Goal: Feedback & Contribution: Submit feedback/report problem

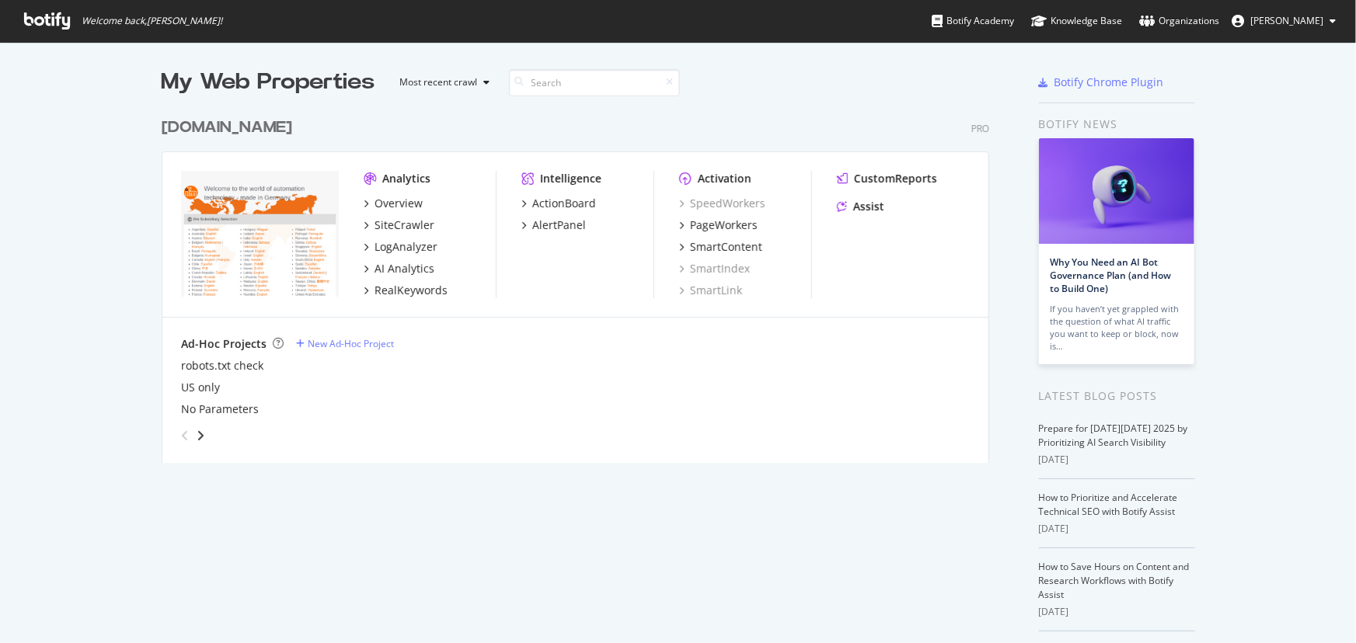
scroll to position [633, 1335]
click at [406, 225] on div "SiteCrawler" at bounding box center [405, 226] width 60 height 16
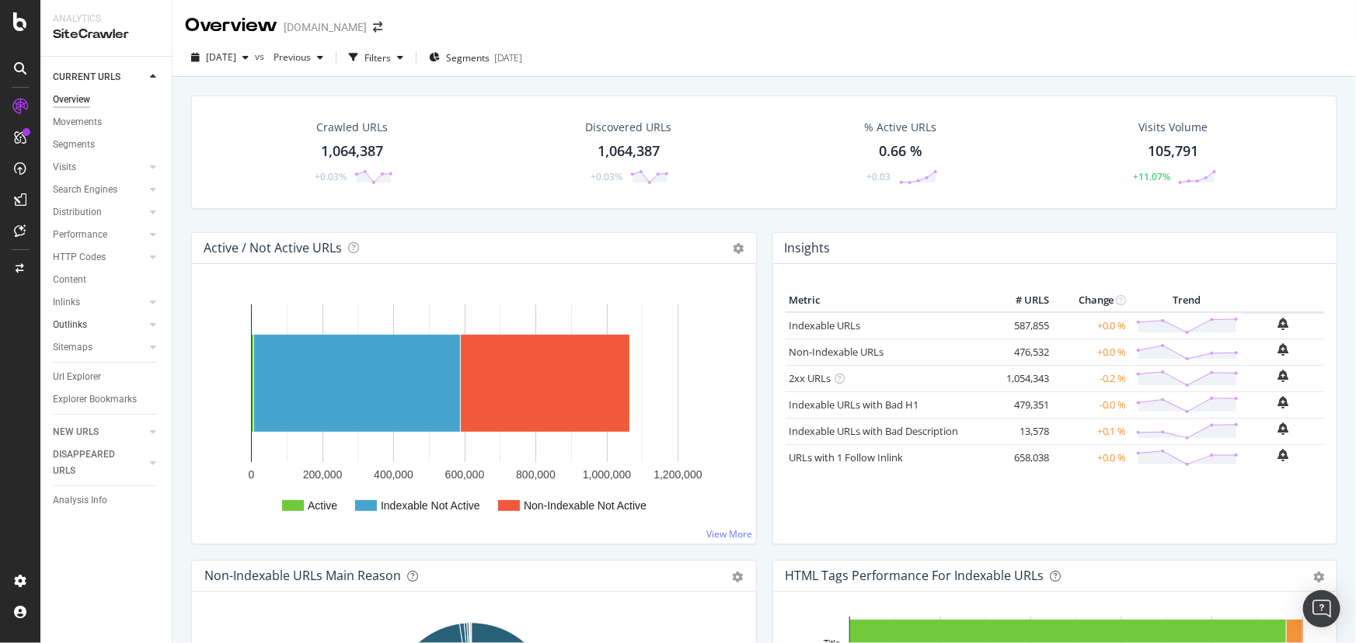
click at [89, 322] on link "Outlinks" at bounding box center [99, 325] width 92 height 16
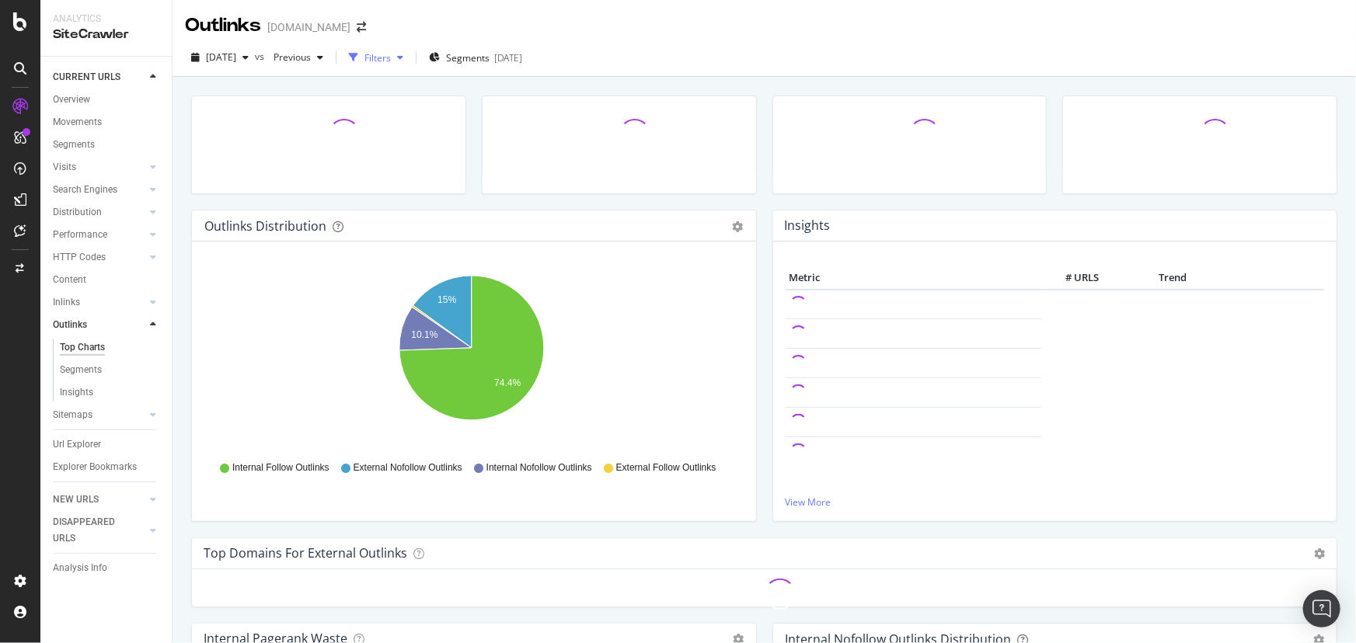
click at [391, 58] on div "Filters" at bounding box center [377, 57] width 26 height 13
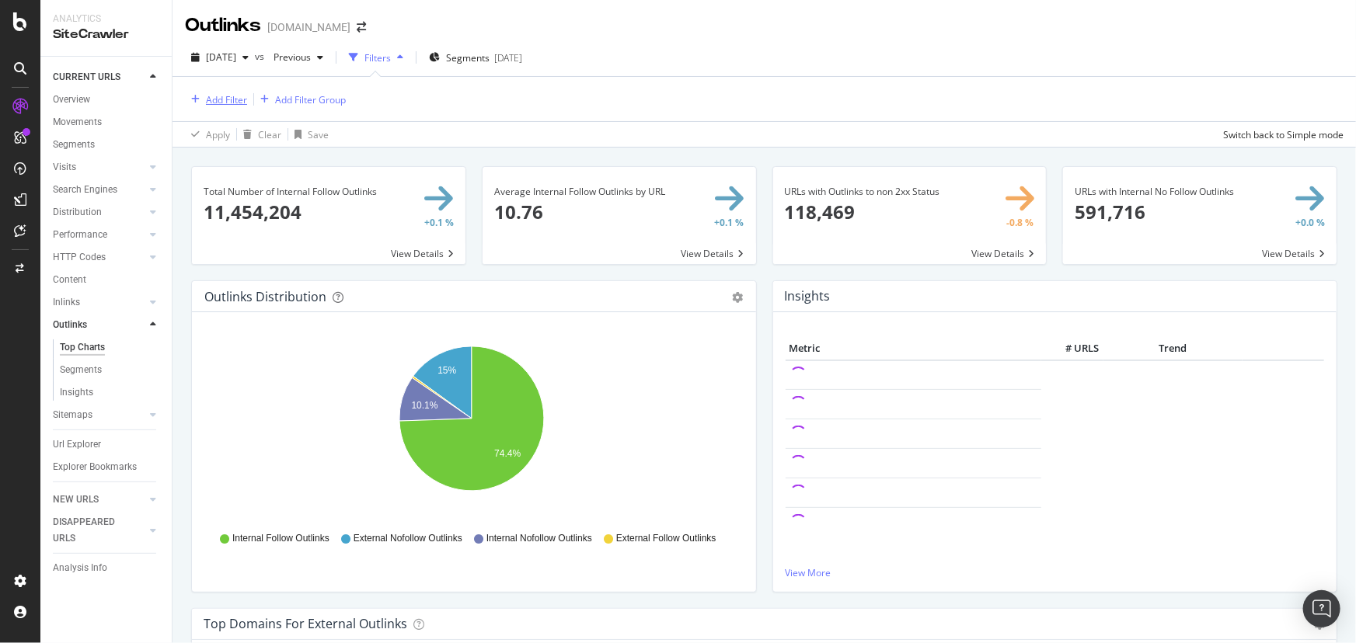
click at [241, 99] on div "Add Filter" at bounding box center [226, 99] width 41 height 13
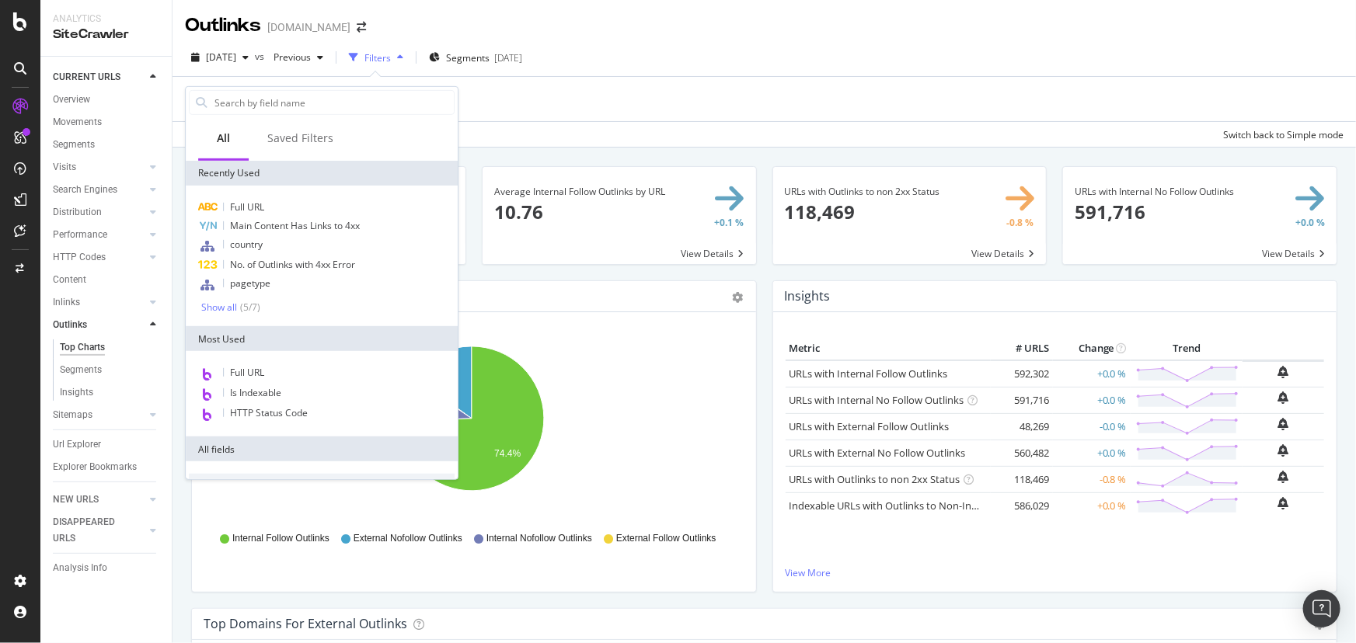
click at [734, 104] on div "Add Filter Add Filter Group" at bounding box center [764, 99] width 1159 height 44
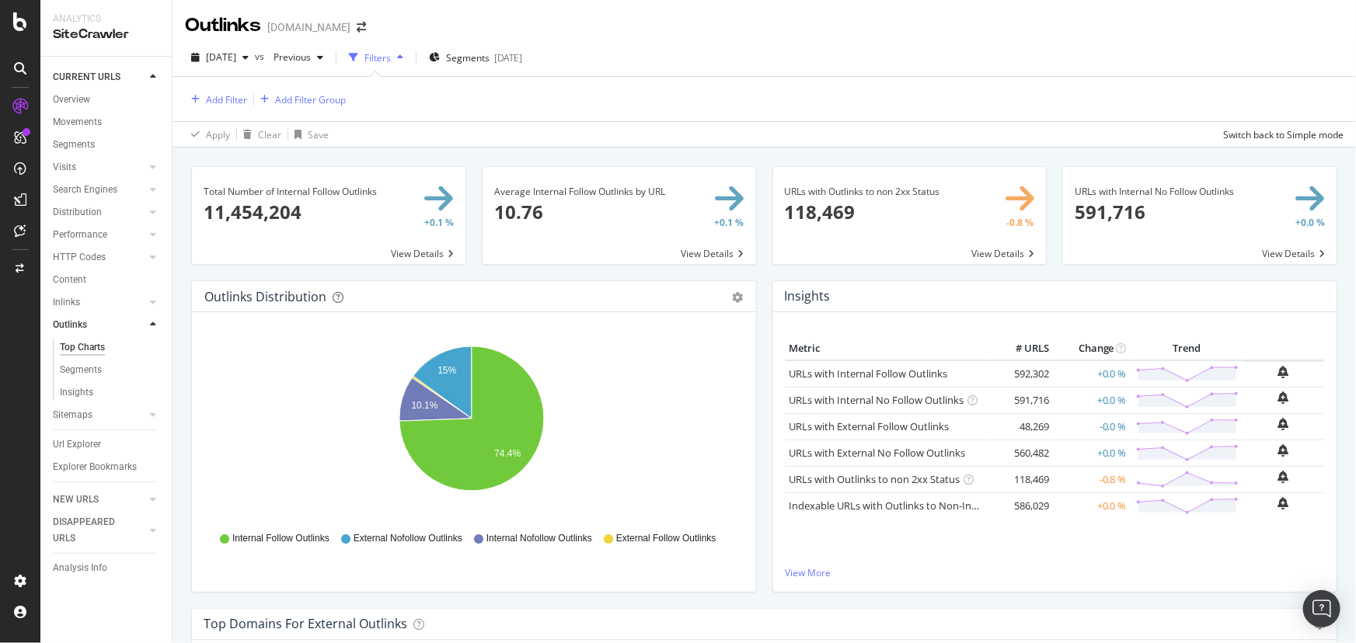
click at [817, 209] on span at bounding box center [910, 215] width 274 height 97
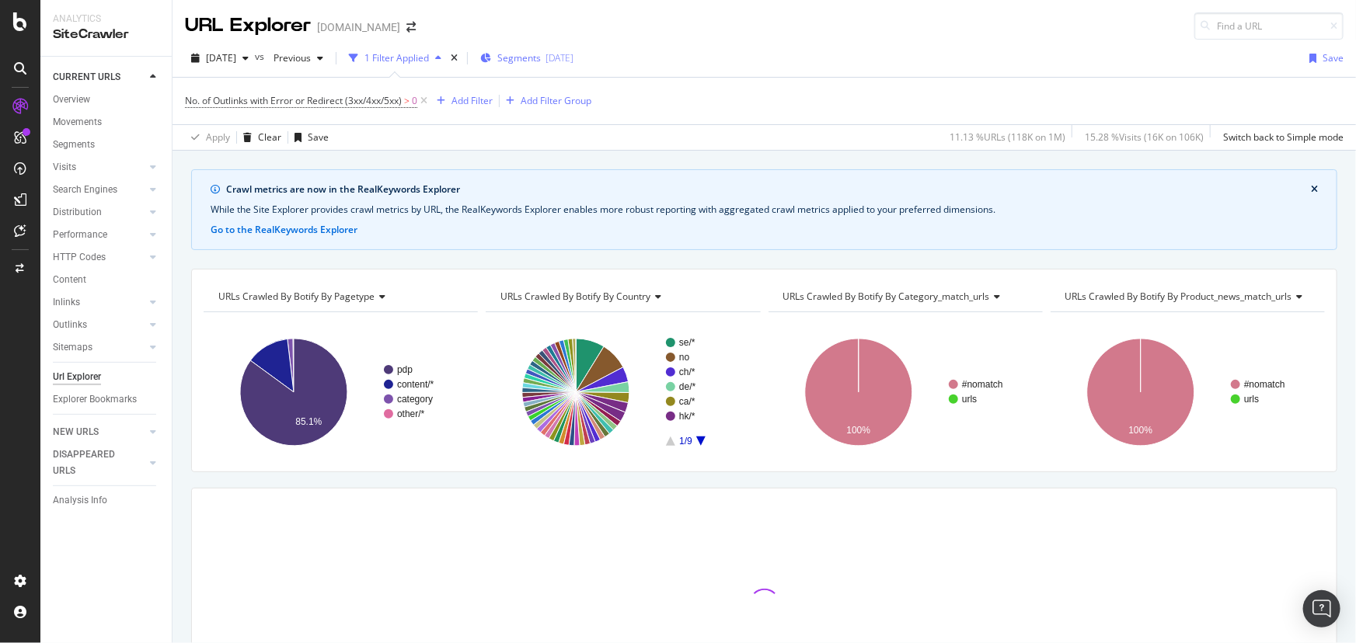
click at [573, 57] on div "2025-09-24" at bounding box center [559, 57] width 28 height 13
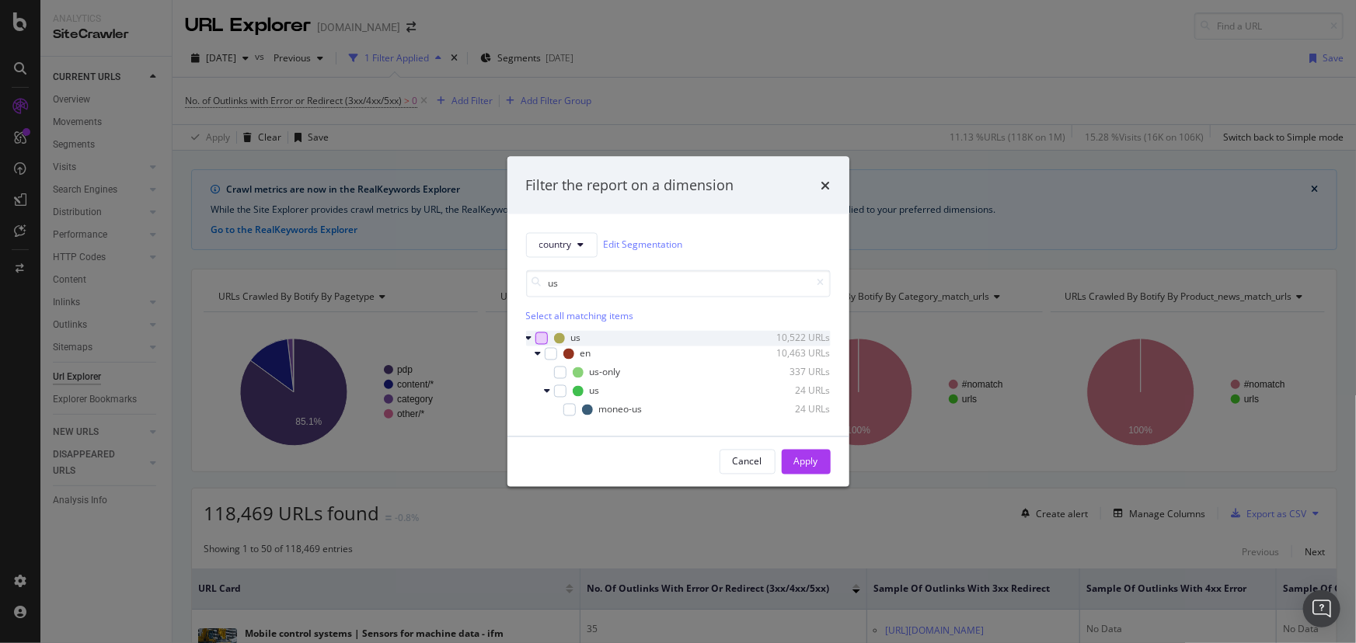
type input "us"
drag, startPoint x: 542, startPoint y: 337, endPoint x: 793, endPoint y: 468, distance: 283.6
click at [542, 337] on div "modal" at bounding box center [541, 338] width 12 height 12
click at [810, 458] on div "Apply" at bounding box center [806, 461] width 24 height 13
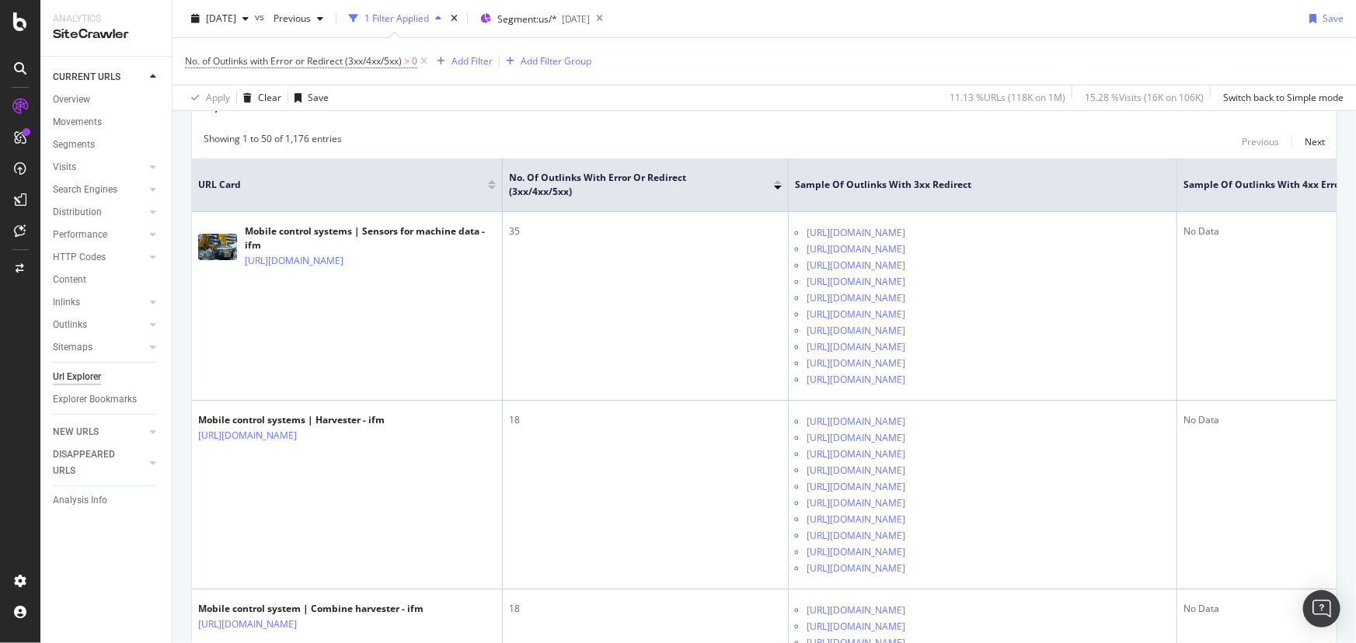
scroll to position [423, 0]
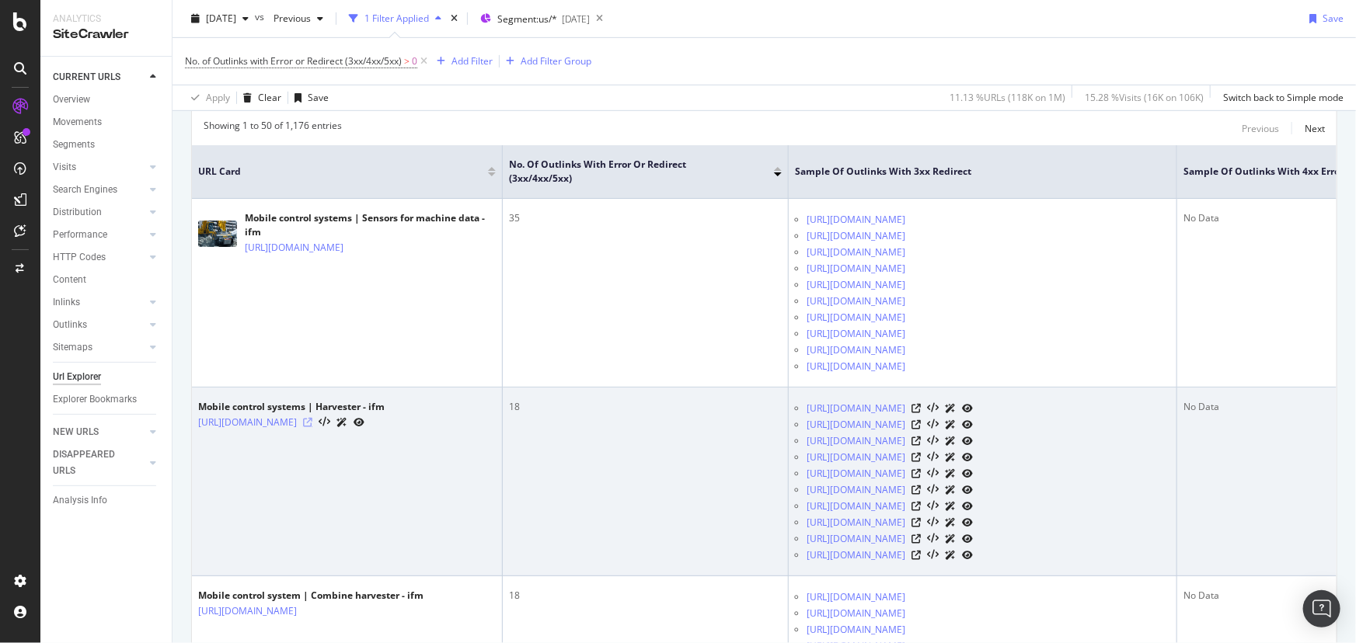
click at [312, 427] on icon at bounding box center [307, 422] width 9 height 9
click at [921, 413] on icon at bounding box center [915, 408] width 9 height 9
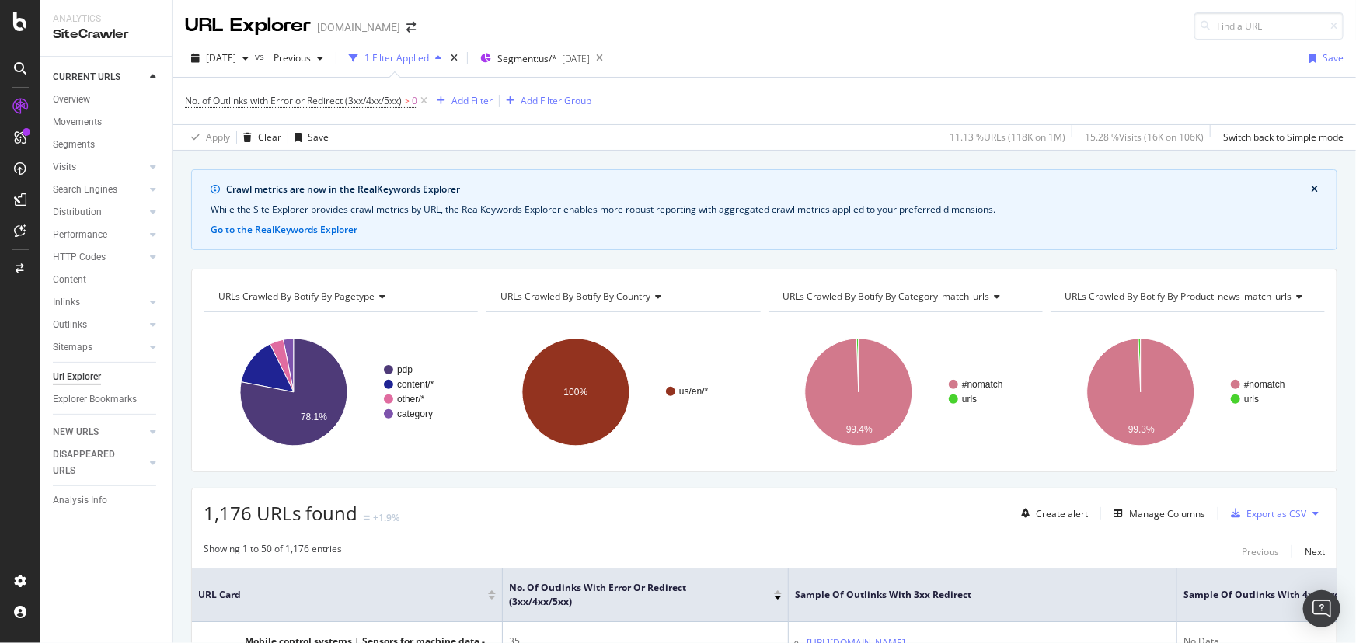
scroll to position [0, 0]
click at [371, 99] on span "No. of Outlinks with Error or Redirect (3xx/4xx/5xx)" at bounding box center [293, 100] width 217 height 13
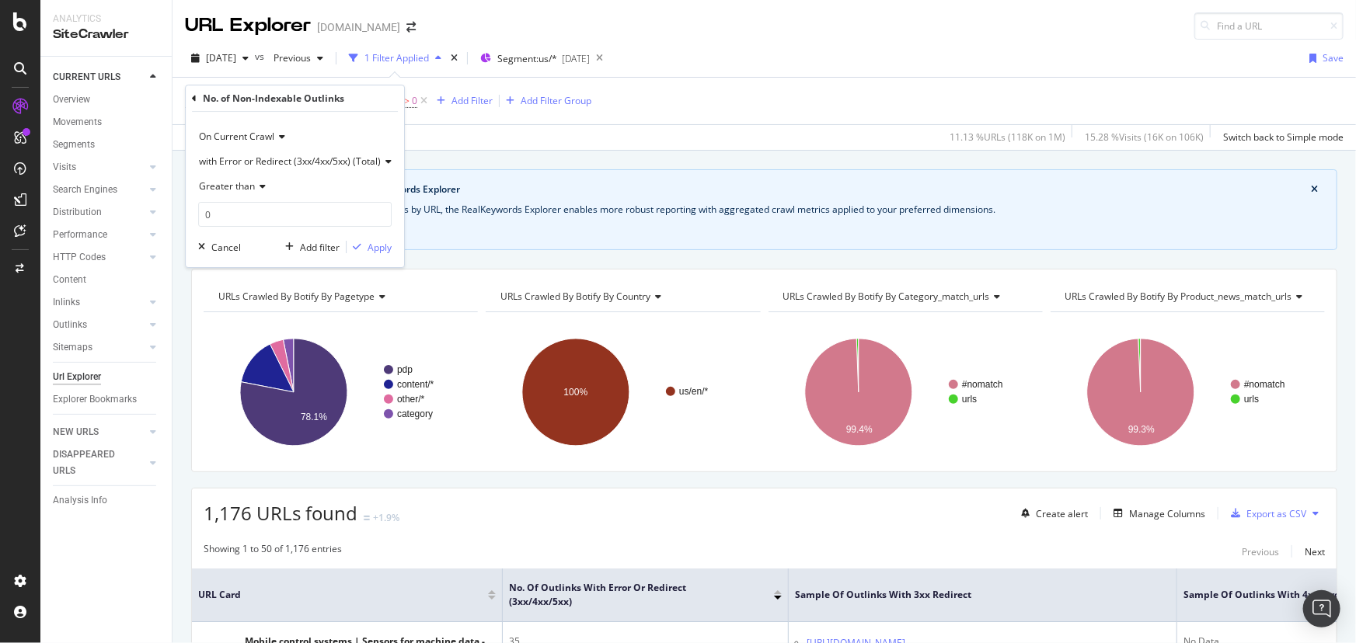
click at [297, 155] on span "with Error or Redirect (3xx/4xx/5xx) (Total)" at bounding box center [290, 161] width 182 height 13
click at [288, 258] on span "with 4xx Error (Total)" at bounding box center [251, 254] width 90 height 13
click at [354, 251] on div "Apply" at bounding box center [357, 247] width 24 height 13
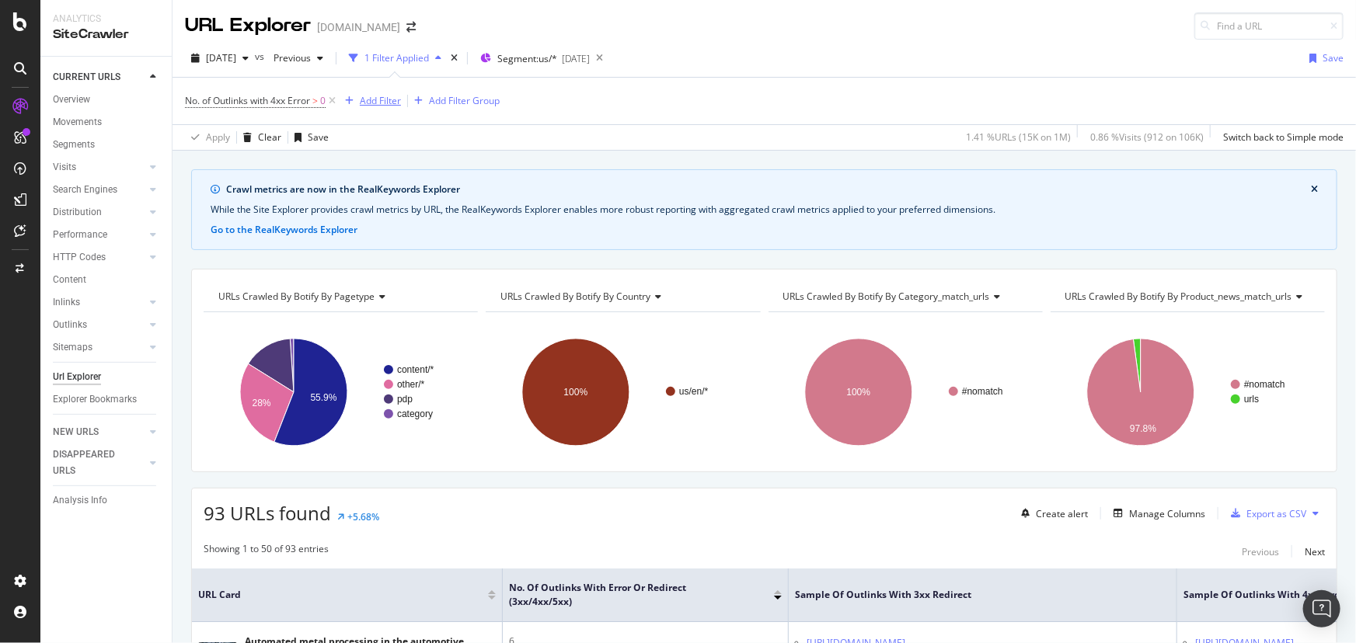
click at [380, 100] on div "Add Filter" at bounding box center [380, 100] width 41 height 13
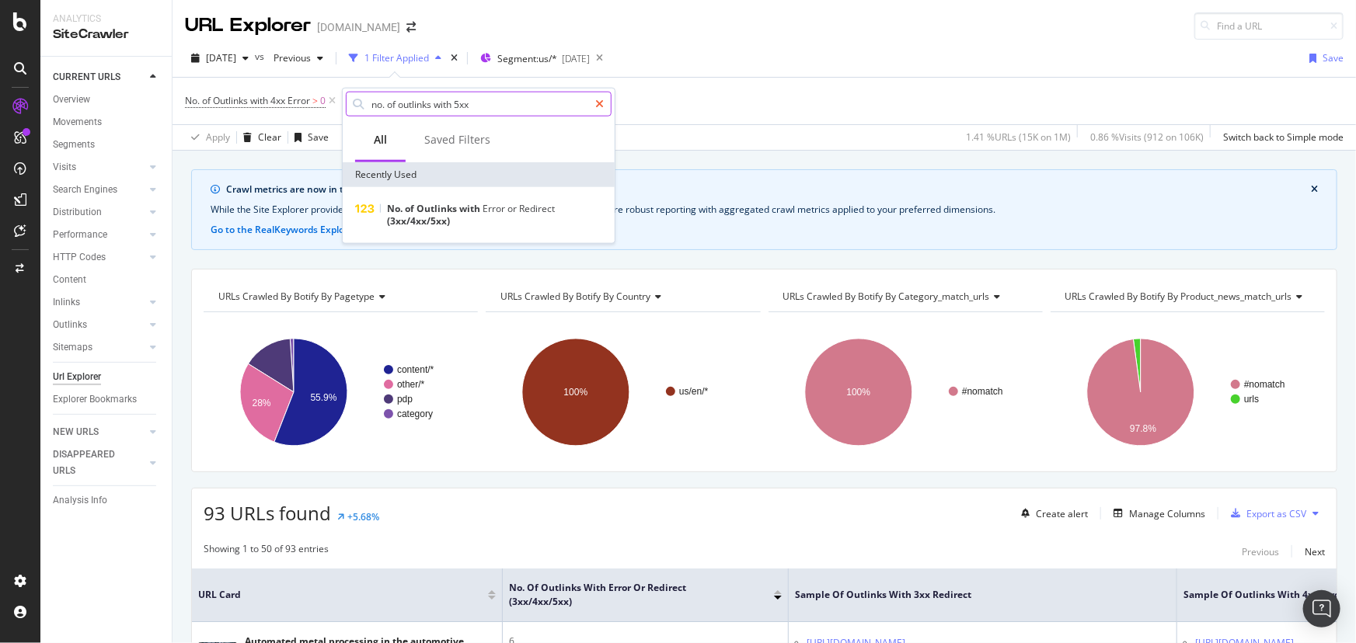
type input "no. of outlinks with 5xx"
click at [595, 106] on div at bounding box center [599, 104] width 23 height 25
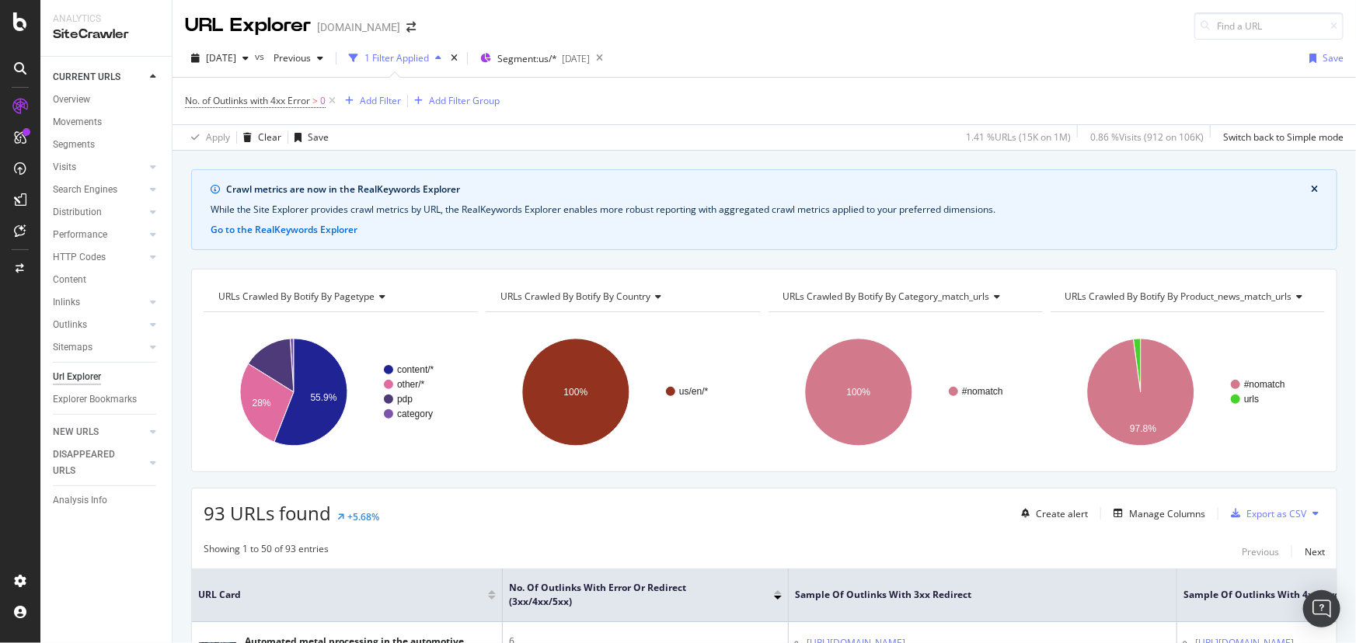
click at [721, 141] on div "Apply Clear Save 1.41 % URLs ( 15K on 1M ) 0.86 % Visits ( 912 on 106K ) Switch…" at bounding box center [764, 137] width 1183 height 26
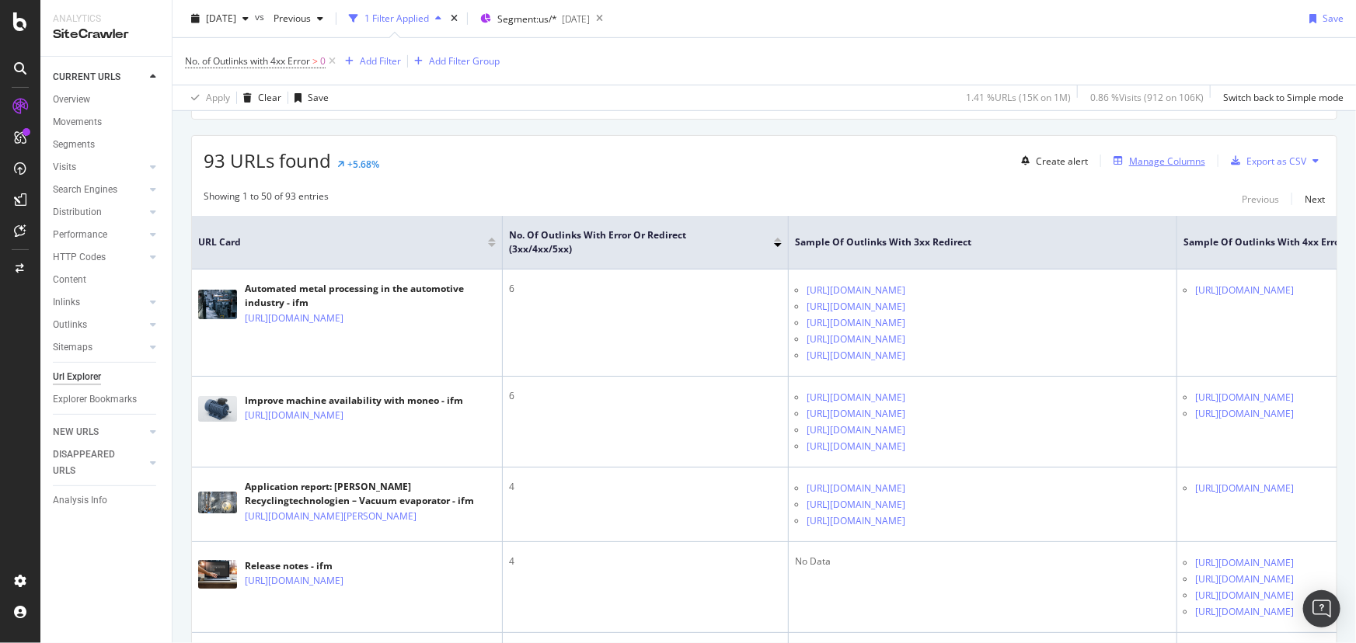
click at [1150, 159] on div "Manage Columns" at bounding box center [1167, 161] width 76 height 13
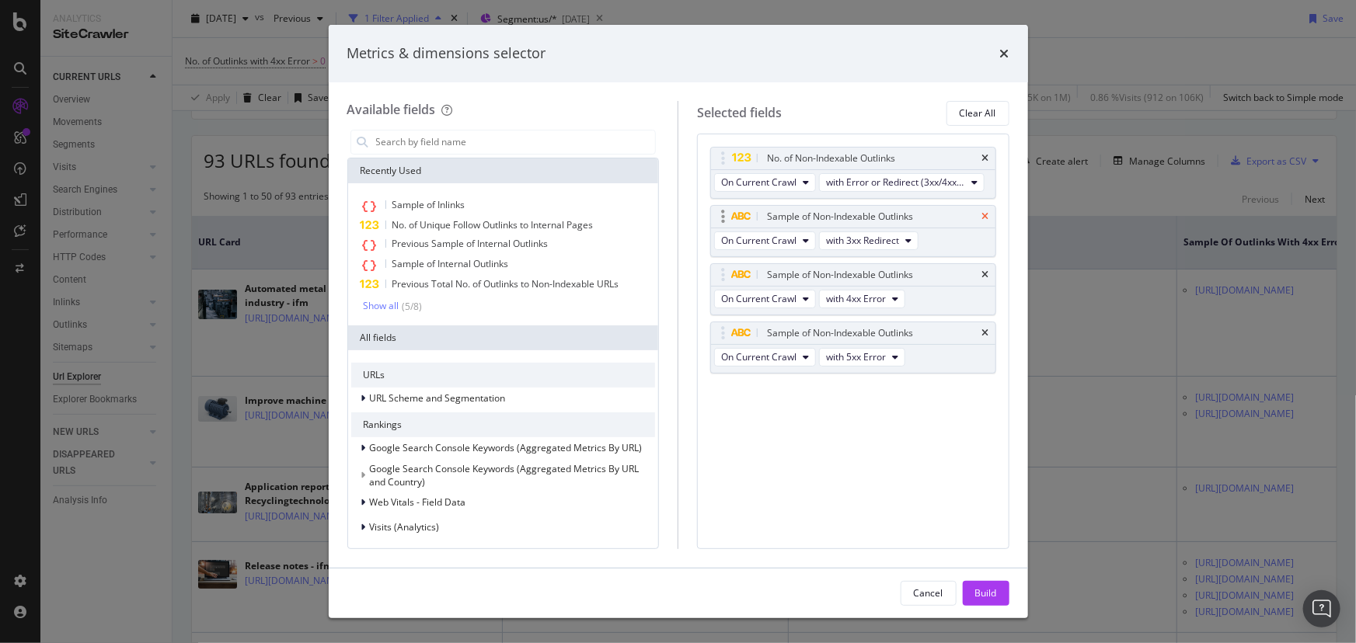
click at [988, 212] on icon "times" at bounding box center [985, 216] width 7 height 9
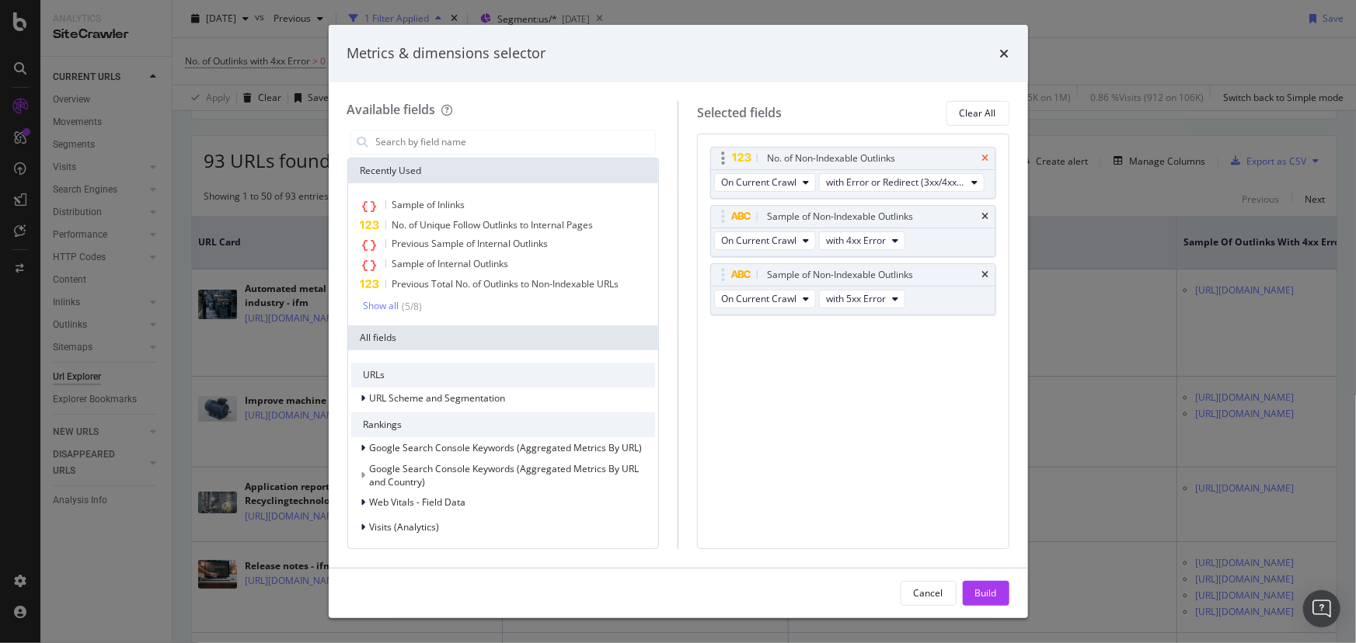
click at [988, 159] on icon "times" at bounding box center [985, 158] width 7 height 9
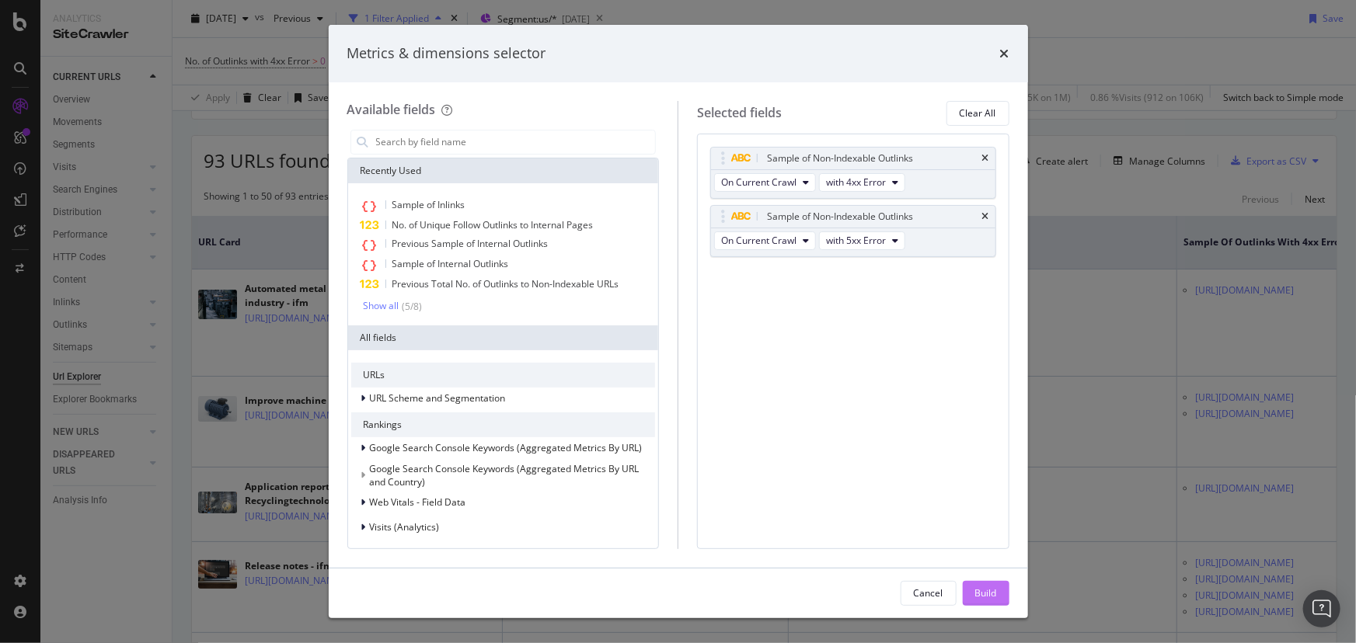
click at [981, 588] on div "Build" at bounding box center [986, 593] width 22 height 13
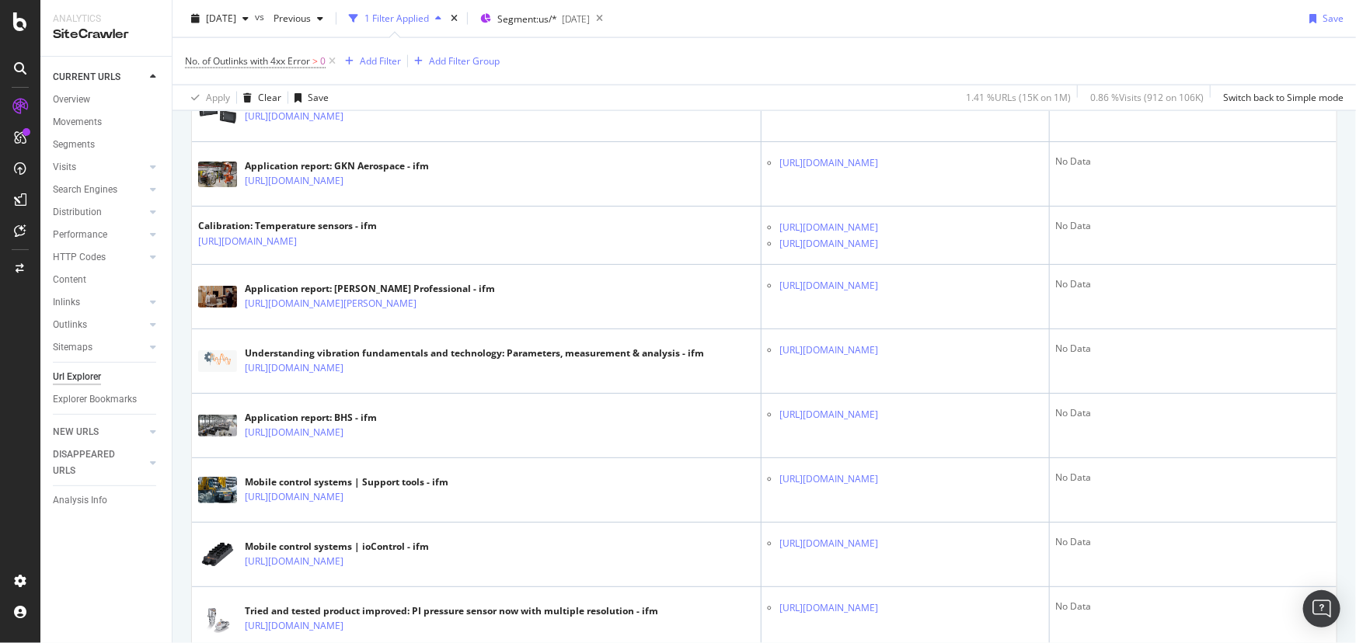
scroll to position [1191, 0]
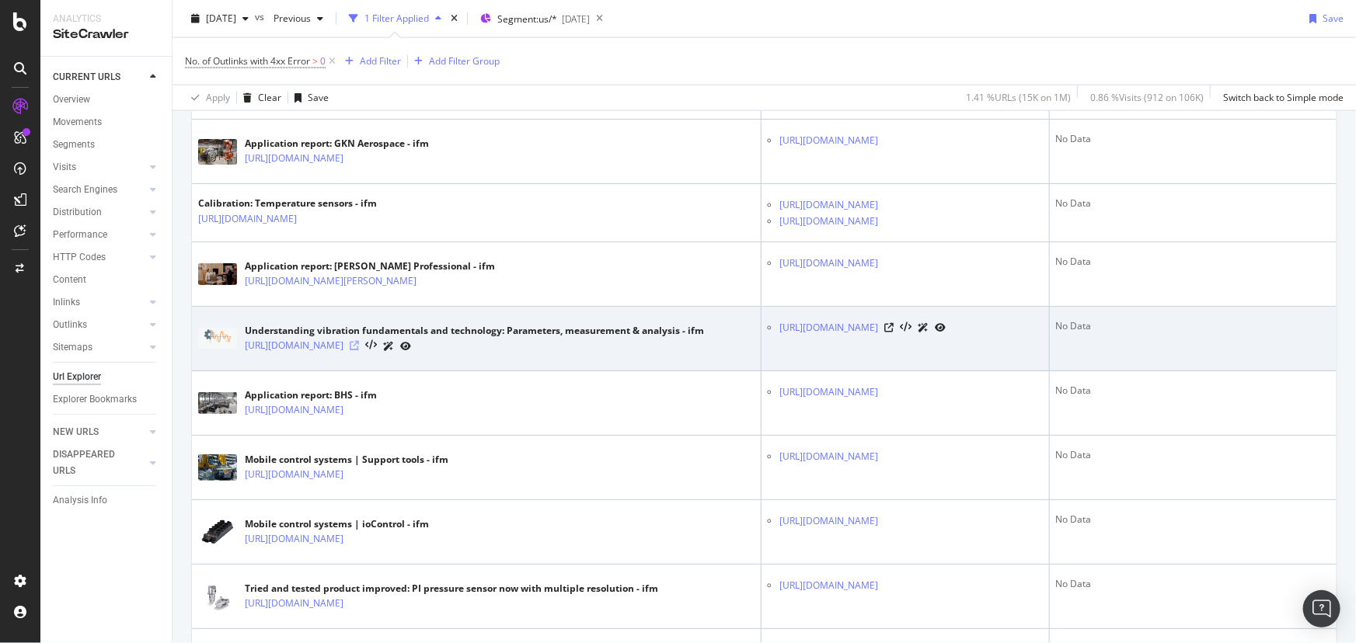
click at [359, 350] on icon at bounding box center [354, 345] width 9 height 9
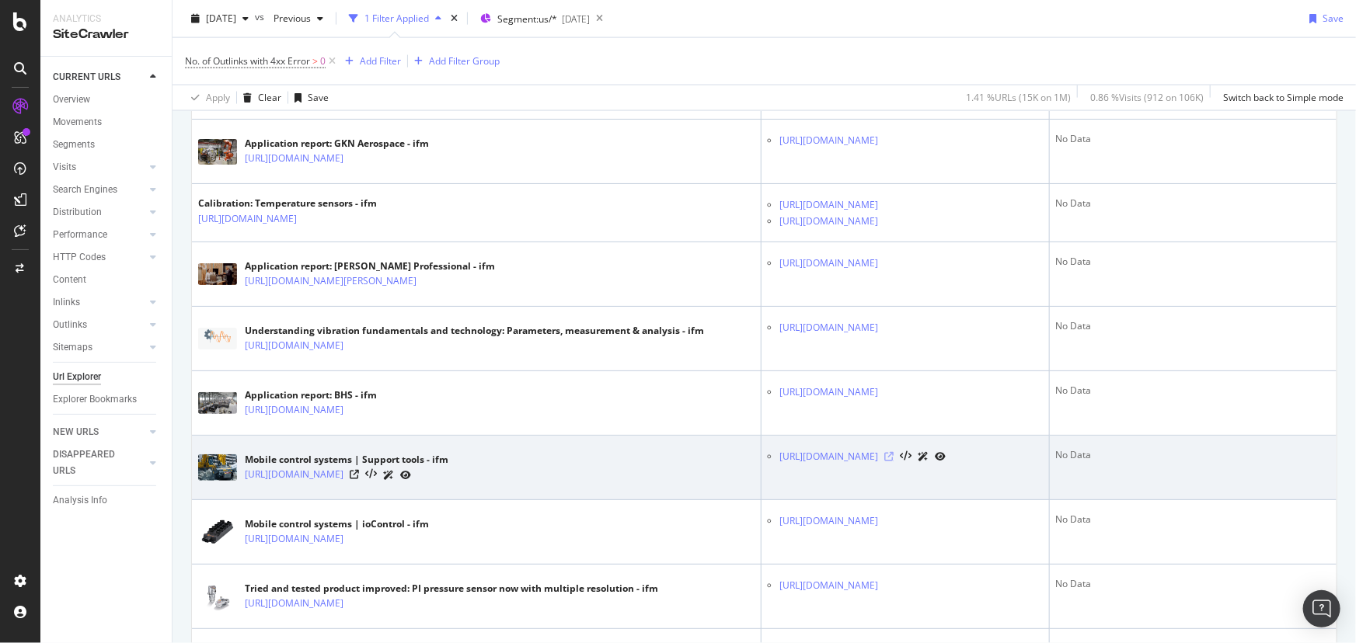
click at [894, 462] on icon at bounding box center [888, 456] width 9 height 9
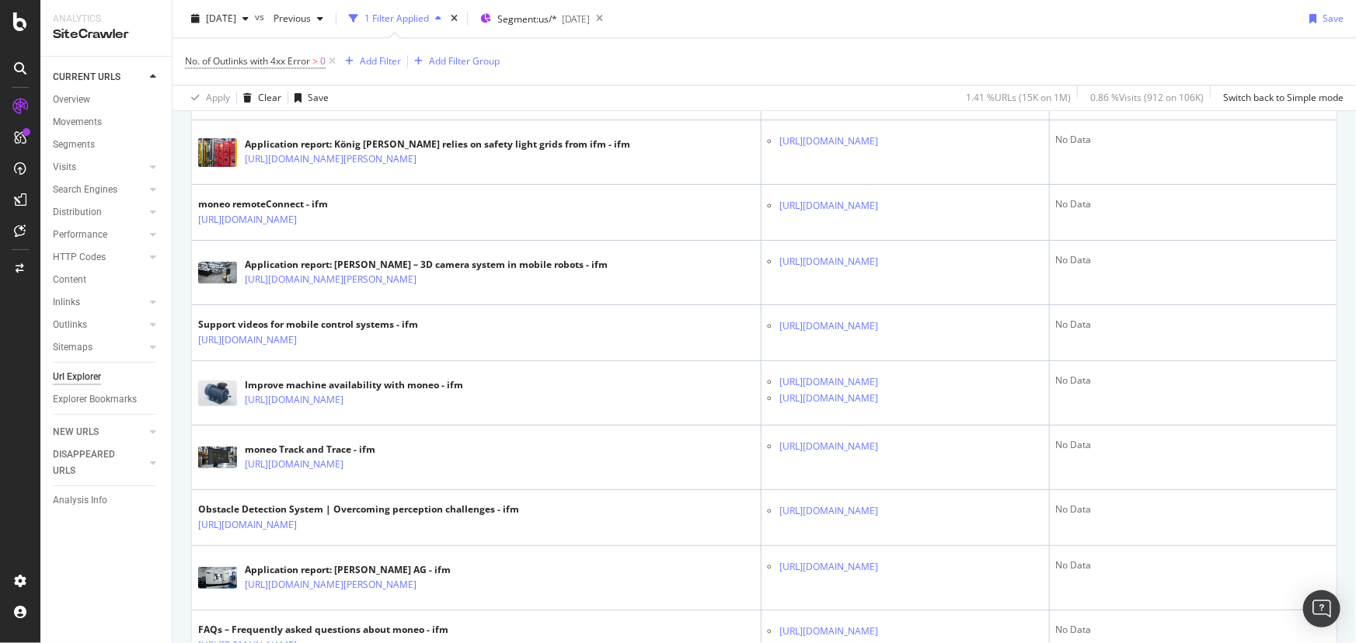
scroll to position [2039, 0]
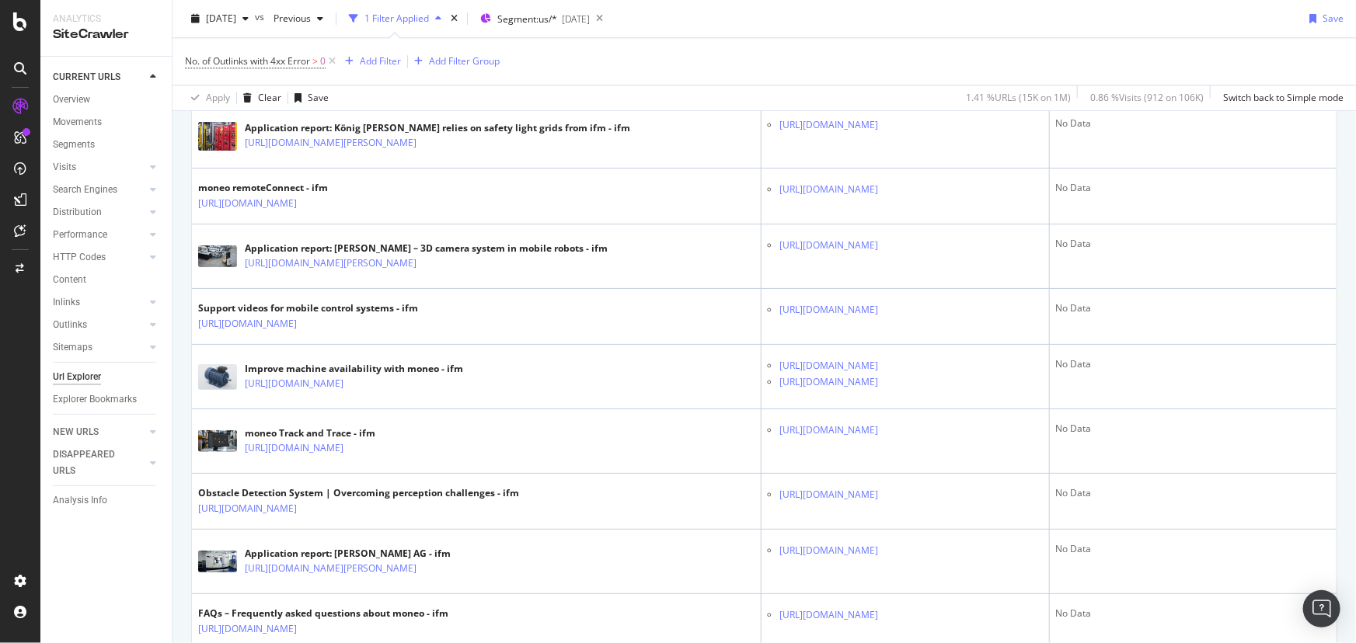
click at [359, 83] on icon at bounding box center [354, 78] width 9 height 9
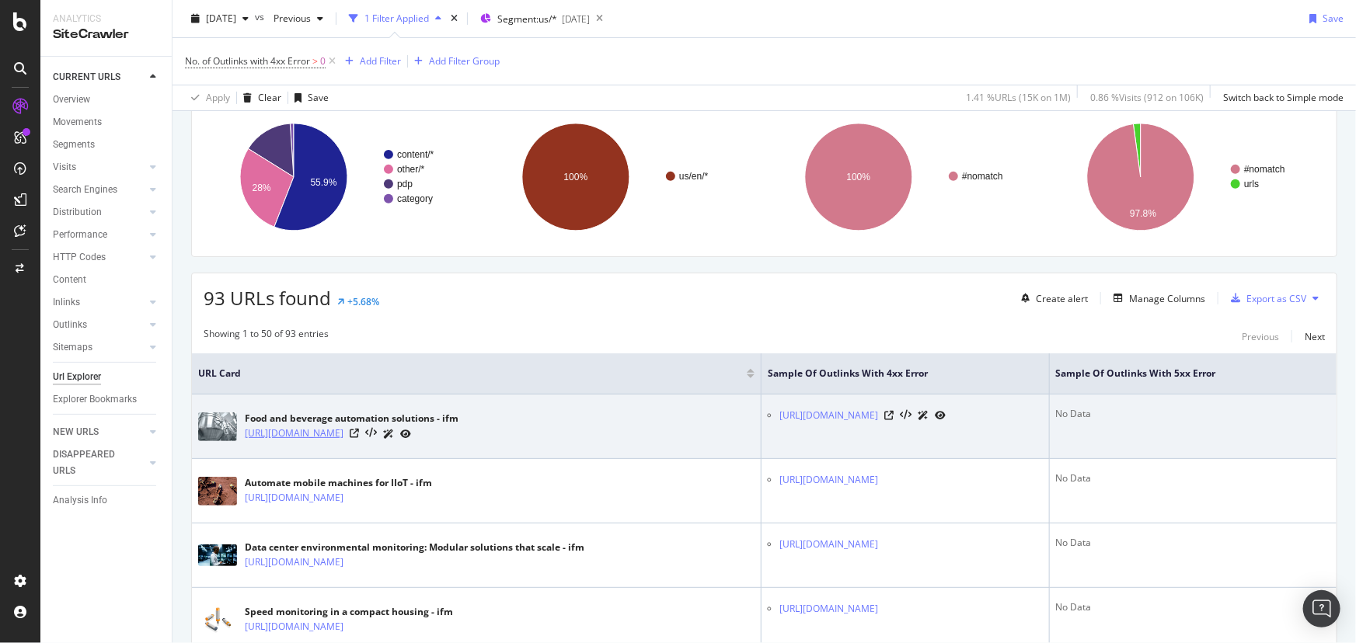
scroll to position [211, 0]
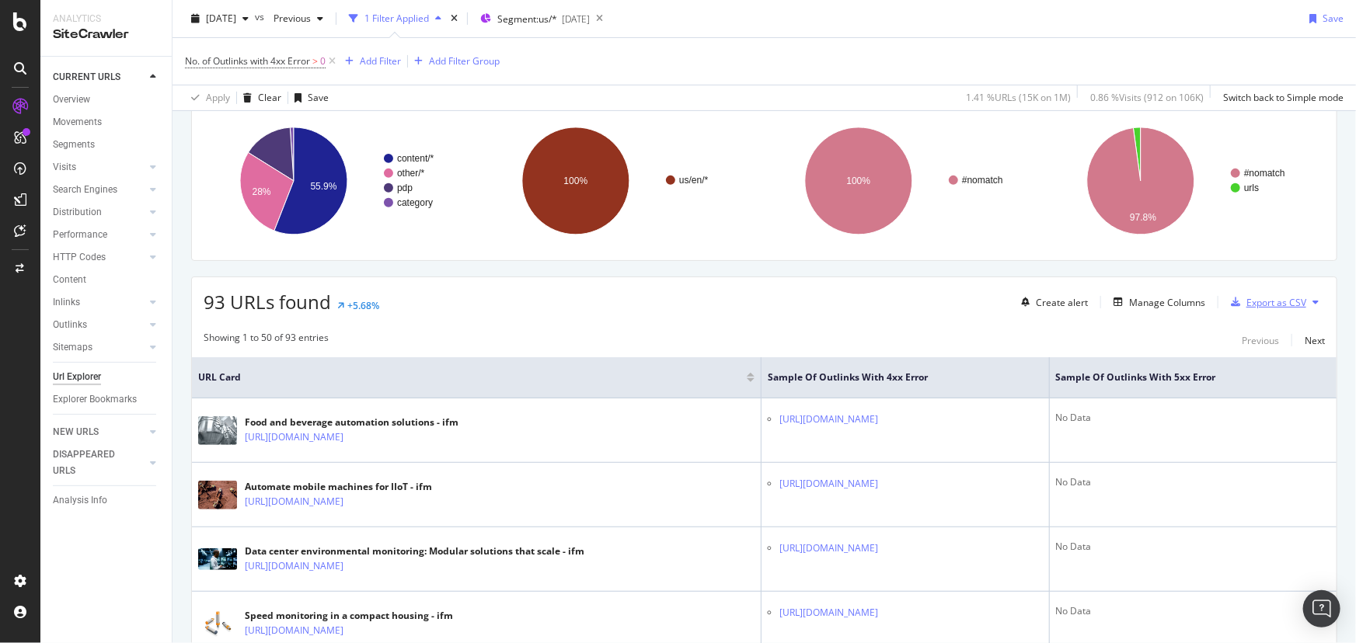
click at [1249, 299] on div "Export as CSV" at bounding box center [1276, 302] width 60 height 13
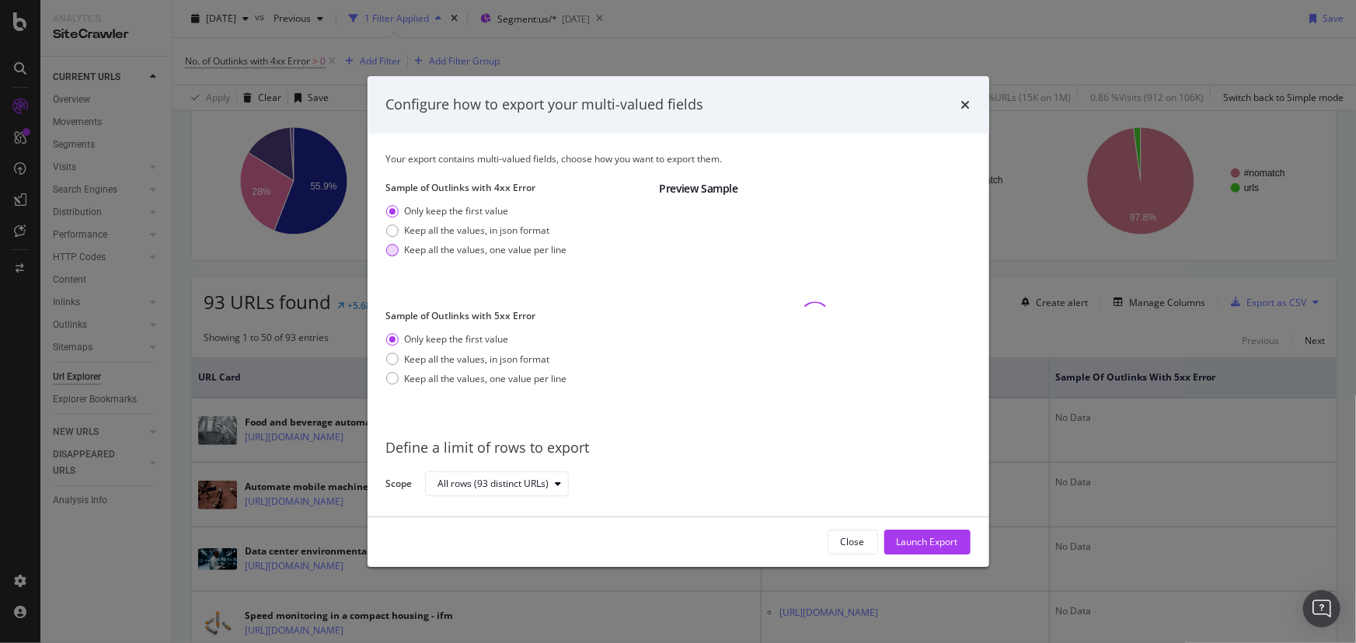
click at [536, 249] on div "Keep all the values, one value per line" at bounding box center [486, 249] width 162 height 13
click at [546, 355] on div "Keep all the values, in json format" at bounding box center [477, 352] width 145 height 13
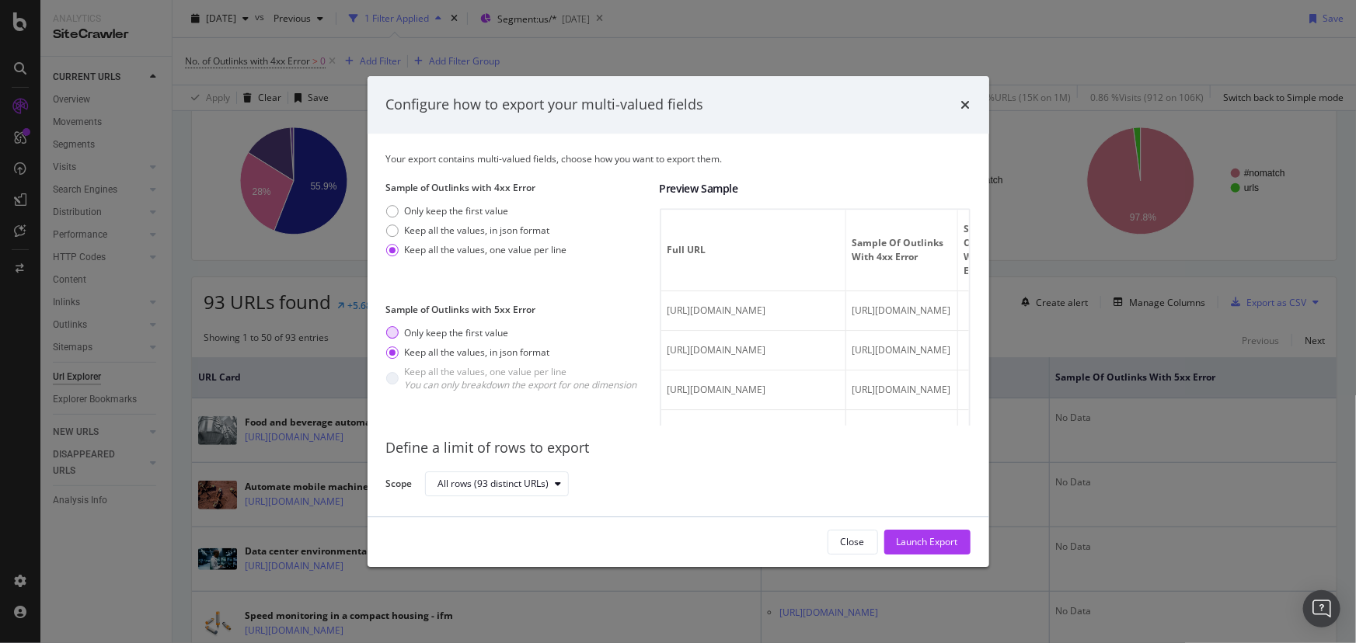
click at [483, 326] on div "Only keep the first value" at bounding box center [457, 332] width 104 height 13
click at [929, 547] on div "Launch Export" at bounding box center [927, 541] width 61 height 13
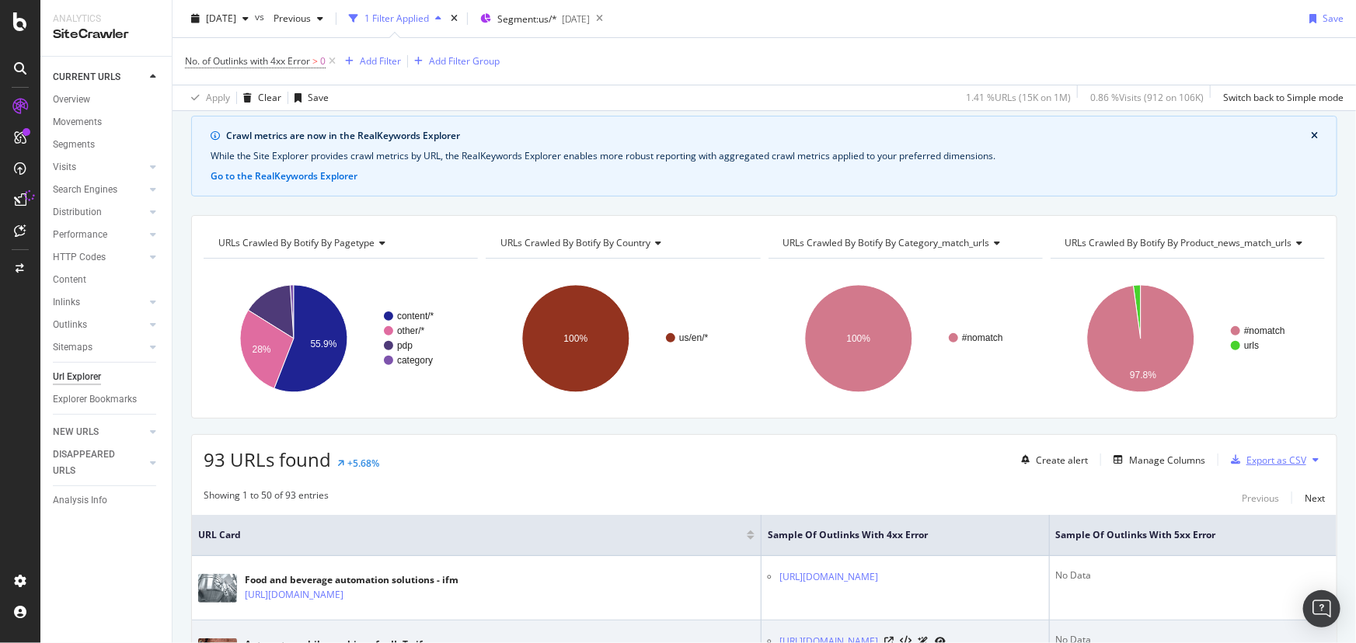
scroll to position [0, 0]
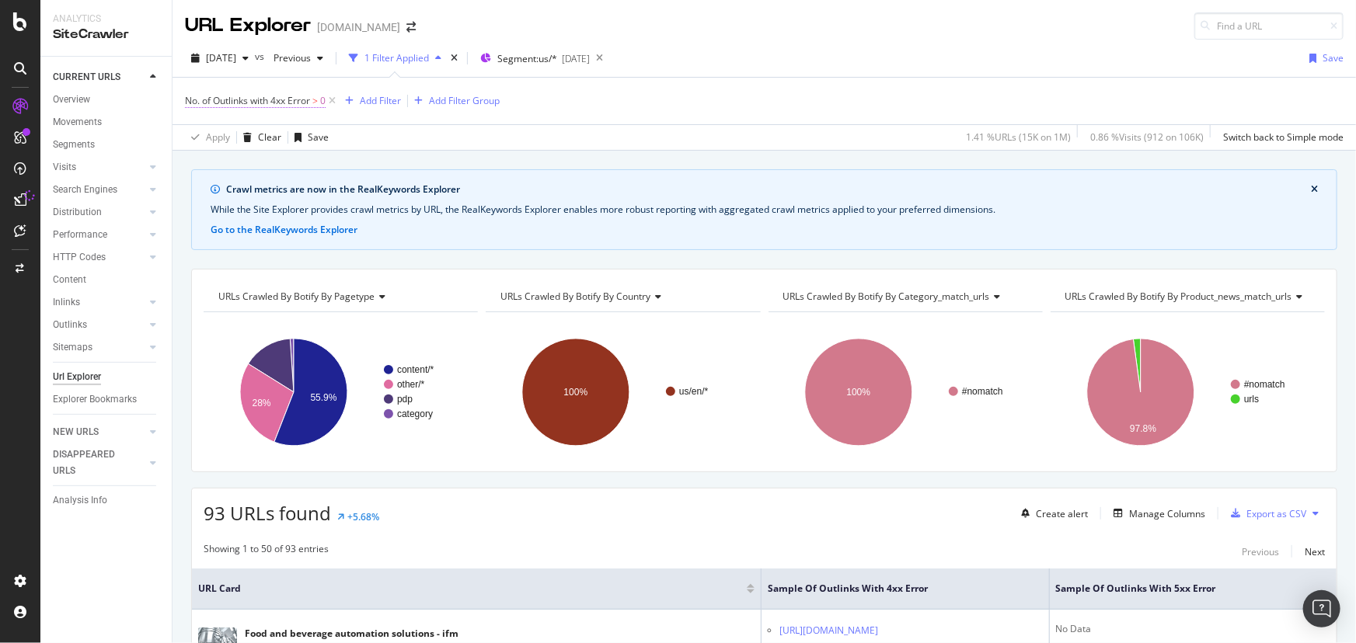
click at [295, 103] on span "No. of Outlinks with 4xx Error" at bounding box center [247, 100] width 125 height 13
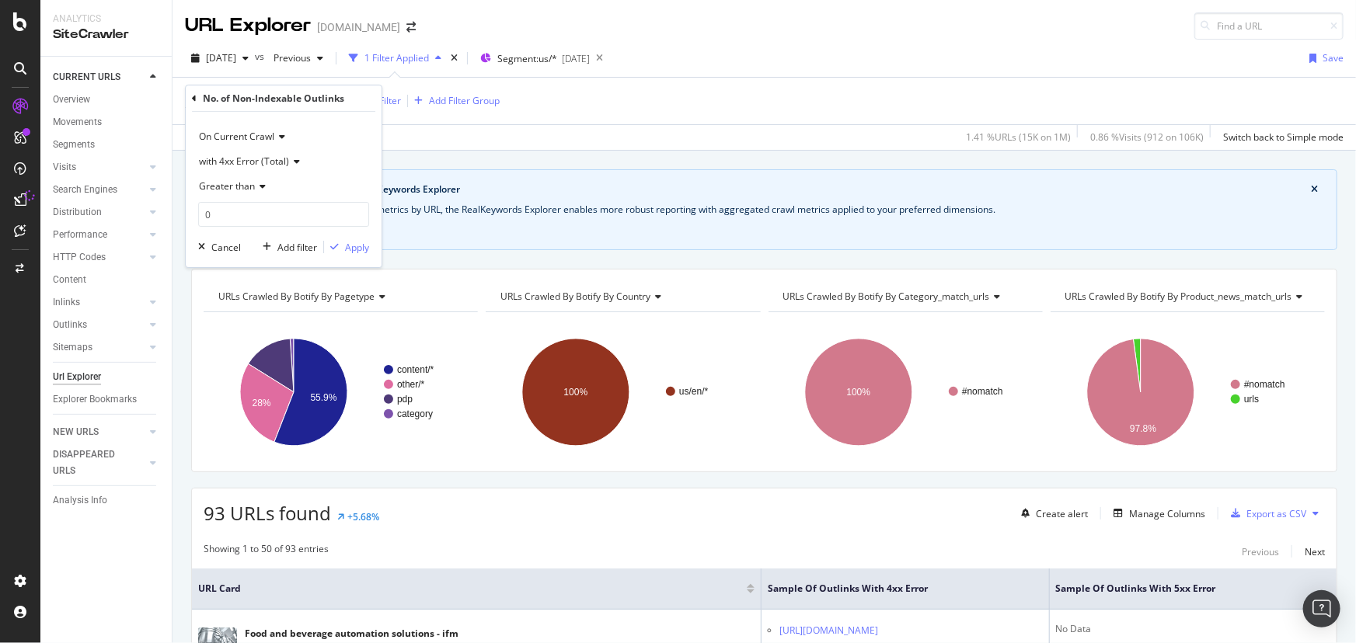
click at [273, 159] on span "with 4xx Error (Total)" at bounding box center [244, 161] width 90 height 13
click at [322, 141] on div "On Current Crawl" at bounding box center [283, 136] width 171 height 25
click at [244, 249] on div "Cancel Add filter Apply" at bounding box center [280, 247] width 177 height 16
click at [227, 242] on div "Cancel" at bounding box center [226, 247] width 30 height 13
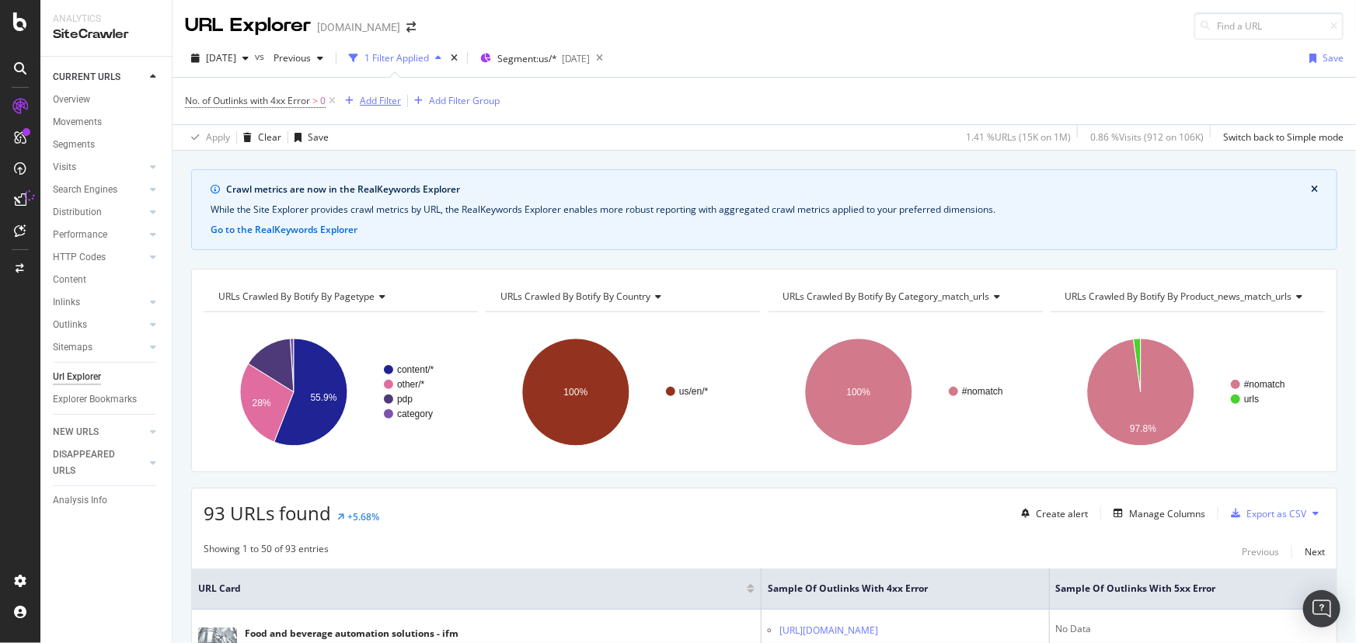
click at [390, 103] on div "Add Filter" at bounding box center [380, 100] width 41 height 13
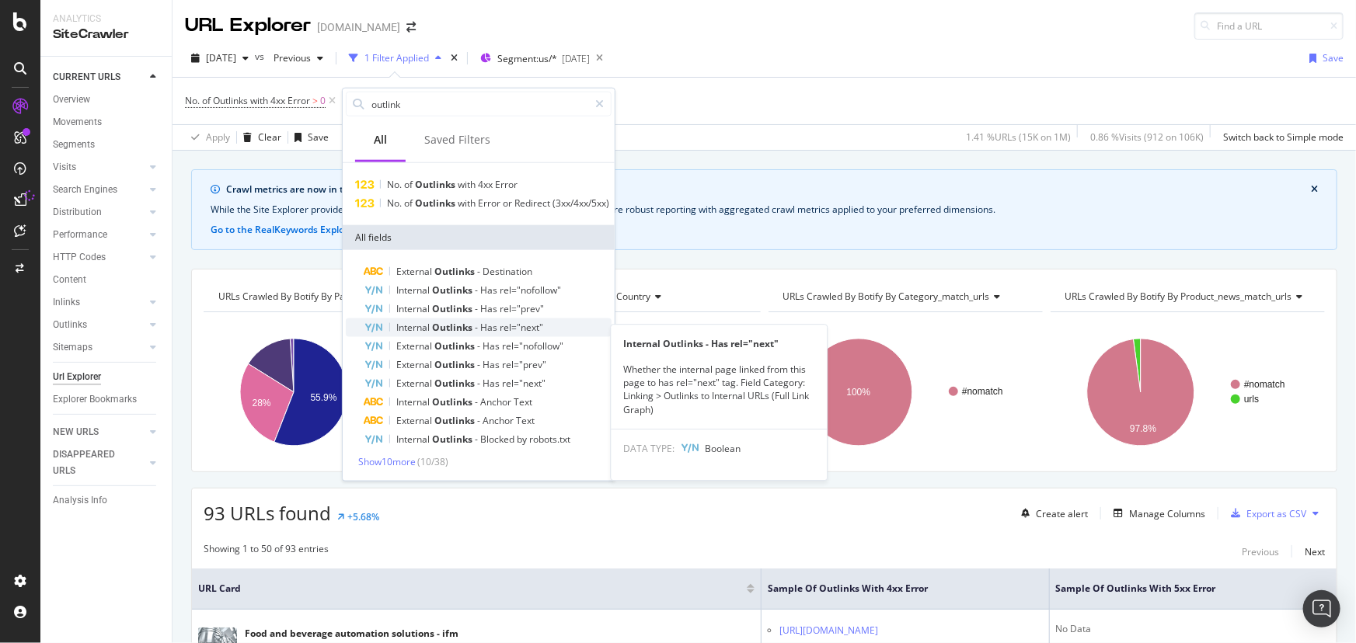
scroll to position [36, 0]
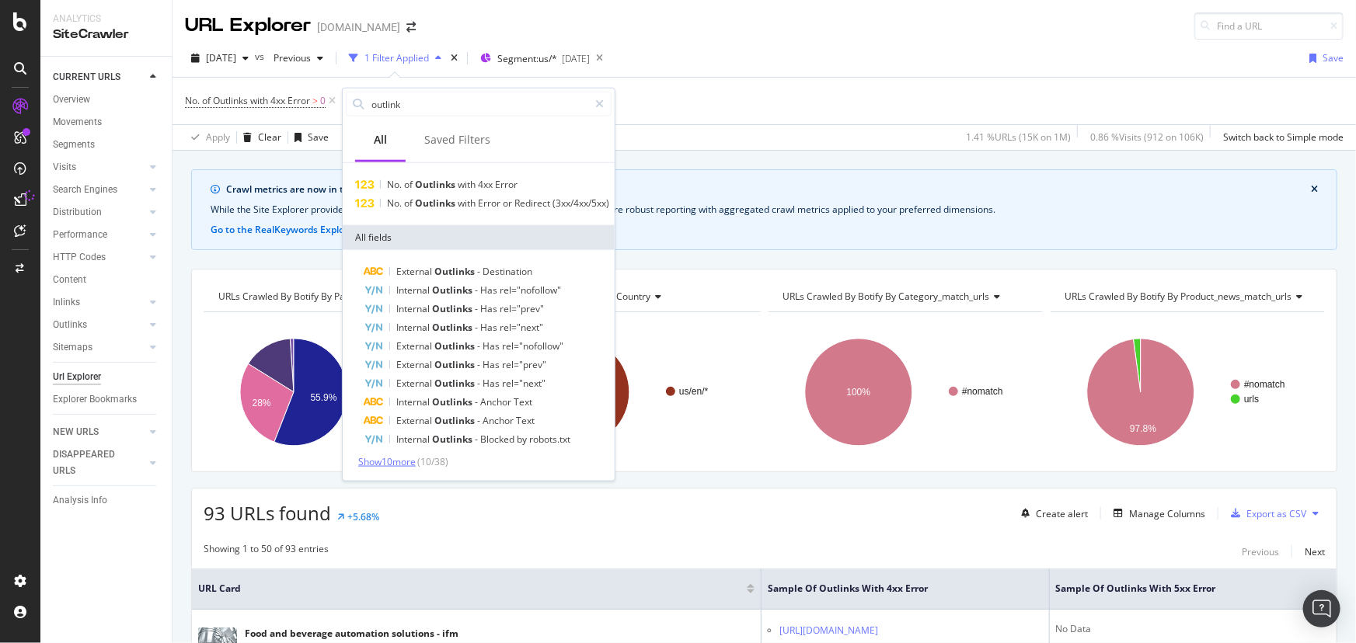
type input "outlink"
click at [401, 461] on span "Show 10 more" at bounding box center [387, 461] width 58 height 13
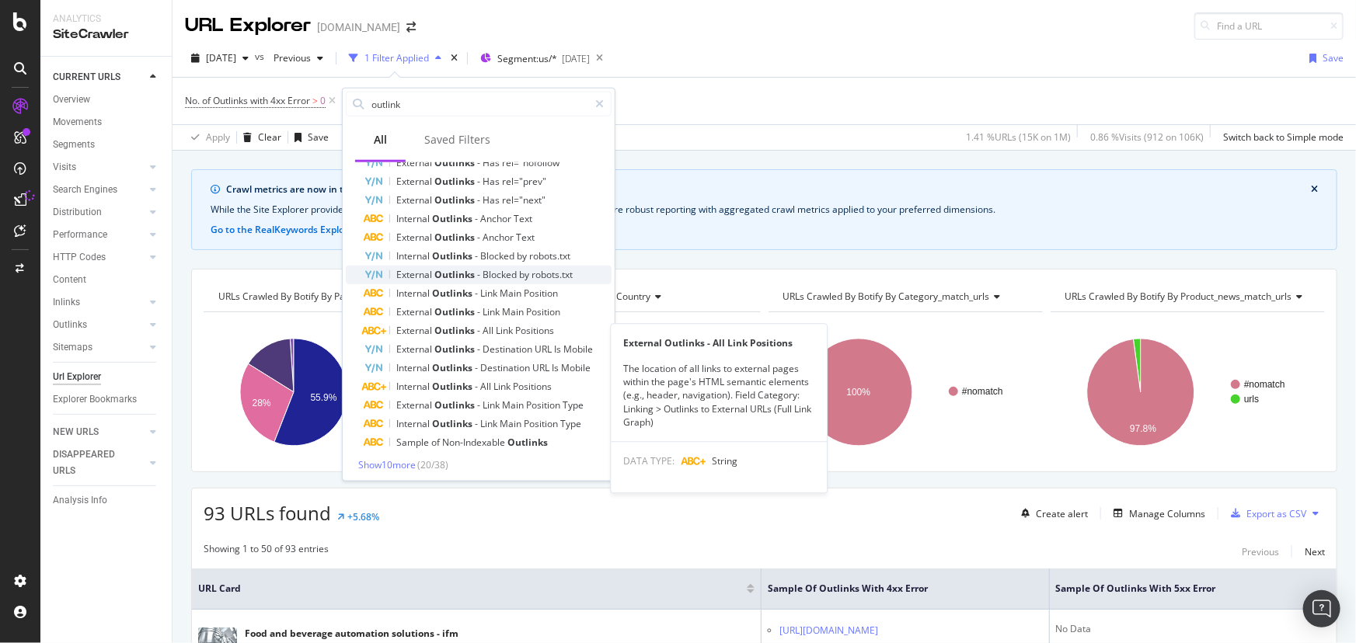
scroll to position [221, 0]
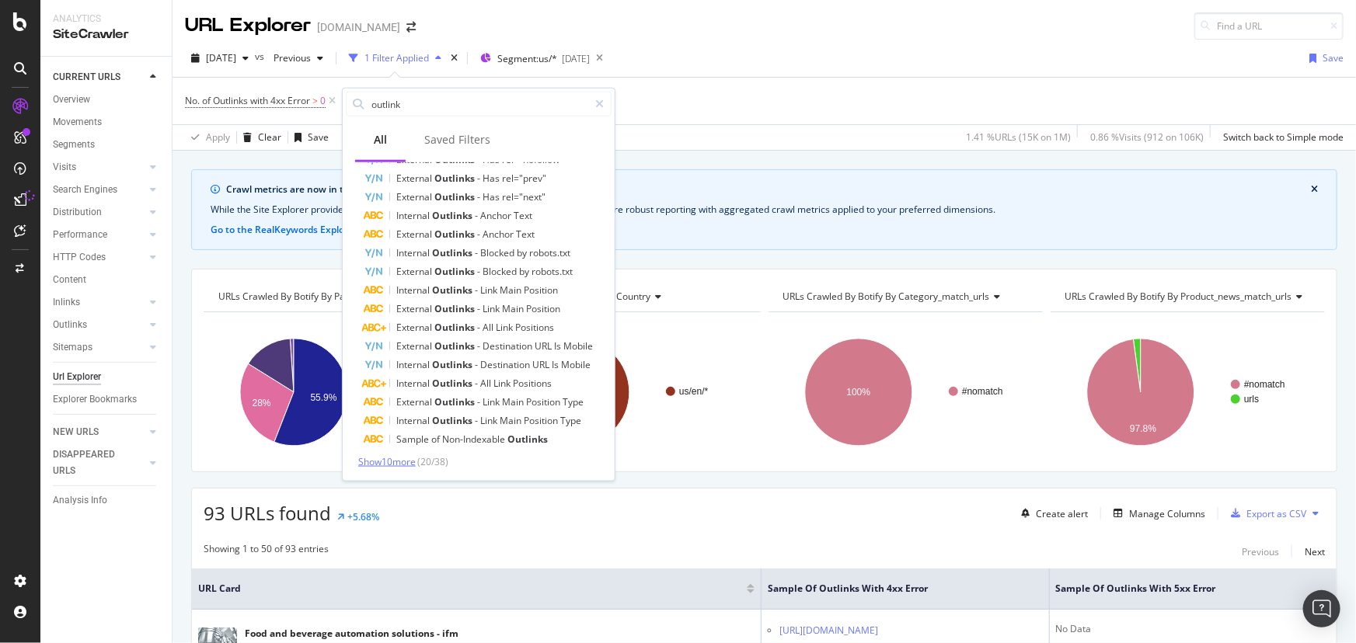
click at [404, 458] on span "Show 10 more" at bounding box center [387, 461] width 58 height 13
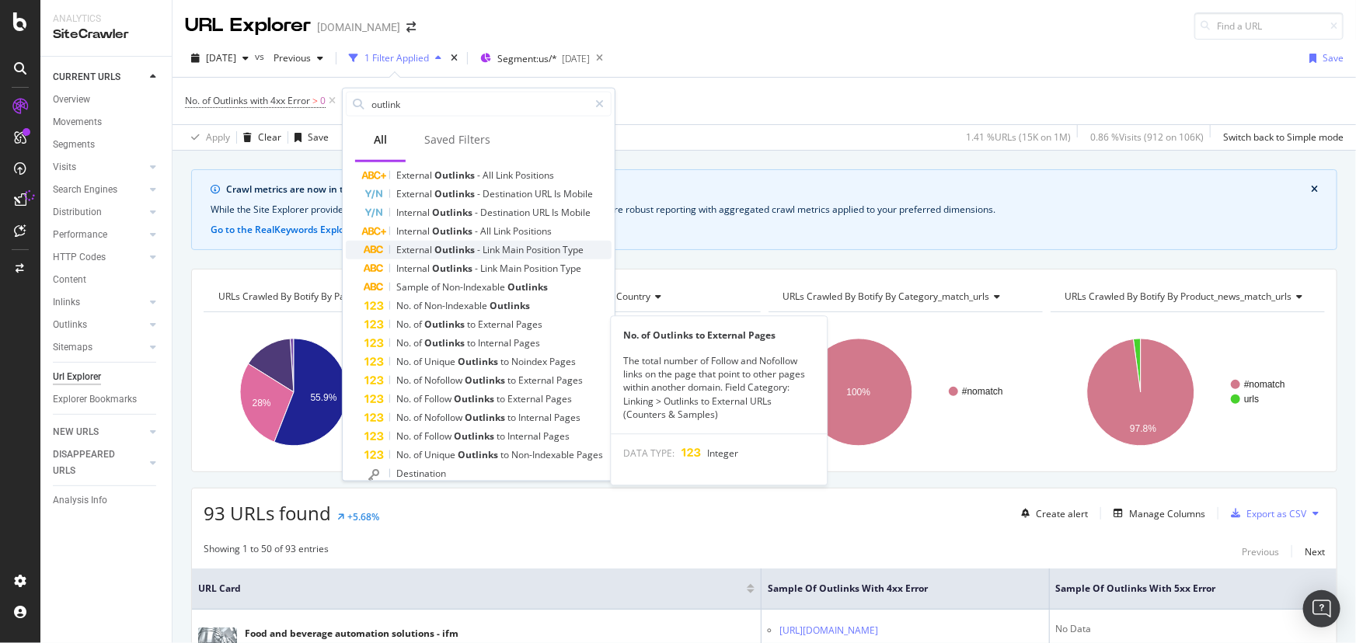
scroll to position [410, 0]
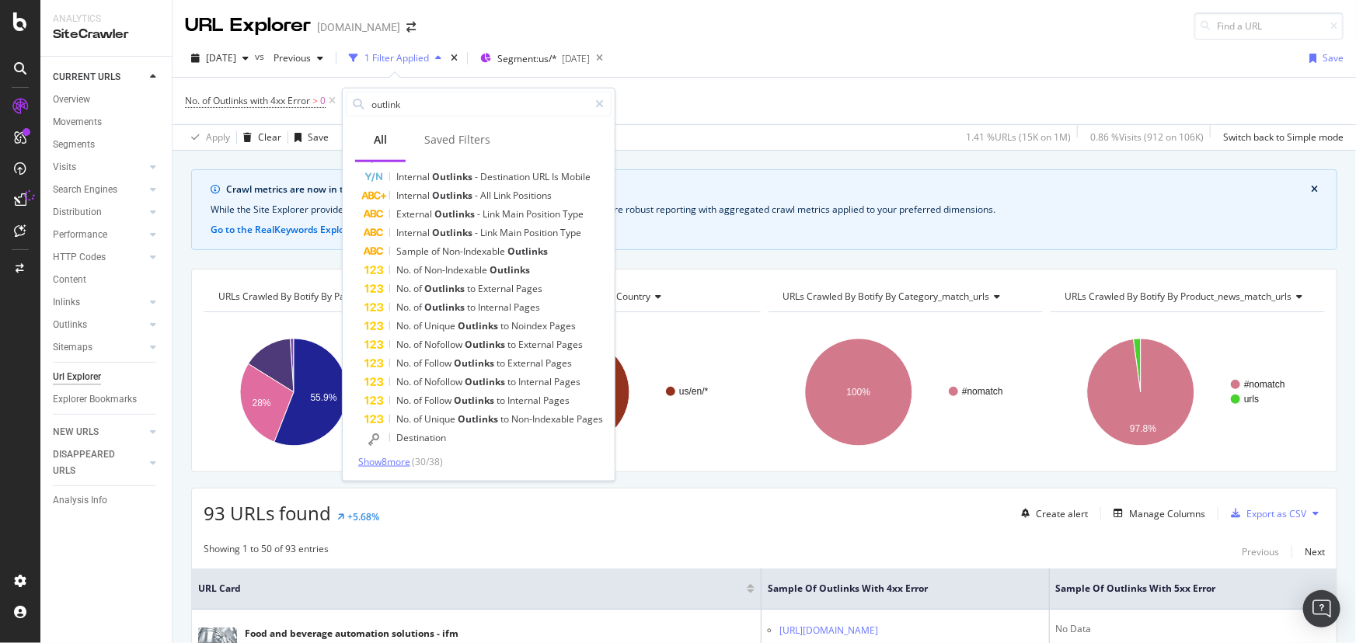
click at [387, 462] on span "Show 8 more" at bounding box center [384, 461] width 52 height 13
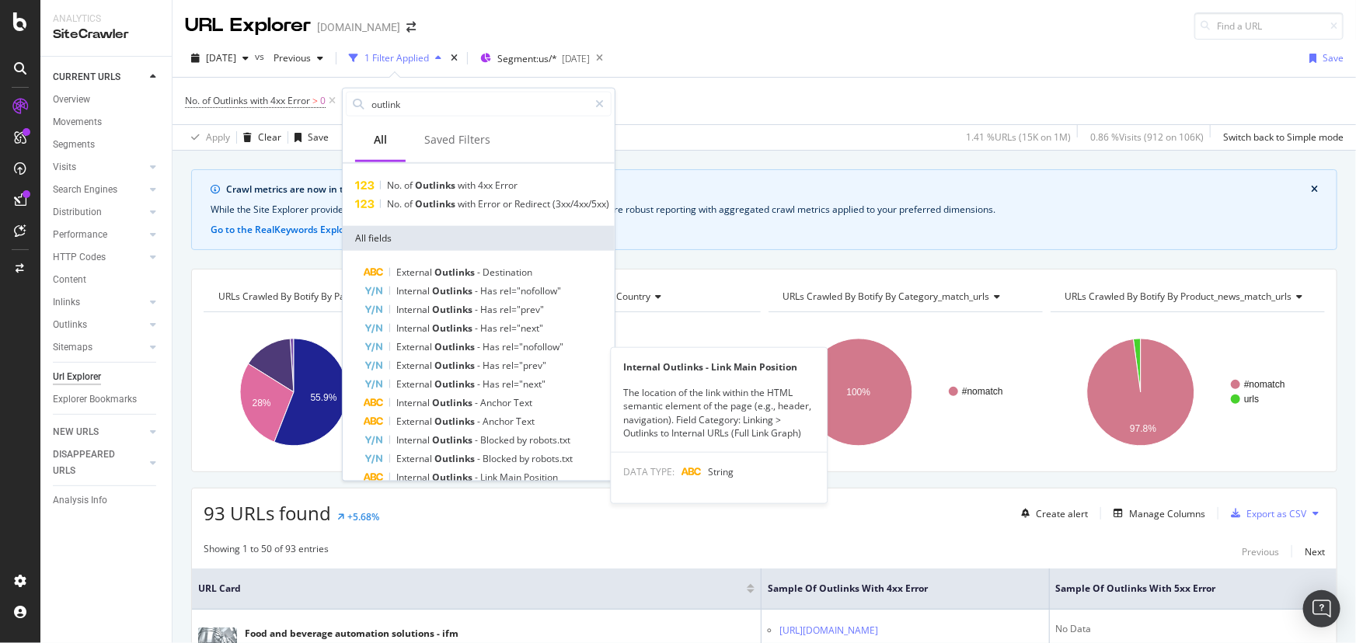
scroll to position [0, 0]
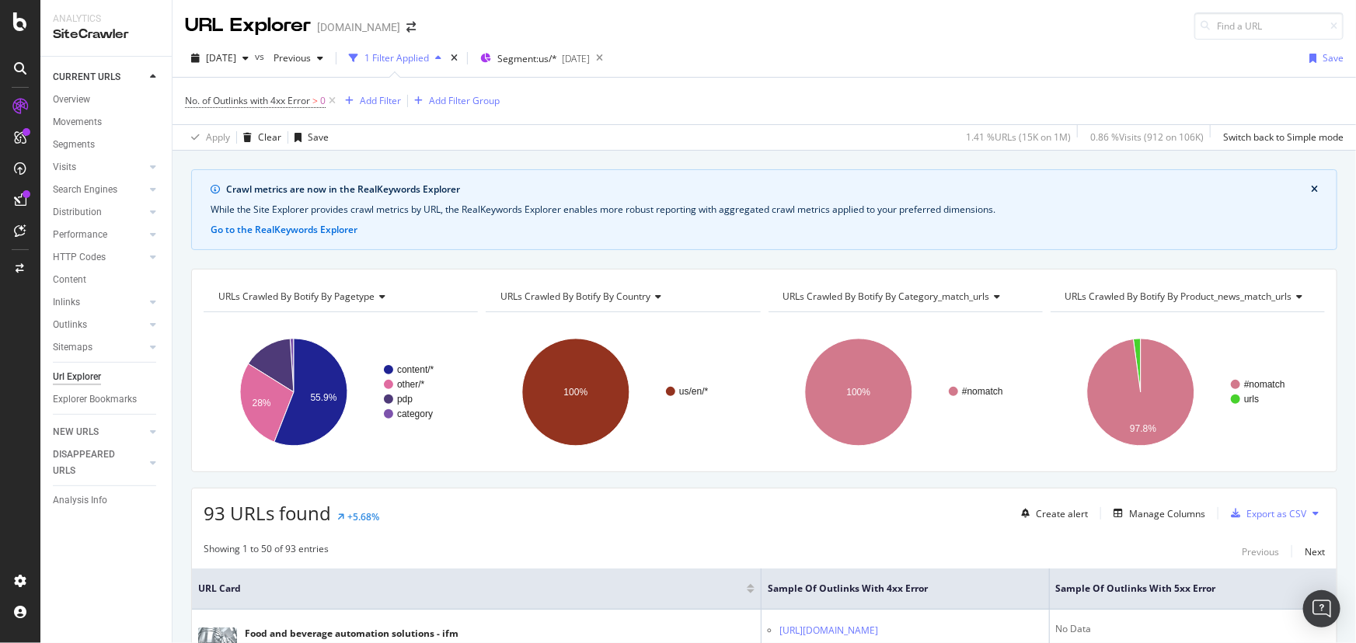
click at [882, 78] on div "No. of Outlinks with 4xx Error > 0 Add Filter Add Filter Group" at bounding box center [764, 101] width 1159 height 47
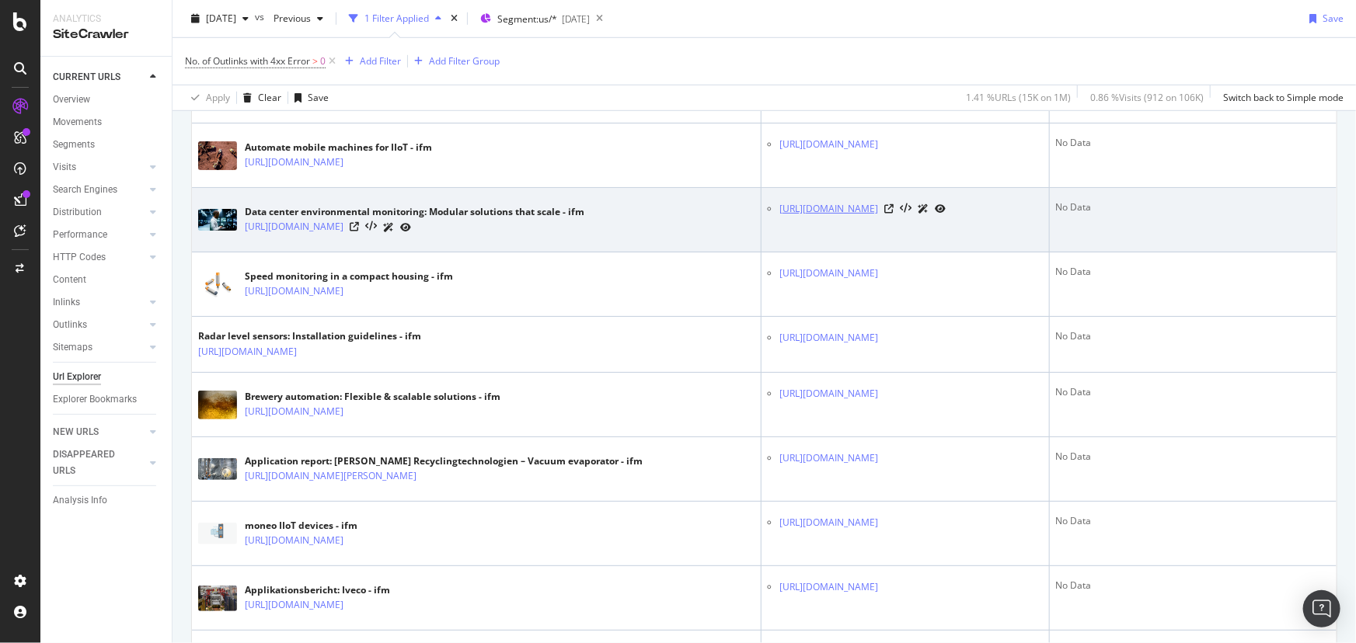
scroll to position [494, 0]
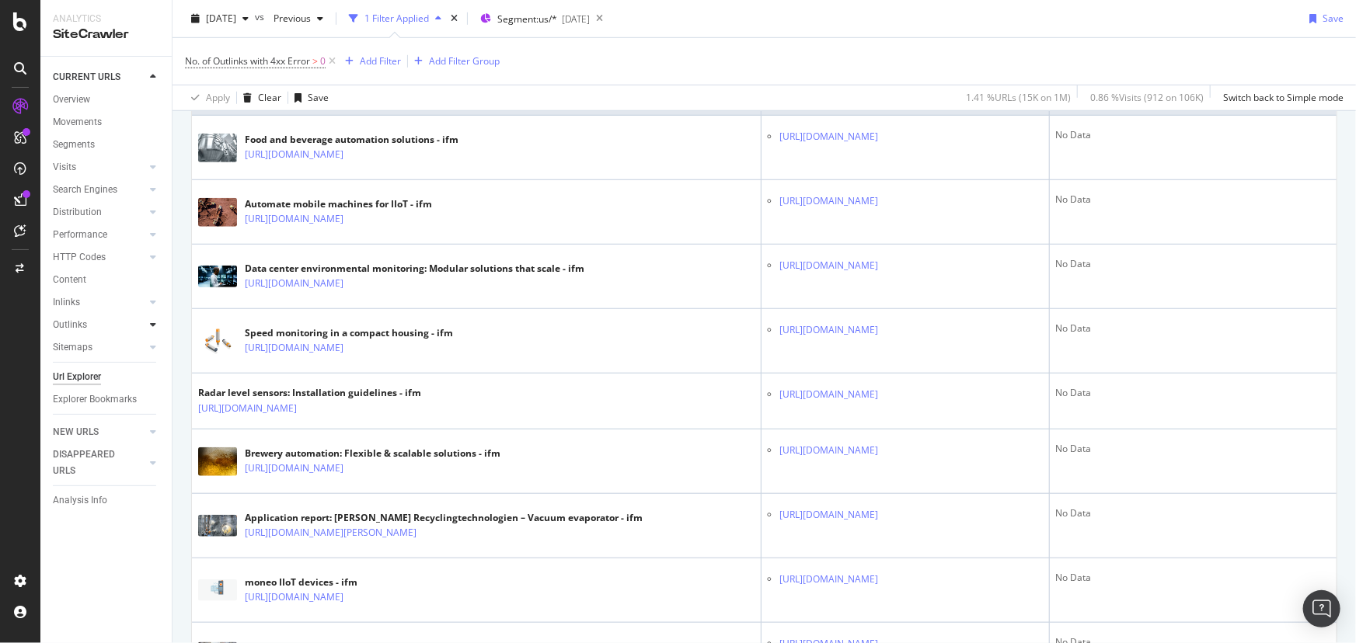
click at [160, 326] on div at bounding box center [153, 325] width 16 height 16
click at [108, 371] on link "Segments" at bounding box center [110, 370] width 101 height 16
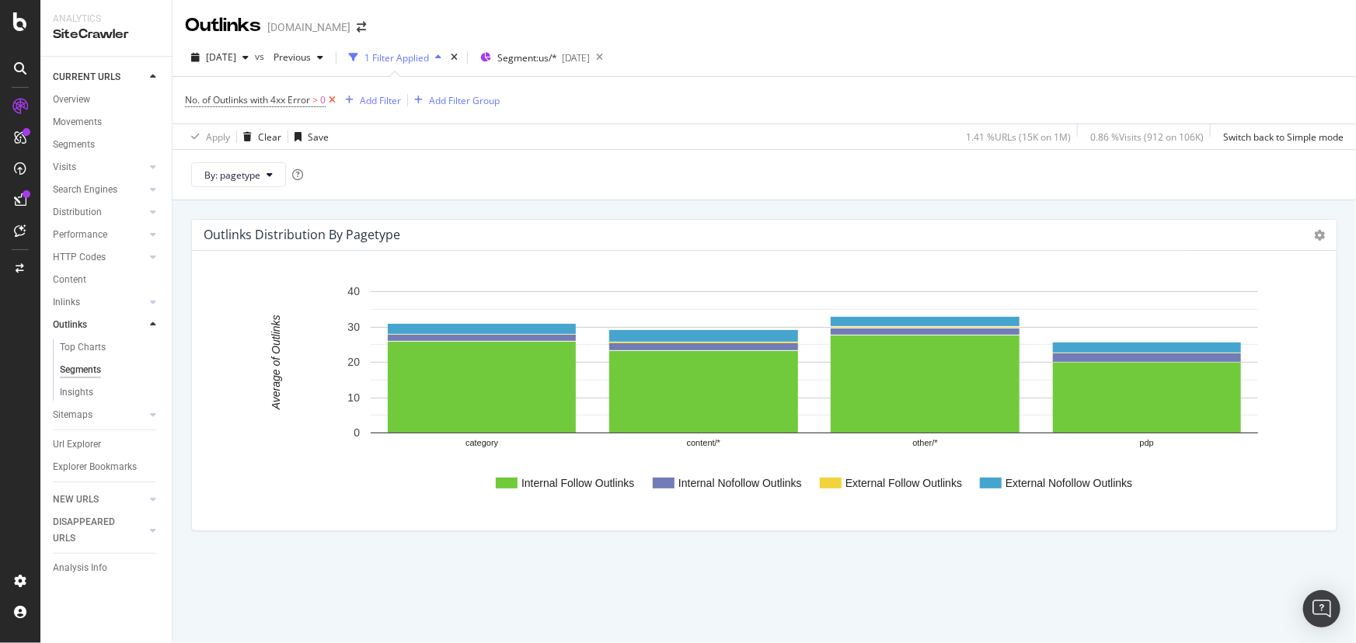
click at [336, 98] on icon at bounding box center [332, 100] width 13 height 16
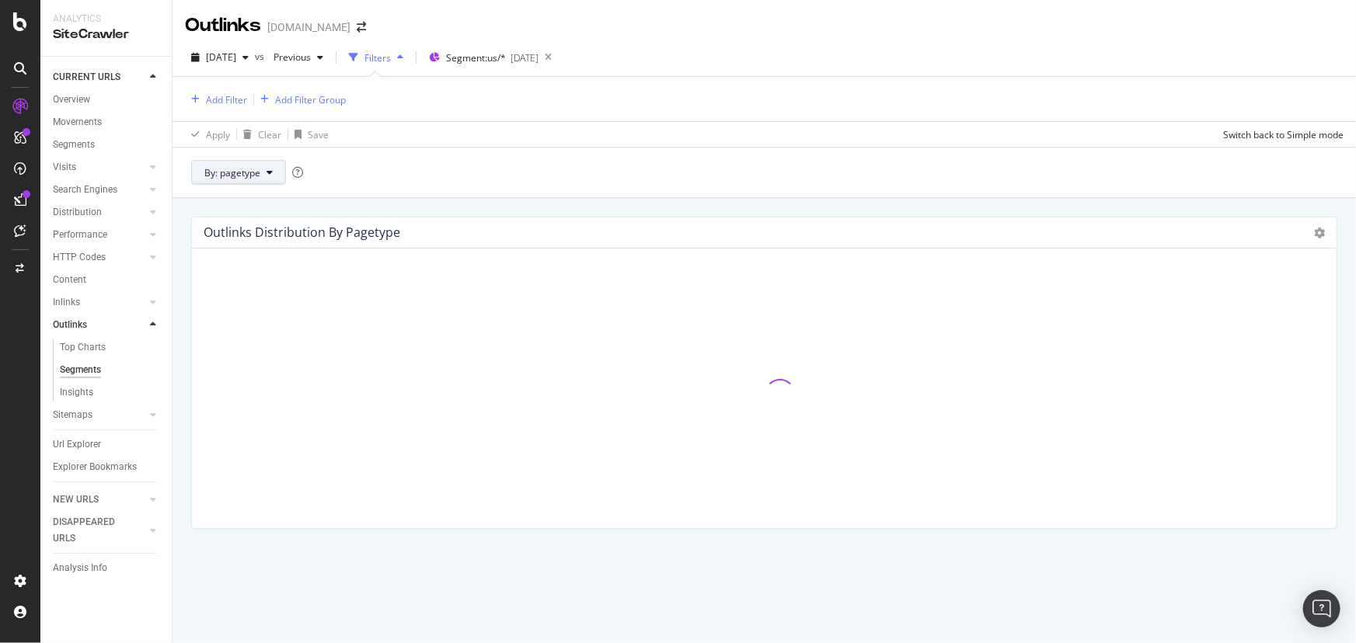
click at [275, 179] on button "By: pagetype" at bounding box center [238, 172] width 95 height 25
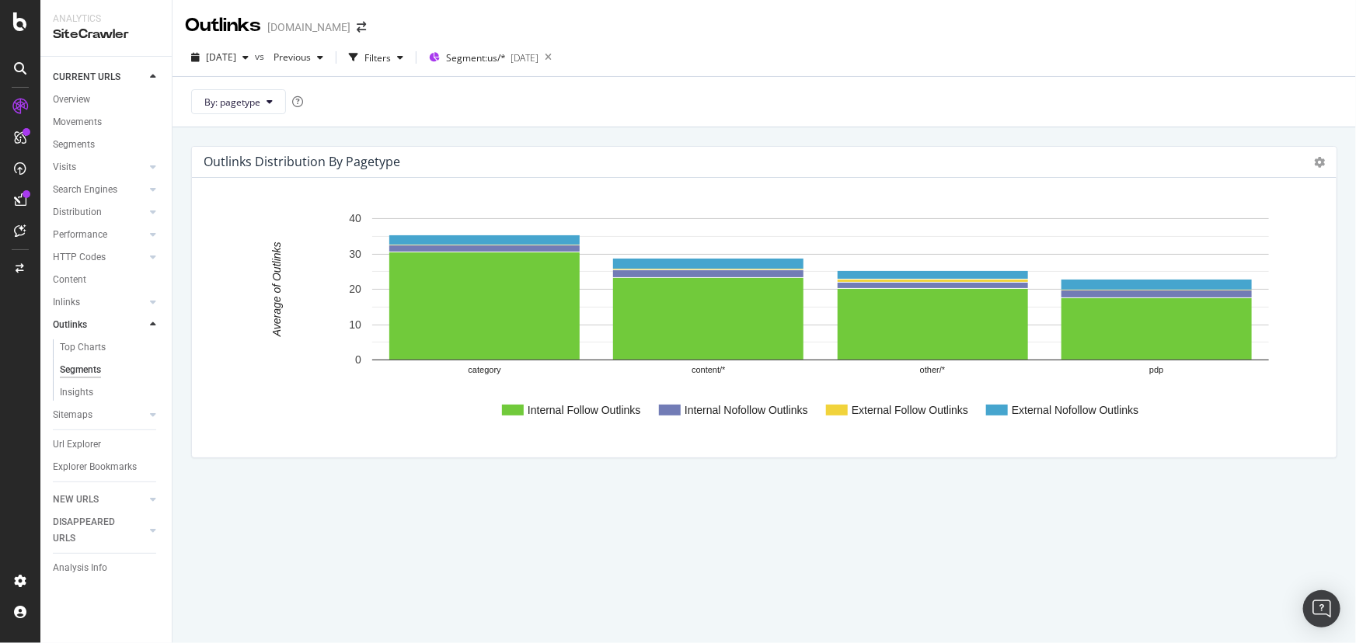
click at [420, 106] on div "By: pagetype" at bounding box center [764, 101] width 1183 height 51
click at [391, 59] on div "Filters" at bounding box center [377, 57] width 26 height 13
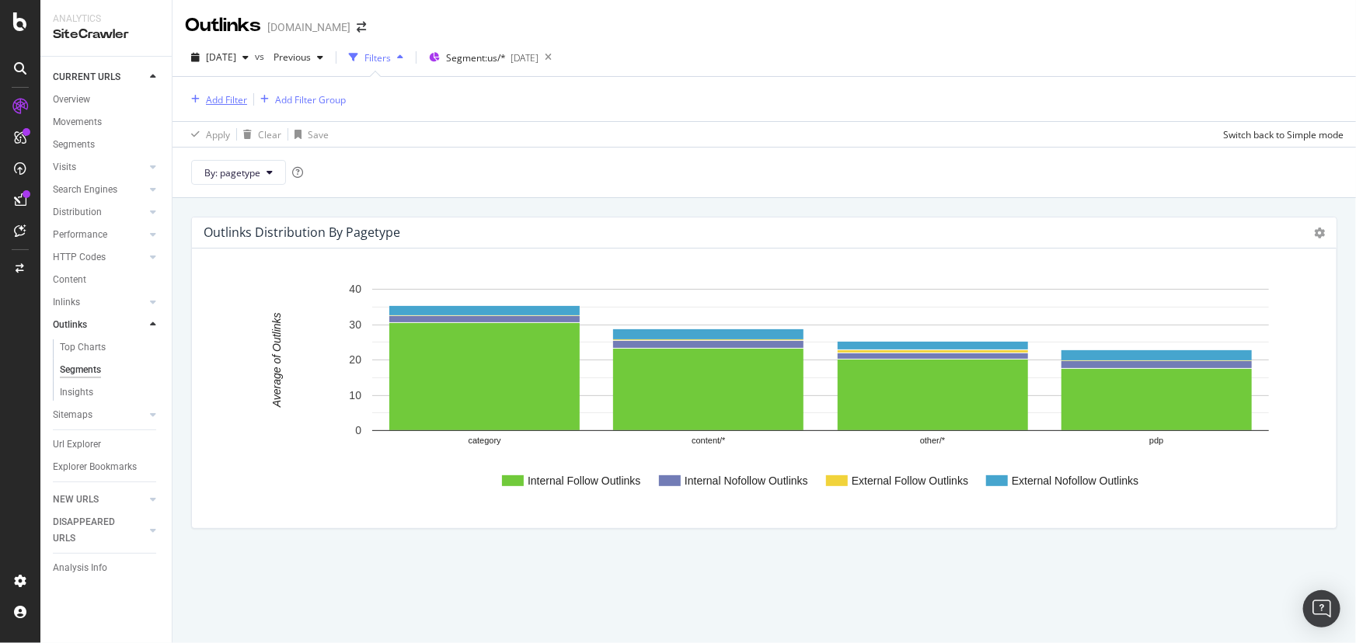
click at [244, 96] on div "Add Filter" at bounding box center [226, 99] width 41 height 13
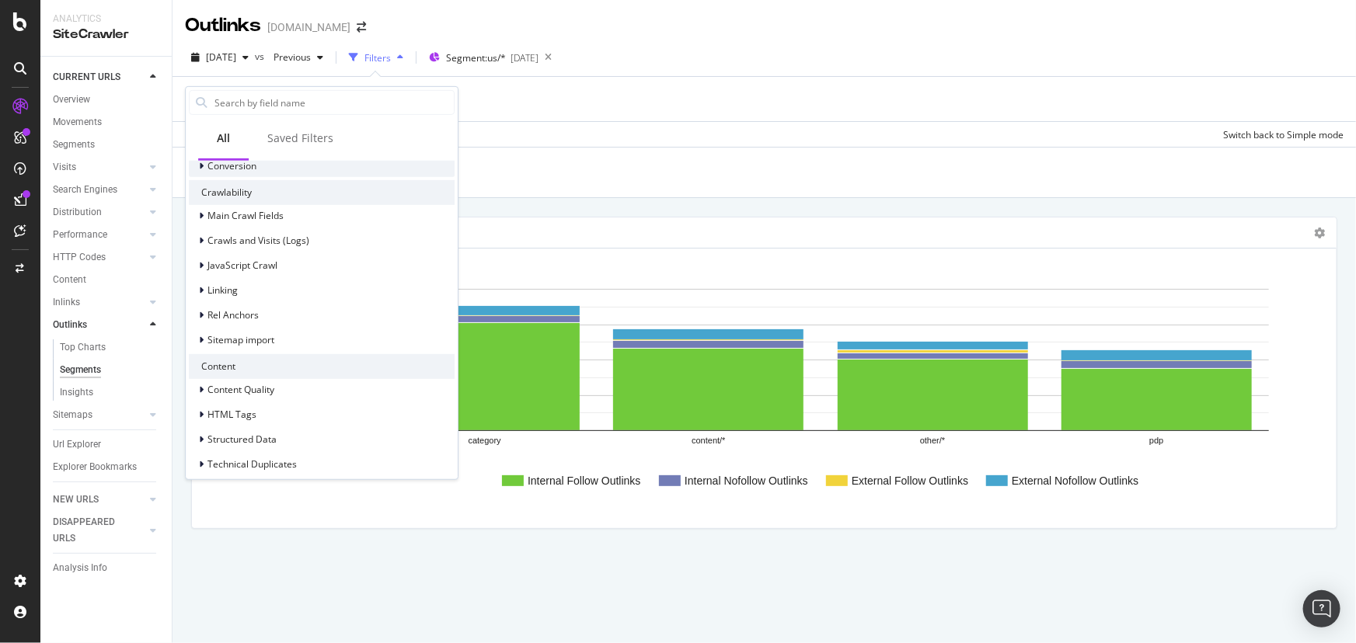
scroll to position [514, 0]
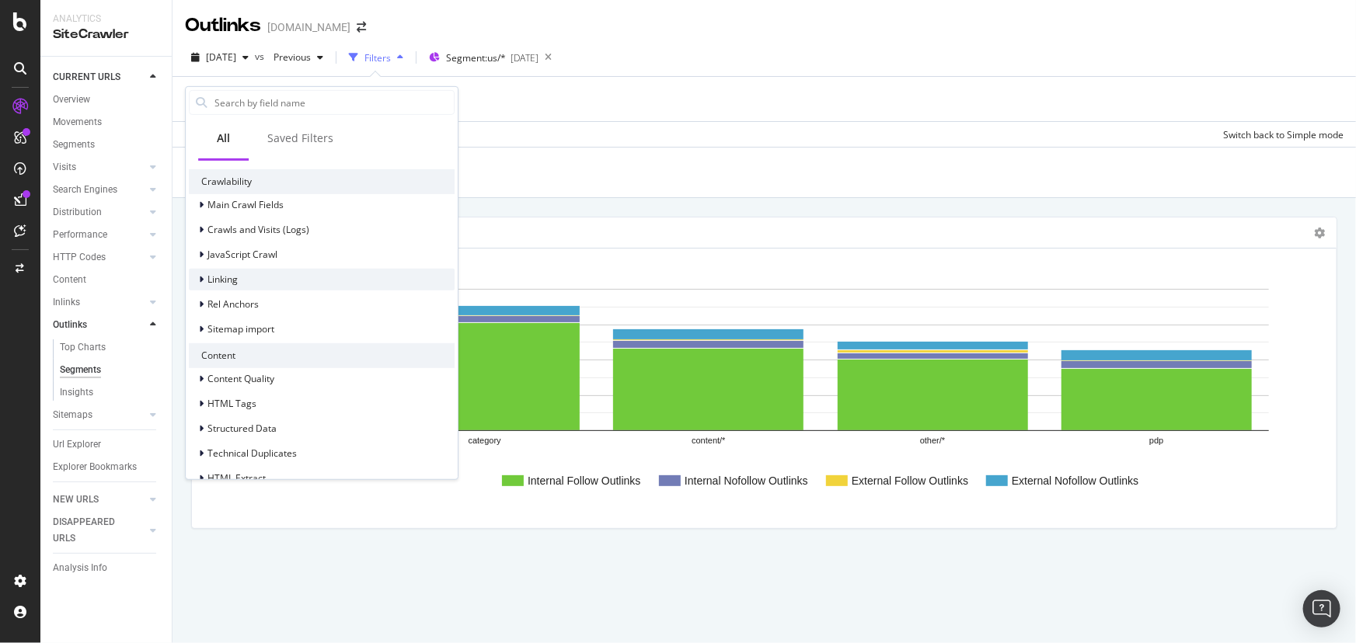
click at [200, 280] on icon at bounding box center [201, 279] width 5 height 9
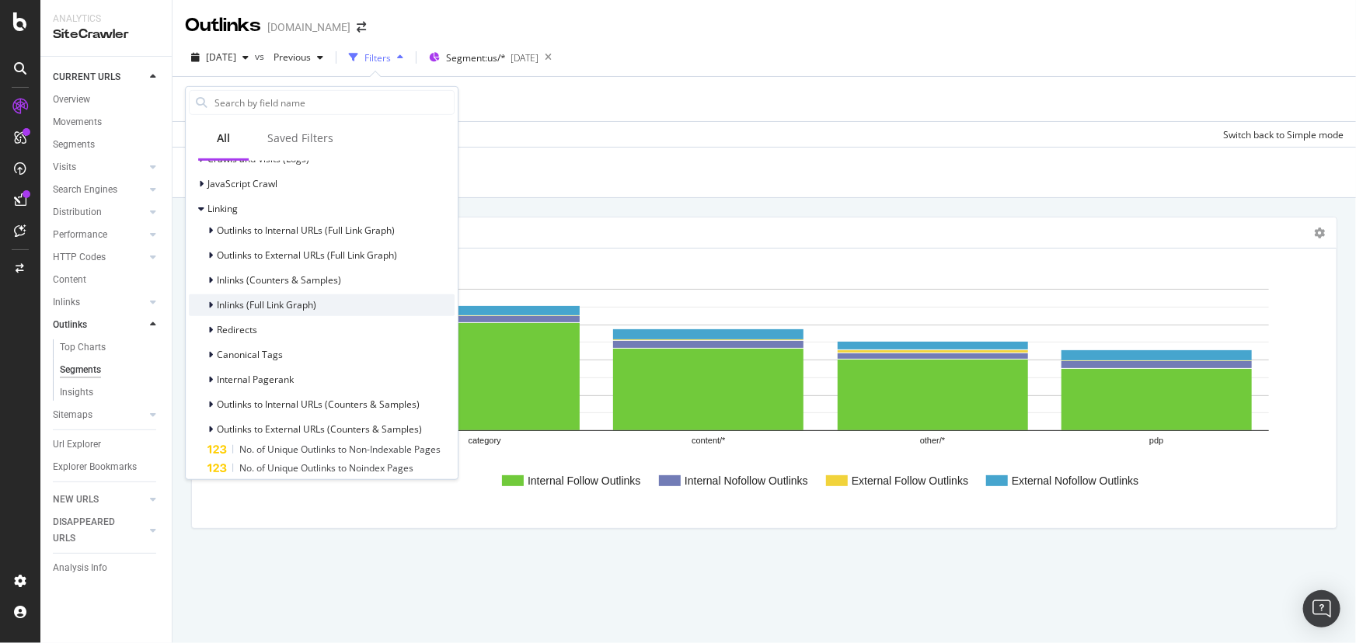
scroll to position [655, 0]
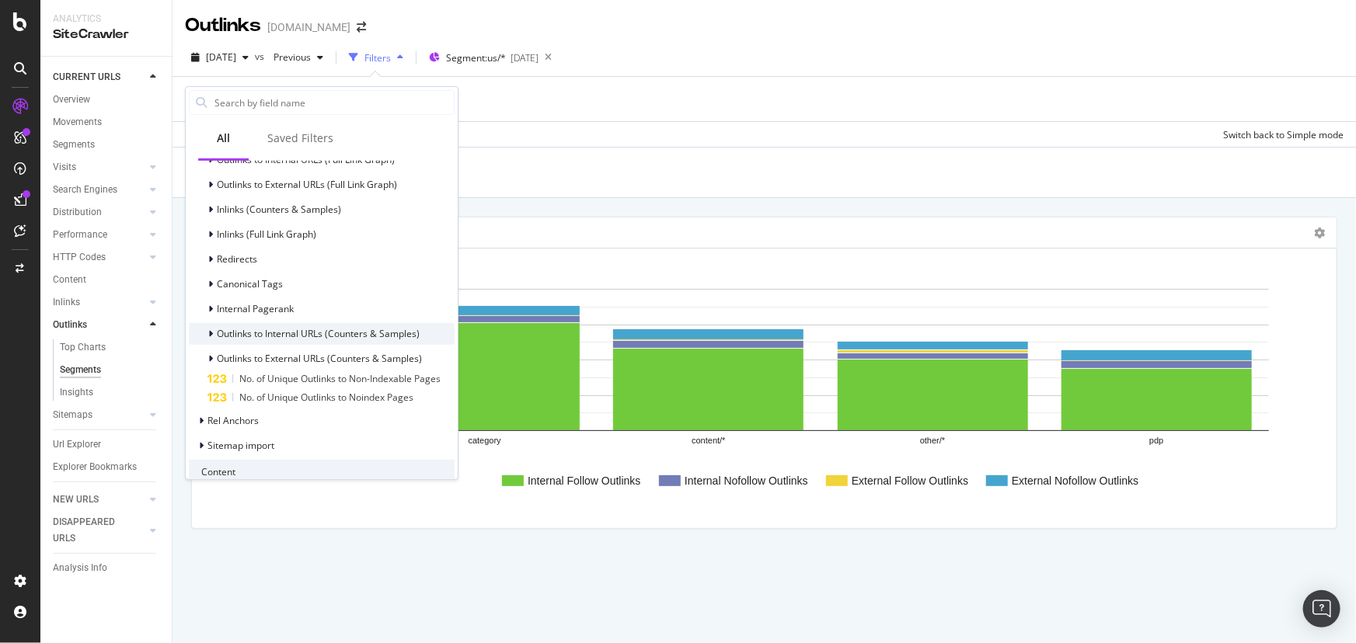
click at [205, 336] on div "Outlinks to Internal URLs (Counters & Samples)" at bounding box center [304, 334] width 231 height 16
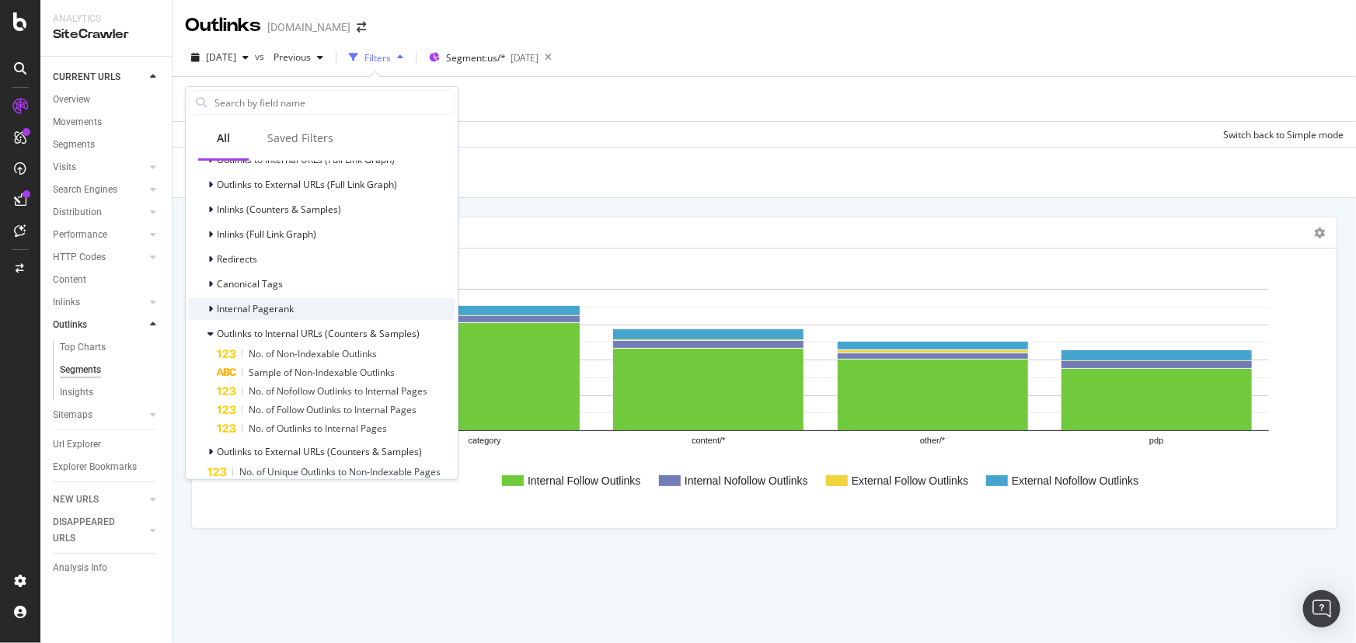
scroll to position [584, 0]
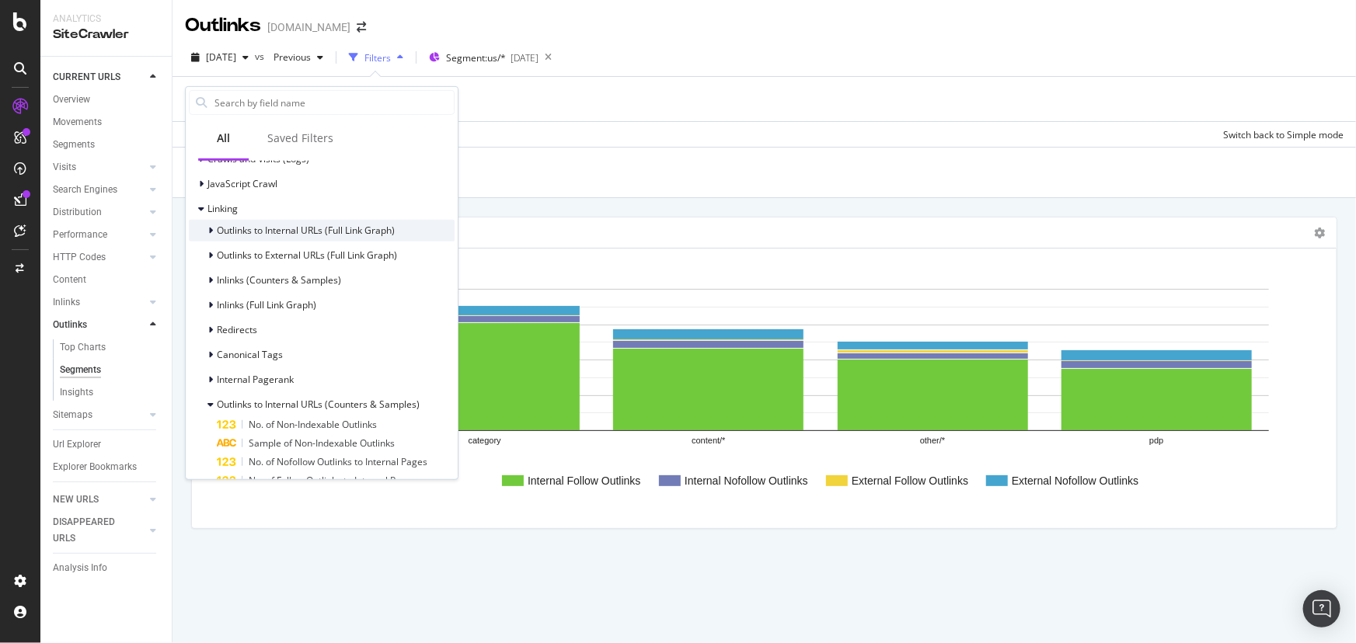
click at [209, 227] on icon at bounding box center [210, 230] width 5 height 9
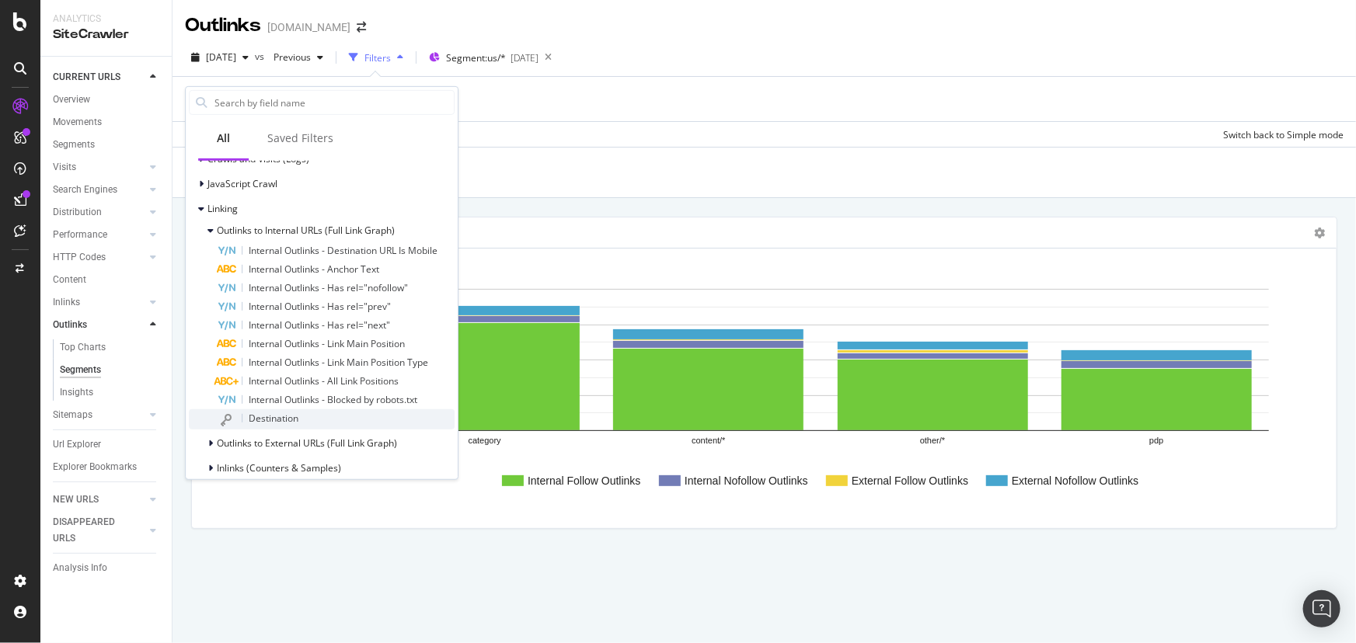
click at [299, 420] on div "Destination" at bounding box center [336, 420] width 238 height 20
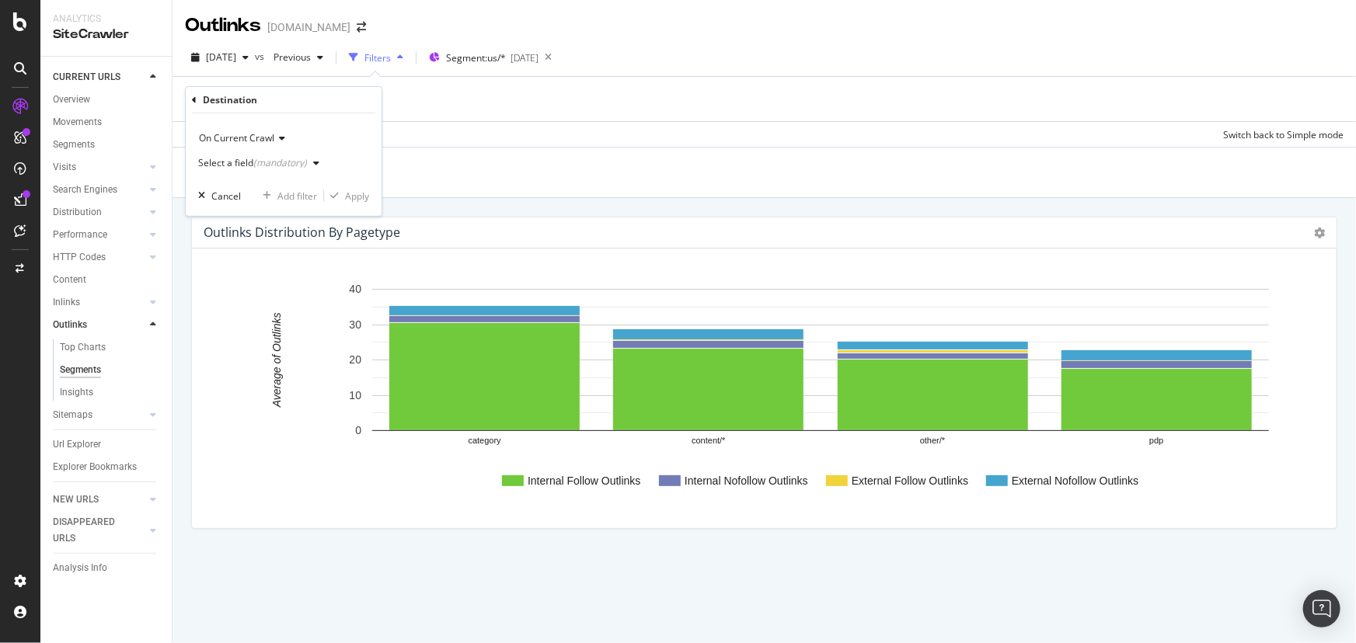
click at [273, 168] on div "Select a field (mandatory)" at bounding box center [261, 163] width 127 height 23
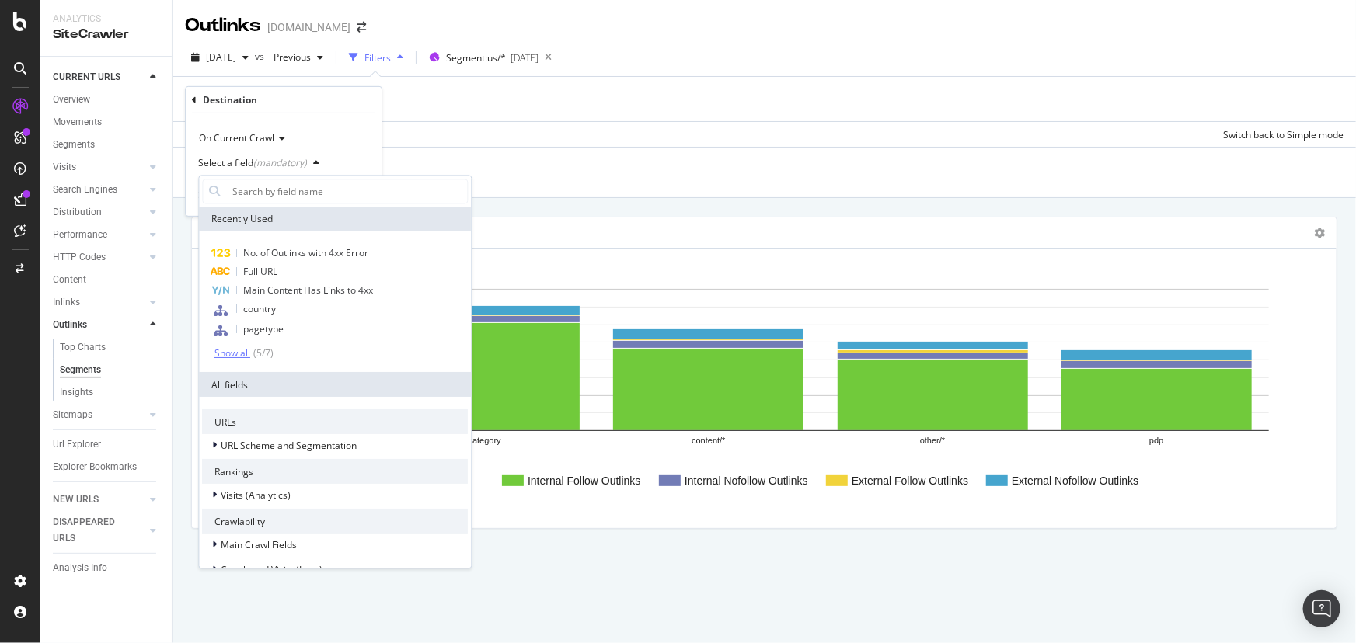
click at [246, 350] on div "Show all" at bounding box center [232, 353] width 36 height 11
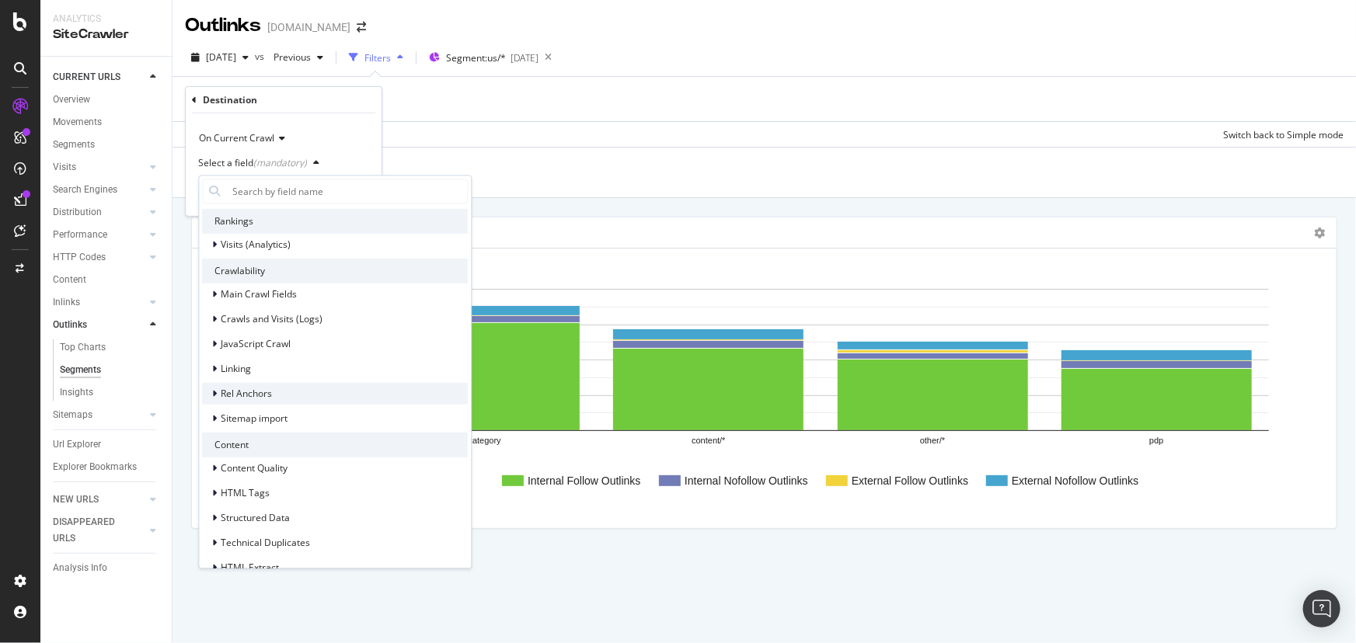
scroll to position [311, 0]
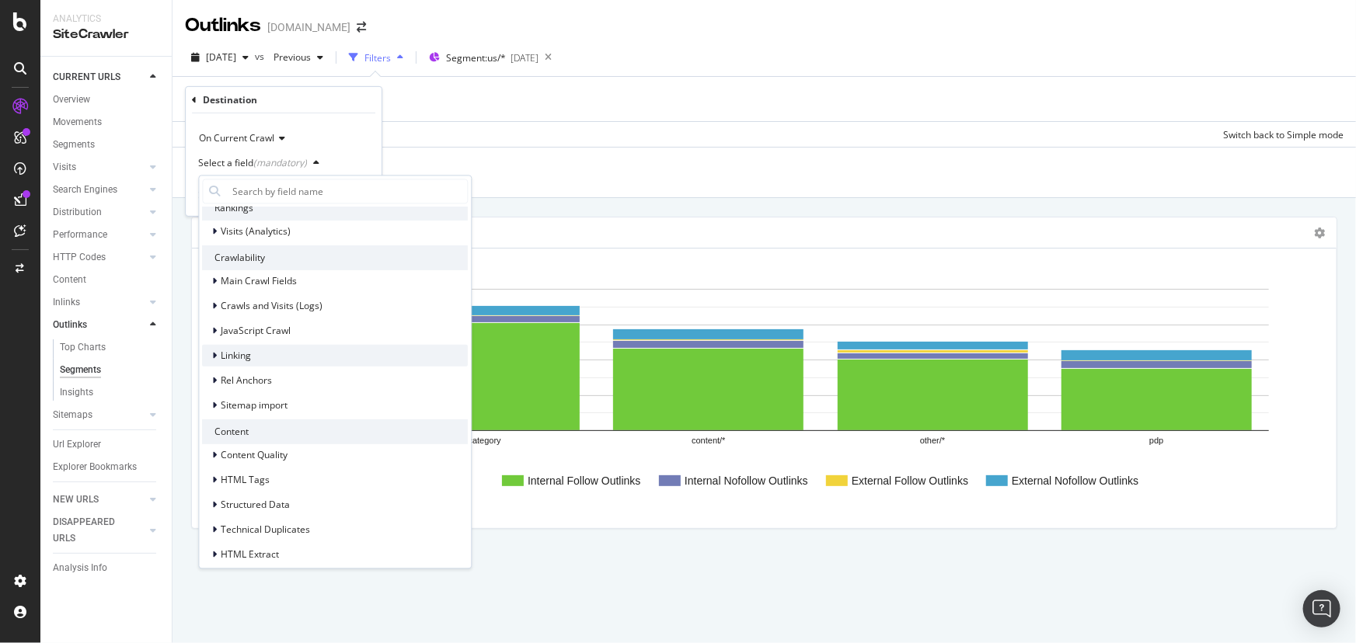
click at [215, 361] on icon at bounding box center [214, 355] width 5 height 9
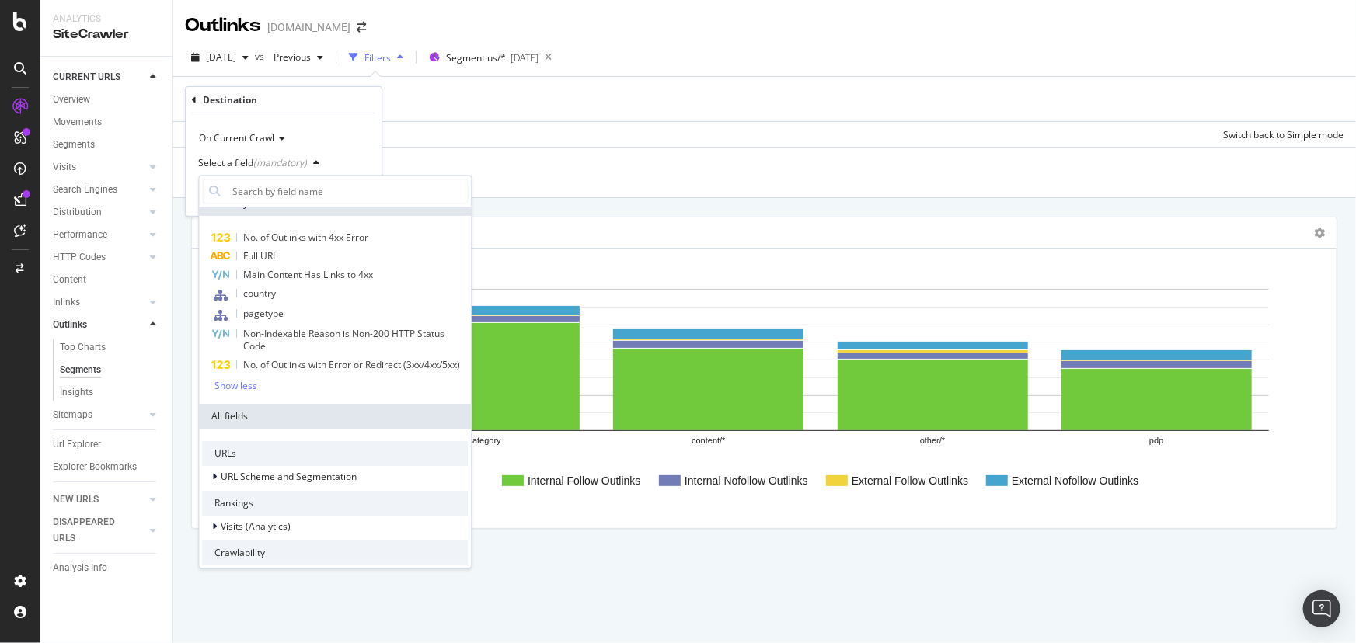
scroll to position [0, 0]
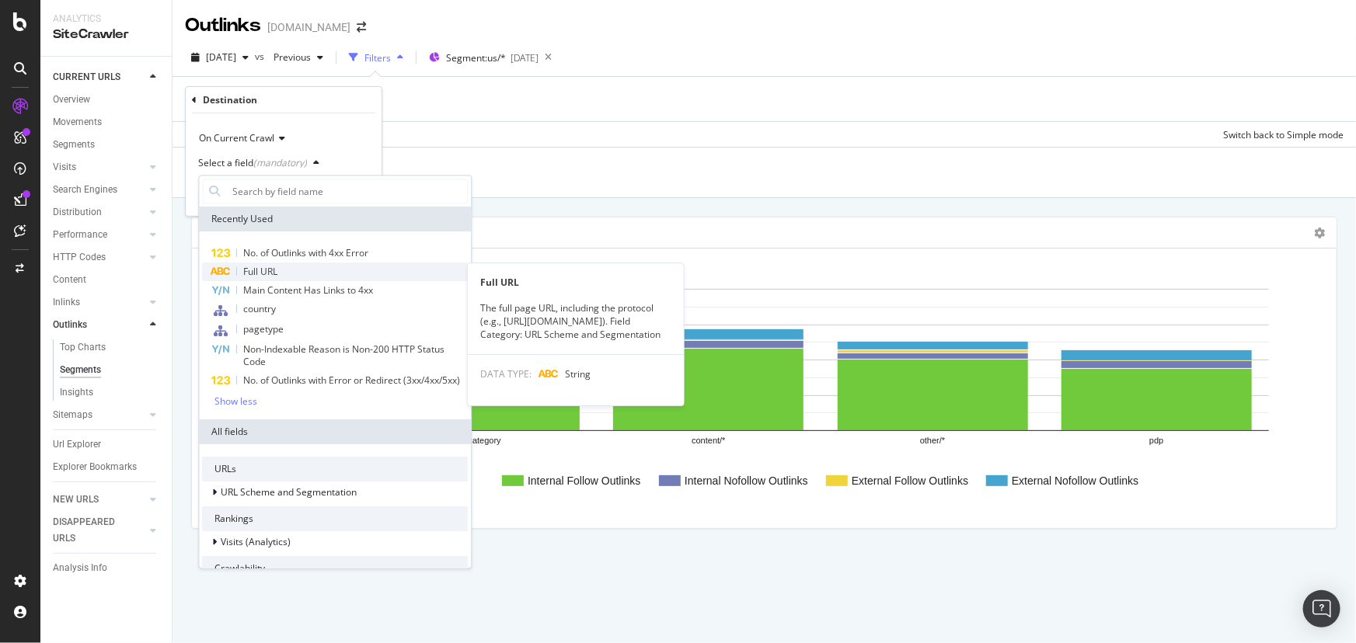
click at [226, 272] on icon at bounding box center [221, 271] width 21 height 9
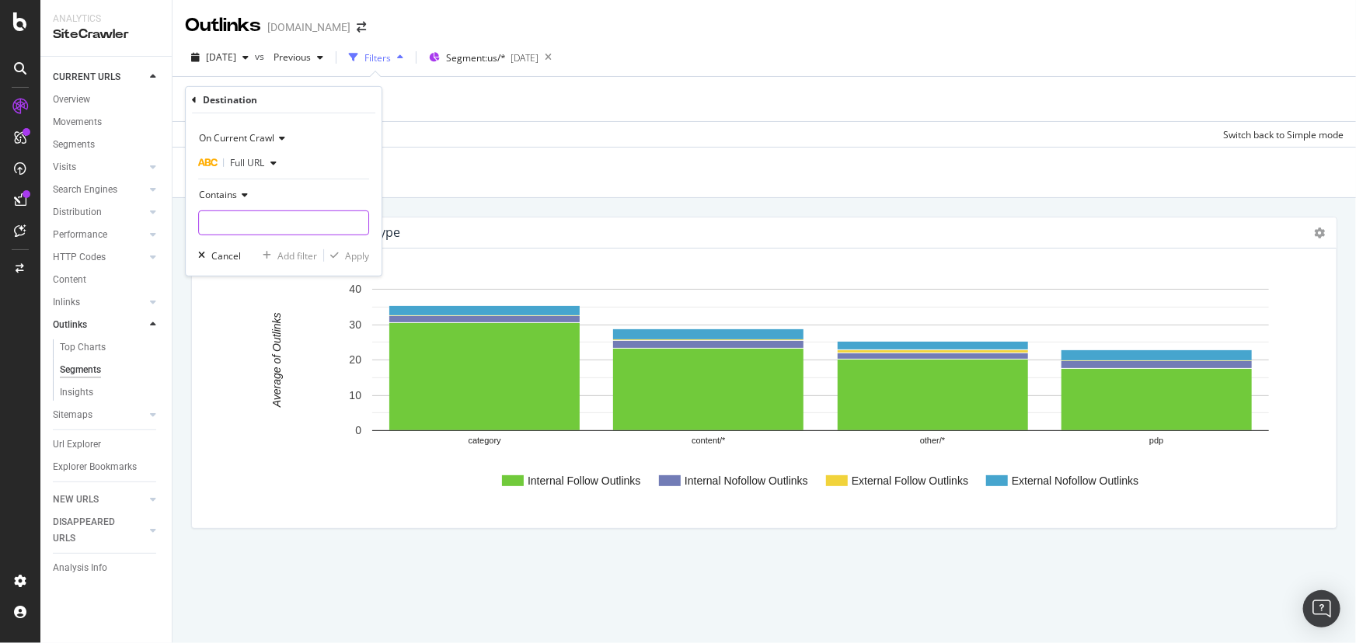
click at [247, 225] on input "text" at bounding box center [283, 223] width 169 height 25
paste input "projekt360-prd"
type input "projekt360-prd"
click at [354, 256] on div "Apply" at bounding box center [357, 255] width 24 height 13
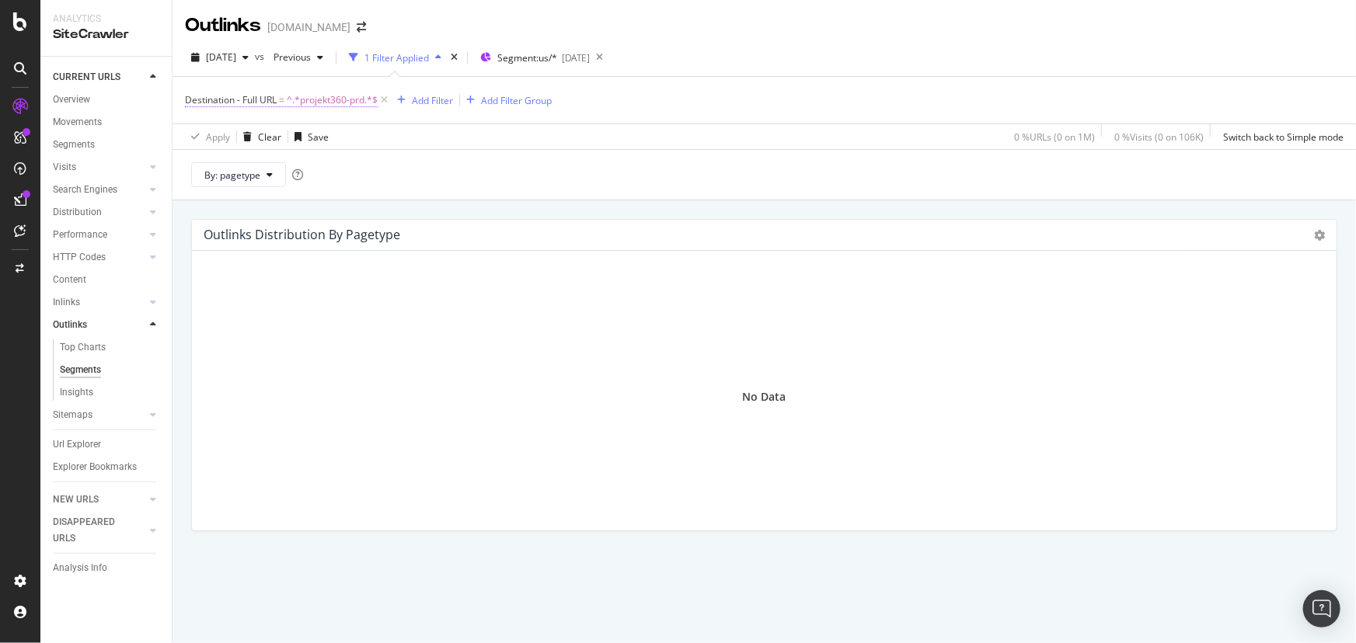
click at [328, 104] on span "^.*projekt360-prd.*$" at bounding box center [332, 100] width 91 height 22
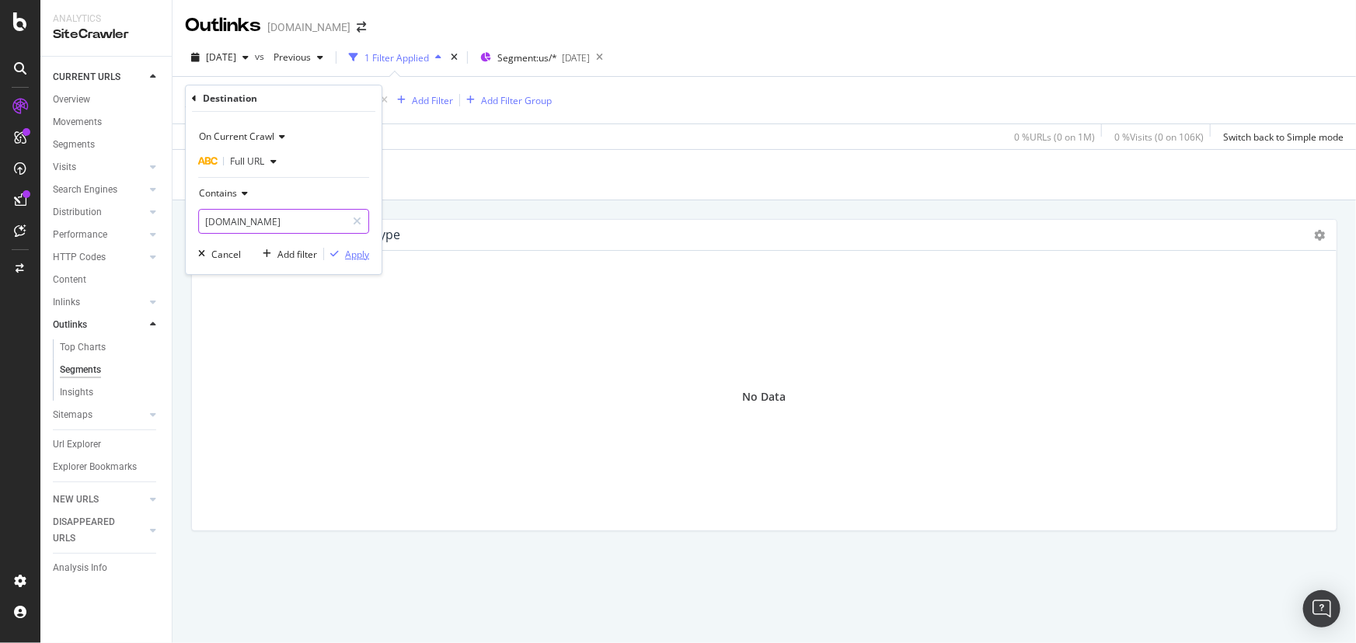
type input "ifm.com"
click at [353, 260] on div "Apply" at bounding box center [357, 254] width 24 height 13
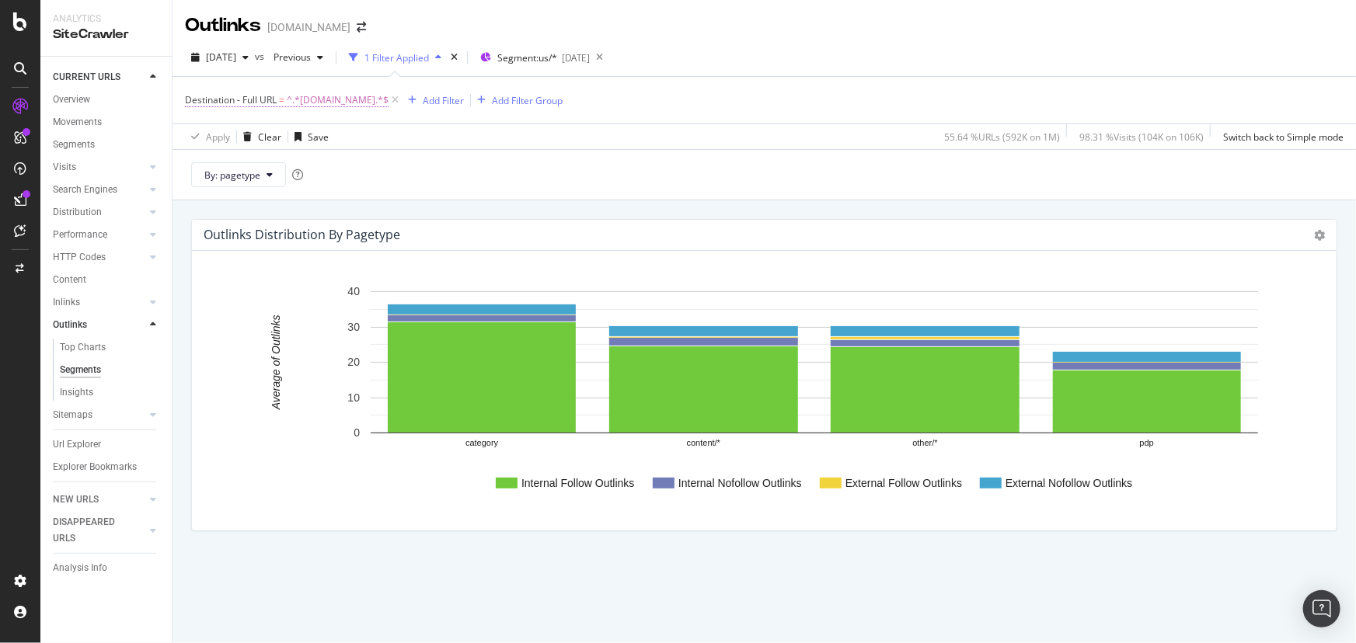
click at [246, 100] on span "Destination - Full URL" at bounding box center [231, 99] width 92 height 13
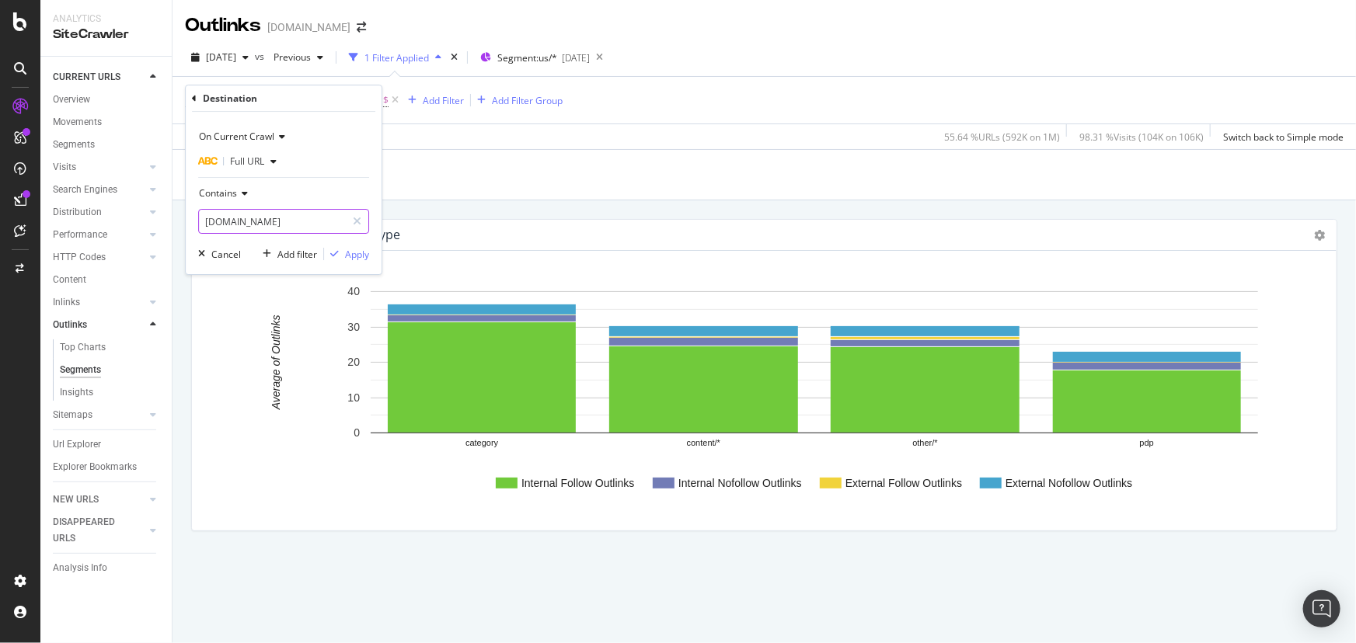
click at [276, 218] on input "ifm.com" at bounding box center [272, 221] width 147 height 25
drag, startPoint x: 259, startPoint y: 222, endPoint x: 159, endPoint y: 222, distance: 99.5
click at [159, 222] on body "Analytics SiteCrawler CURRENT URLS Overview Movements Segments Visits Analysis …" at bounding box center [678, 321] width 1356 height 643
paste input "projekt360-prd"
drag, startPoint x: 314, startPoint y: 219, endPoint x: 95, endPoint y: 218, distance: 219.1
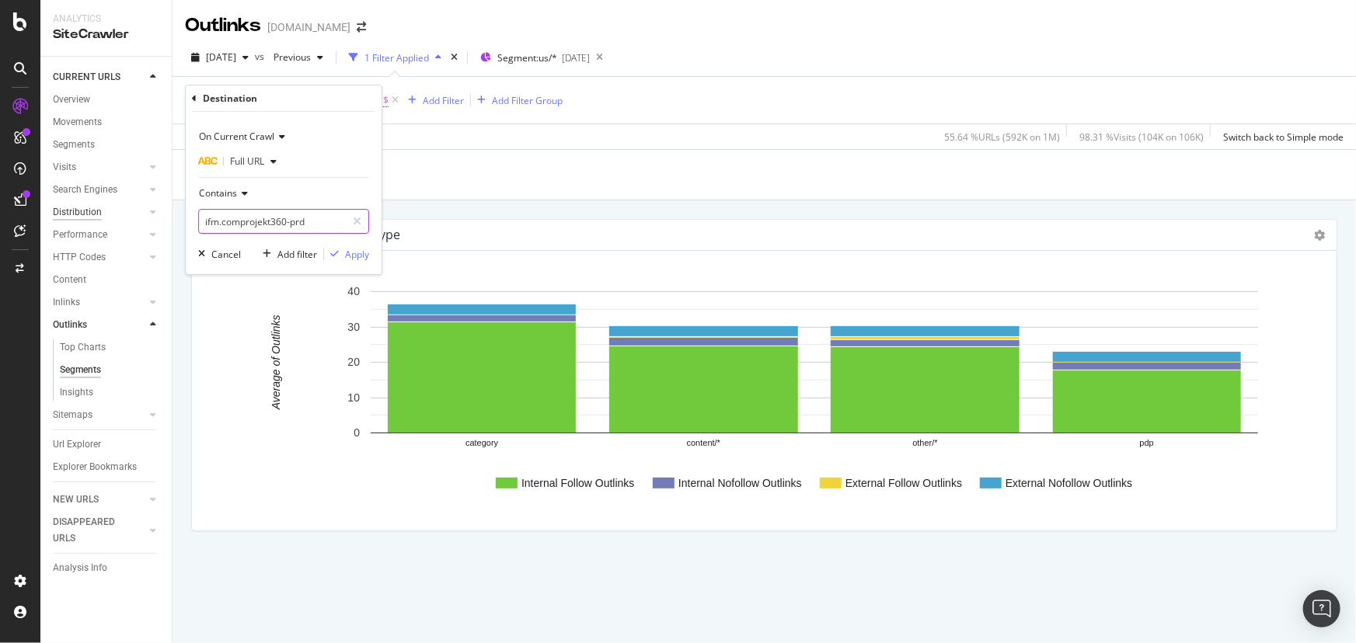
click at [93, 218] on body "Analytics SiteCrawler CURRENT URLS Overview Movements Segments Visits Analysis …" at bounding box center [678, 321] width 1356 height 643
paste input "projekt3"
type input "ifm.comprojekt3projekt360-prd"
click at [274, 214] on input "ifm.comprojekt3projekt360-prd" at bounding box center [272, 221] width 147 height 25
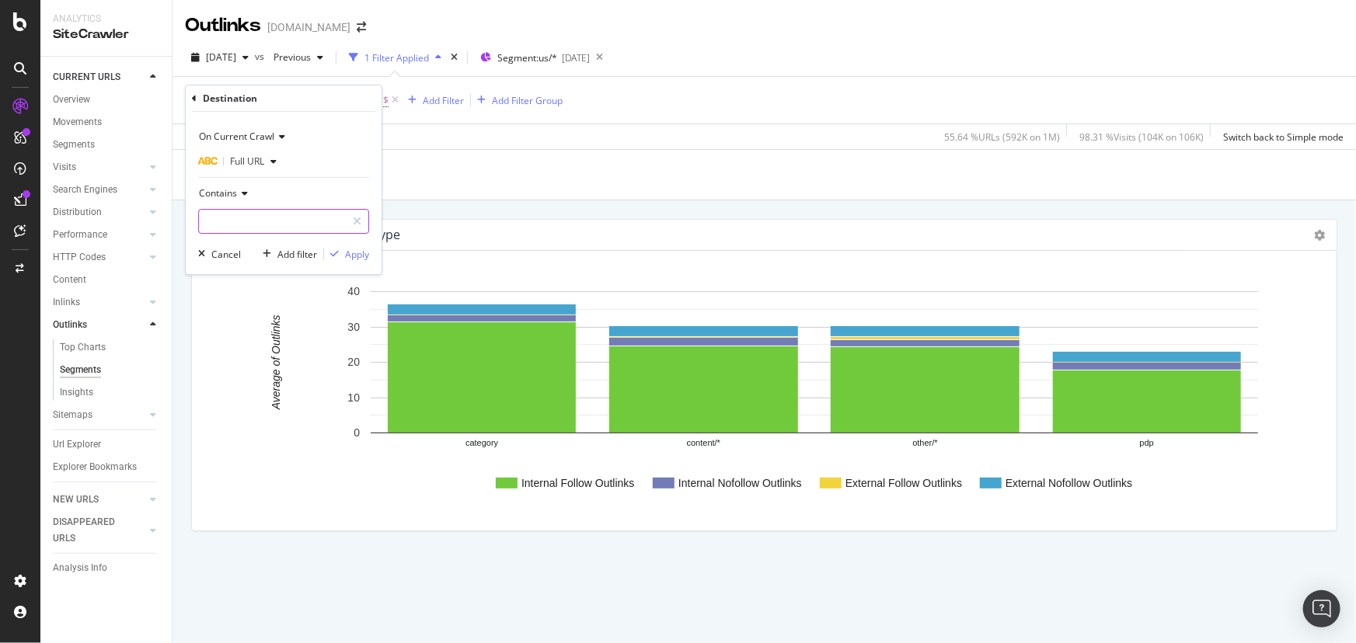
scroll to position [0, 0]
paste input "projekt360-prd"
type input "projekt360-prd"
click at [357, 253] on div "Apply" at bounding box center [357, 254] width 24 height 13
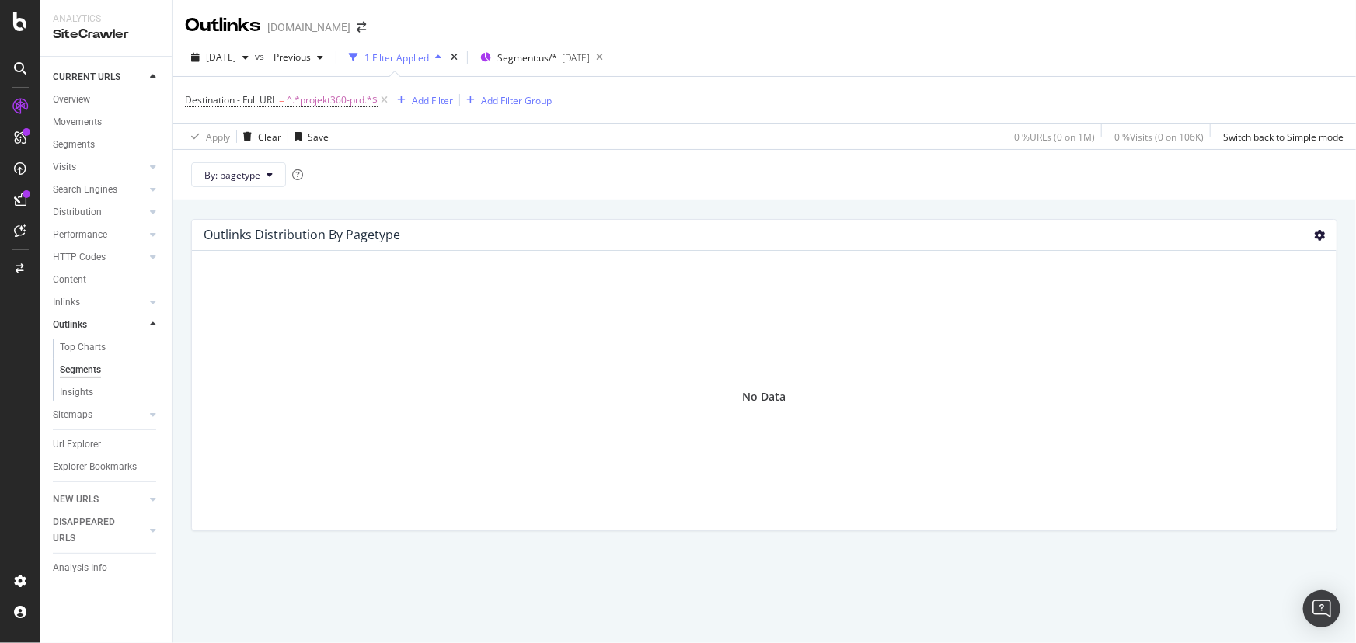
click at [1314, 236] on icon at bounding box center [1319, 235] width 11 height 11
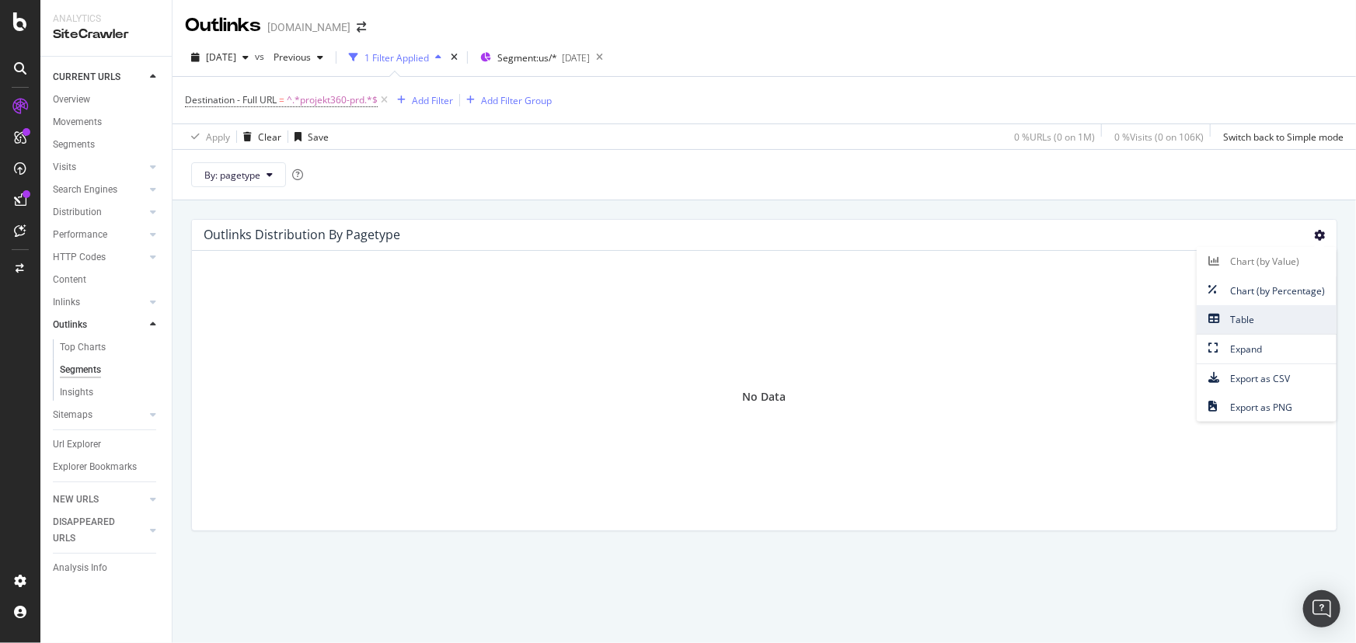
click at [1226, 322] on span "Table" at bounding box center [1267, 319] width 140 height 21
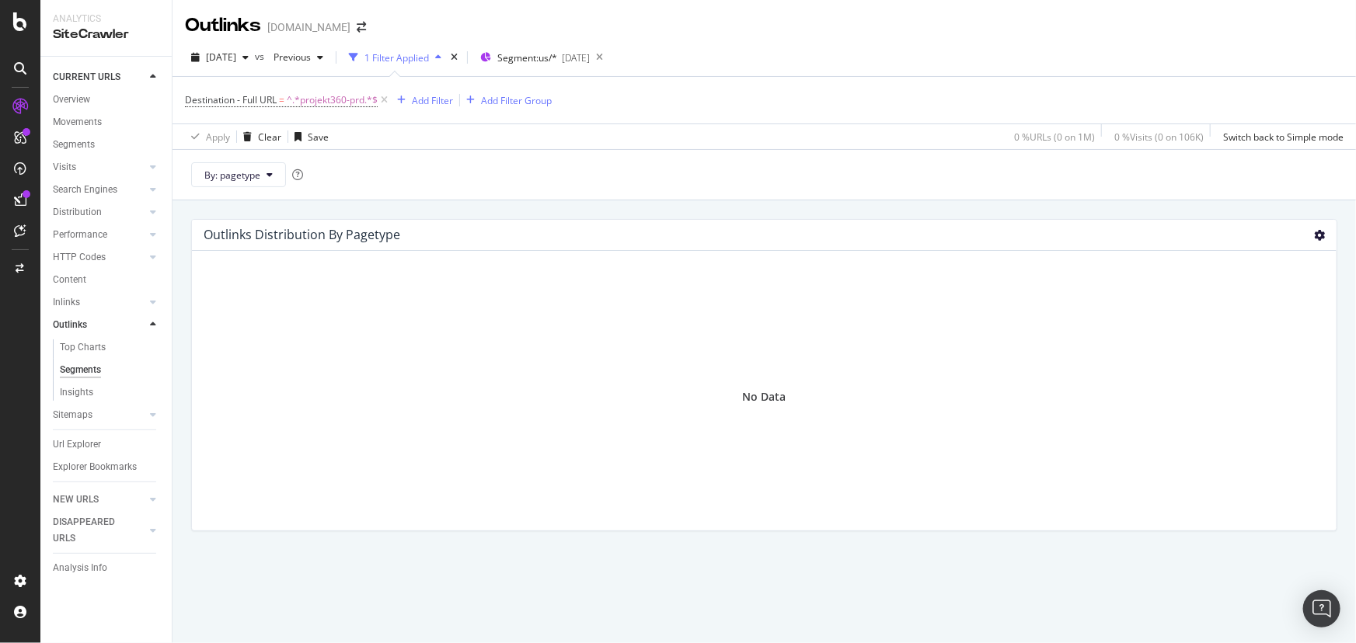
click at [1314, 232] on icon at bounding box center [1319, 235] width 11 height 11
click at [1230, 263] on span "Chart (by Value)" at bounding box center [1267, 261] width 140 height 21
click at [1314, 239] on icon at bounding box center [1319, 235] width 11 height 11
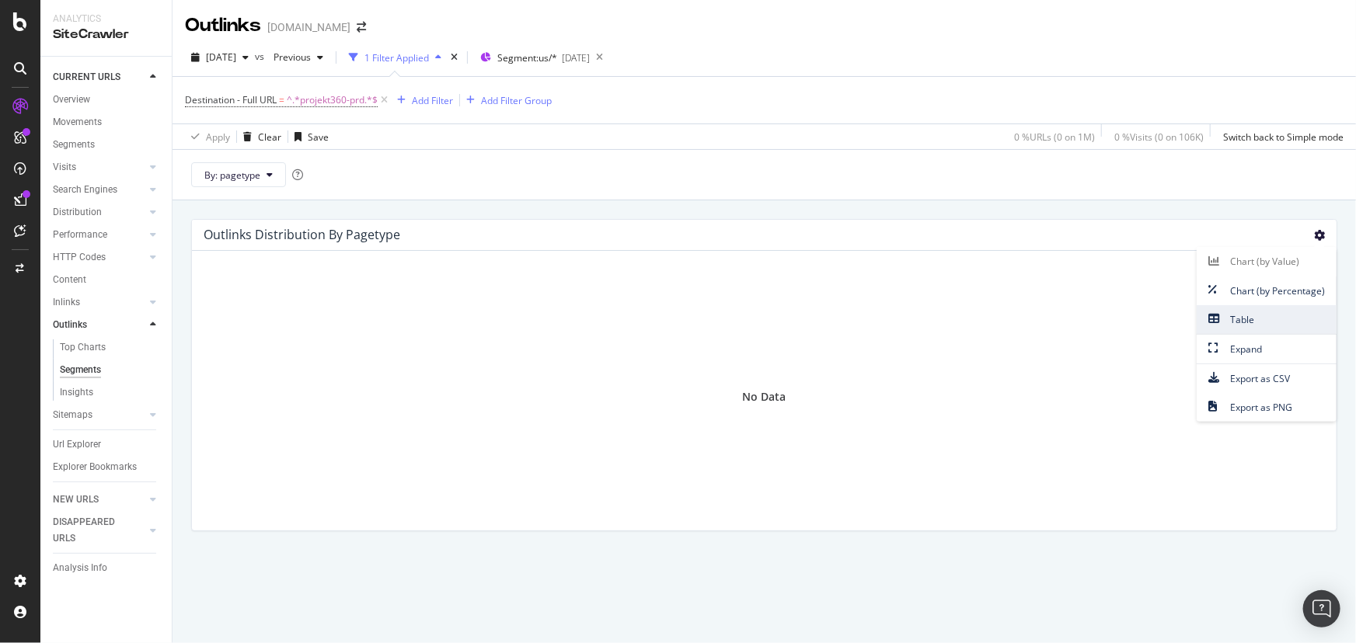
click at [1250, 319] on span "Table" at bounding box center [1267, 319] width 140 height 21
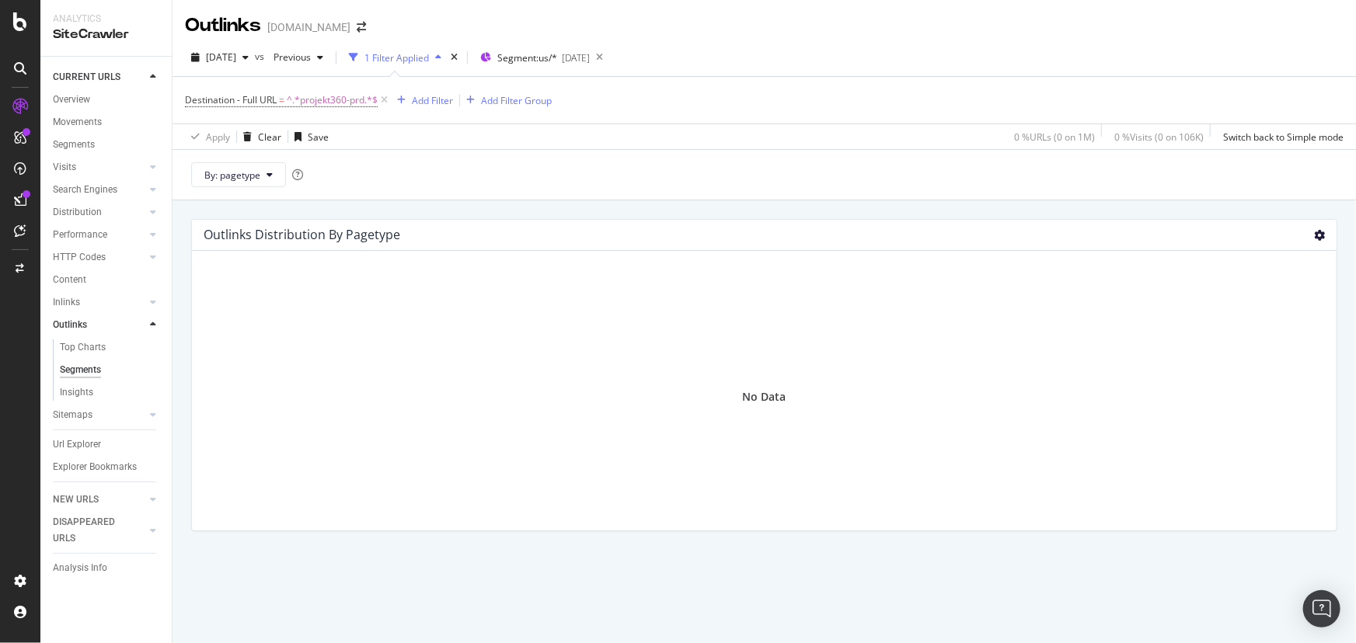
click at [1314, 237] on icon at bounding box center [1319, 235] width 11 height 11
click at [1007, 243] on div "Outlinks Distribution by pagetype Chart (by Value) Chart (by Percentage) Table …" at bounding box center [764, 235] width 1145 height 31
click at [305, 138] on div "button" at bounding box center [297, 136] width 19 height 9
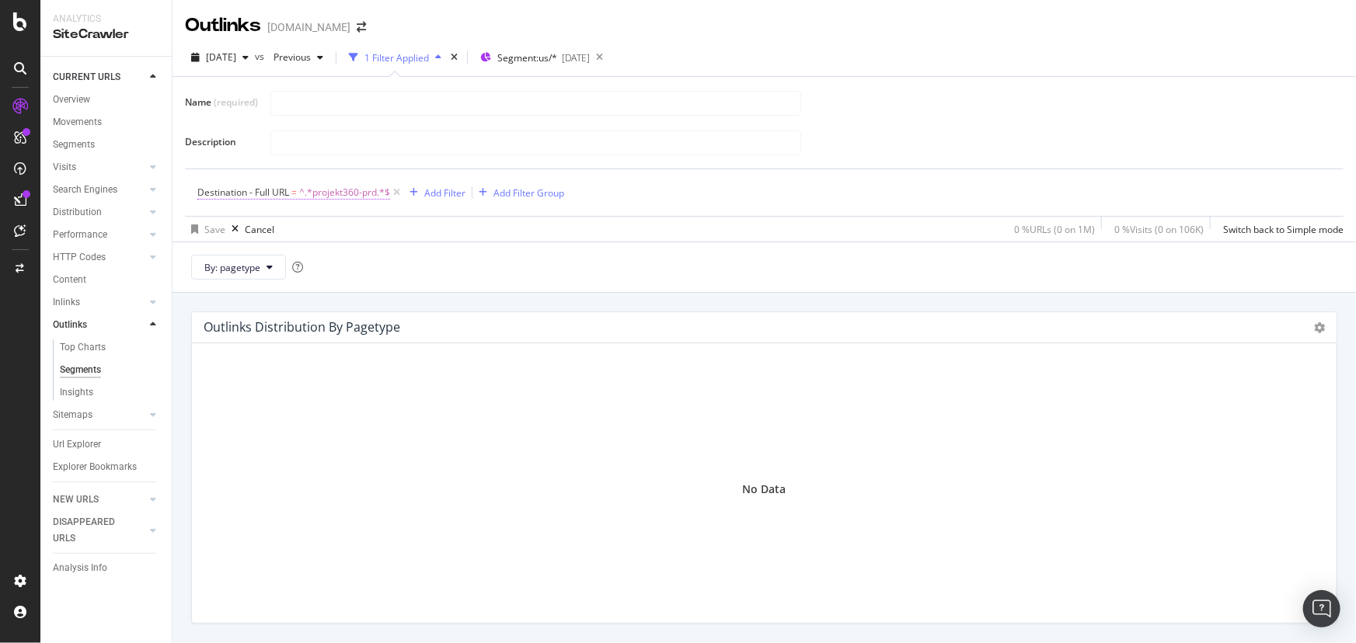
type input "K"
type input "Links to projekt360-prd"
paste input "projekt360-prd"
type input "This should always be zero. Links to projekt360-prd mean we linked to our dev s…"
click at [406, 249] on div "By: pagetype" at bounding box center [764, 267] width 1183 height 51
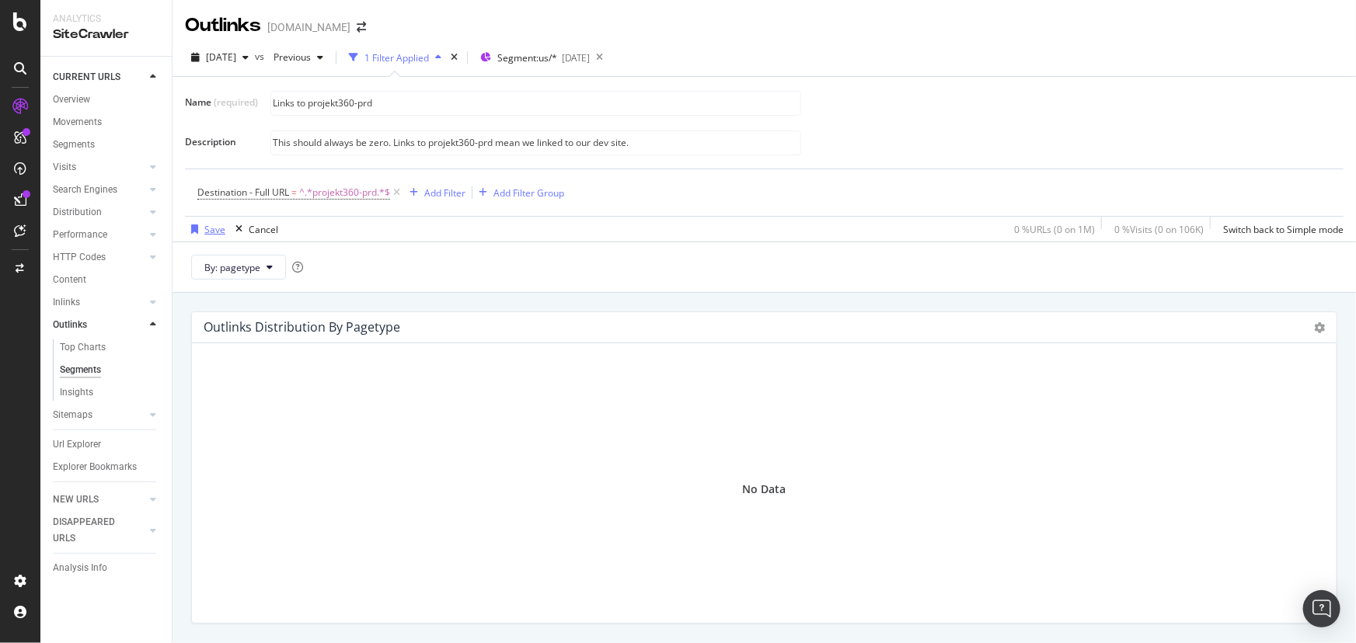
click at [212, 229] on div "Save" at bounding box center [214, 229] width 21 height 13
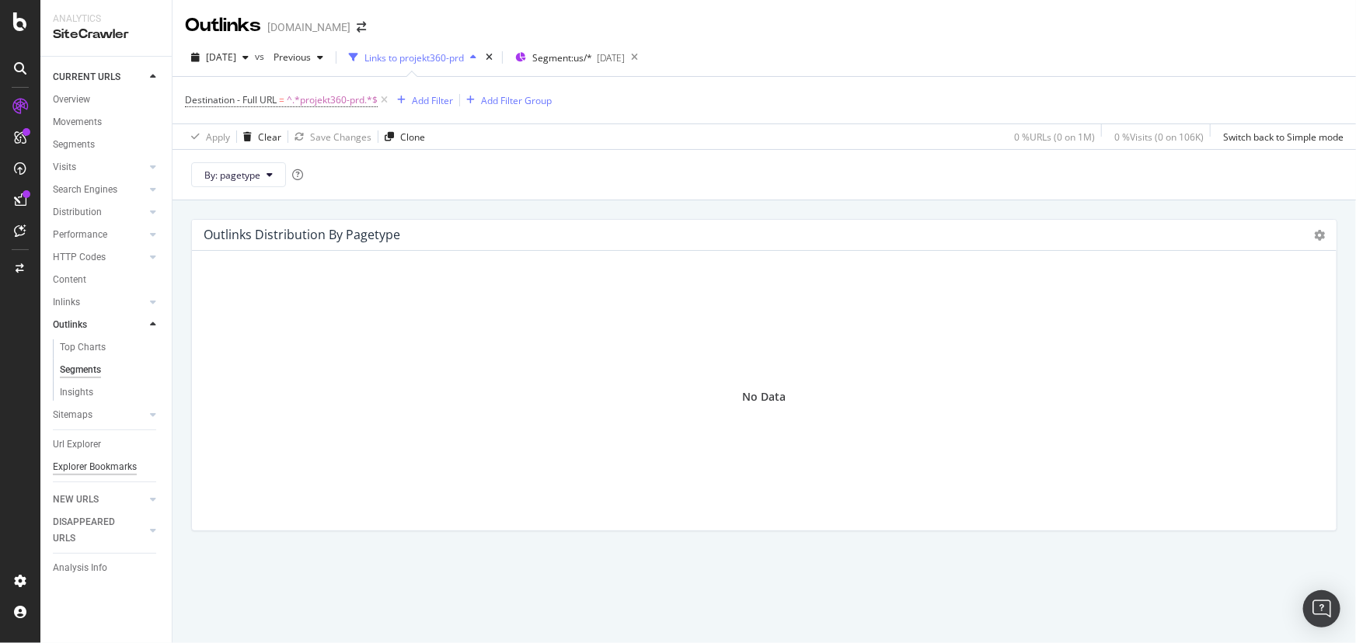
click at [105, 472] on div "Explorer Bookmarks" at bounding box center [95, 467] width 84 height 16
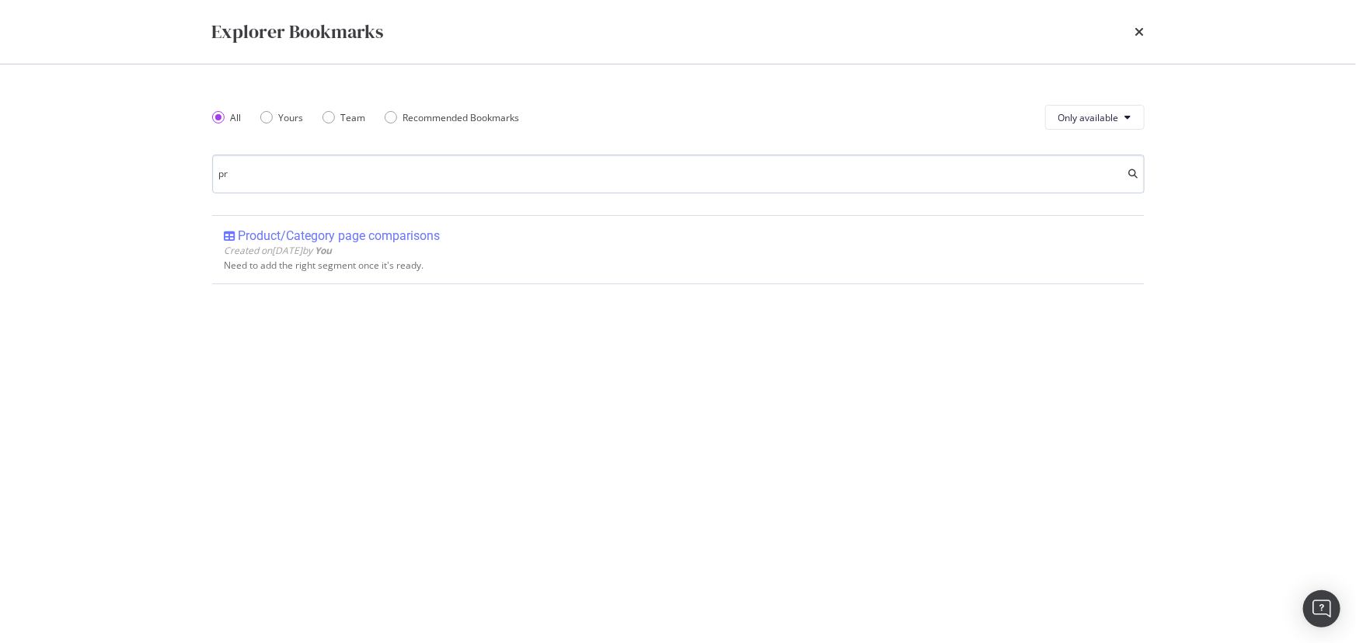
type input "p"
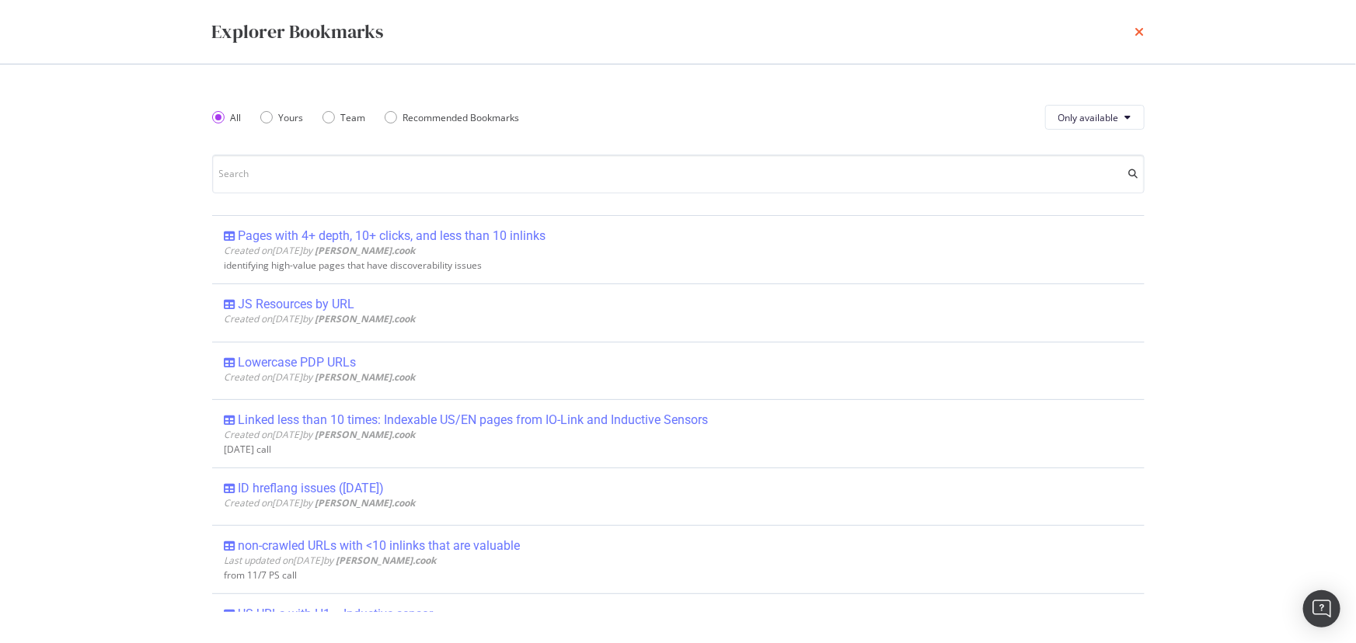
click at [1135, 31] on icon "times" at bounding box center [1139, 32] width 9 height 12
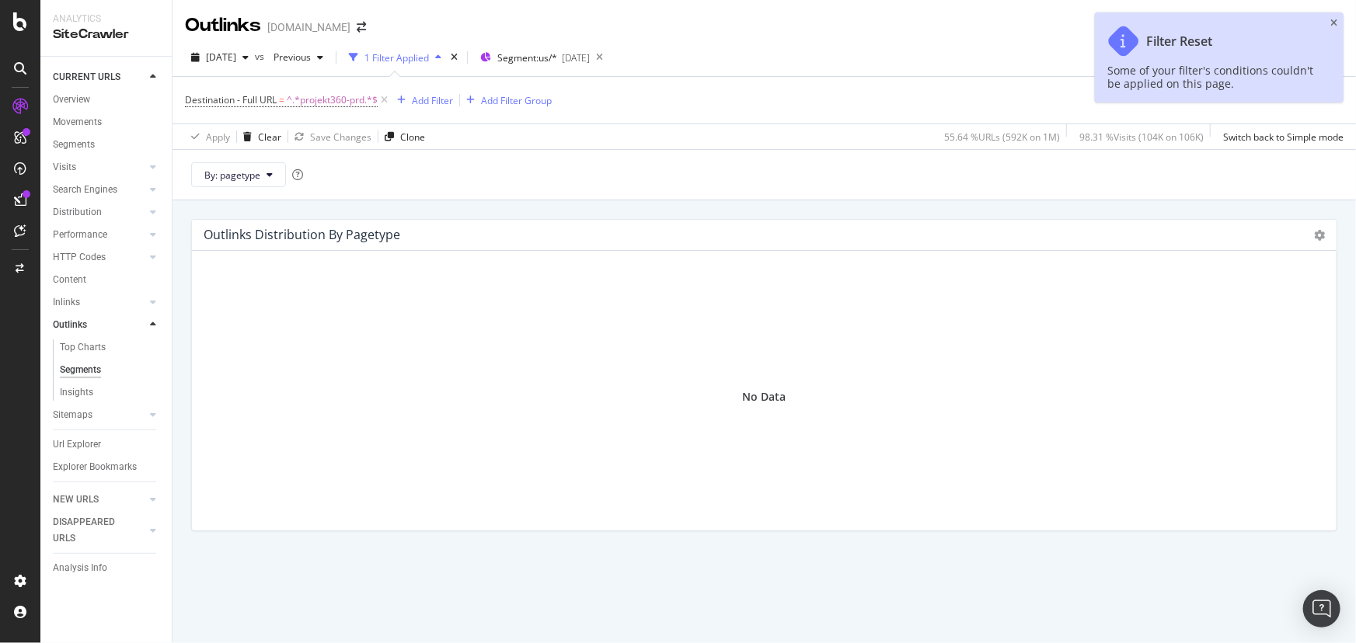
click at [584, 134] on div "Apply Clear Save Changes Clone 55.64 % URLs ( 592K on 1M ) 98.31 % Visits ( 104…" at bounding box center [764, 137] width 1183 height 26
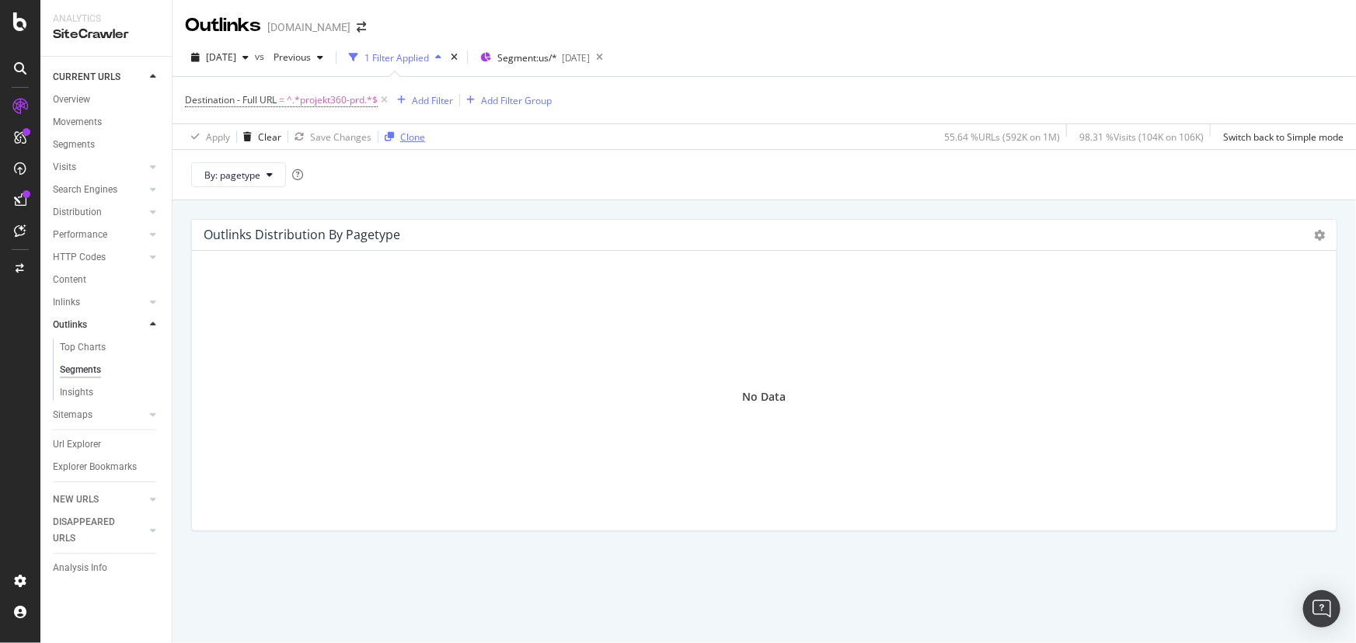
click at [407, 141] on div "Clone" at bounding box center [412, 137] width 25 height 13
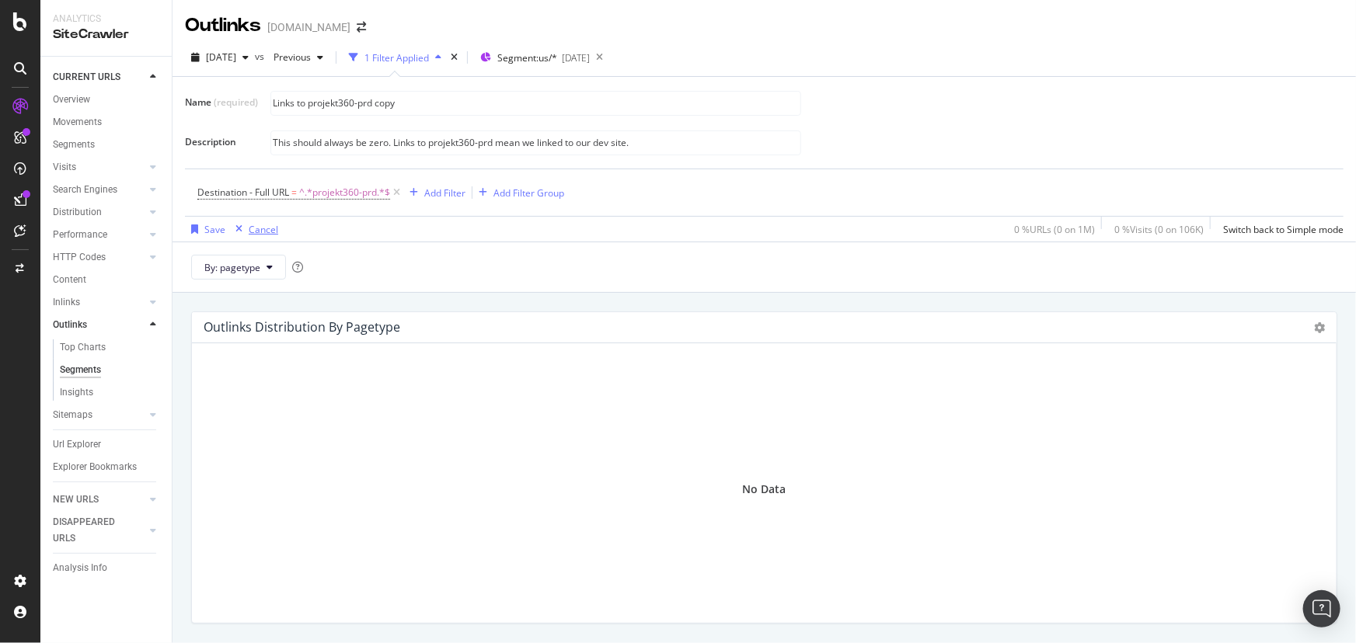
click at [267, 230] on div "Cancel" at bounding box center [264, 229] width 30 height 13
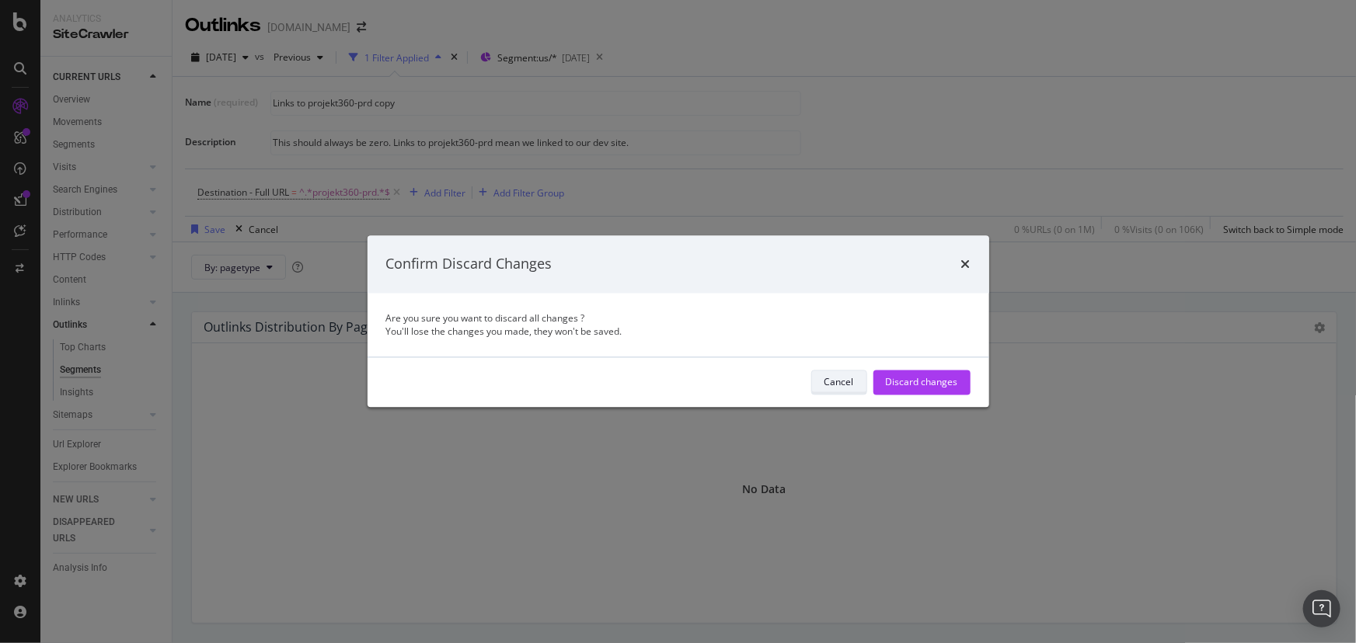
click at [863, 383] on button "Cancel" at bounding box center [839, 382] width 56 height 25
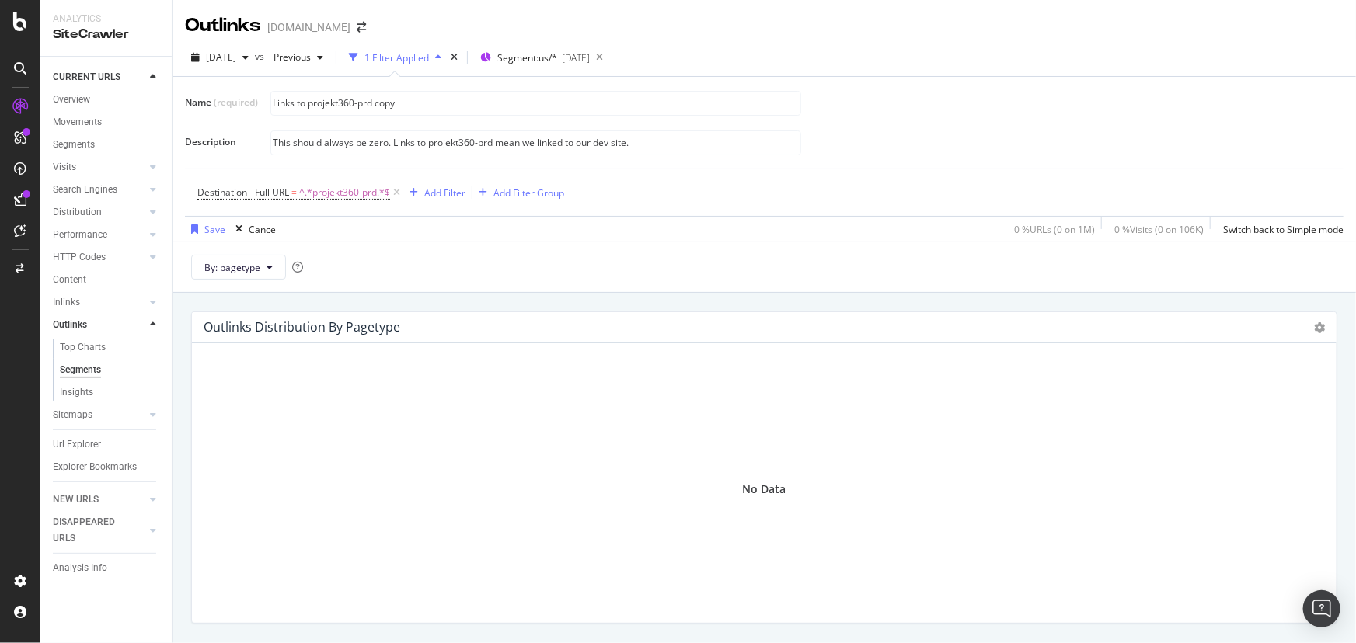
click at [422, 63] on div "1 Filter Applied" at bounding box center [396, 57] width 64 height 13
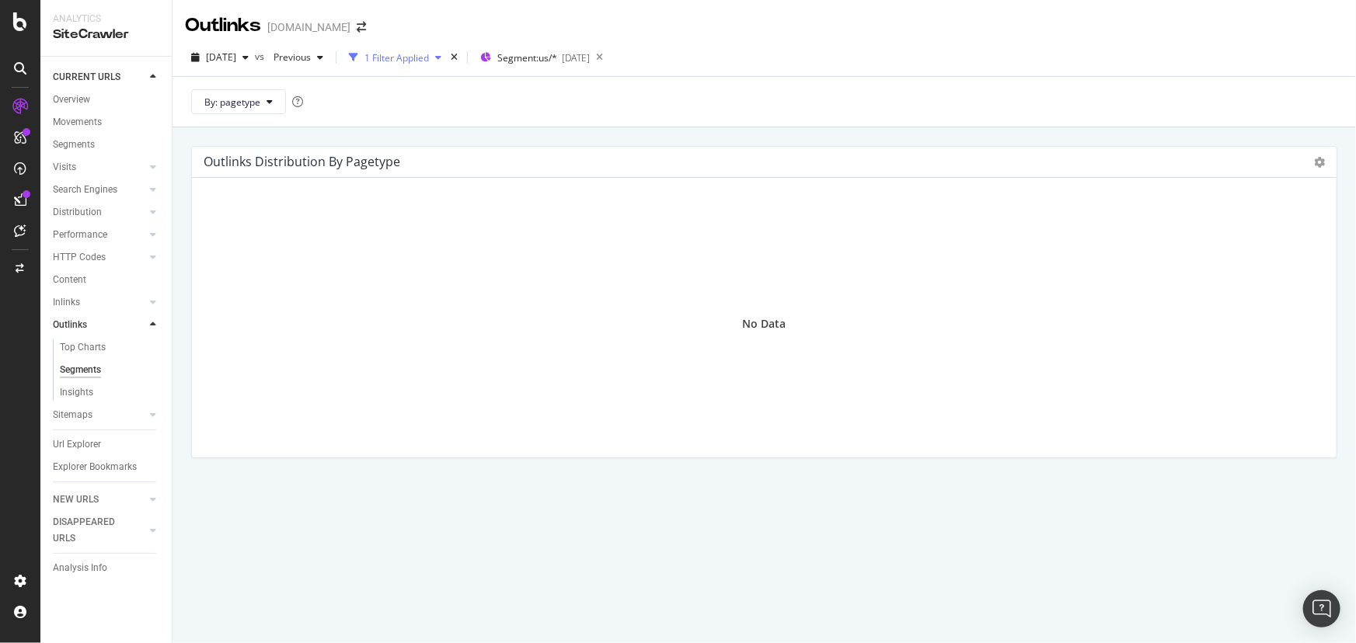
click at [424, 55] on div "1 Filter Applied" at bounding box center [396, 57] width 64 height 13
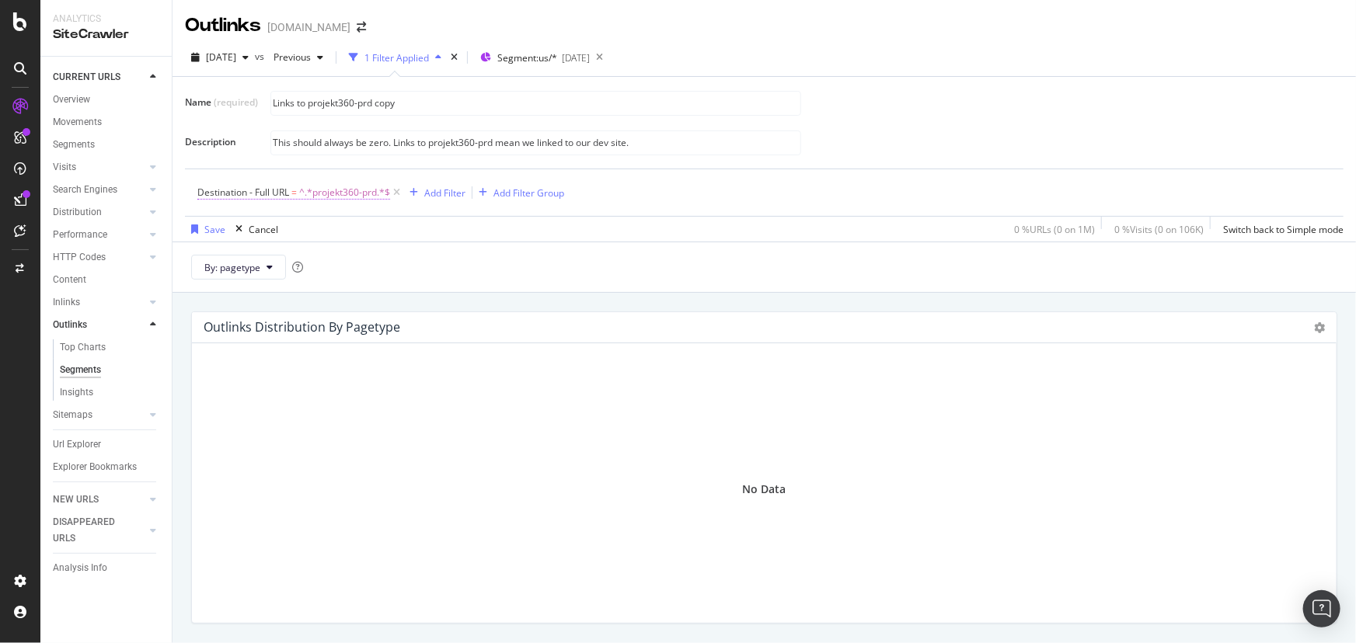
click at [325, 192] on span "^.*projekt360-prd.*$" at bounding box center [344, 193] width 91 height 22
click at [533, 23] on div "Outlinks www.IFM.com" at bounding box center [764, 19] width 1183 height 39
click at [68, 377] on div "Segments" at bounding box center [80, 370] width 41 height 16
click at [71, 325] on div "Outlinks" at bounding box center [70, 325] width 34 height 16
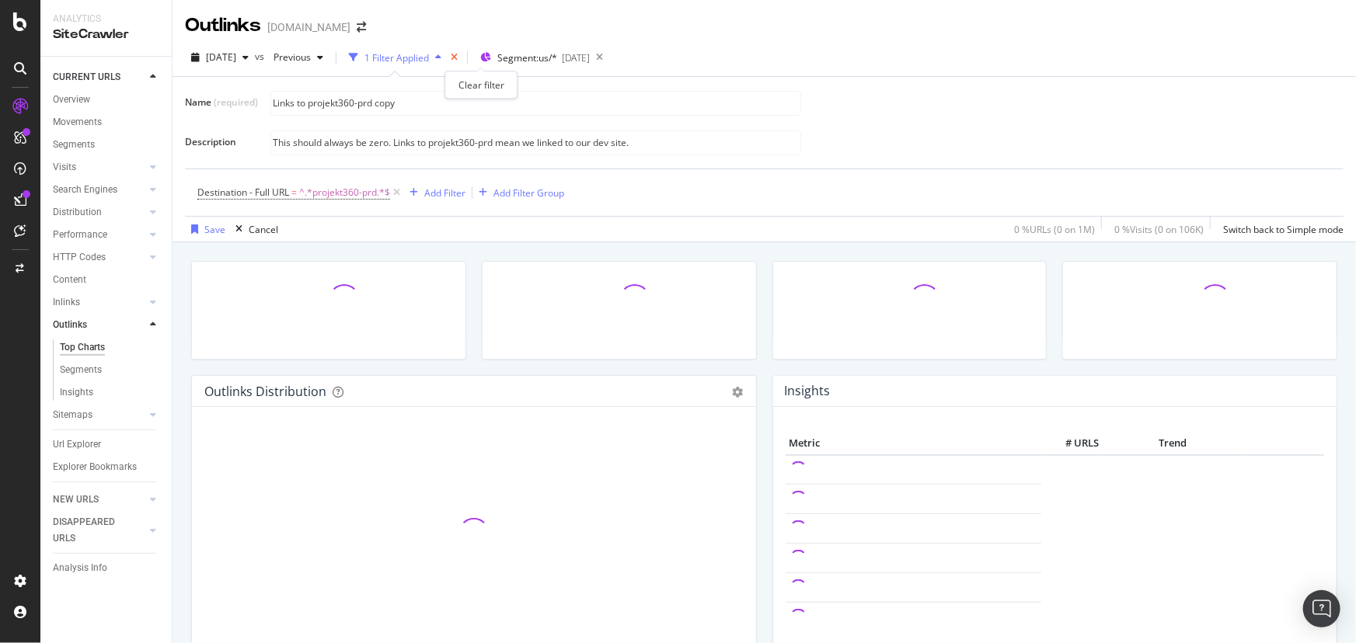
click at [458, 59] on icon "times" at bounding box center [454, 57] width 7 height 9
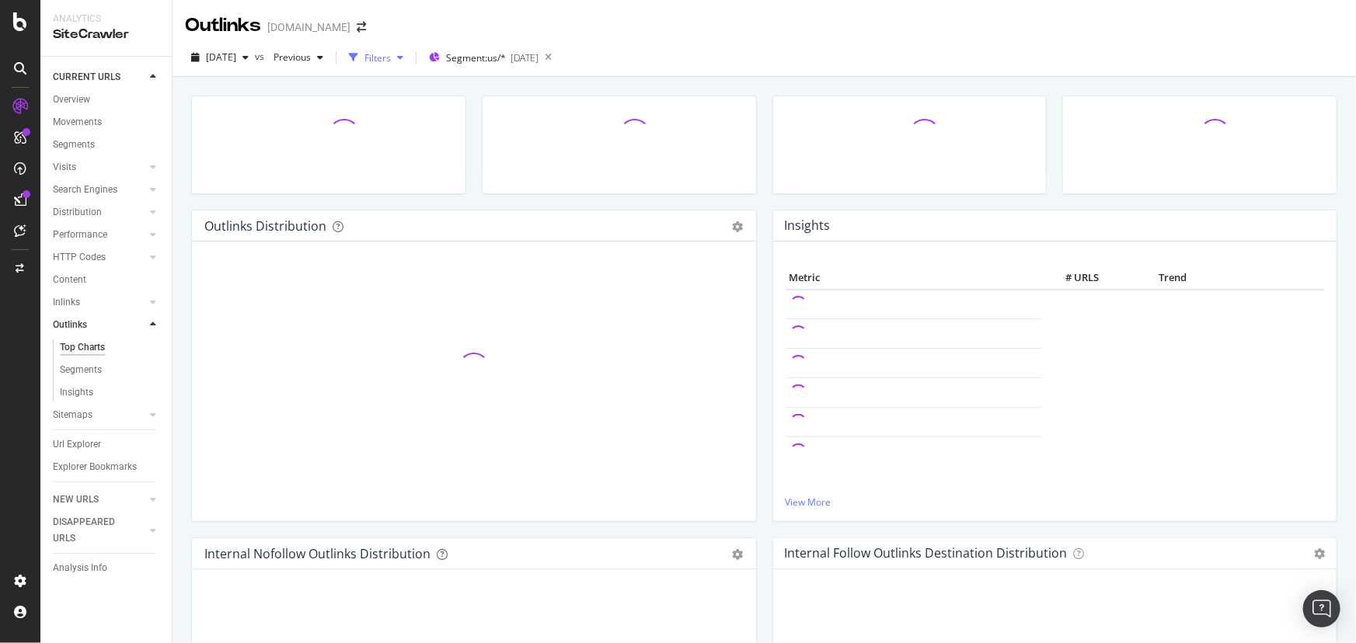
click at [391, 61] on div "Filters" at bounding box center [377, 57] width 26 height 13
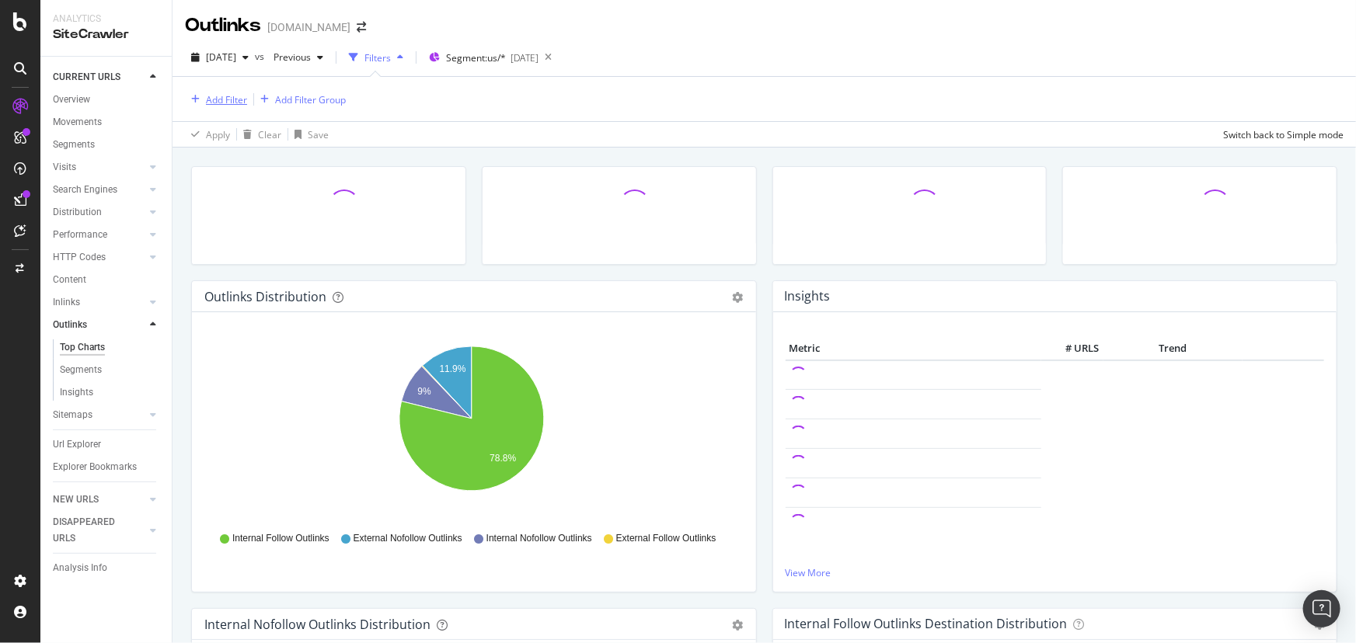
click at [218, 103] on div "Add Filter" at bounding box center [226, 99] width 41 height 13
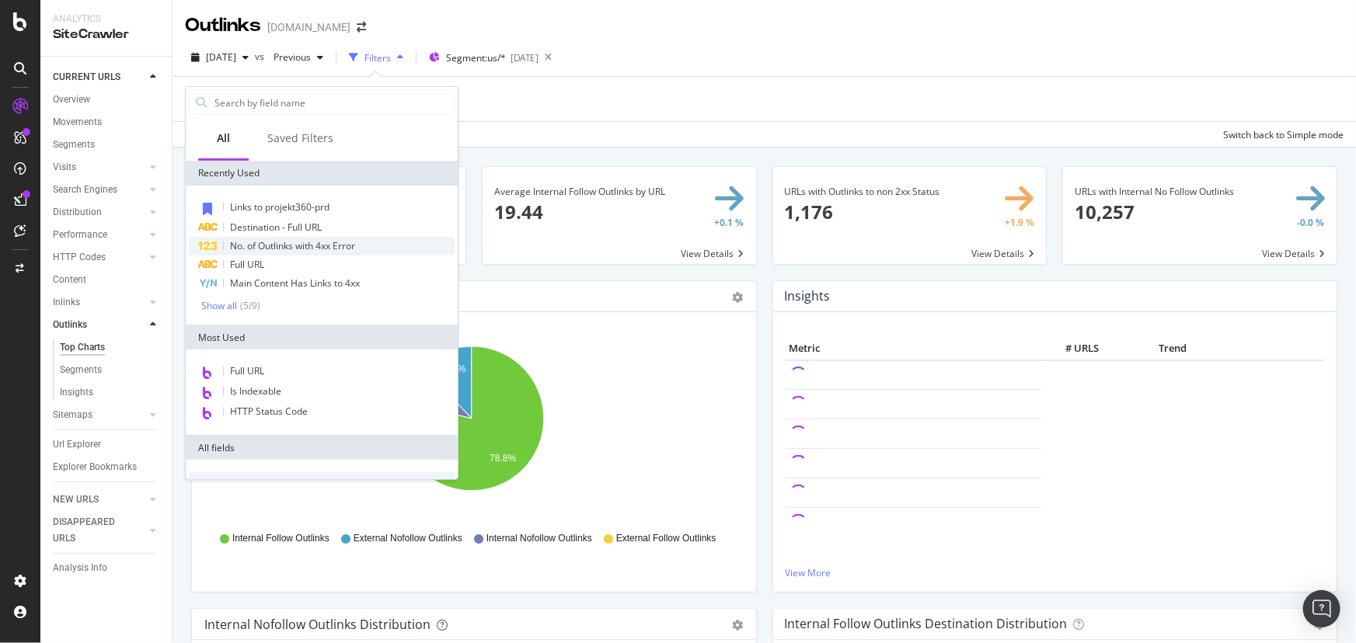
click at [264, 251] on span "No. of Outlinks with 4xx Error" at bounding box center [292, 245] width 125 height 13
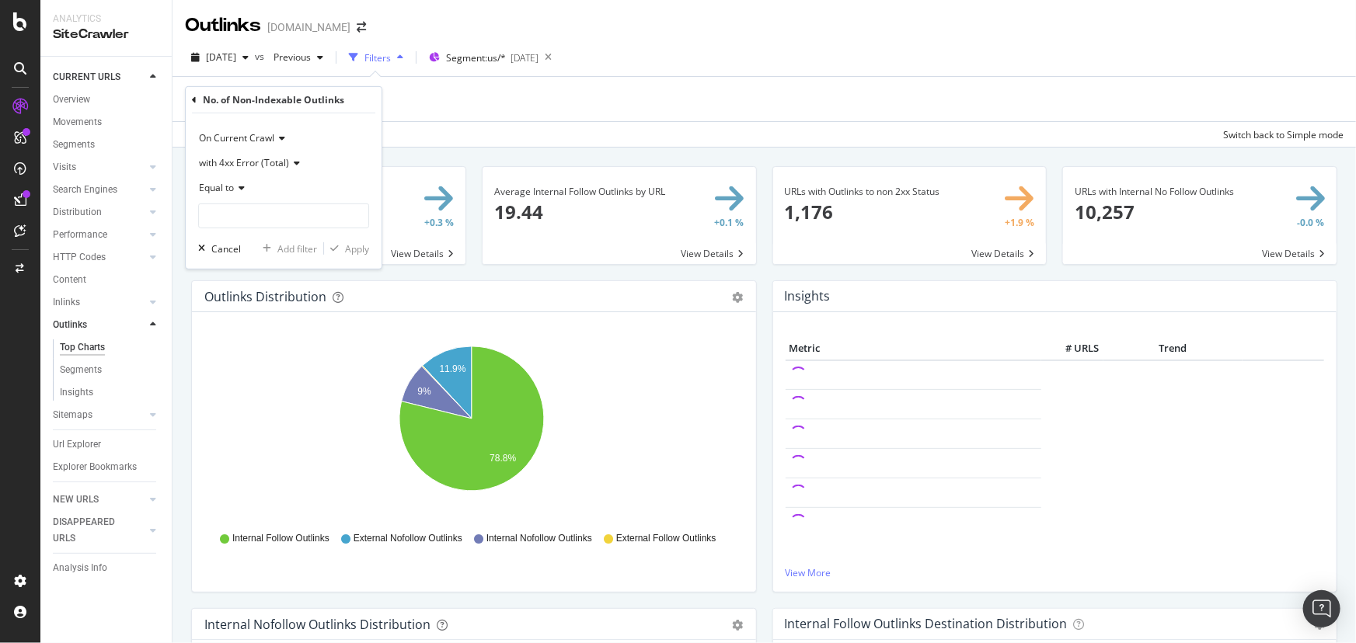
click at [222, 186] on span "Equal to" at bounding box center [216, 187] width 35 height 13
click at [249, 291] on div "Greater than" at bounding box center [285, 301] width 166 height 20
click at [354, 210] on input "1" at bounding box center [283, 216] width 171 height 25
type input "0"
click at [360, 219] on input "0" at bounding box center [283, 216] width 171 height 25
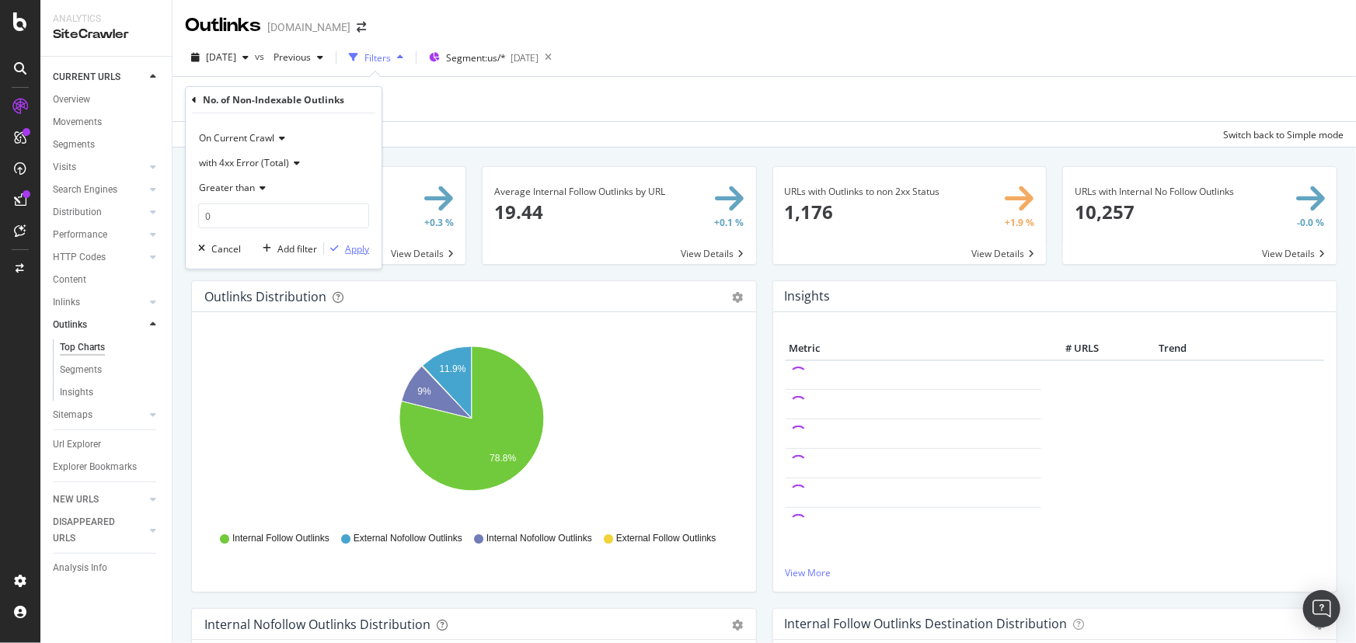
click at [359, 249] on div "Apply" at bounding box center [357, 248] width 24 height 13
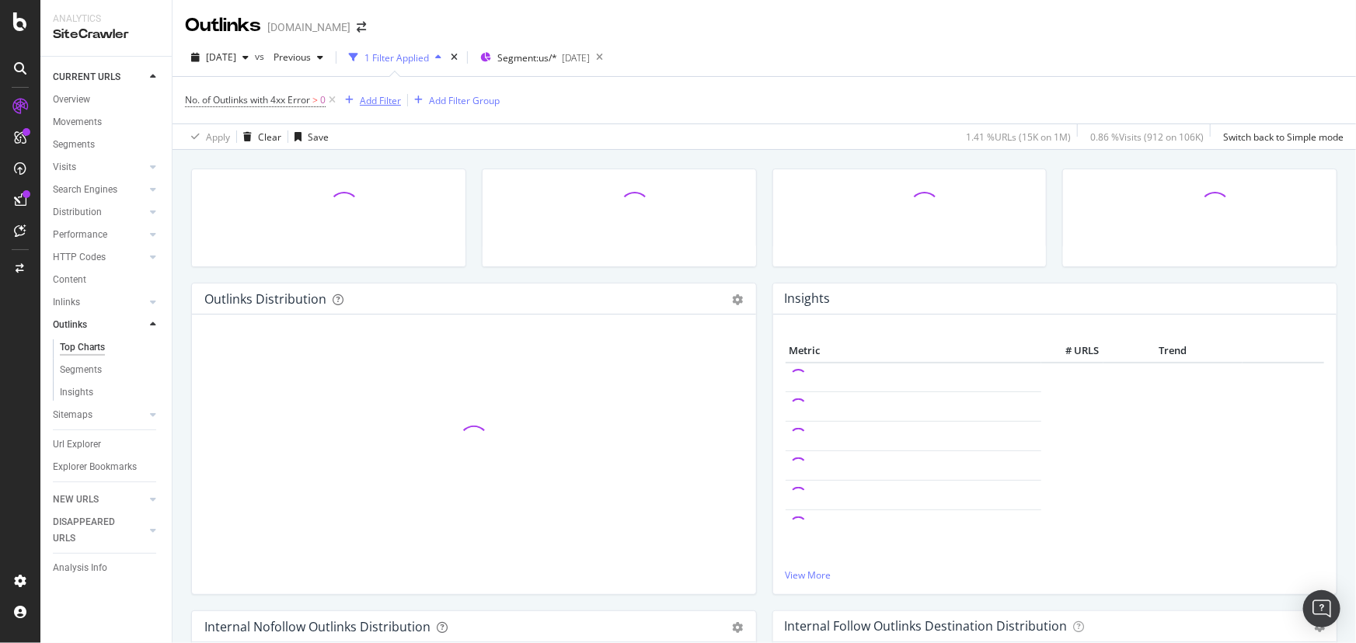
click at [375, 101] on div "Add Filter" at bounding box center [380, 100] width 41 height 13
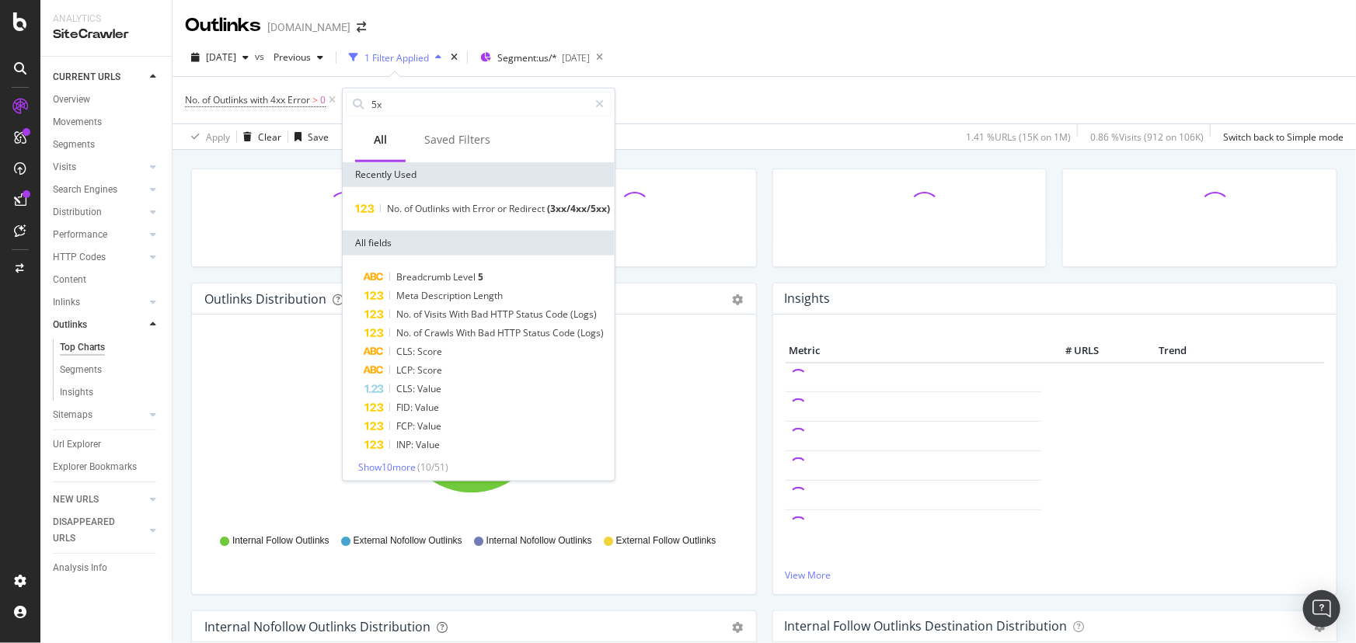
type input "5xx"
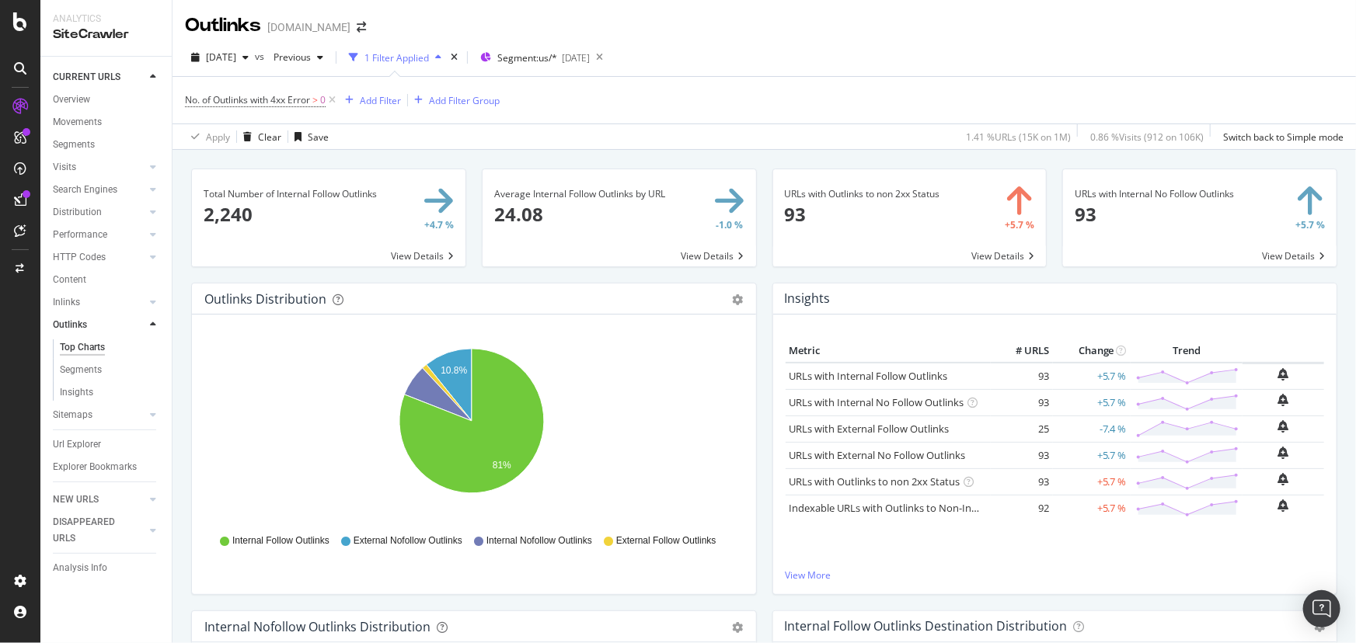
click at [858, 197] on span at bounding box center [910, 217] width 274 height 97
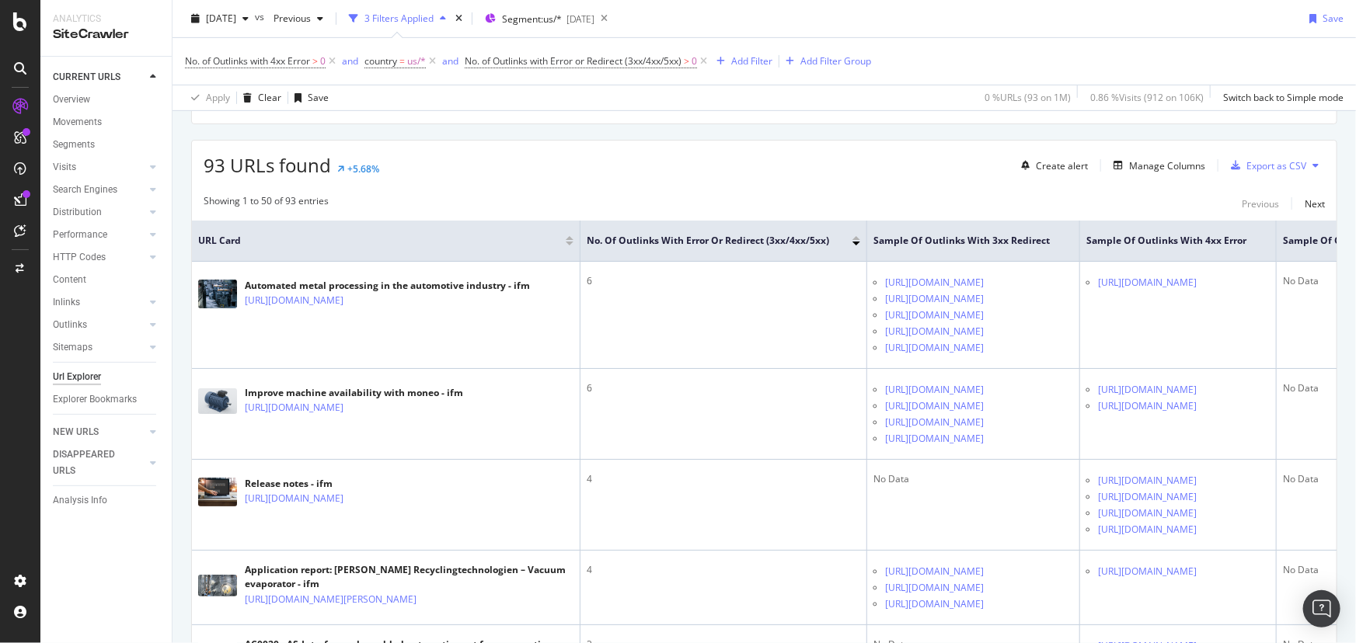
scroll to position [353, 0]
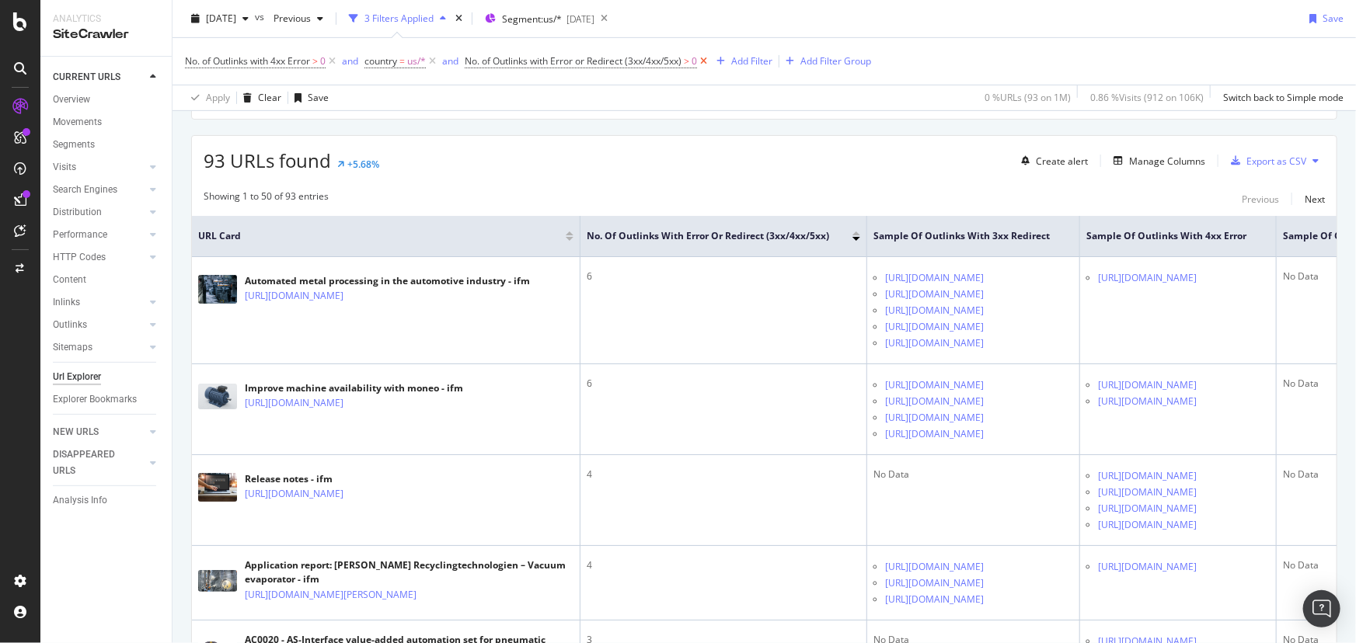
click at [710, 63] on icon at bounding box center [703, 62] width 13 height 16
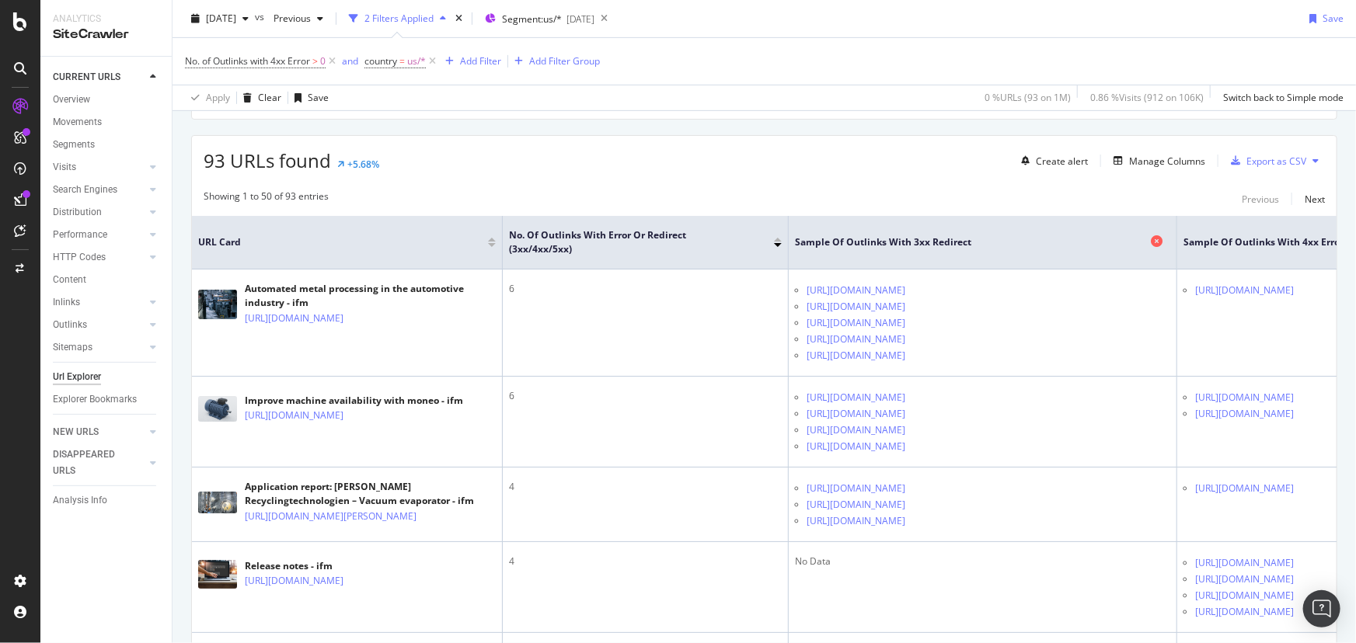
click at [1153, 239] on icon at bounding box center [1157, 241] width 12 height 12
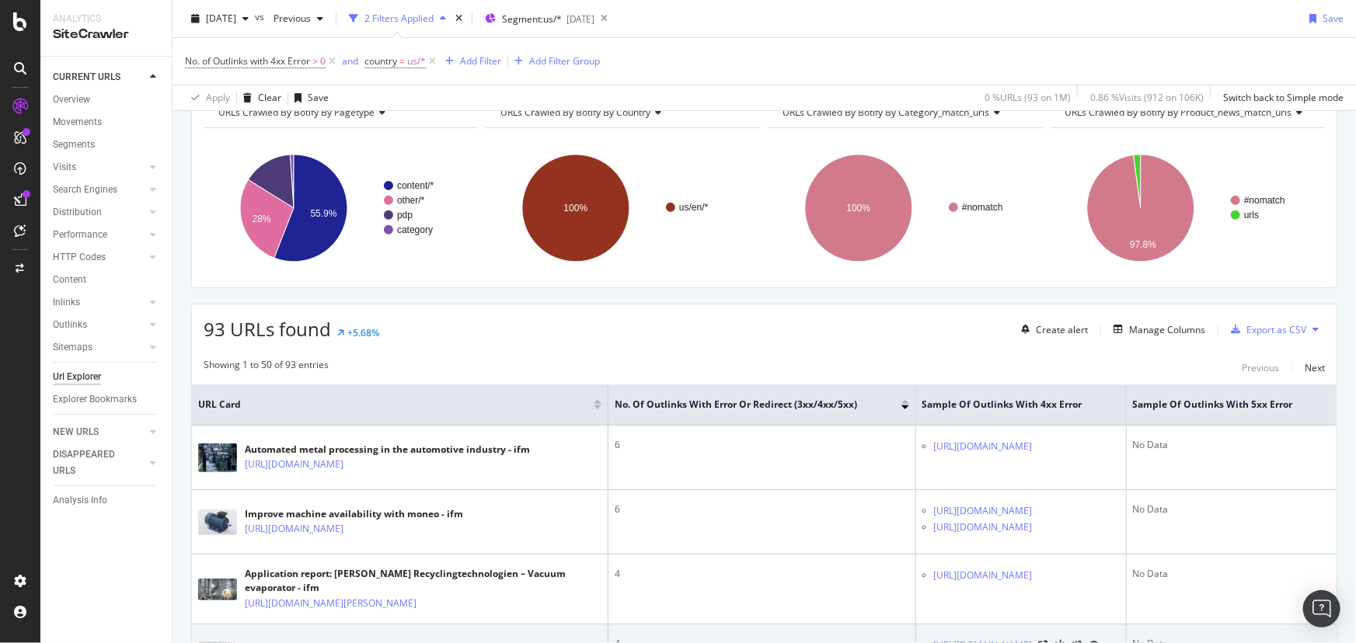
scroll to position [179, 0]
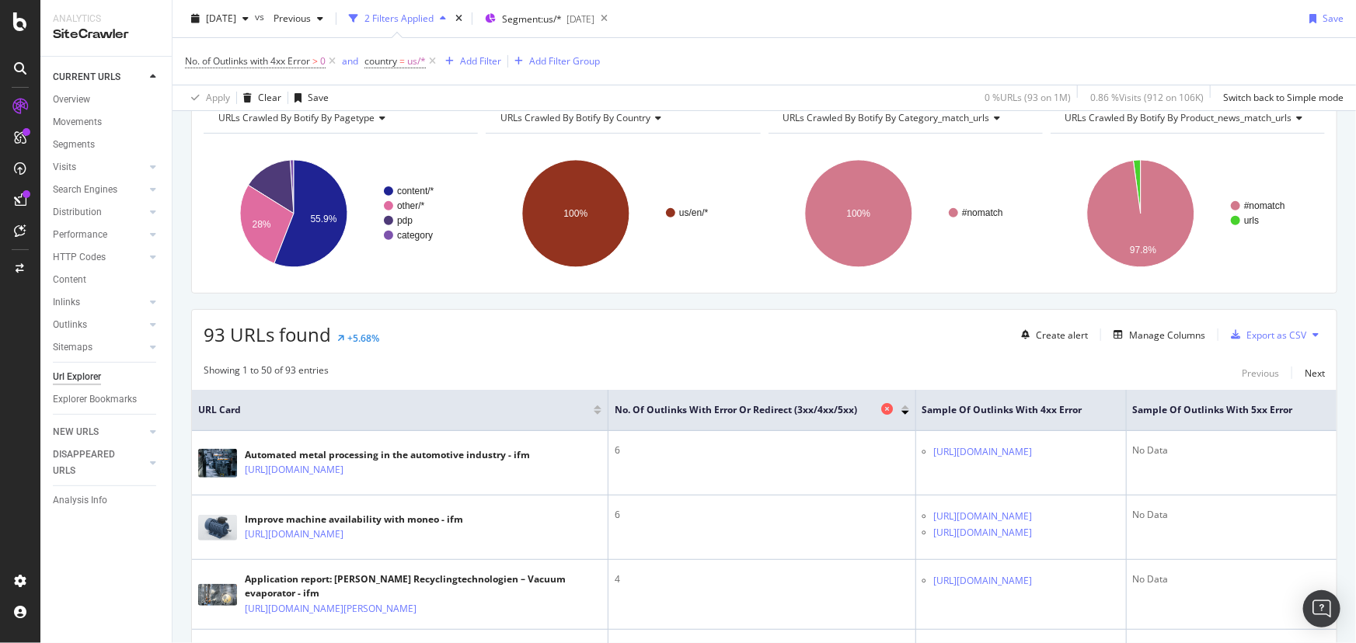
click at [882, 410] on icon at bounding box center [888, 409] width 12 height 12
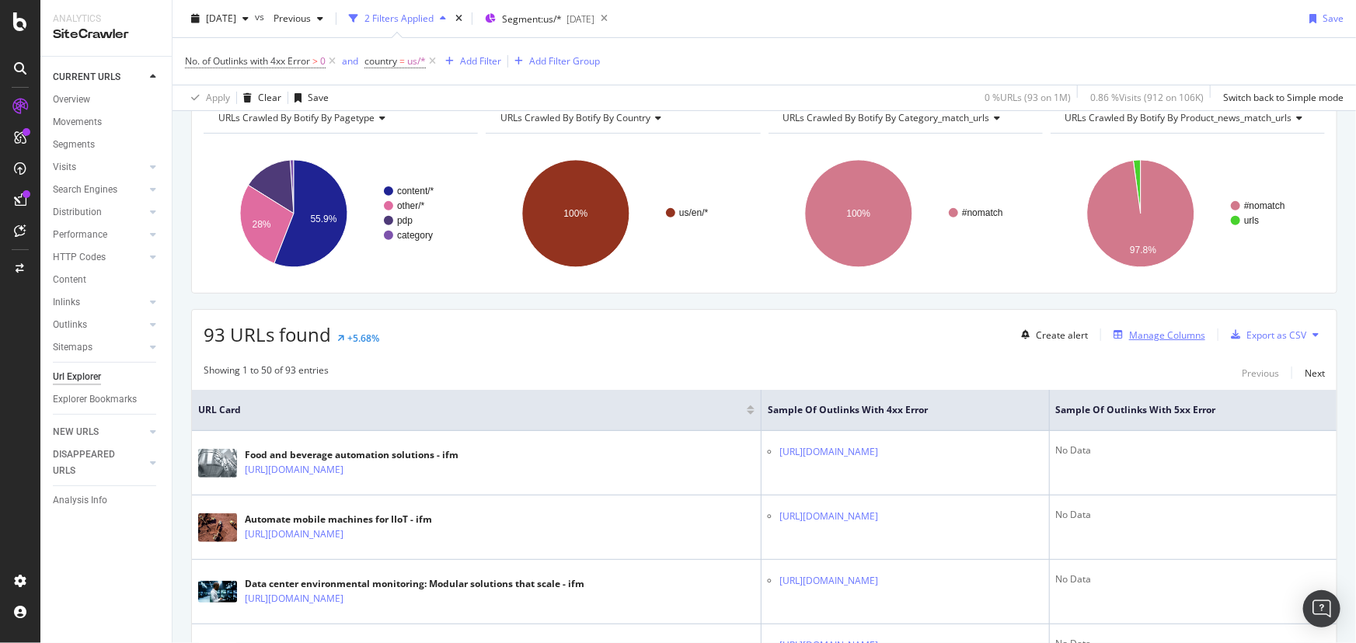
click at [1147, 333] on div "Manage Columns" at bounding box center [1167, 335] width 76 height 13
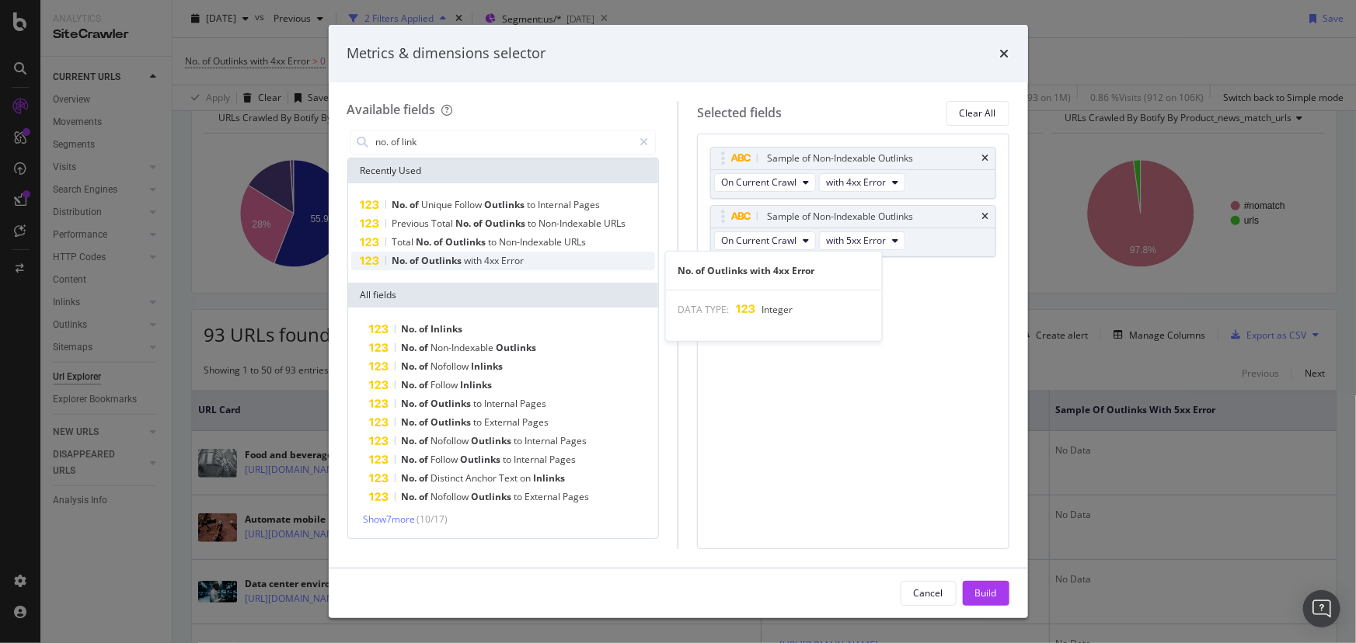
type input "no. of link"
click at [456, 263] on span "Outlinks" at bounding box center [443, 260] width 43 height 13
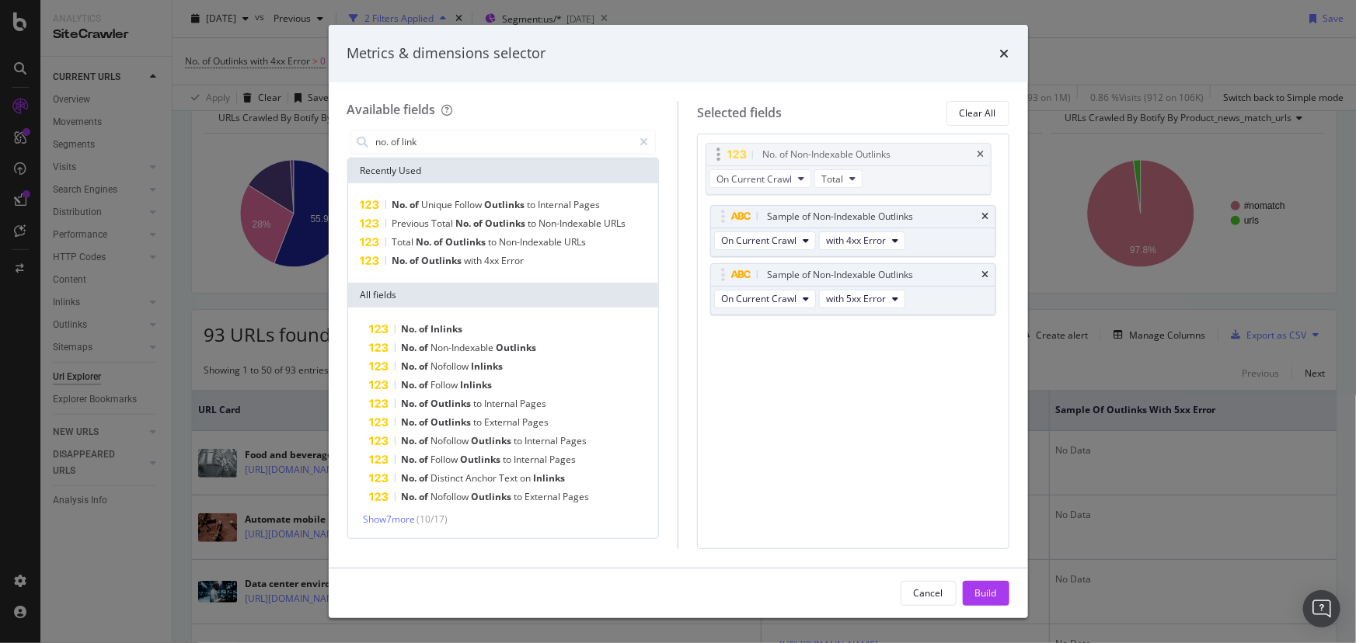
drag, startPoint x: 796, startPoint y: 275, endPoint x: 791, endPoint y: 155, distance: 119.8
click at [791, 155] on body "Analytics SiteCrawler CURRENT URLS Overview Movements Segments Visits Analysis …" at bounding box center [678, 321] width 1356 height 643
click at [782, 181] on span "On Current Crawl" at bounding box center [758, 182] width 75 height 13
click at [831, 181] on span "Total" at bounding box center [837, 182] width 22 height 13
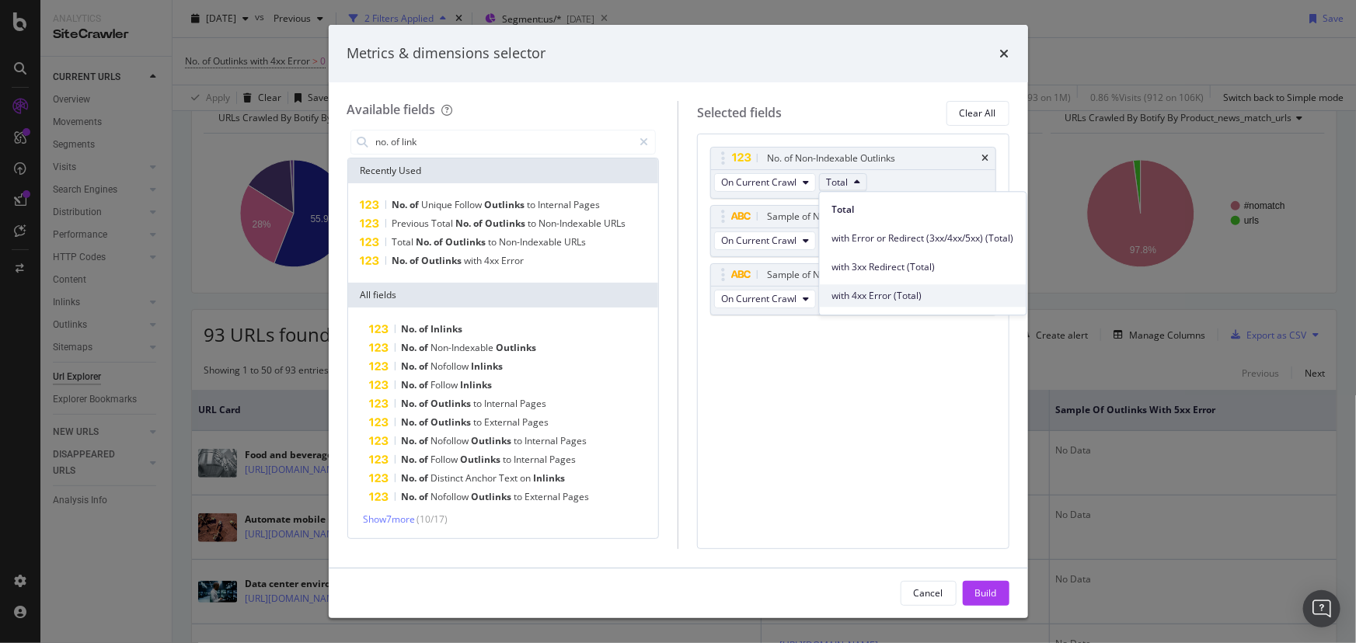
click at [861, 303] on div "with 4xx Error (Total)" at bounding box center [923, 295] width 207 height 23
click at [986, 591] on div "Build" at bounding box center [986, 593] width 22 height 13
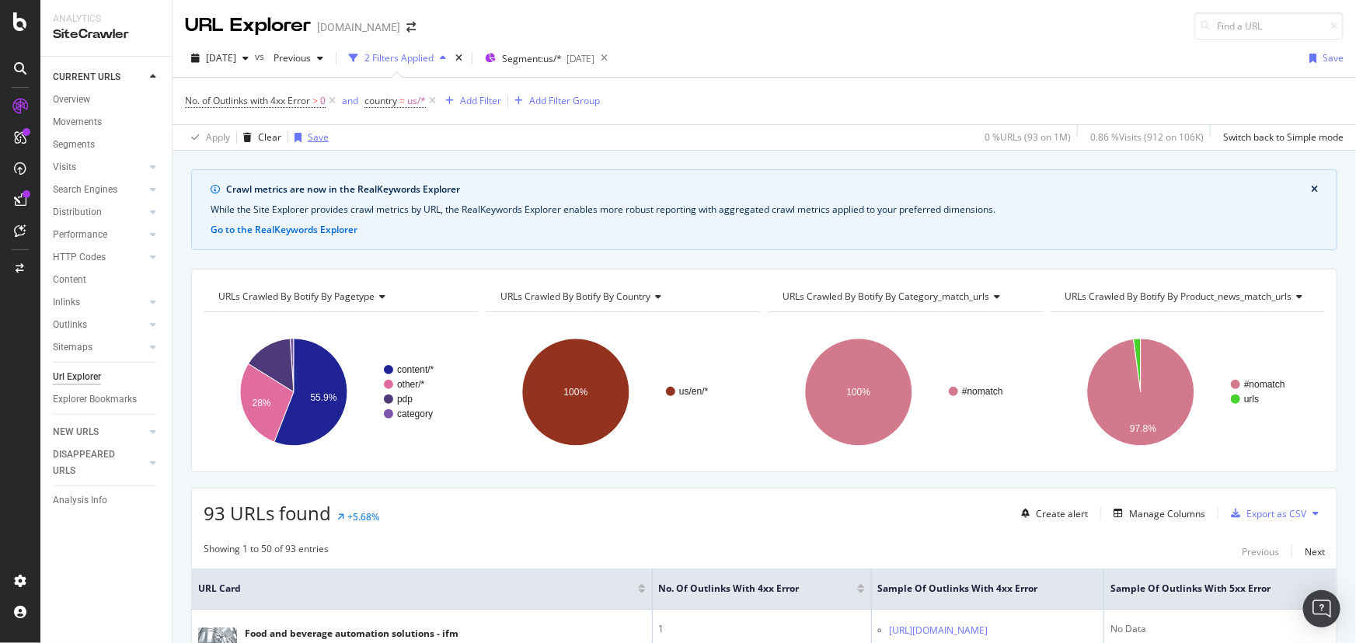
click at [312, 132] on div "Save" at bounding box center [318, 137] width 21 height 13
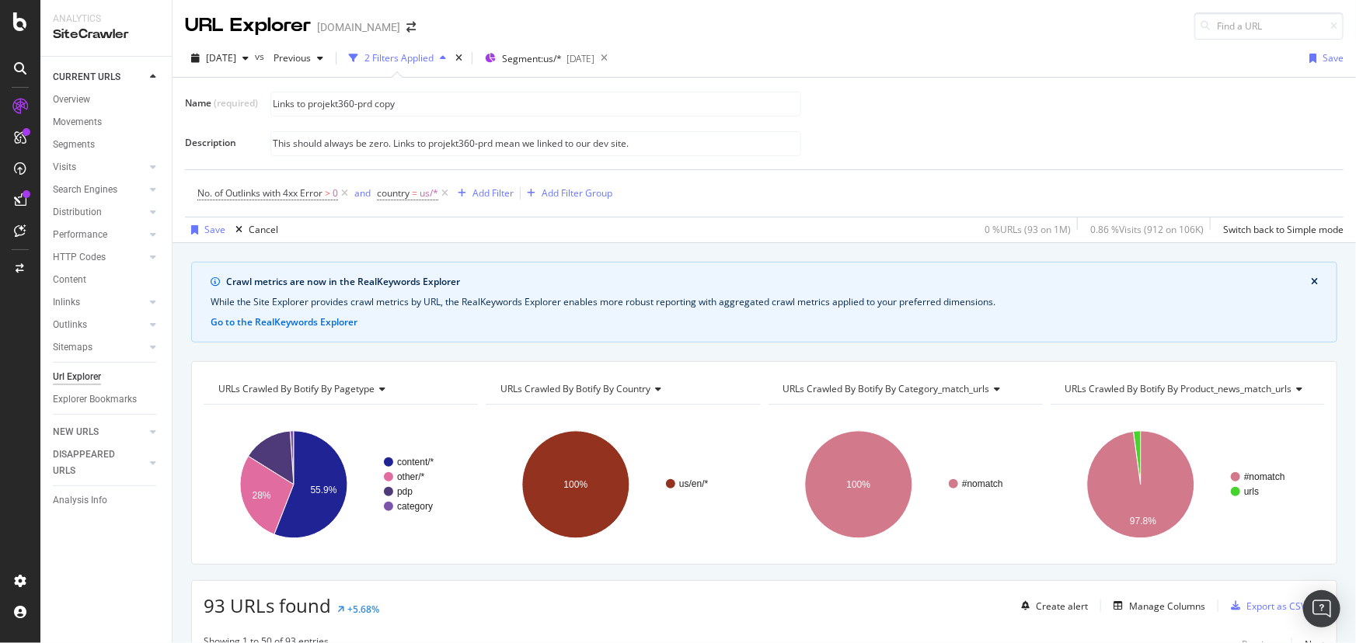
click at [434, 55] on div "2 Filters Applied" at bounding box center [398, 57] width 69 height 13
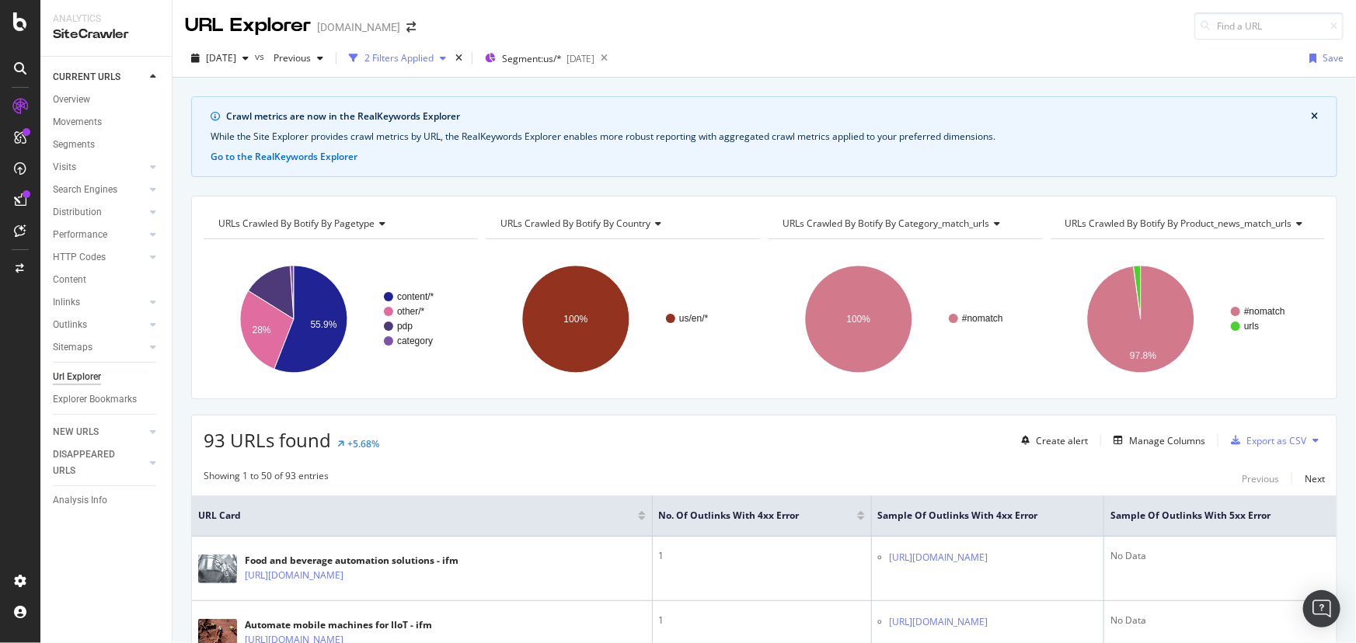
click at [452, 54] on div "2 Filters Applied" at bounding box center [398, 58] width 110 height 23
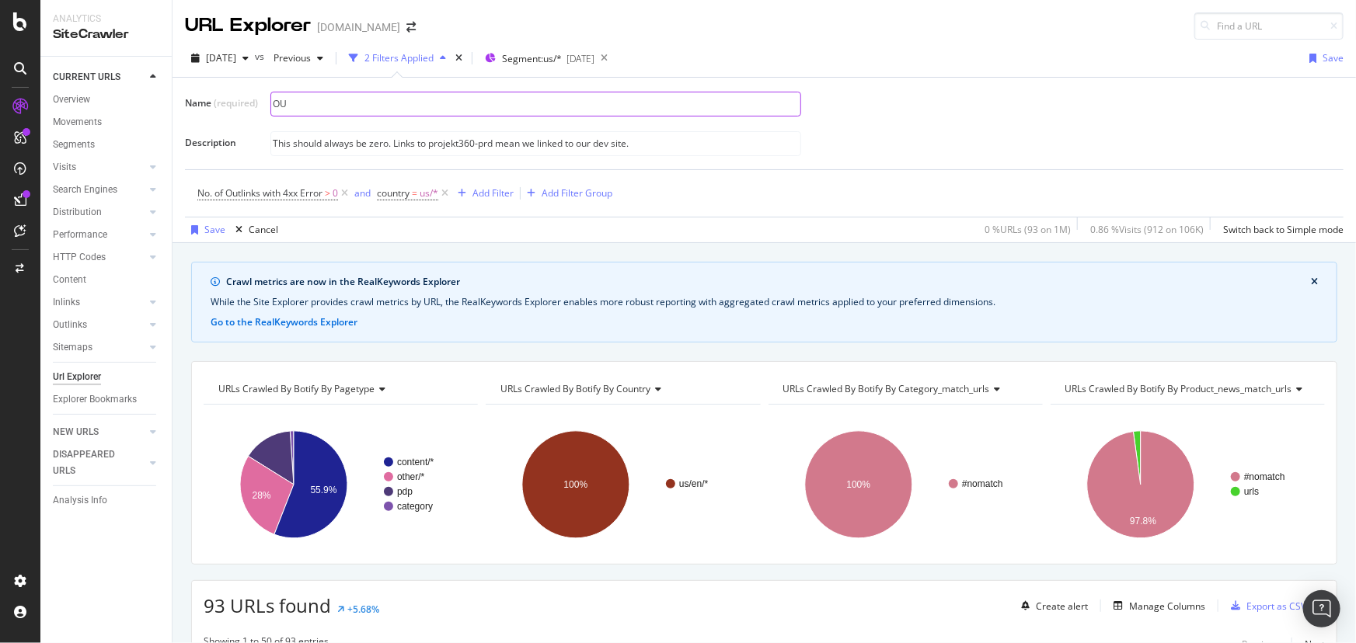
type input "O"
type input "B"
type input "Outlinks to pages with 4xx errors"
type input "This alert shows links on our pages that go to pages that don't exist (4xx erro…"
click at [1323, 62] on div "Save" at bounding box center [1333, 57] width 21 height 13
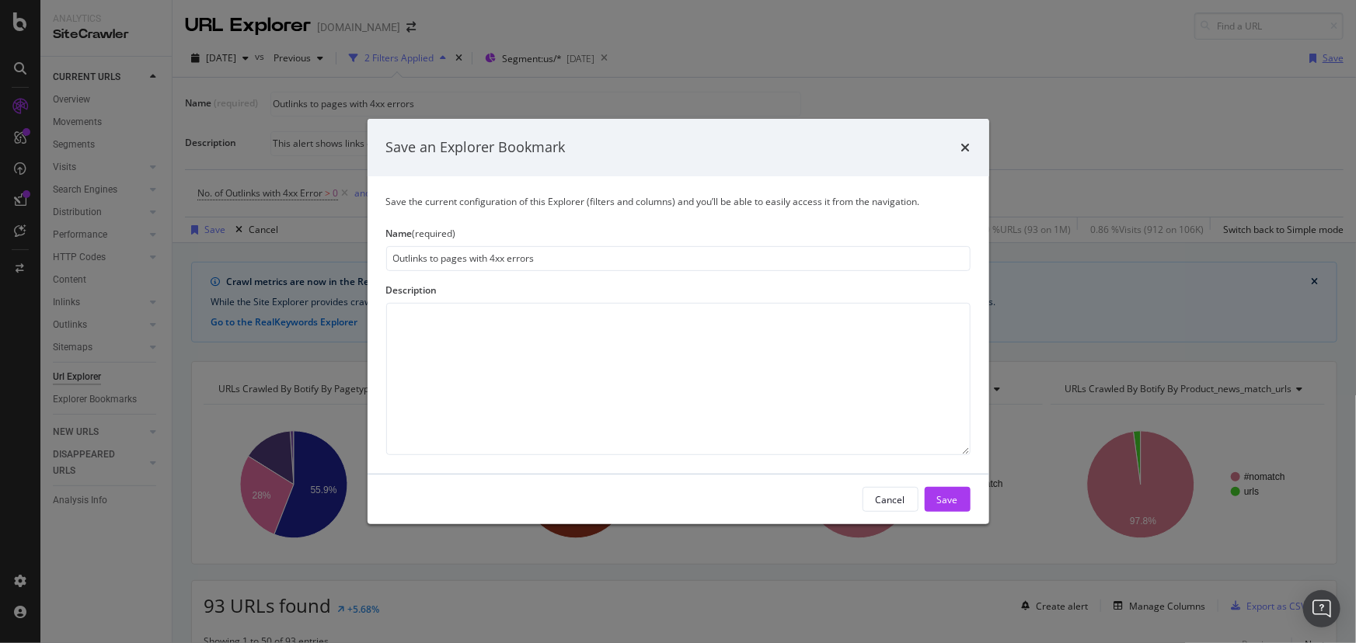
type input "Outlinks to pages with 4xx errors"
type textarea "T"
click at [884, 501] on div "Cancel" at bounding box center [891, 499] width 30 height 13
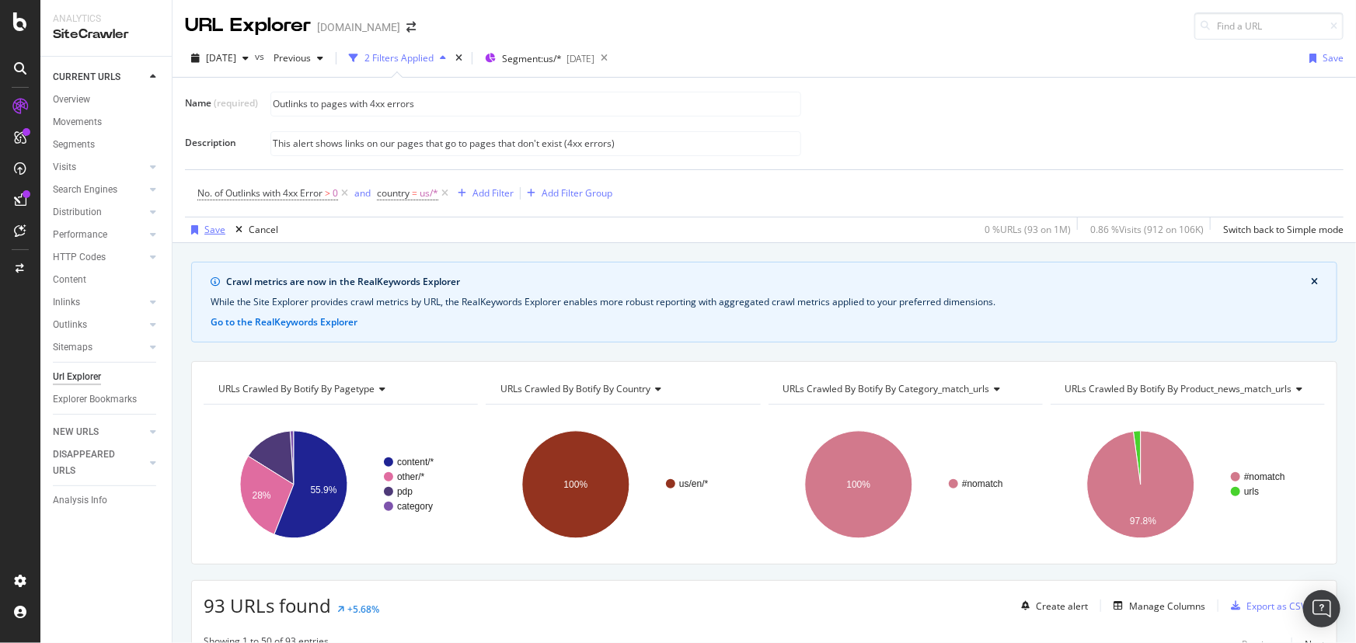
click at [196, 231] on icon "button" at bounding box center [194, 229] width 7 height 9
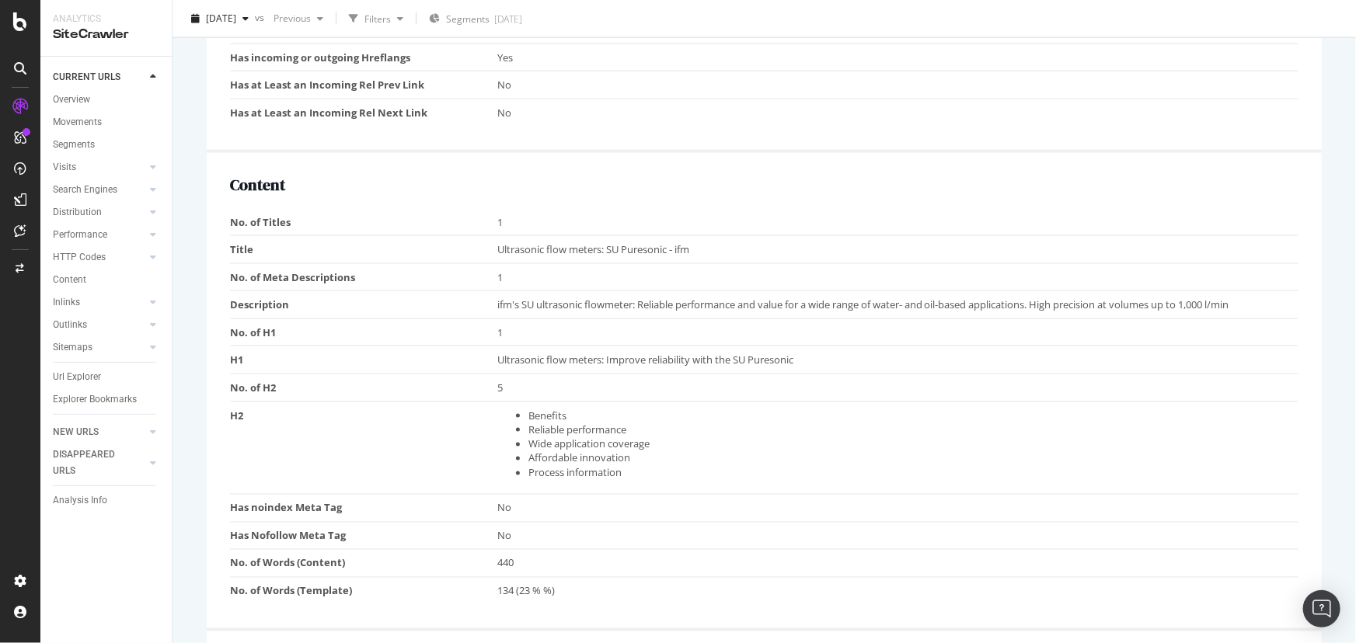
scroll to position [1059, 0]
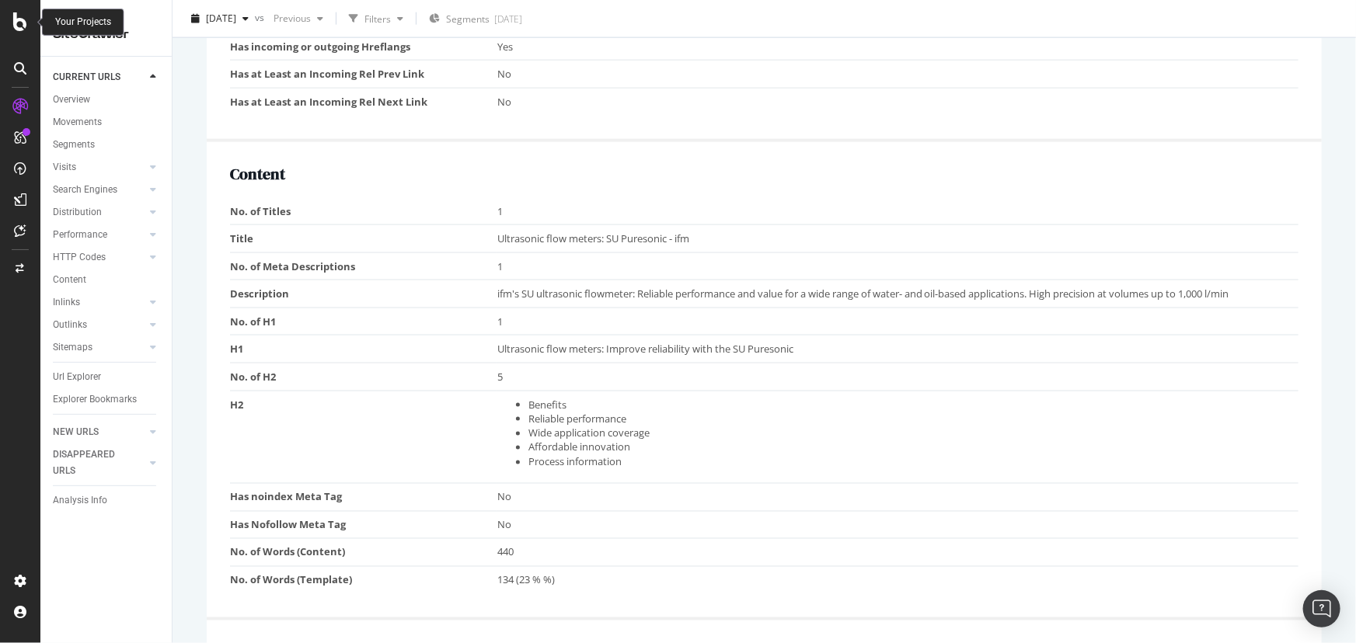
click at [25, 29] on icon at bounding box center [20, 21] width 14 height 19
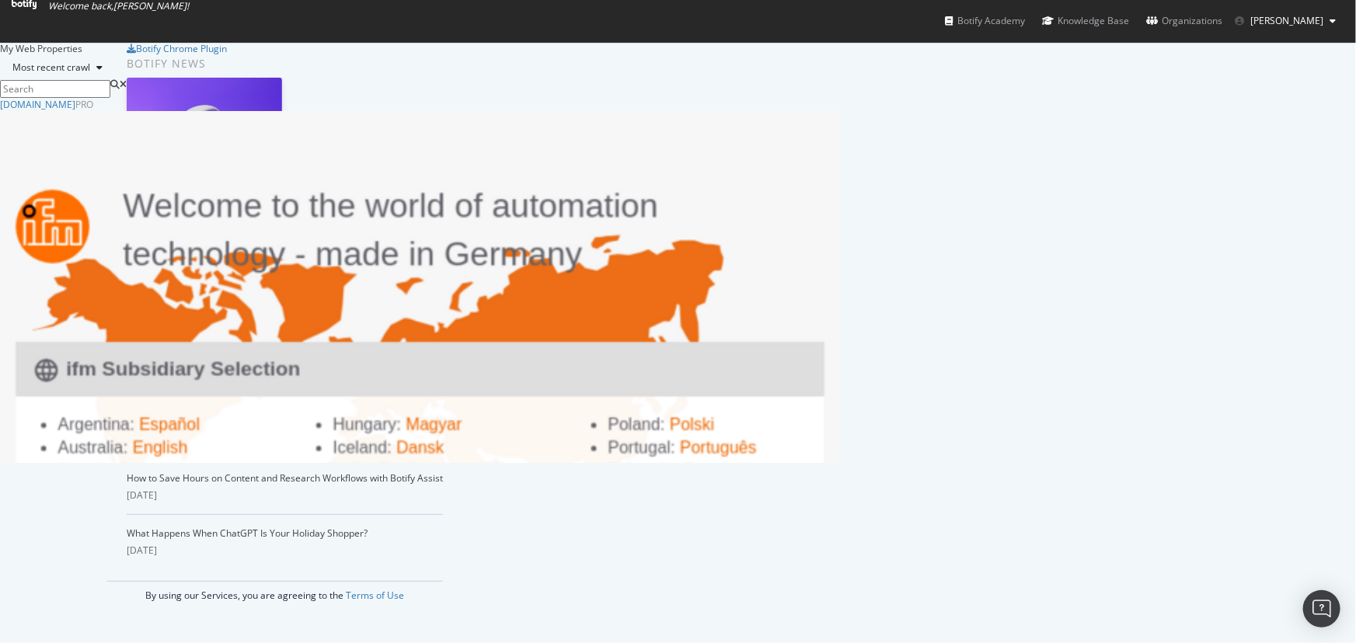
scroll to position [633, 1335]
click at [1289, 26] on span "[PERSON_NAME]" at bounding box center [1286, 20] width 73 height 13
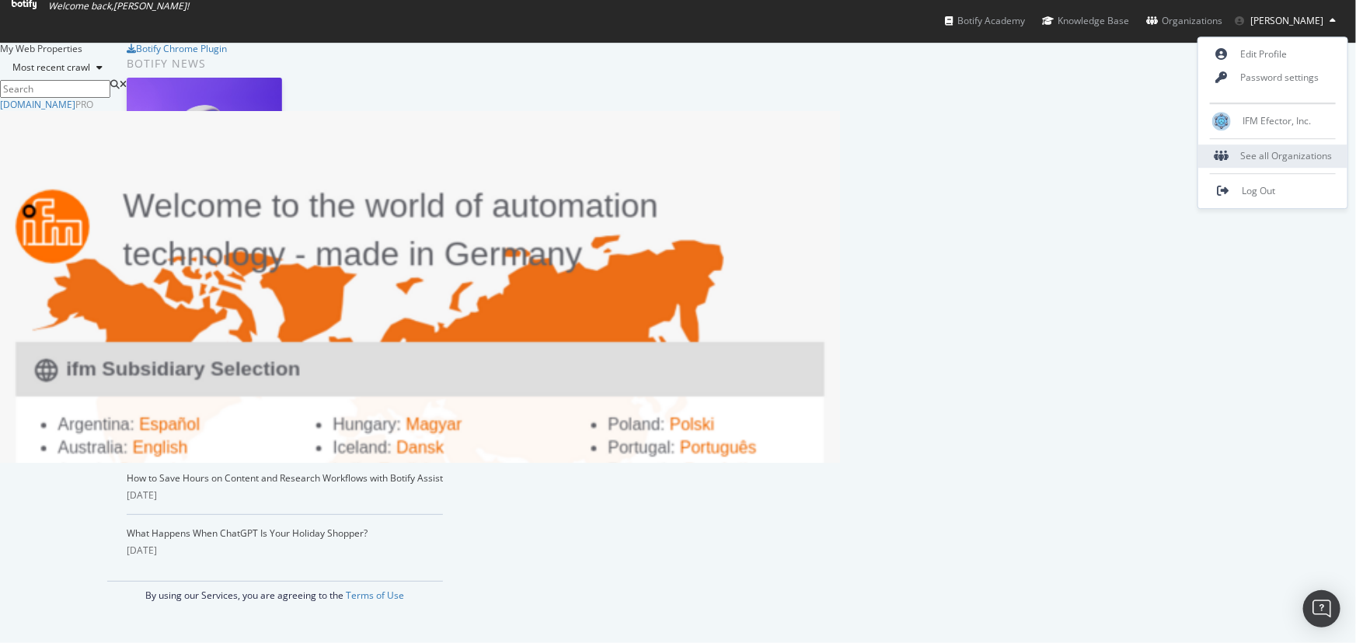
click at [1278, 154] on div "See all Organizations" at bounding box center [1272, 156] width 149 height 23
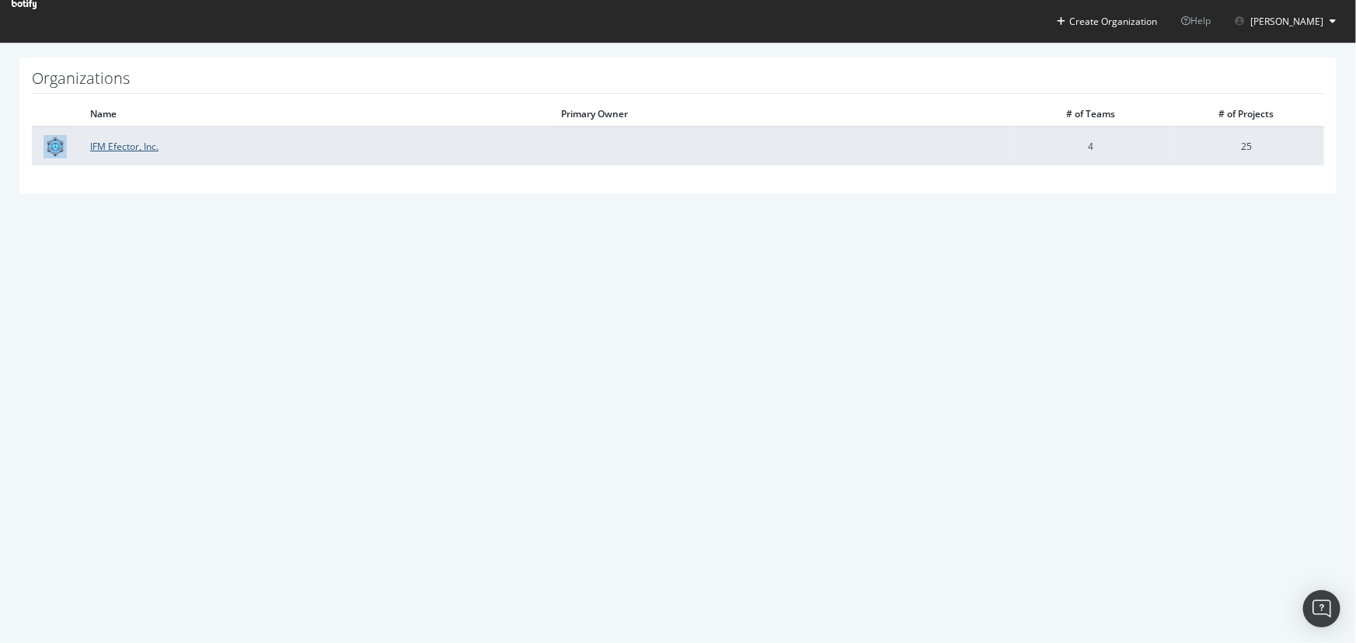
click at [137, 142] on link "IFM Efector, Inc." at bounding box center [124, 146] width 68 height 13
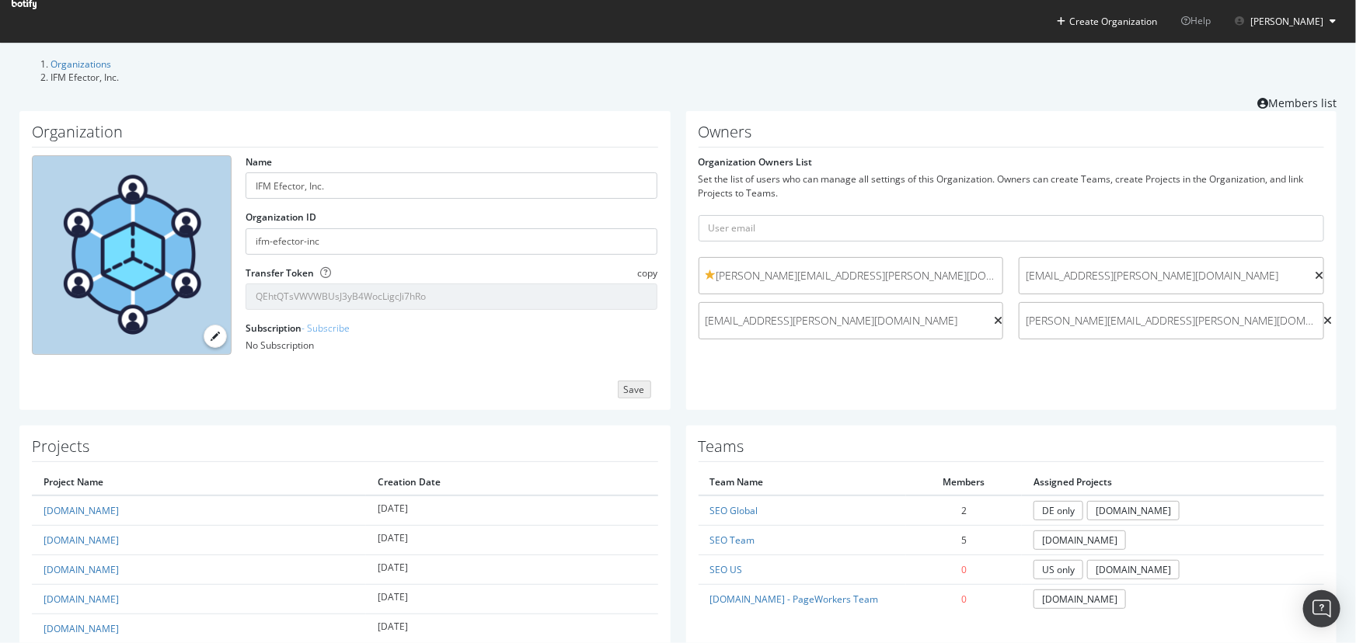
scroll to position [211, 0]
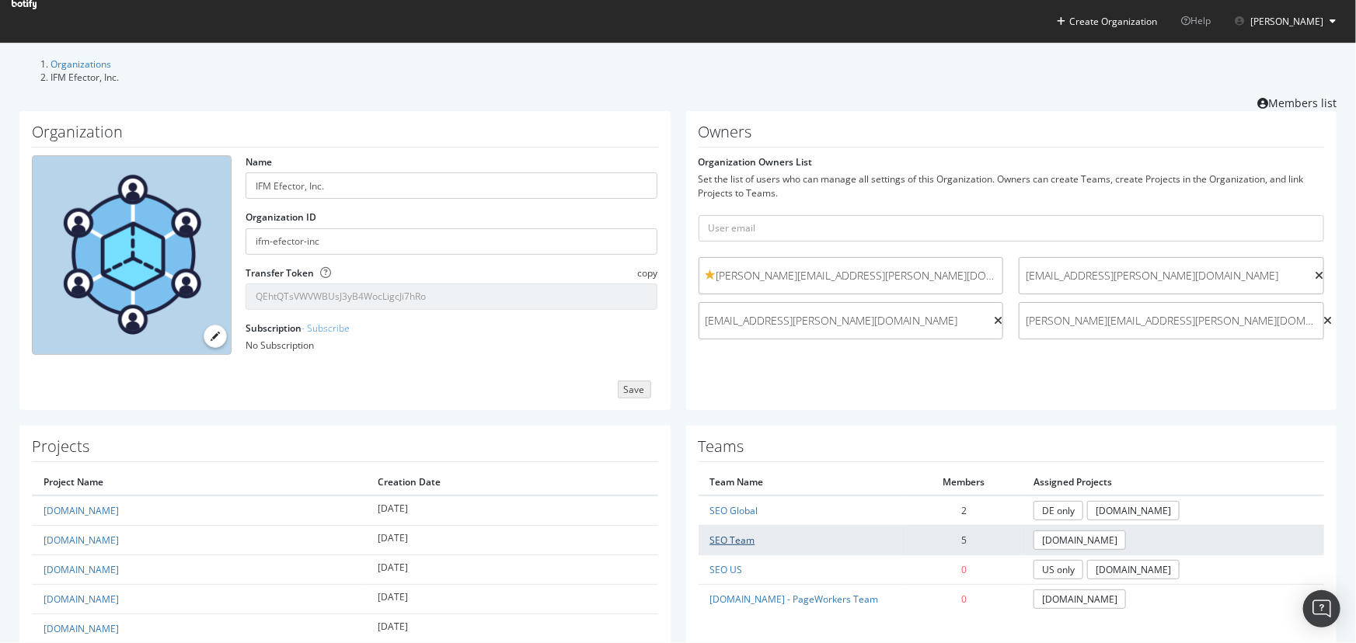
click at [740, 534] on link "SEO Team" at bounding box center [732, 540] width 45 height 13
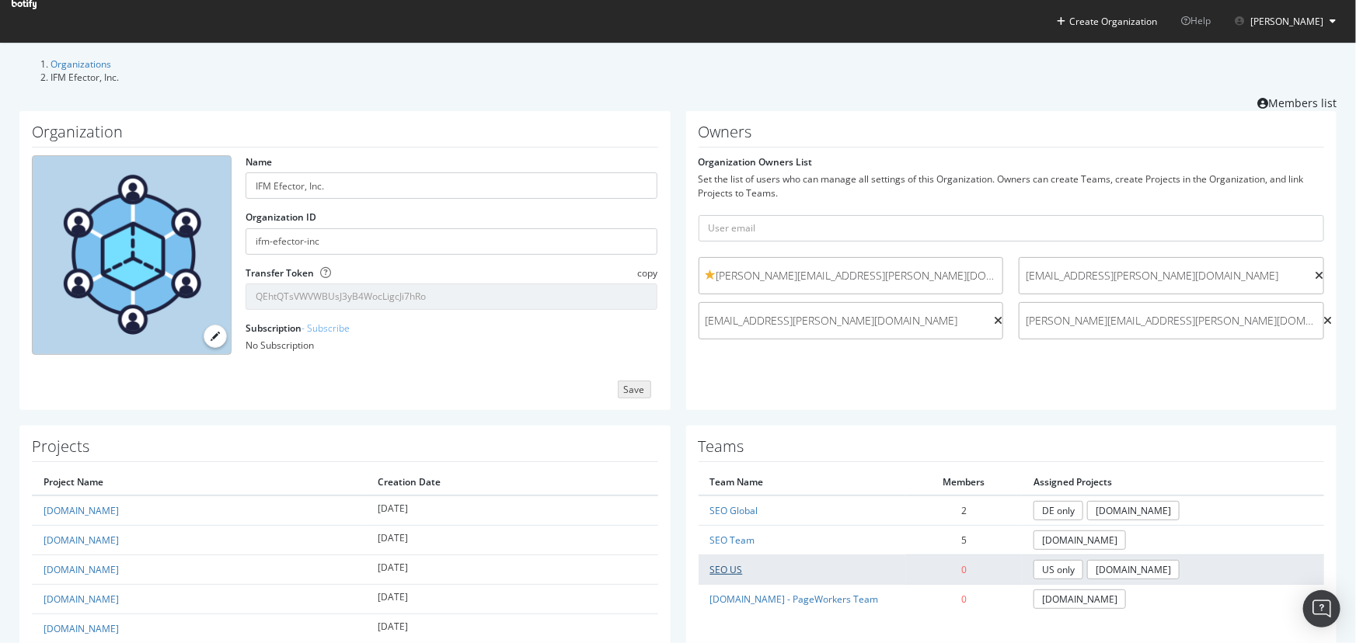
click at [710, 563] on link "SEO US" at bounding box center [726, 569] width 33 height 13
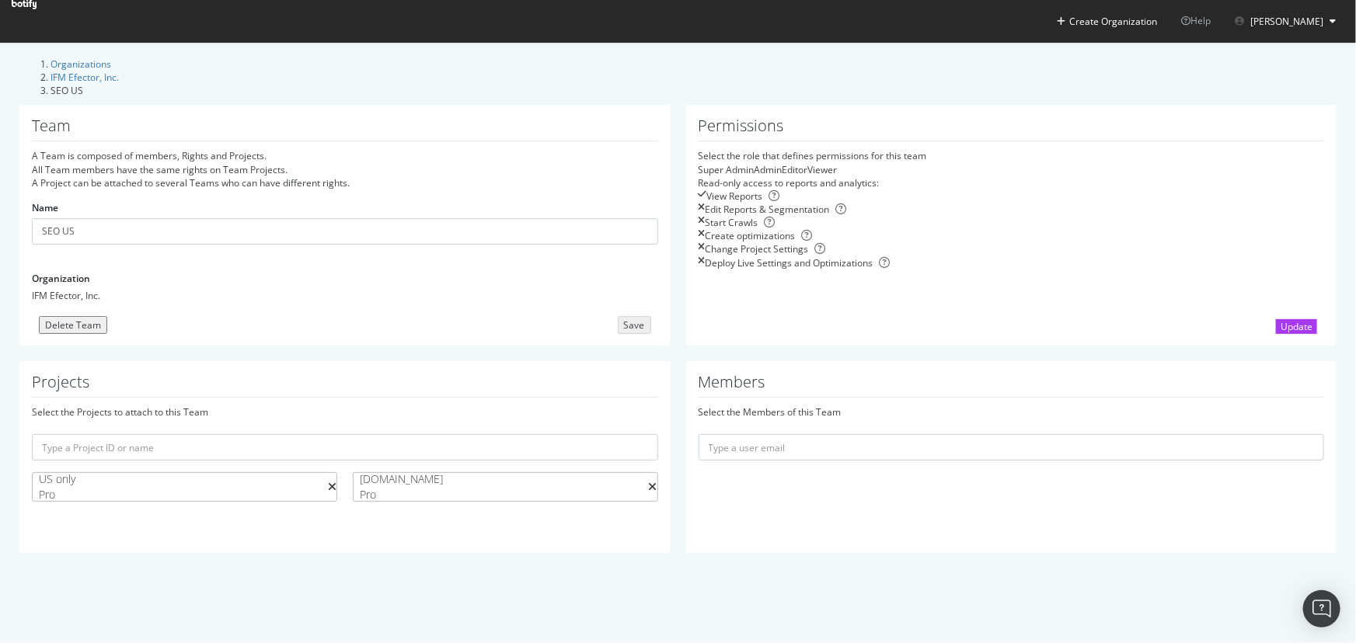
drag, startPoint x: 709, startPoint y: 557, endPoint x: 948, endPoint y: 466, distance: 256.0
click at [945, 469] on div "Select the Members of this Team" at bounding box center [1012, 441] width 626 height 71
click at [965, 456] on input "text" at bounding box center [1012, 447] width 626 height 26
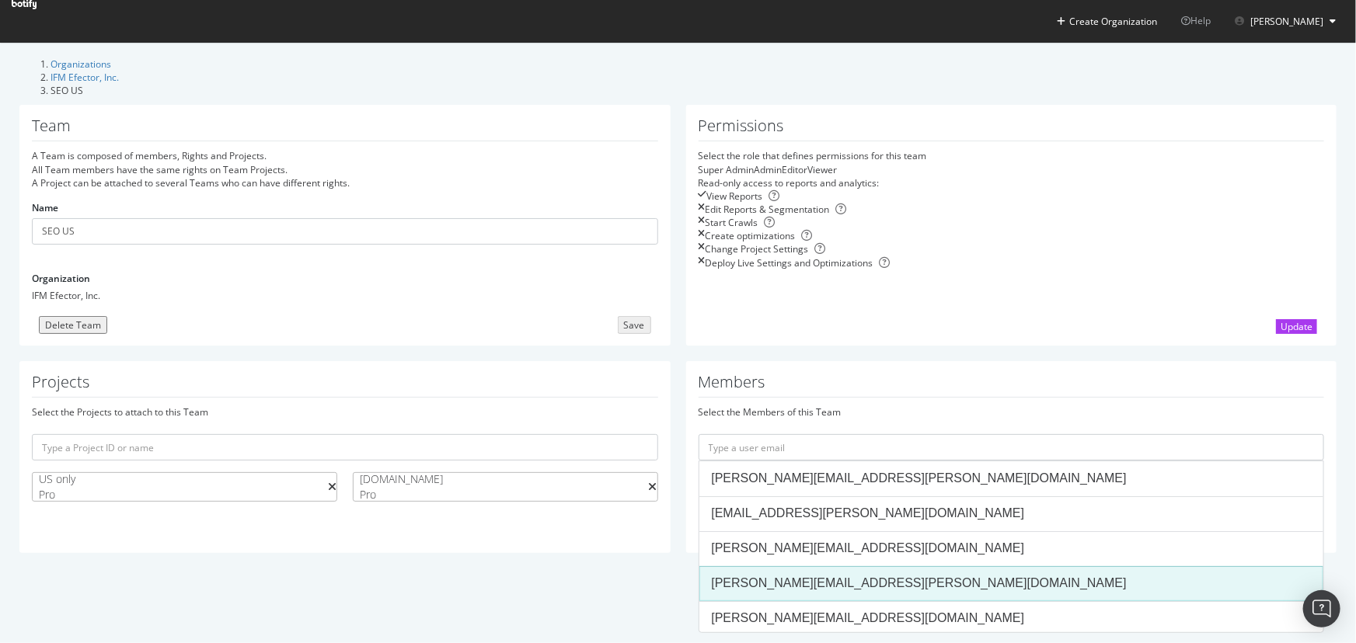
click at [890, 593] on div "[PERSON_NAME][EMAIL_ADDRESS][PERSON_NAME][DOMAIN_NAME]" at bounding box center [1012, 584] width 600 height 18
type input "[PERSON_NAME][EMAIL_ADDRESS][PERSON_NAME][DOMAIN_NAME]"
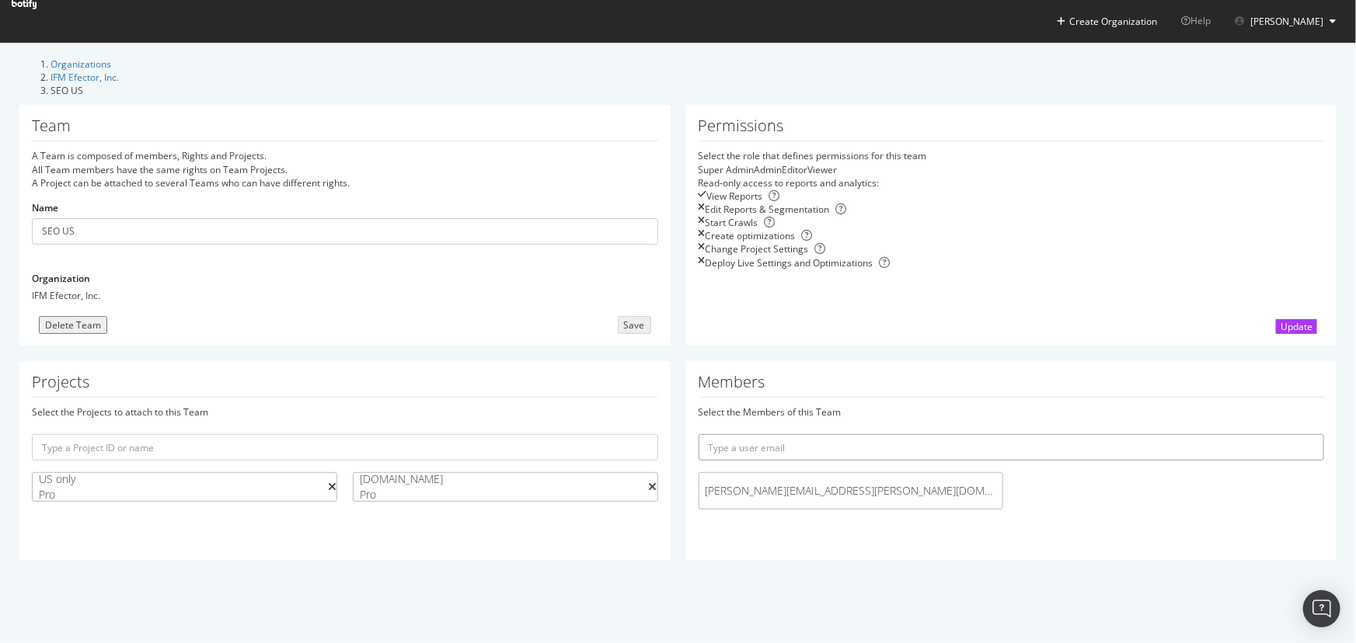
click at [898, 454] on input "text" at bounding box center [1012, 447] width 626 height 26
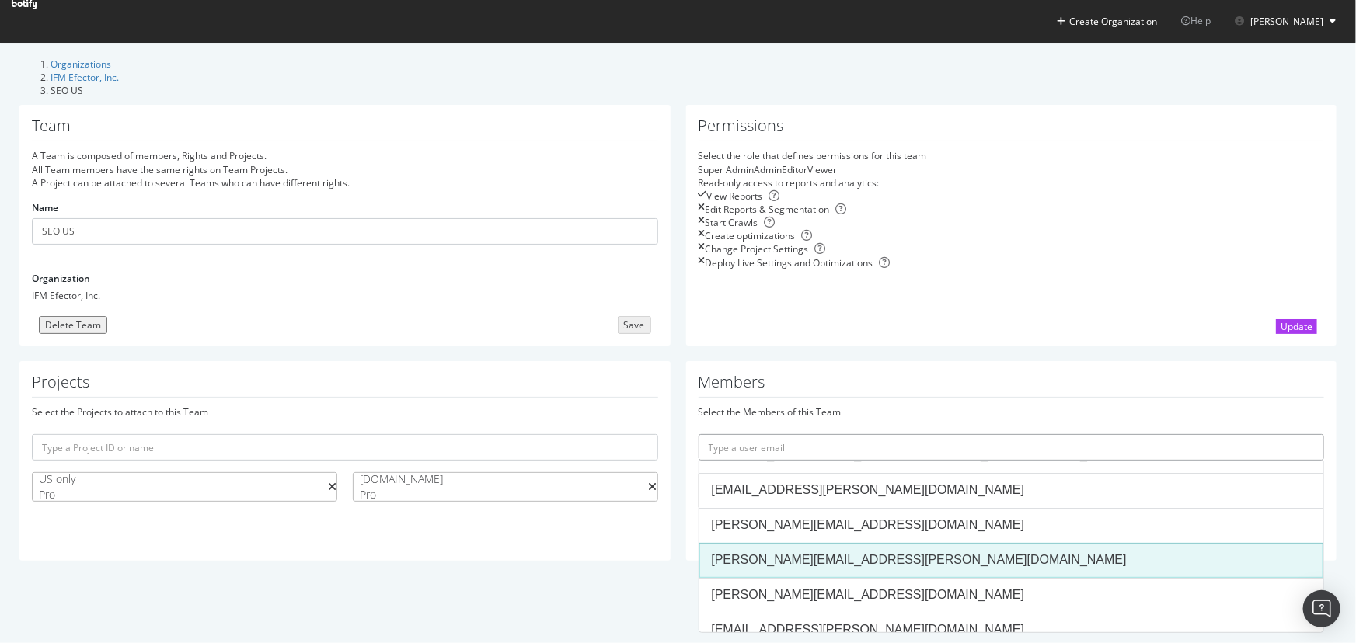
scroll to position [37, 0]
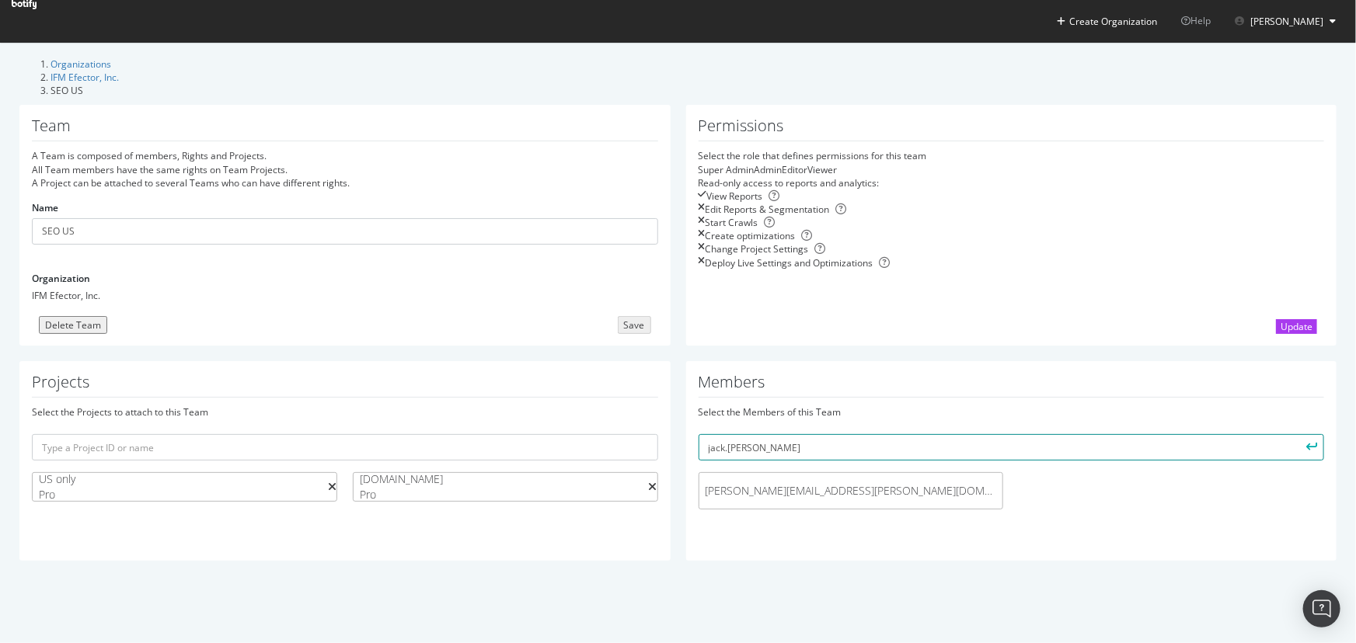
click at [855, 455] on input "jack.firneno" at bounding box center [1012, 447] width 626 height 26
click at [1298, 434] on button "submit" at bounding box center [1311, 447] width 26 height 26
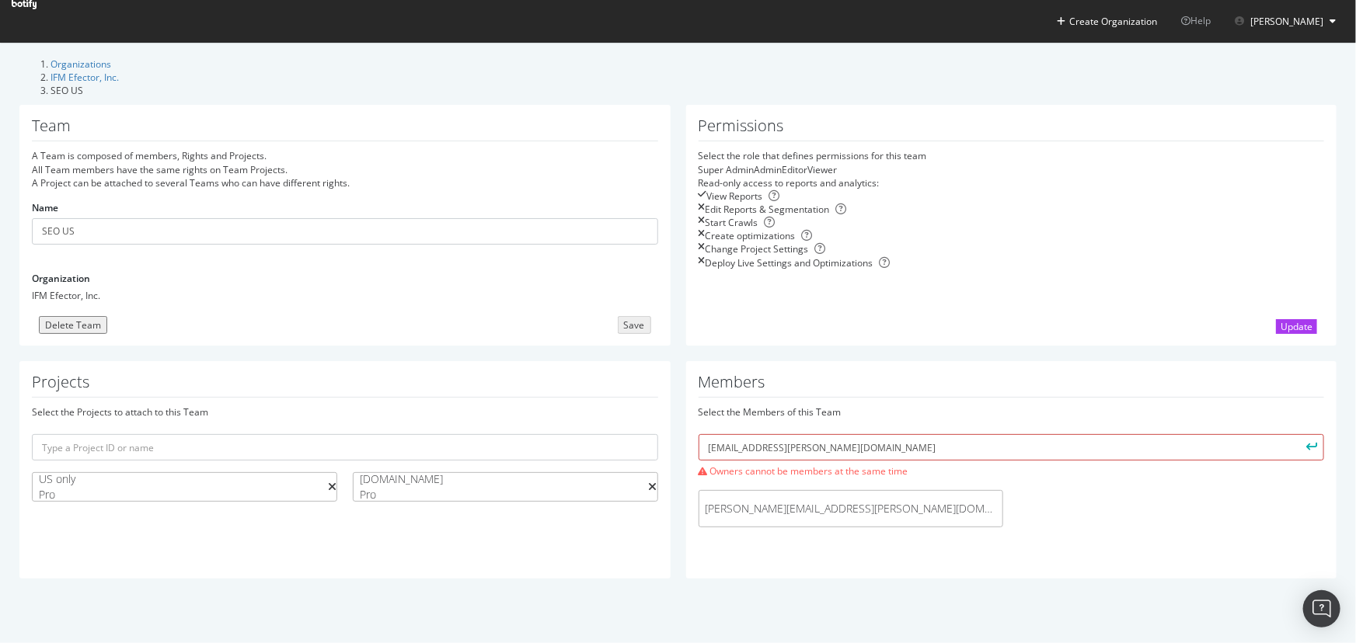
drag, startPoint x: 854, startPoint y: 458, endPoint x: 608, endPoint y: 454, distance: 245.6
click at [609, 454] on div "Projects Select the Projects to attach to this Team US only Pro www.IFM.com Pro…" at bounding box center [678, 477] width 1333 height 232
drag, startPoint x: 821, startPoint y: 455, endPoint x: 842, endPoint y: 454, distance: 20.2
click at [821, 455] on input "jack.firneno@ifm.com" at bounding box center [1012, 447] width 626 height 26
drag, startPoint x: 801, startPoint y: 453, endPoint x: 528, endPoint y: 453, distance: 273.5
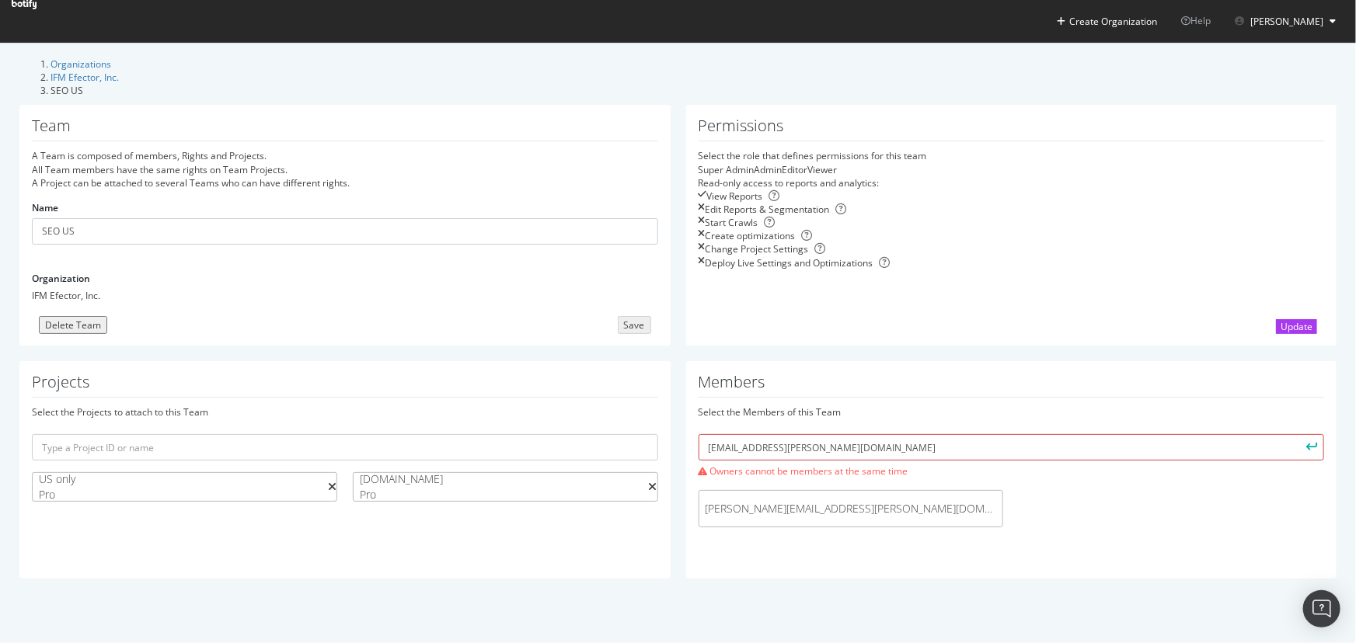
click at [528, 453] on div "Projects Select the Projects to attach to this Team US only Pro www.IFM.com Pro…" at bounding box center [678, 477] width 1333 height 232
paste input "Digital Governance by Design"
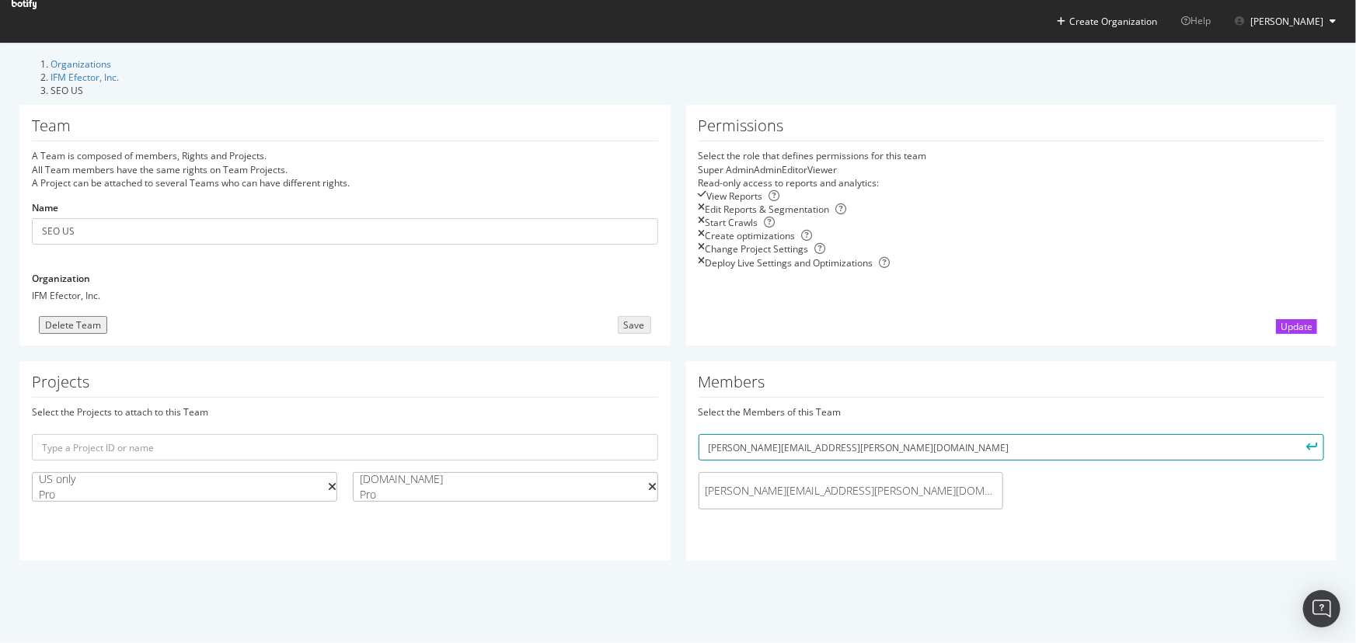
type input "[PERSON_NAME][EMAIL_ADDRESS][PERSON_NAME][DOMAIN_NAME]"
click at [1298, 434] on button "submit" at bounding box center [1311, 447] width 26 height 26
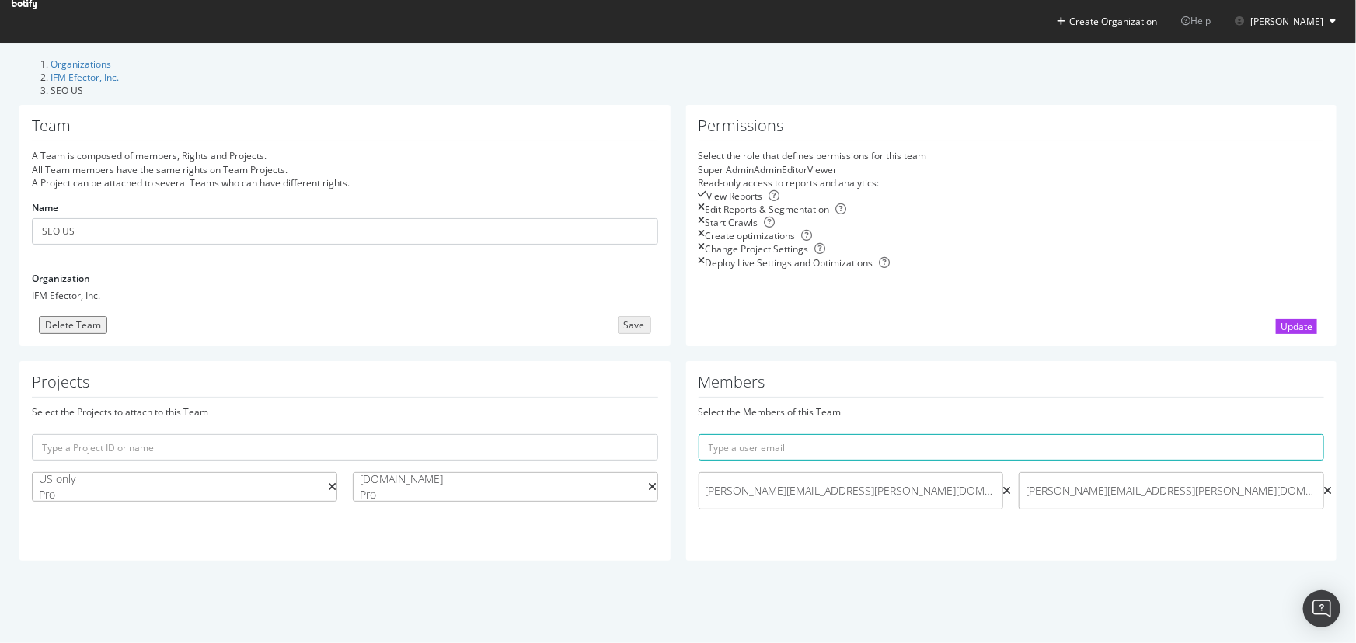
click at [1002, 497] on icon at bounding box center [1006, 491] width 9 height 11
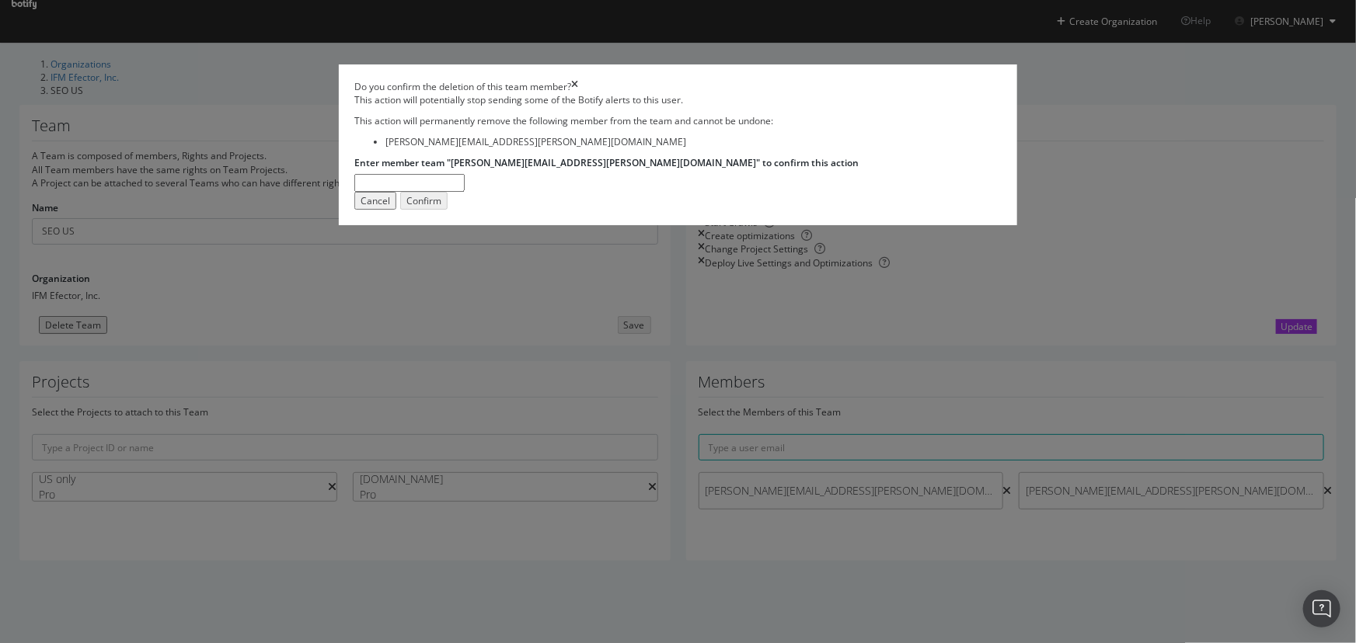
click at [390, 207] on div "Cancel" at bounding box center [376, 200] width 30 height 13
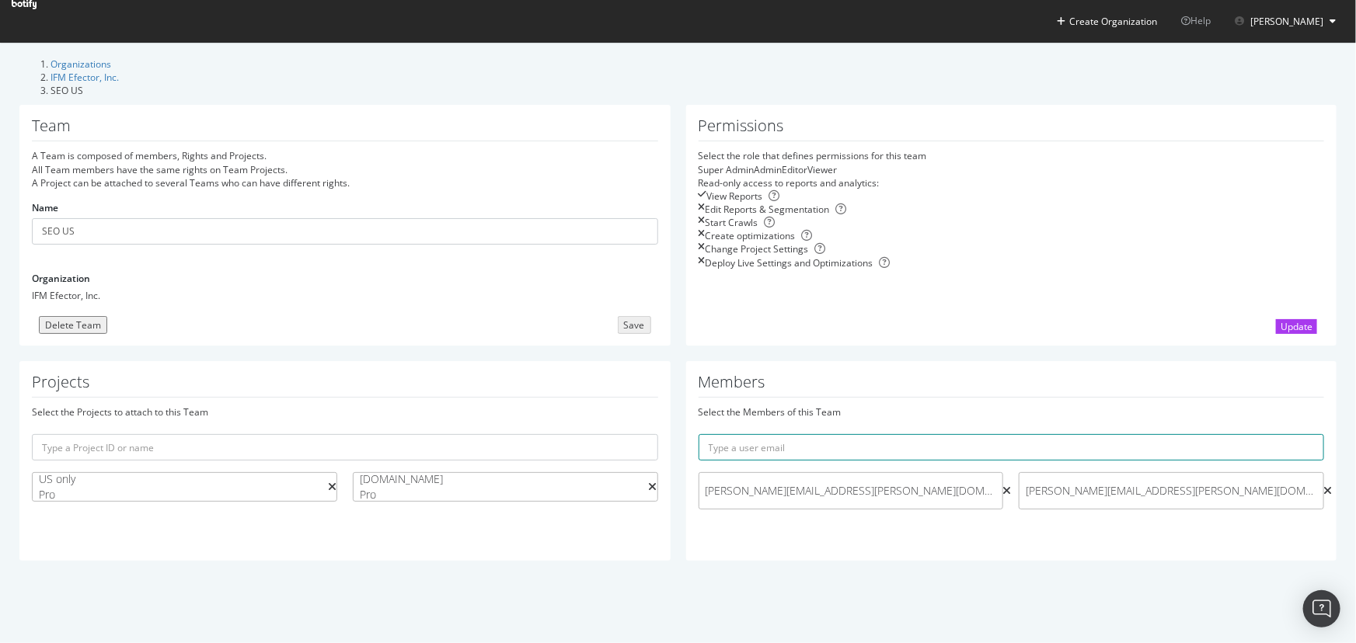
click at [859, 459] on input "text" at bounding box center [1012, 447] width 626 height 26
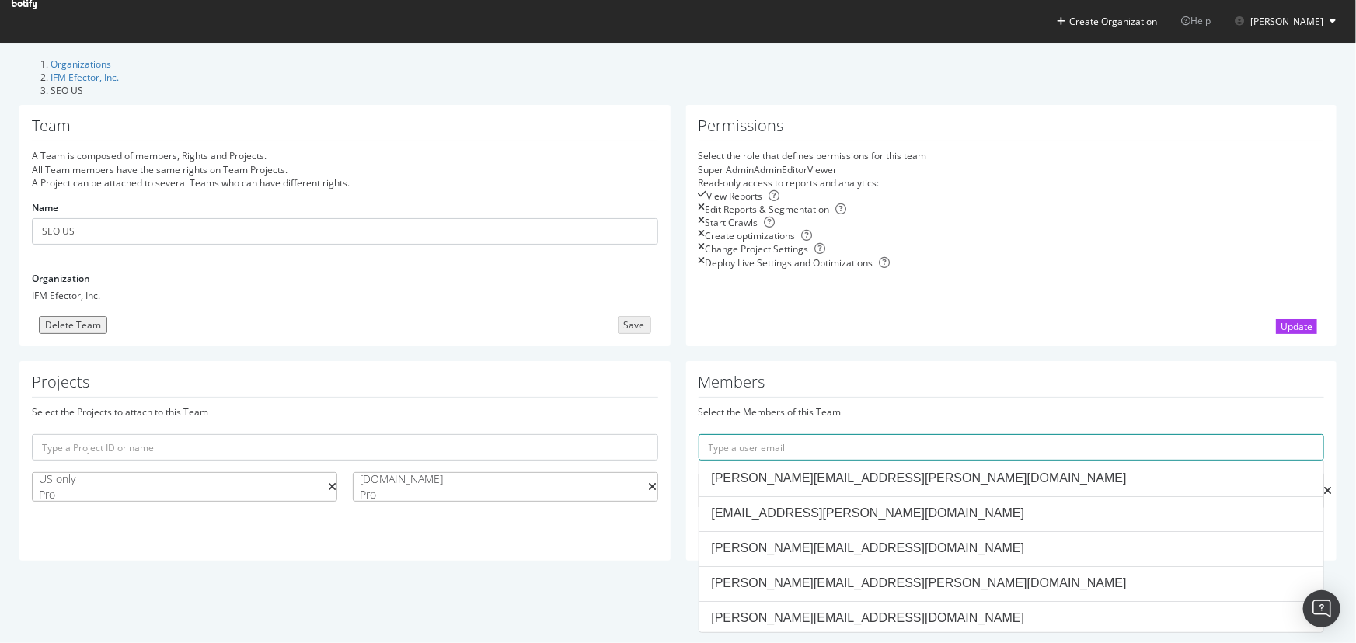
paste input "[PERSON_NAME][EMAIL_ADDRESS][PERSON_NAME][DOMAIN_NAME]"
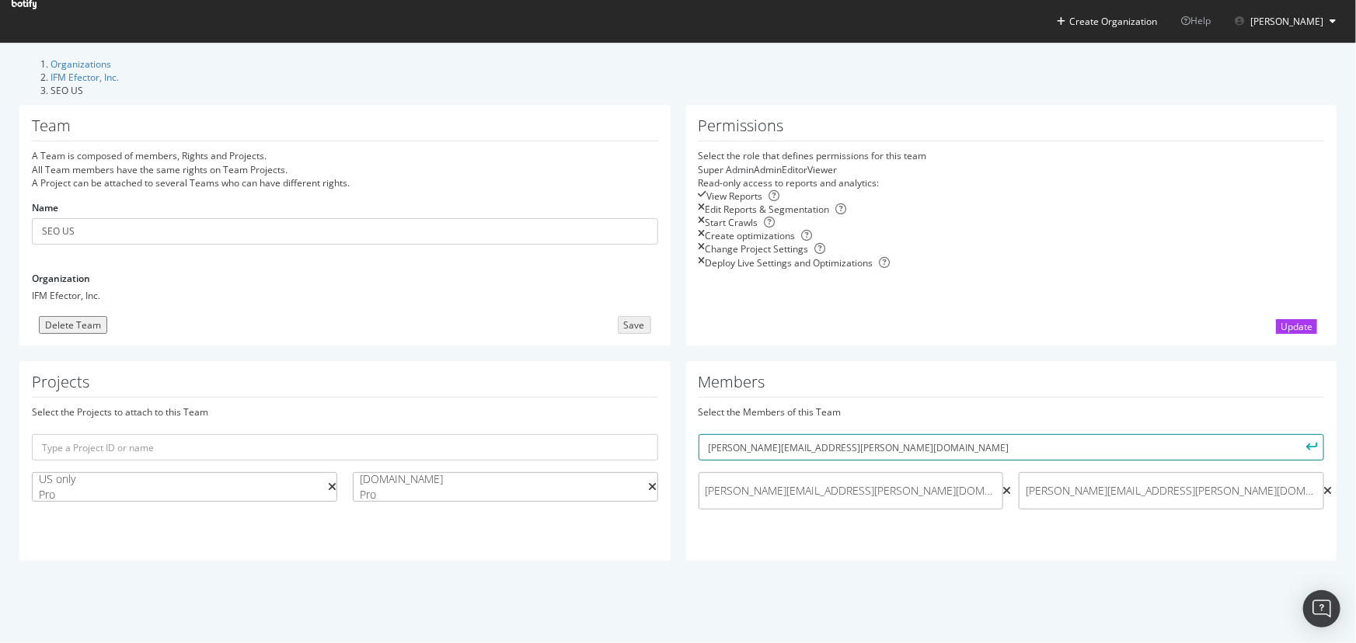
type input "[PERSON_NAME][EMAIL_ADDRESS][PERSON_NAME][DOMAIN_NAME]"
click at [1307, 452] on icon "submit" at bounding box center [1312, 448] width 11 height 9
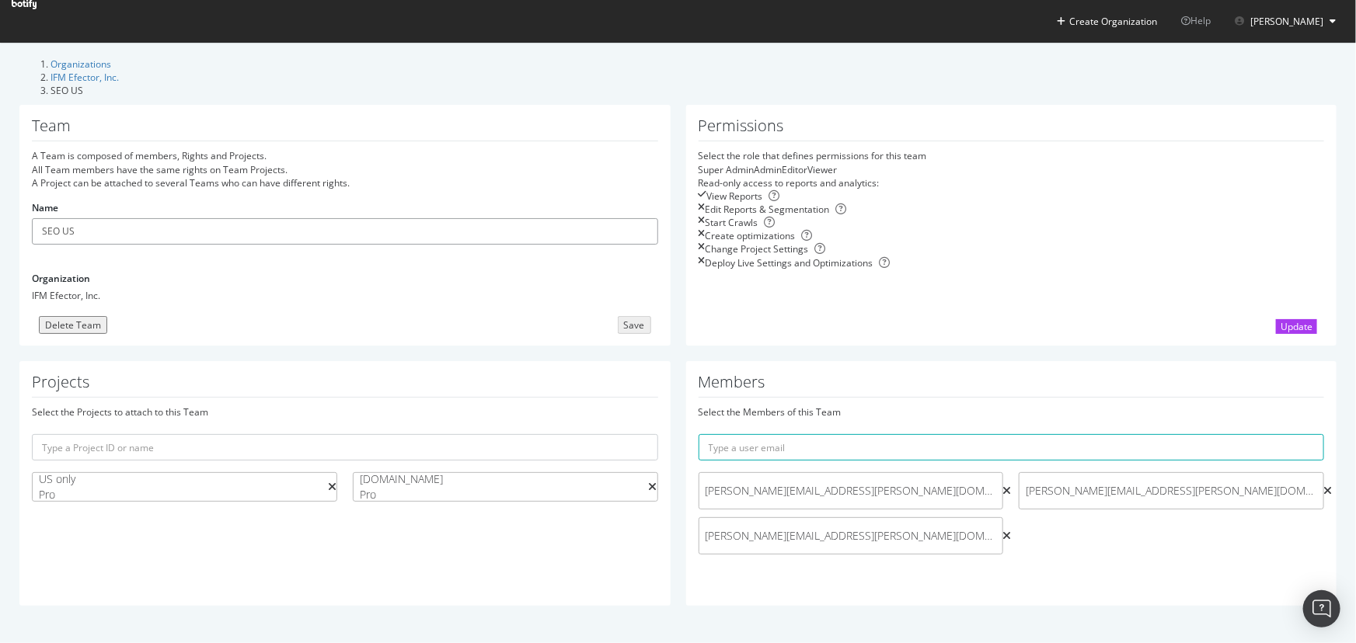
drag, startPoint x: 102, startPoint y: 218, endPoint x: 0, endPoint y: 218, distance: 101.8
click at [0, 218] on section "Organizations IFM Efector, Inc. SEO US Team A Team is composed of members, Righ…" at bounding box center [678, 339] width 1356 height 595
type input "General website alerts (U.S. only)"
click at [627, 326] on div "Save" at bounding box center [636, 323] width 21 height 13
click at [1081, 344] on div "Permissions Select the role that defines permissions for this team Super Admin …" at bounding box center [1011, 225] width 651 height 241
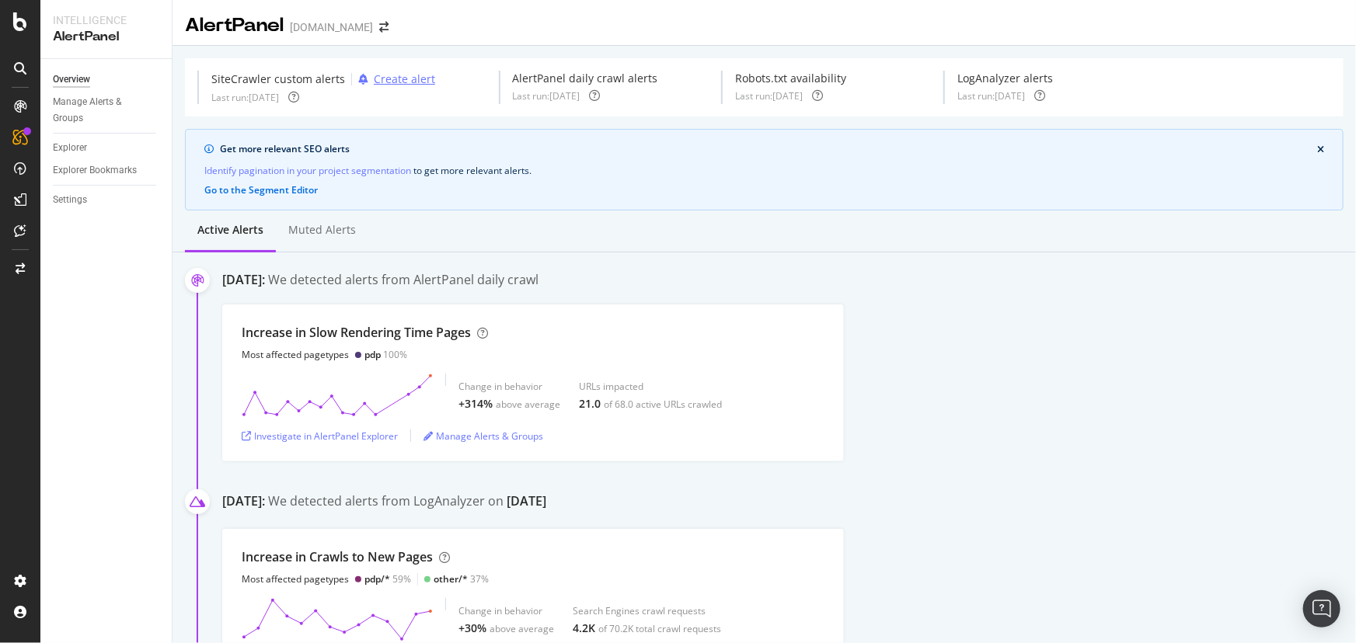
click at [400, 79] on div "Create alert" at bounding box center [404, 79] width 61 height 16
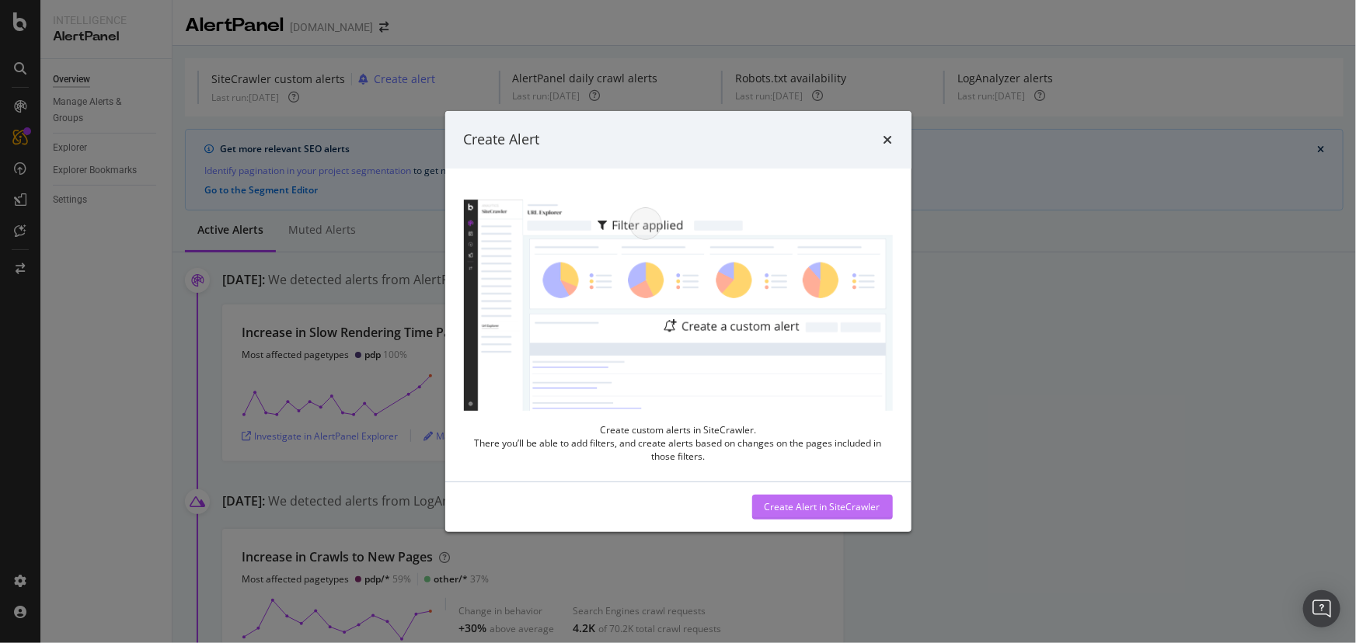
click at [796, 509] on div "Create Alert in SiteCrawler" at bounding box center [823, 506] width 116 height 13
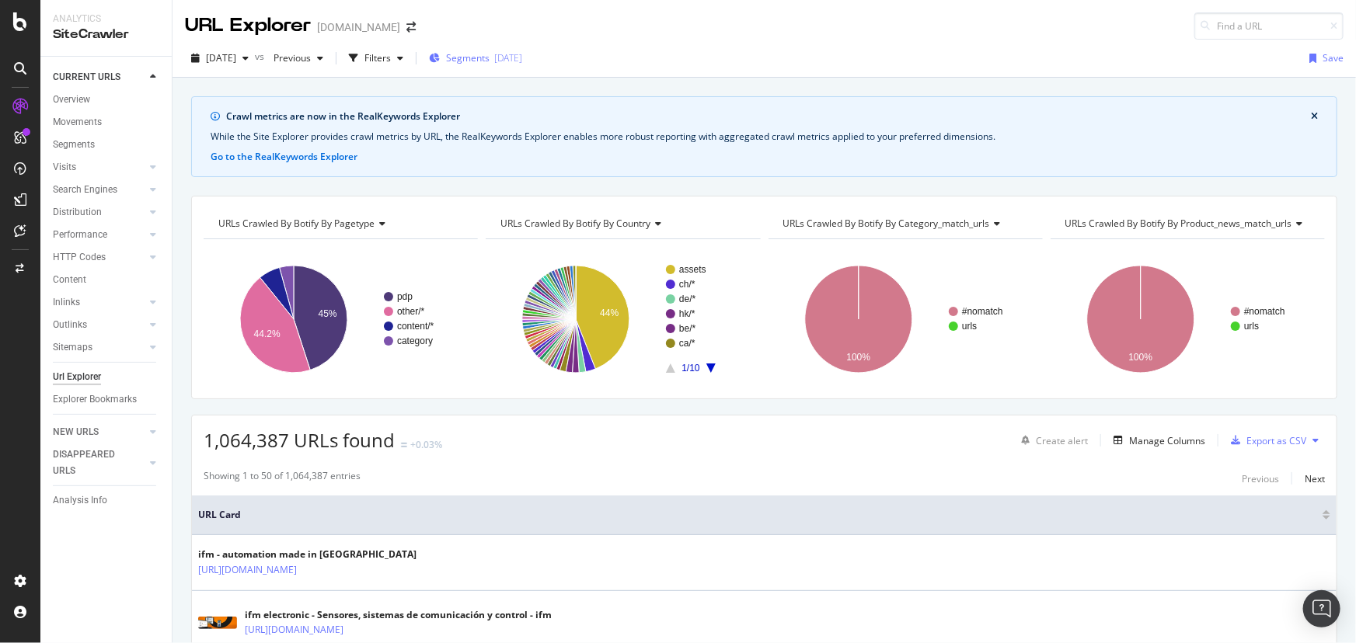
click at [521, 60] on div "2025-09-24" at bounding box center [508, 57] width 28 height 13
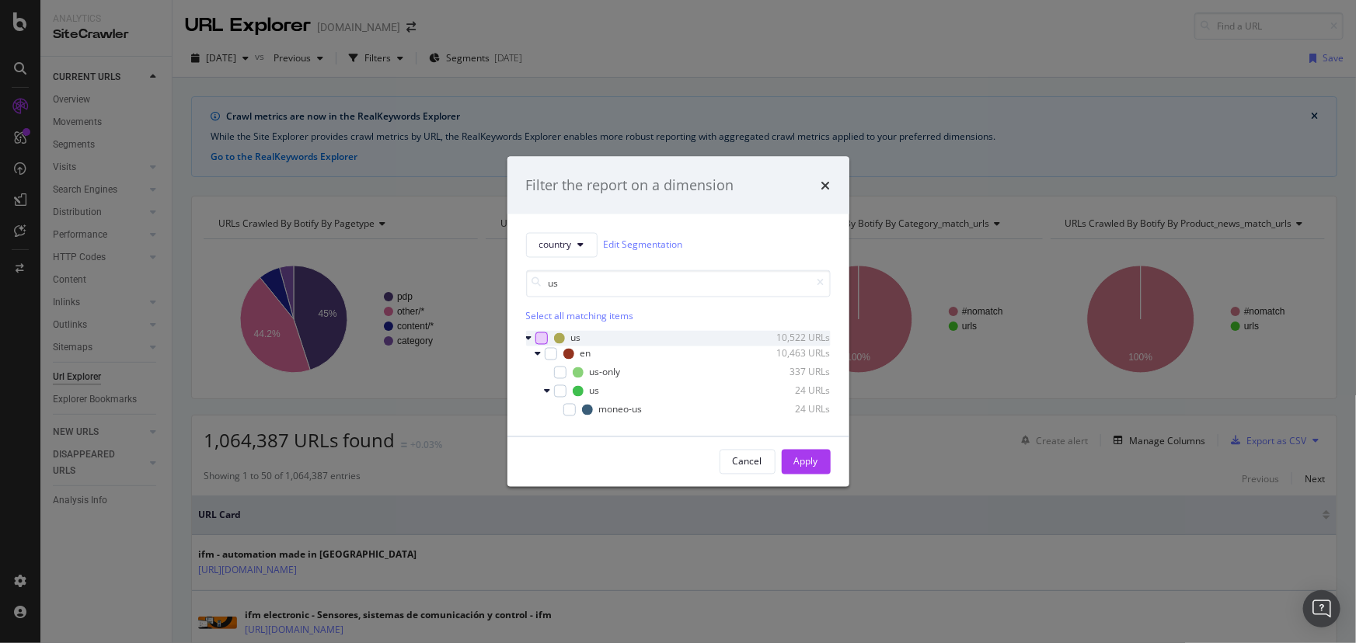
type input "us"
click at [542, 340] on div "modal" at bounding box center [541, 338] width 12 height 12
click at [807, 469] on div "Apply" at bounding box center [806, 461] width 24 height 23
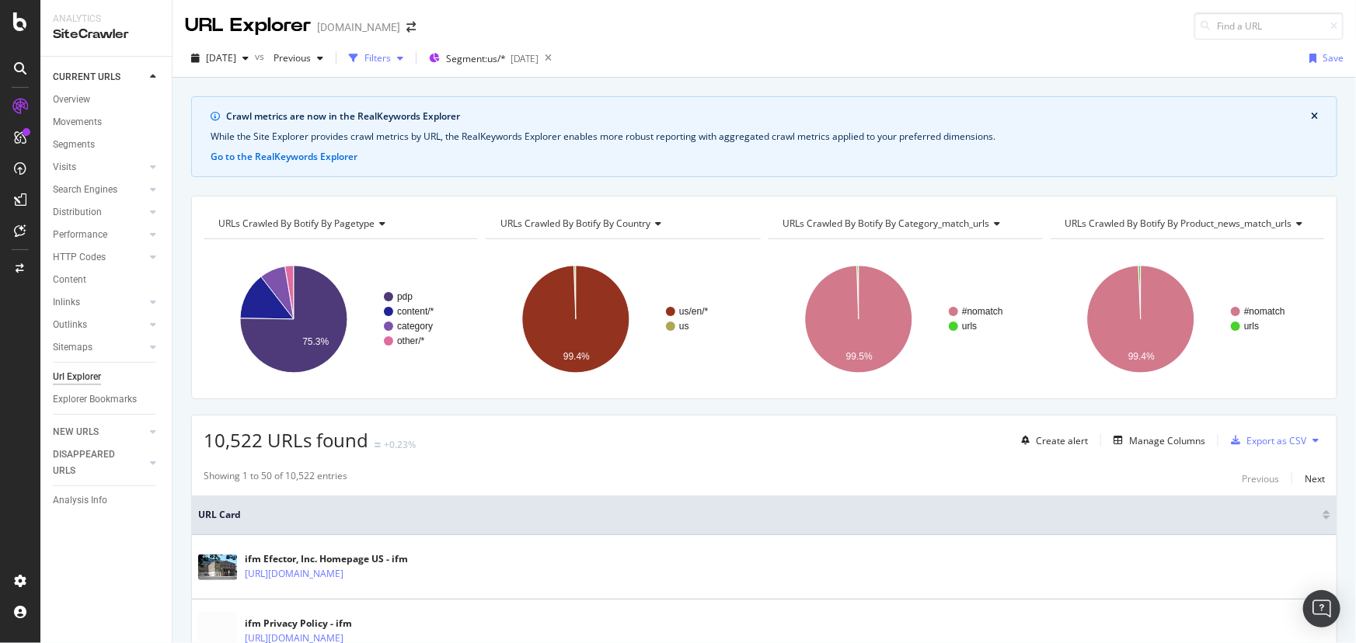
click at [391, 60] on div "Filters" at bounding box center [377, 57] width 26 height 13
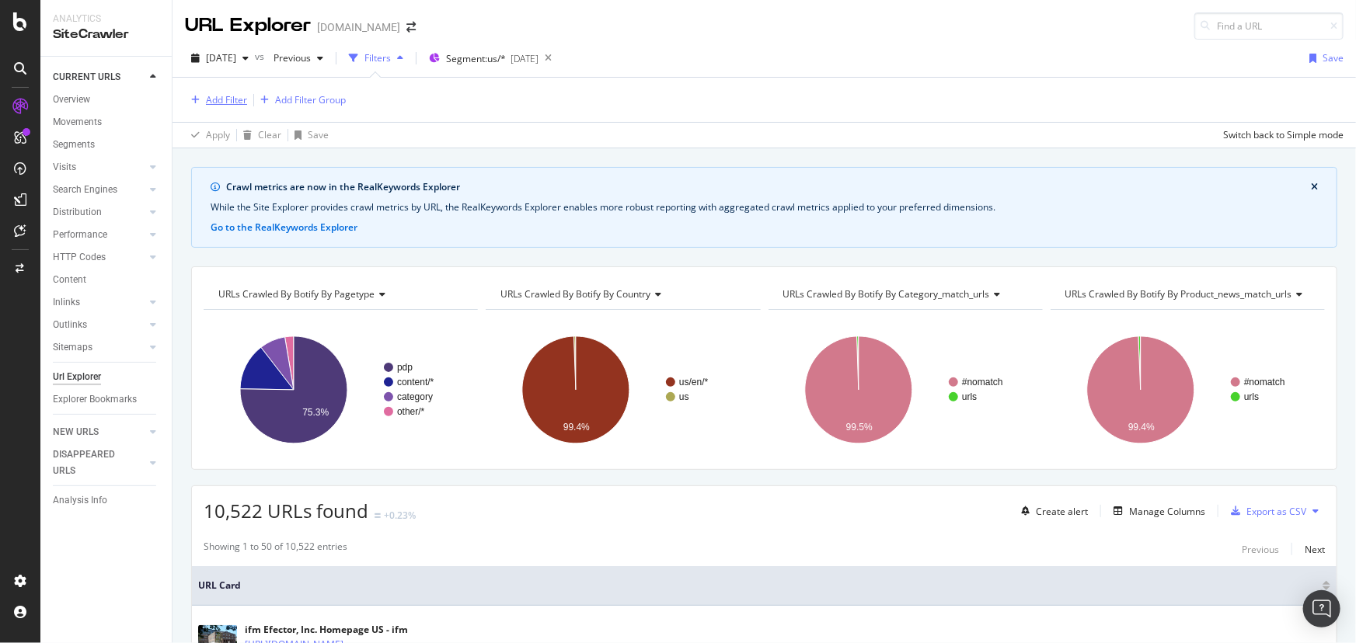
click at [232, 99] on div "Add Filter" at bounding box center [226, 99] width 41 height 13
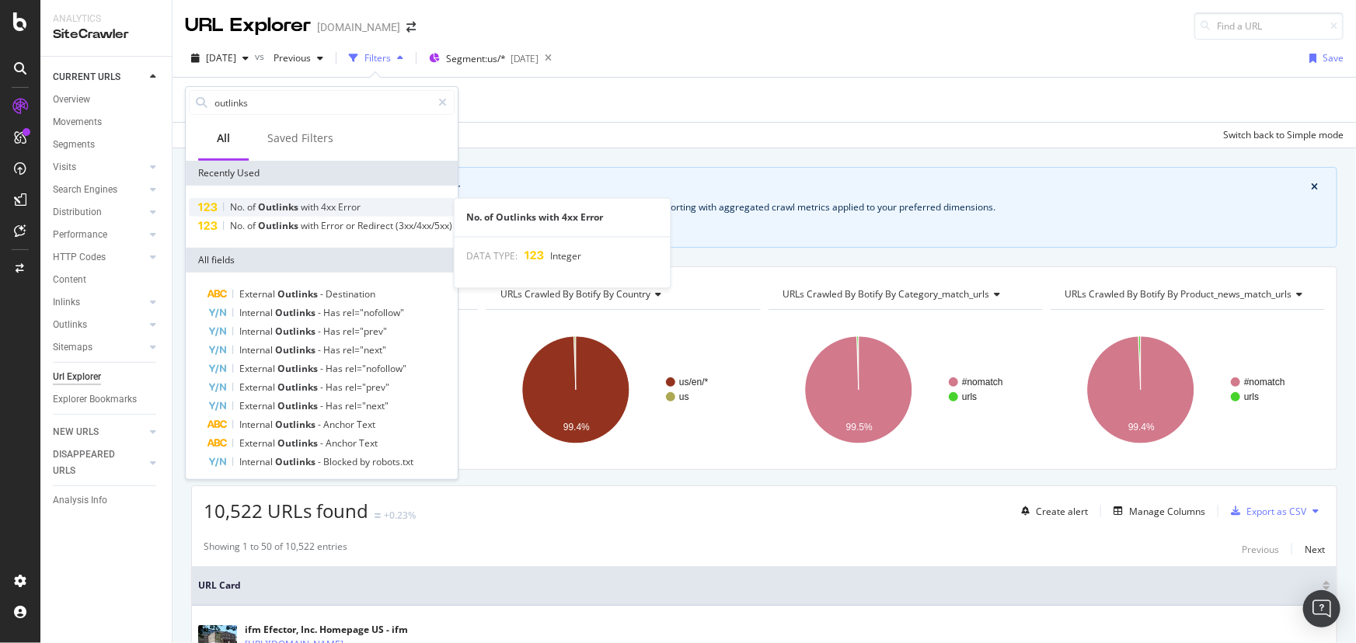
type input "outlinks"
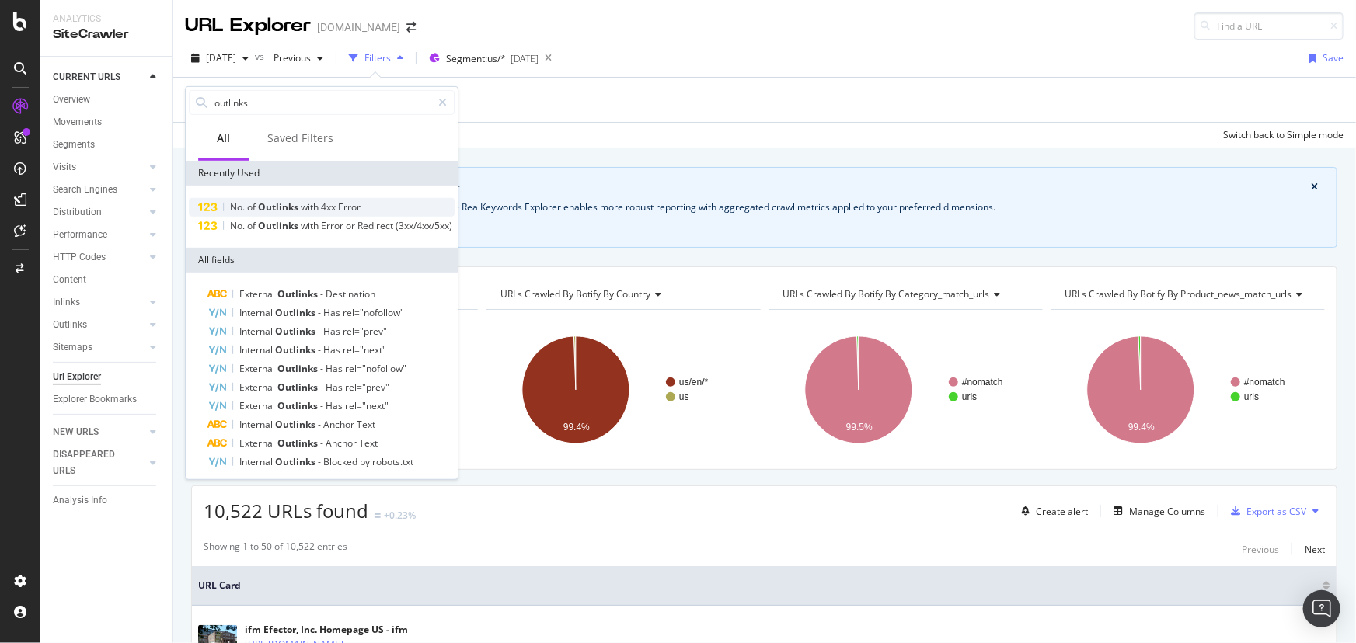
click at [357, 205] on span "Error" at bounding box center [349, 206] width 23 height 13
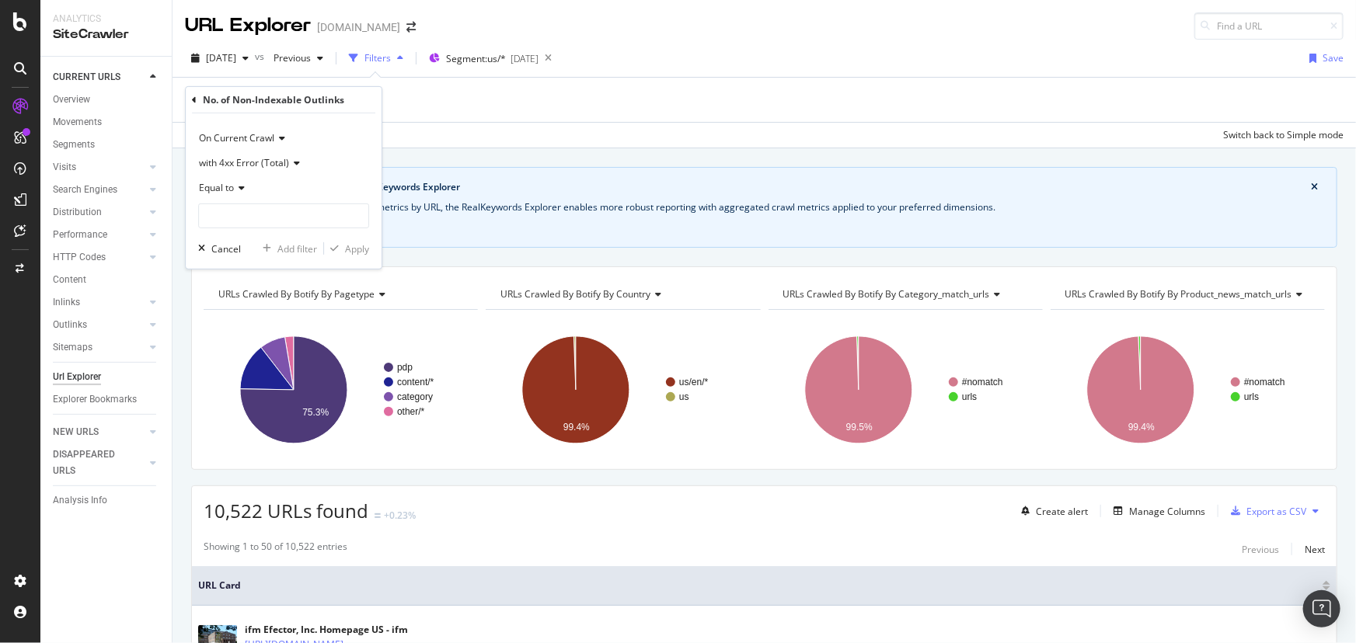
click at [243, 187] on icon at bounding box center [239, 187] width 11 height 9
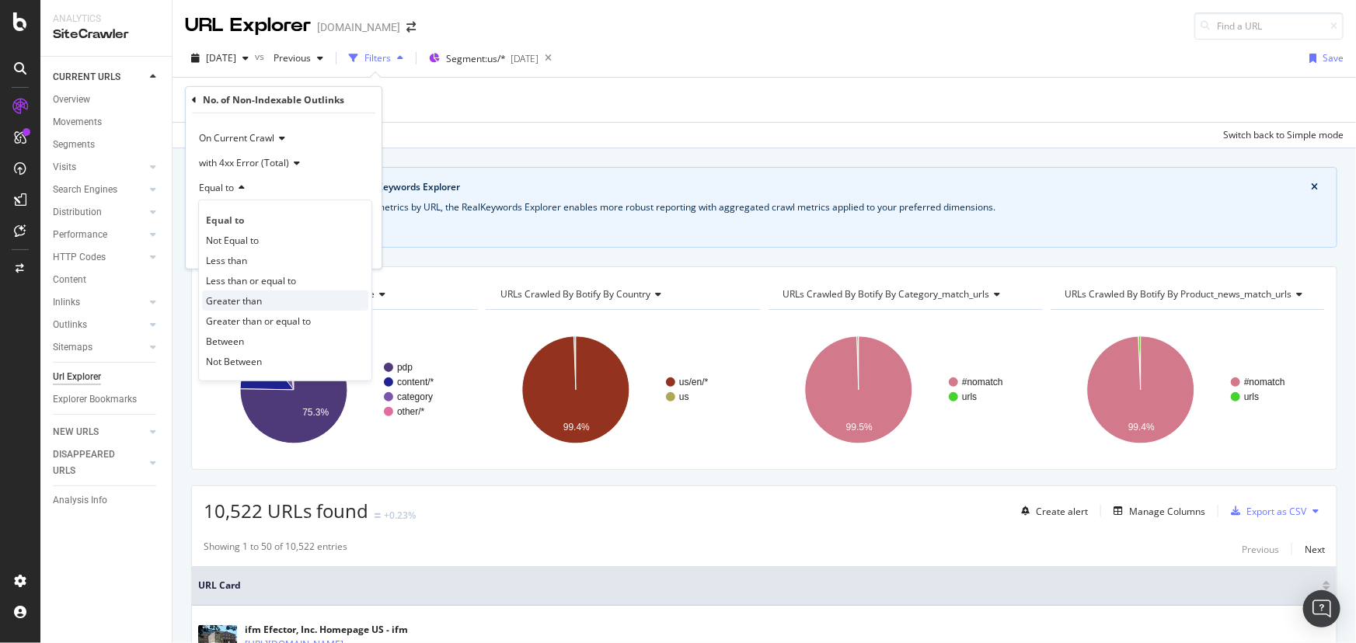
click at [261, 297] on span "Greater than" at bounding box center [234, 300] width 56 height 13
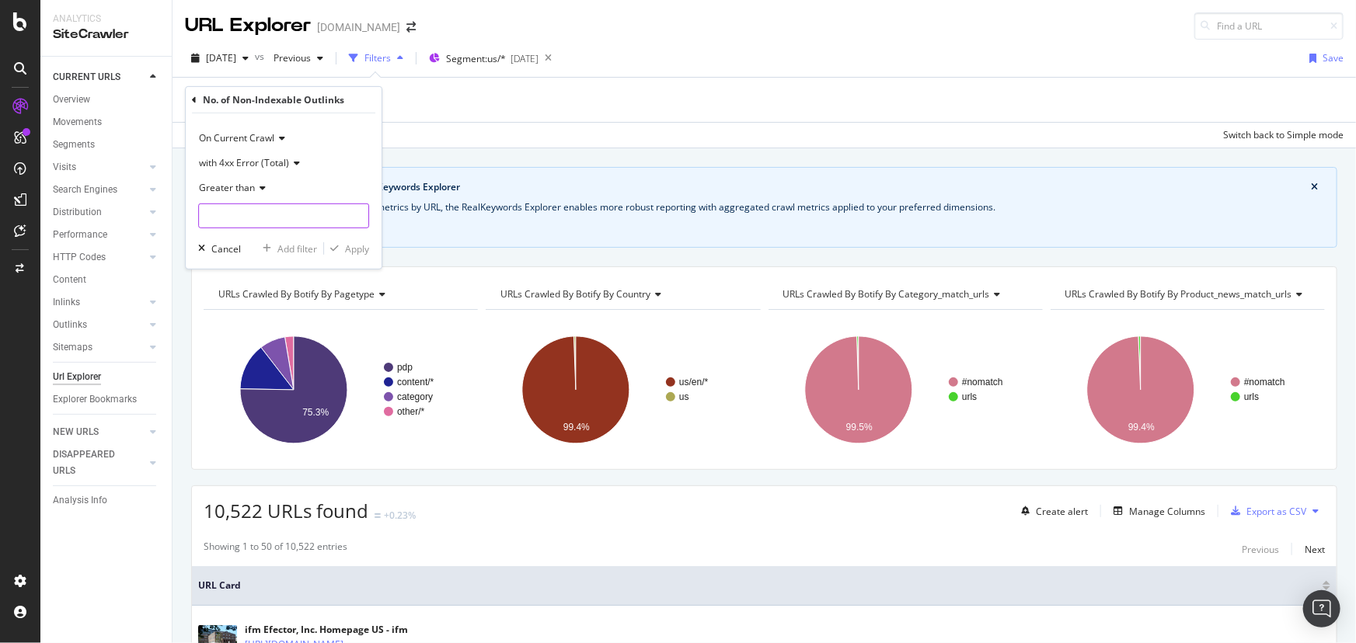
click at [347, 210] on input "number" at bounding box center [283, 216] width 171 height 25
click at [358, 214] on input "1" at bounding box center [283, 216] width 171 height 25
click at [358, 226] on input "1" at bounding box center [283, 216] width 171 height 25
type input "0"
click at [357, 218] on input "0" at bounding box center [283, 216] width 171 height 25
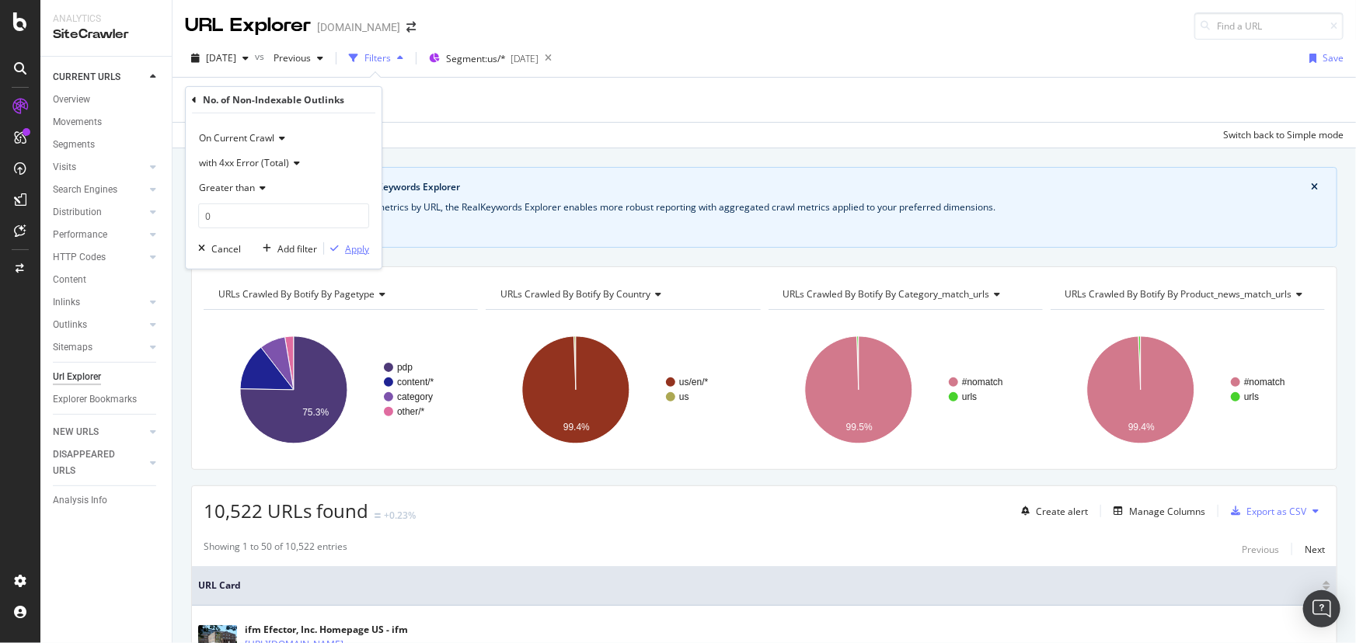
click at [353, 245] on div "Apply" at bounding box center [357, 248] width 24 height 13
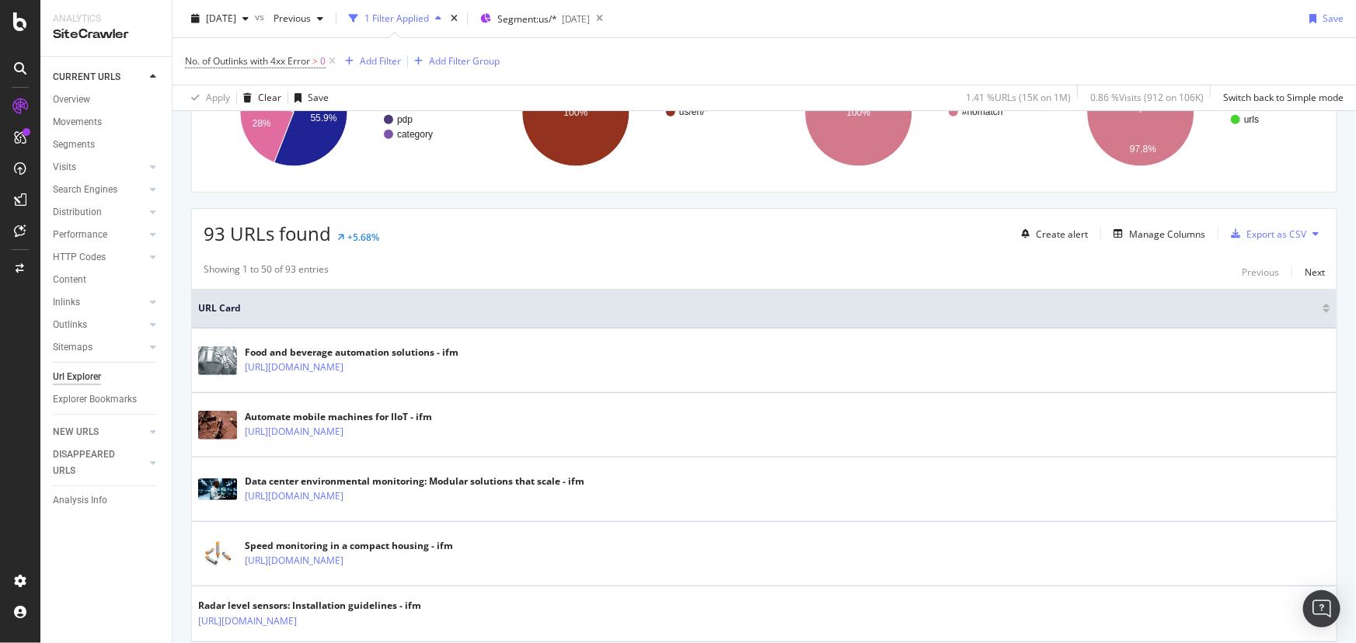
scroll to position [282, 0]
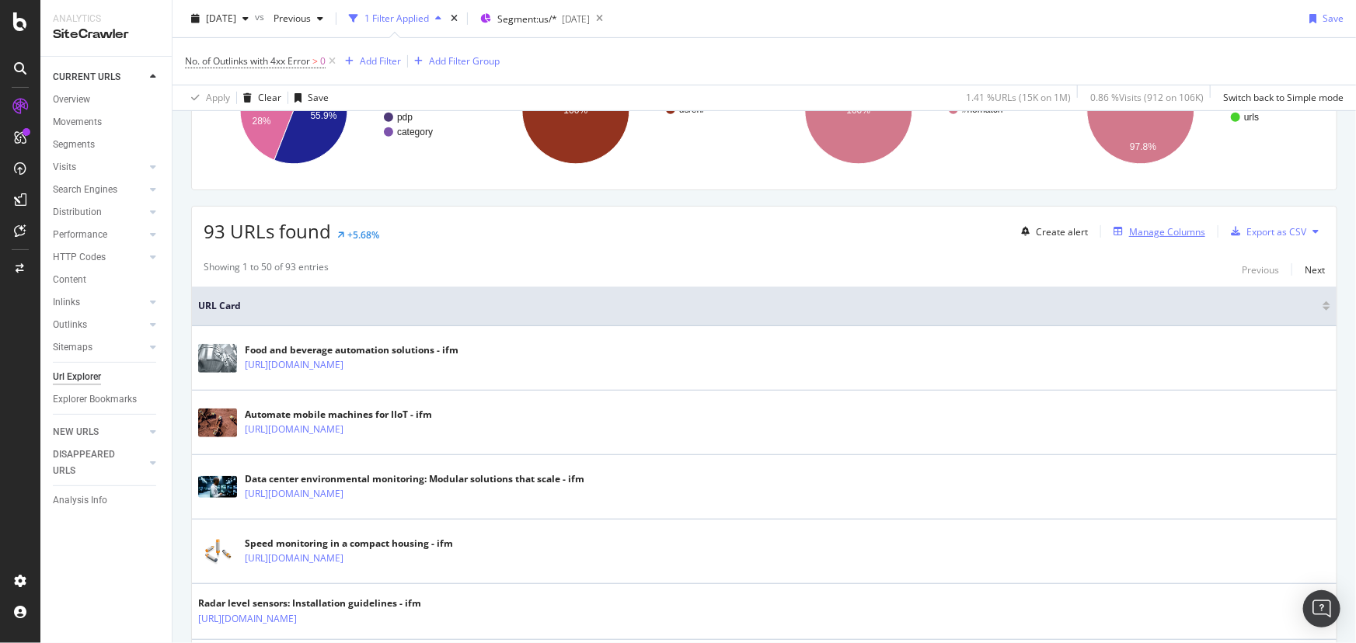
click at [1114, 228] on icon "button" at bounding box center [1118, 231] width 9 height 9
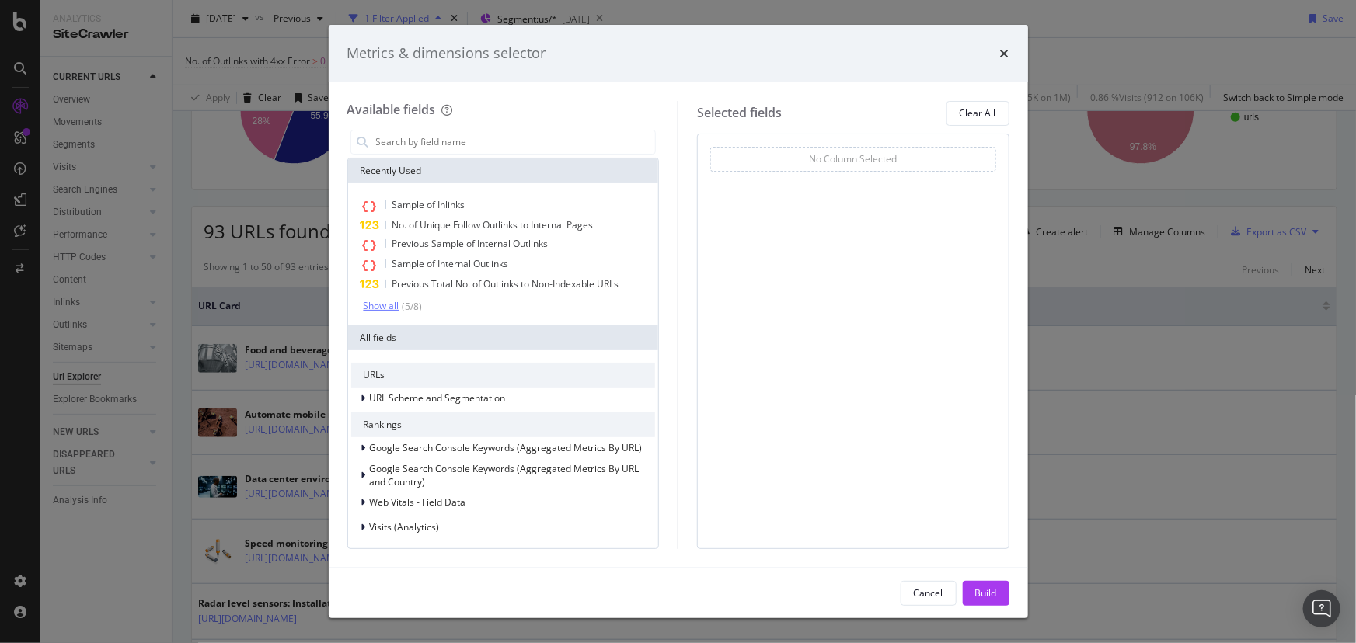
click at [399, 302] on div "( 5 / 8 )" at bounding box center [410, 306] width 23 height 13
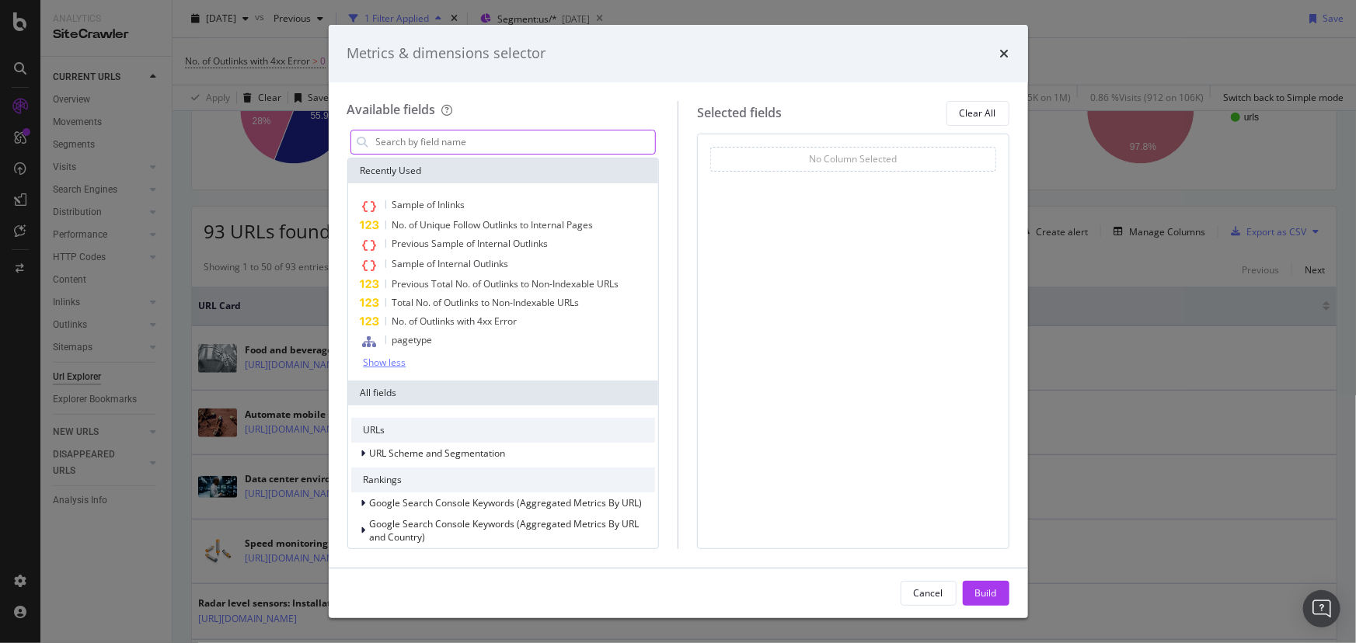
click at [427, 145] on input "modal" at bounding box center [515, 142] width 281 height 23
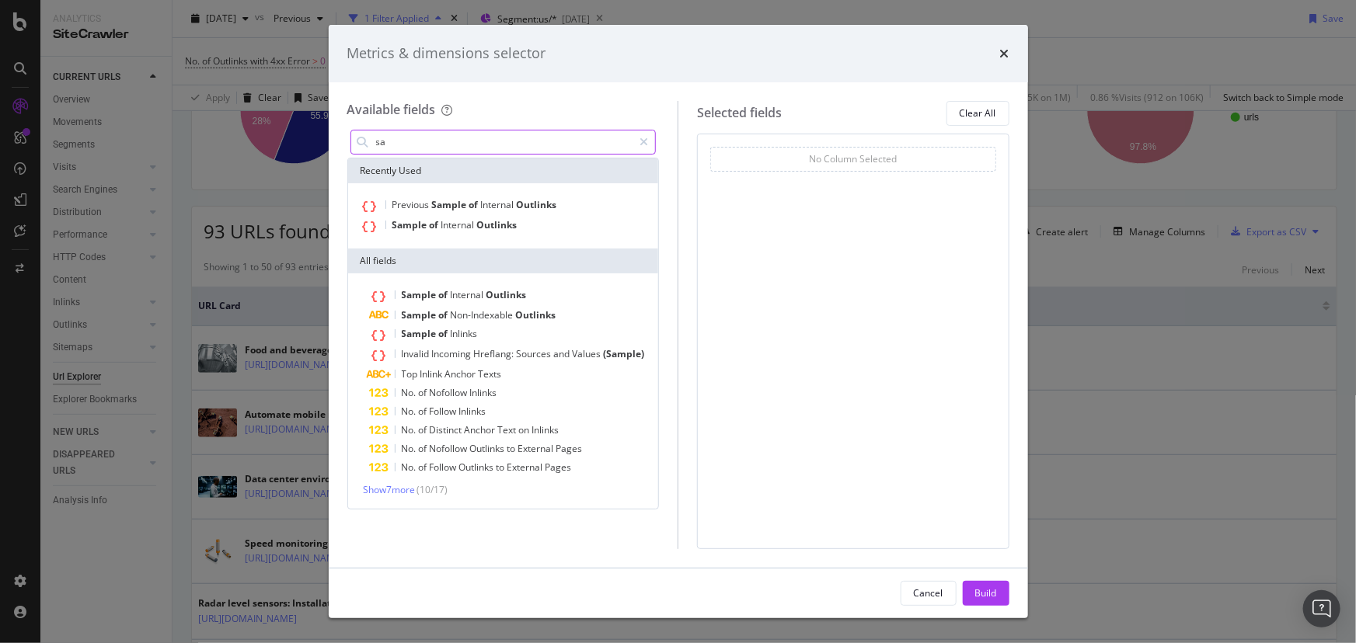
type input "s"
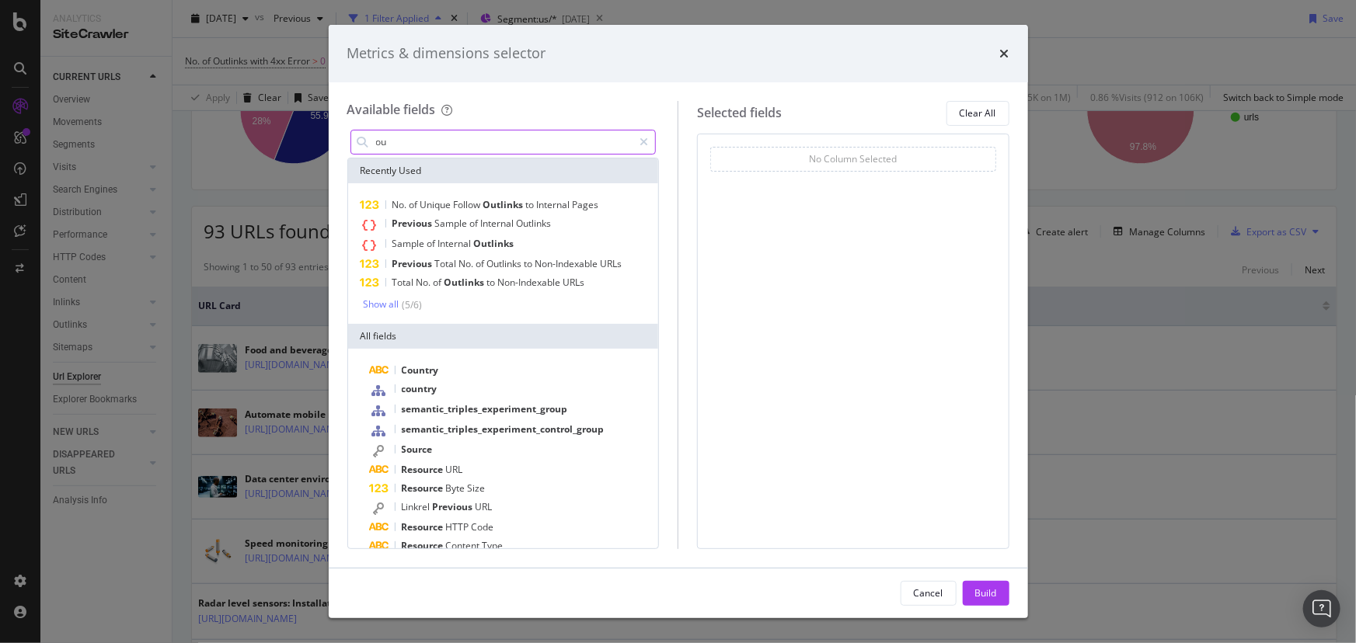
type input "o"
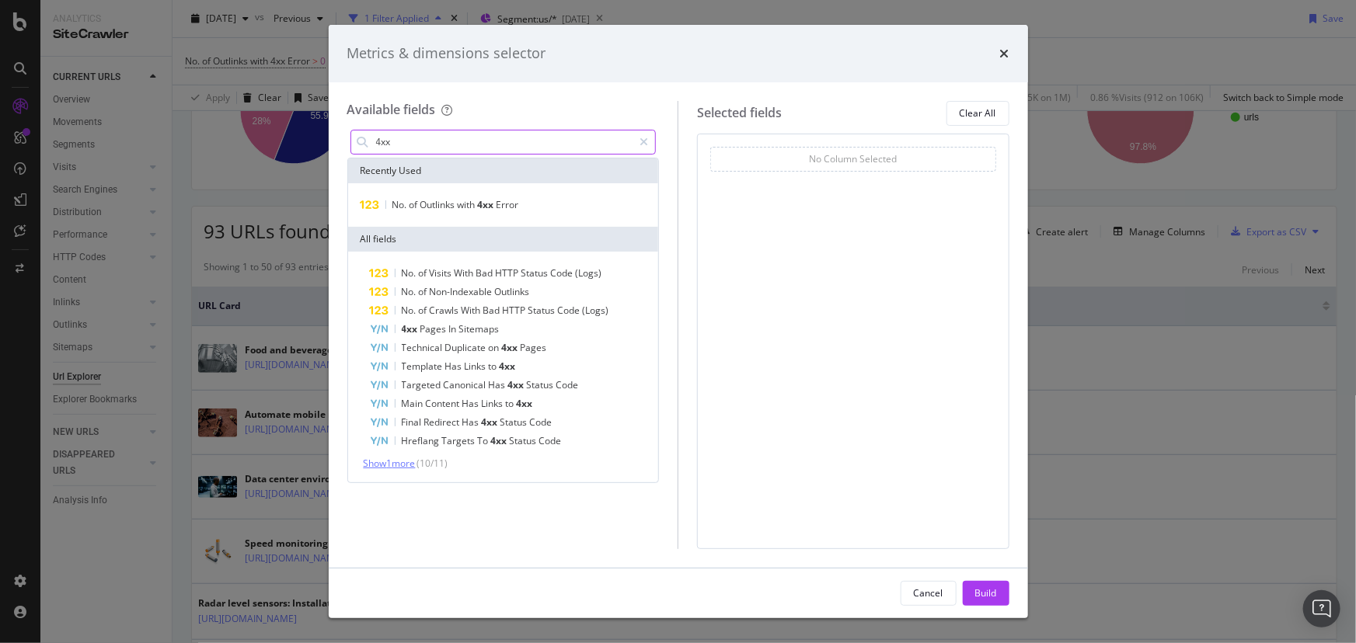
type input "4xx"
click at [394, 461] on span "Show 1 more" at bounding box center [390, 463] width 52 height 13
click at [442, 202] on span "Outlinks" at bounding box center [438, 204] width 37 height 13
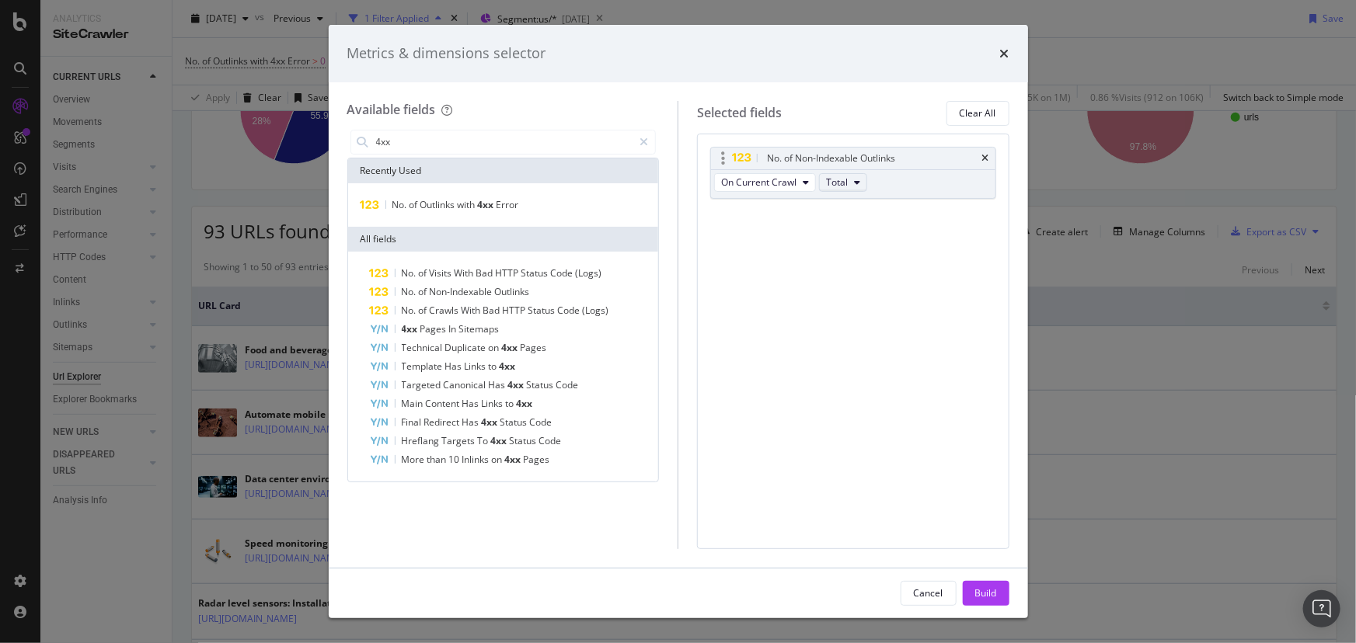
click at [858, 178] on icon "modal" at bounding box center [857, 182] width 6 height 9
click at [870, 292] on span "with 4xx Error (Total)" at bounding box center [923, 296] width 182 height 14
click at [514, 205] on span "Error" at bounding box center [508, 204] width 23 height 13
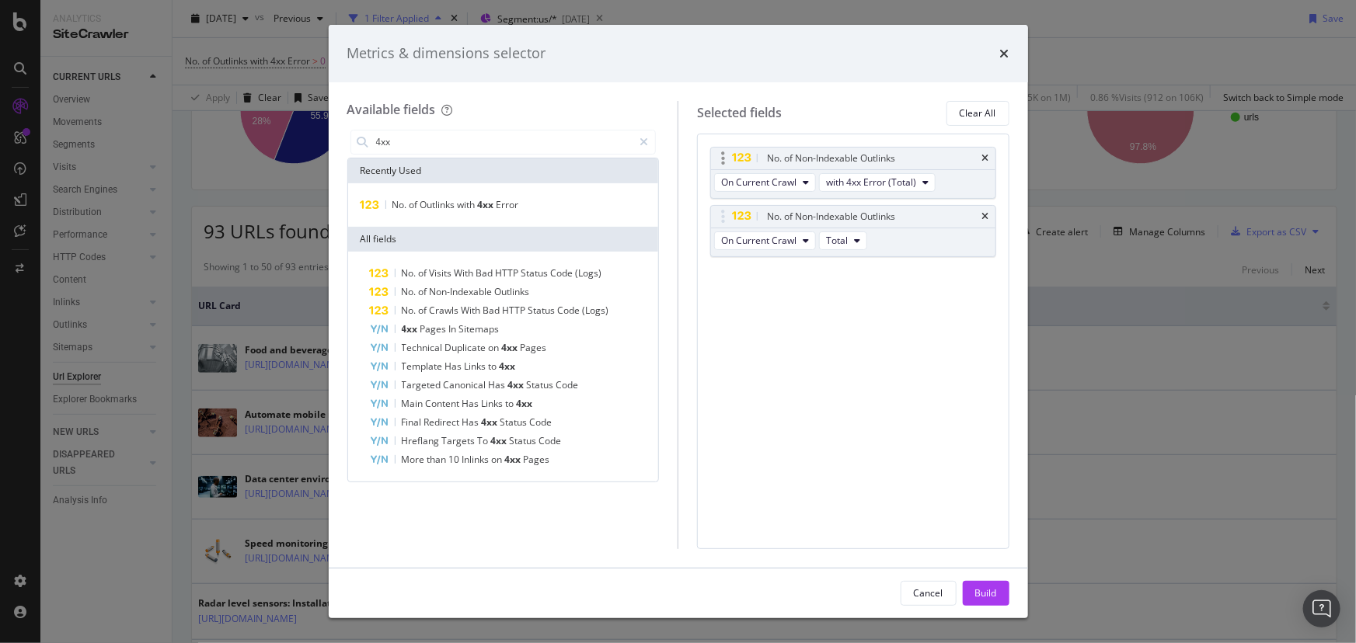
click at [981, 156] on div "No. of Non-Indexable Outlinks" at bounding box center [853, 159] width 284 height 22
click at [985, 210] on div "No. of Non-Indexable Outlinks" at bounding box center [853, 217] width 284 height 22
click at [986, 212] on icon "times" at bounding box center [985, 216] width 7 height 9
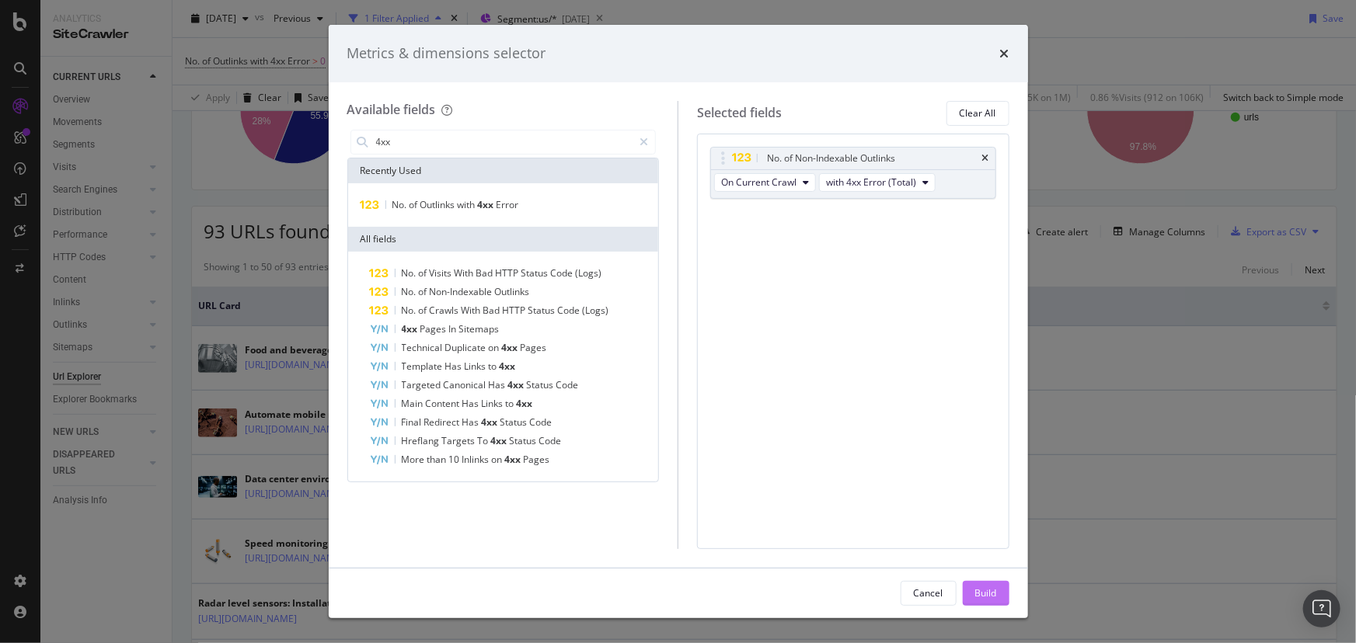
click at [999, 581] on button "Build" at bounding box center [986, 593] width 47 height 25
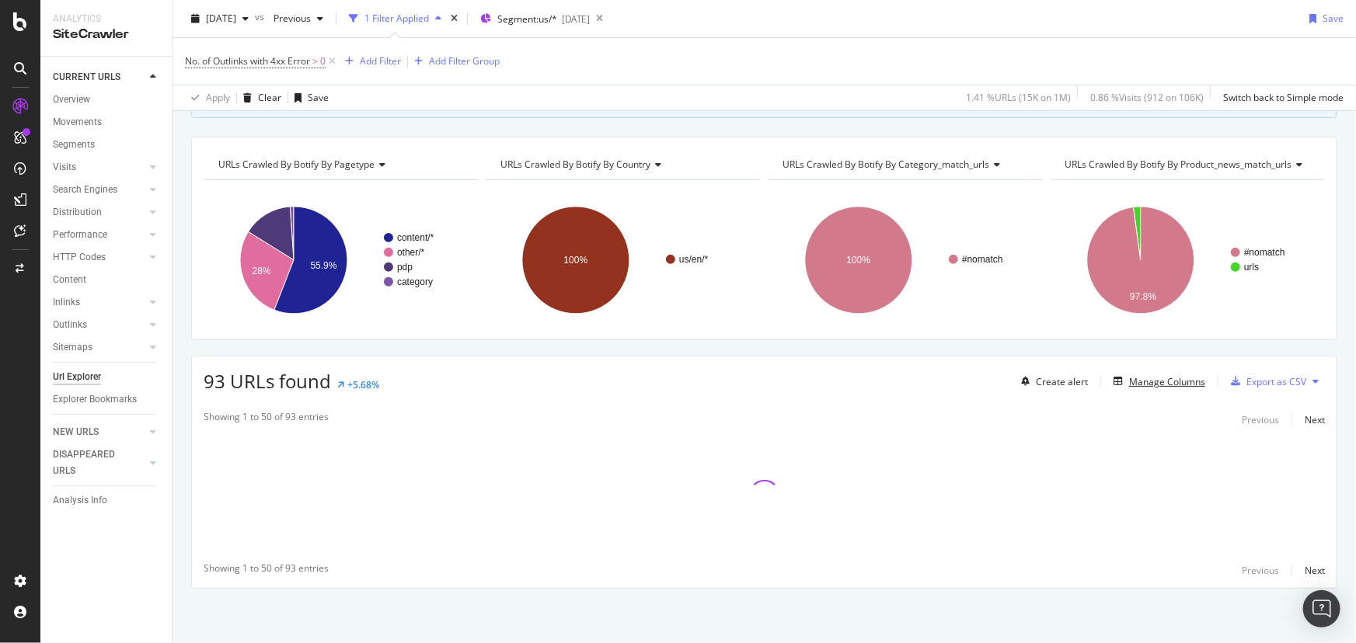
scroll to position [132, 0]
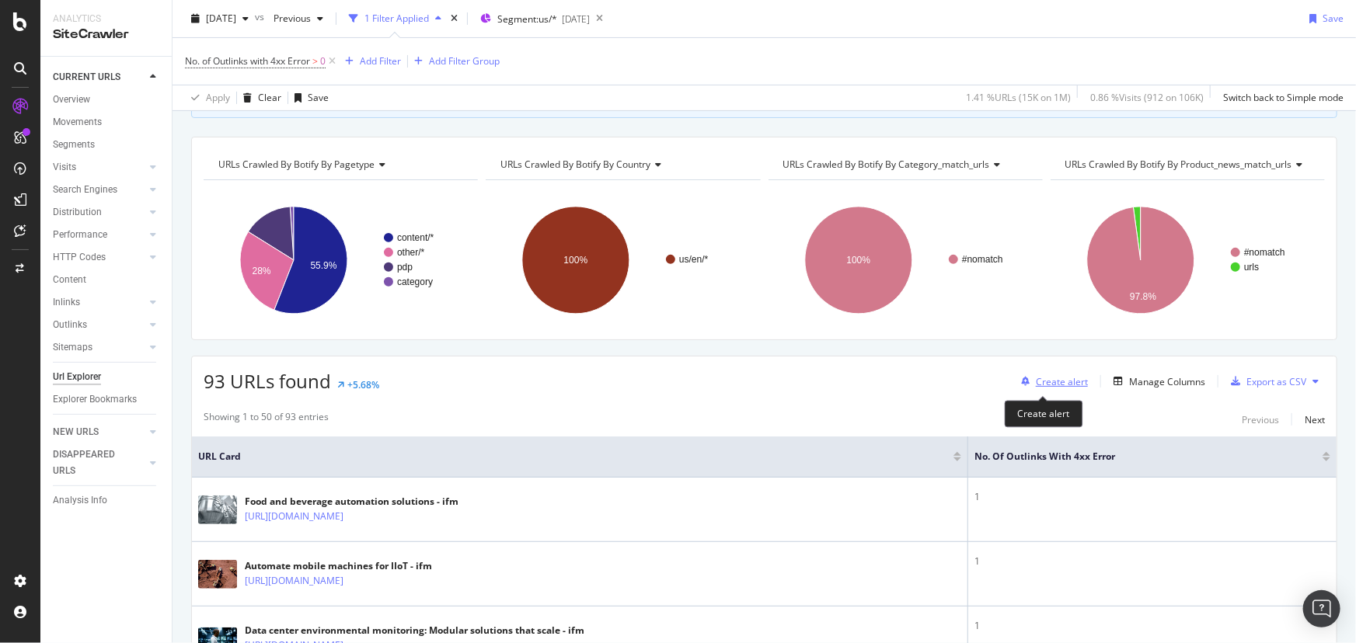
click at [1026, 375] on div "Create alert" at bounding box center [1051, 381] width 73 height 23
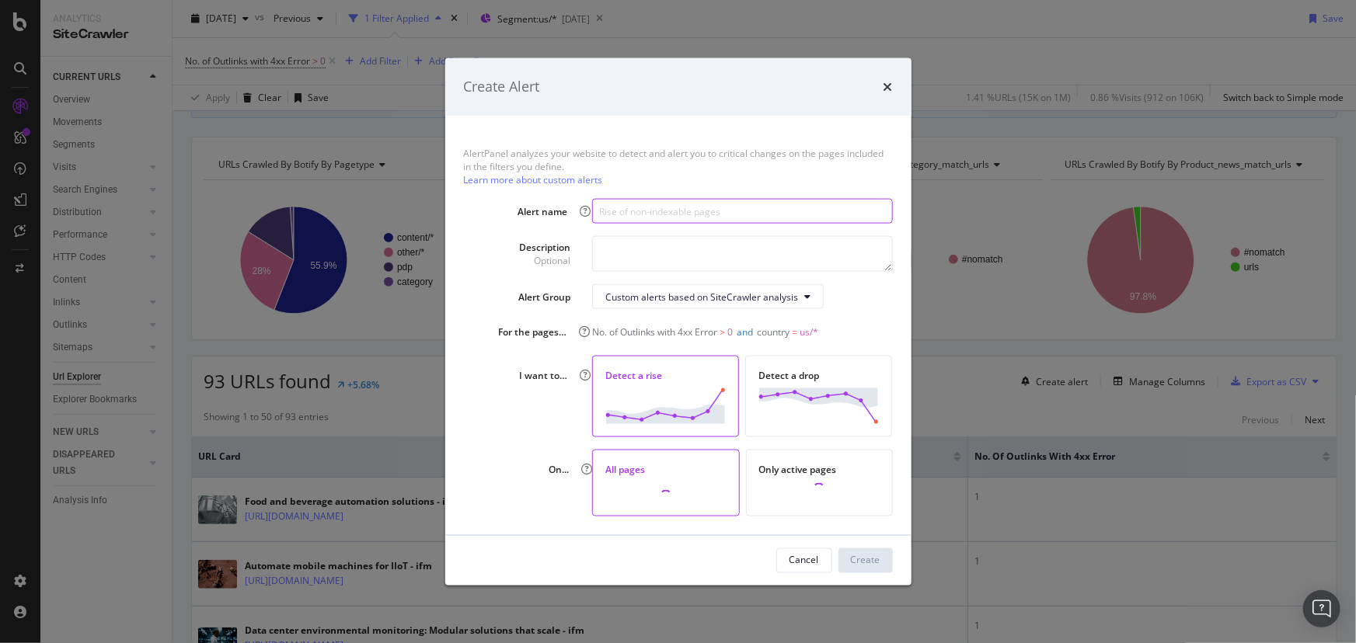
click at [722, 207] on input "modal" at bounding box center [742, 211] width 300 height 25
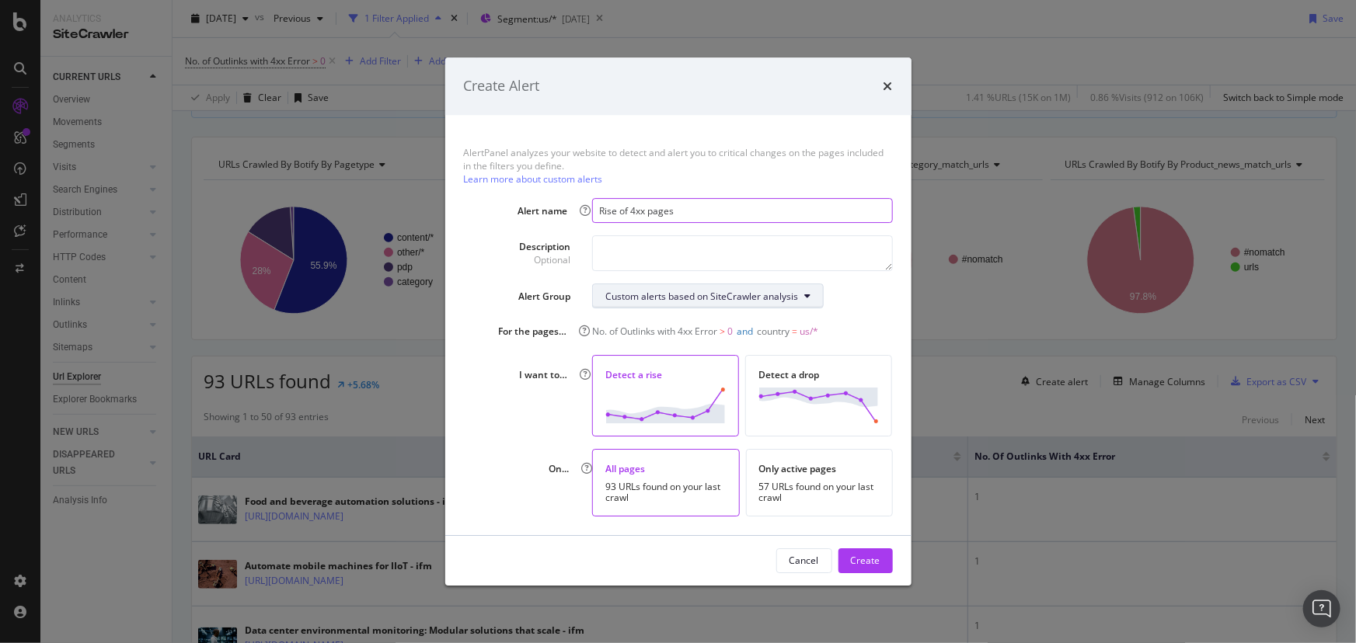
type input "Rise of 4xx pages"
click at [718, 301] on div "Custom alerts based on SiteCrawler analysis" at bounding box center [701, 296] width 193 height 13
click at [852, 301] on div "Custom alerts based on SiteCrawler analysis" at bounding box center [742, 296] width 300 height 25
click at [681, 479] on div "All pages 93 URLs found on your last crawl" at bounding box center [666, 483] width 148 height 68
click at [873, 563] on div "Create" at bounding box center [866, 560] width 30 height 13
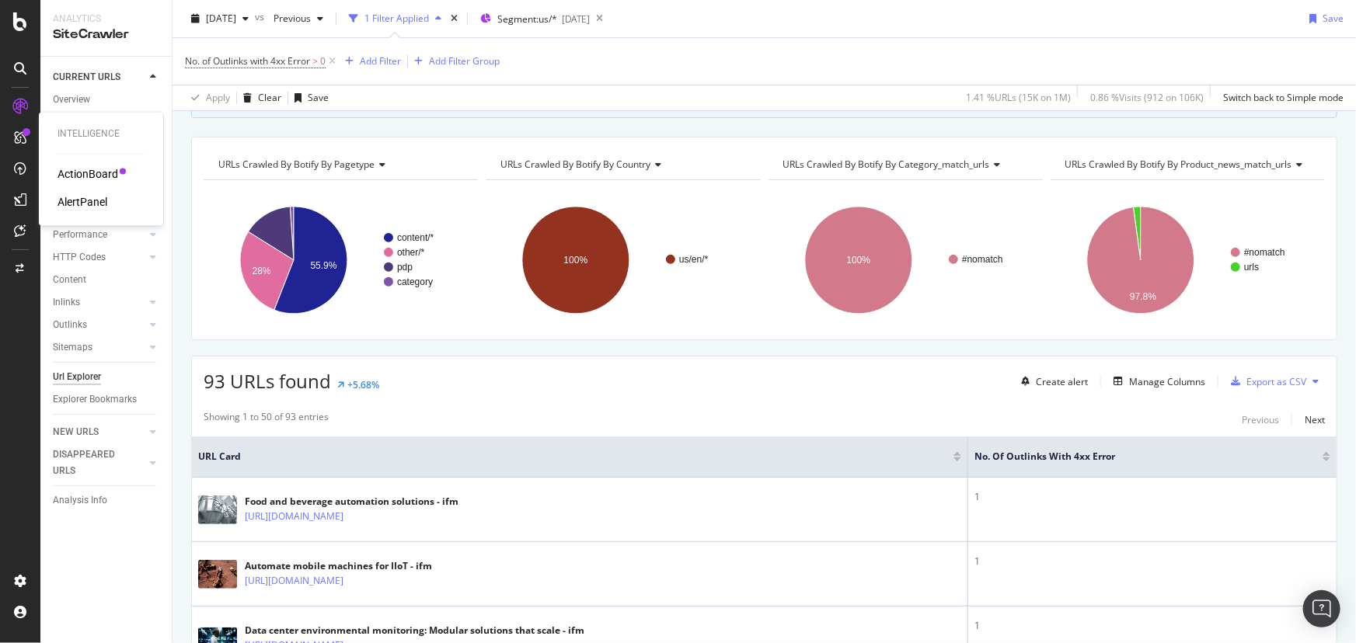
click at [82, 200] on div "AlertPanel" at bounding box center [83, 203] width 50 height 16
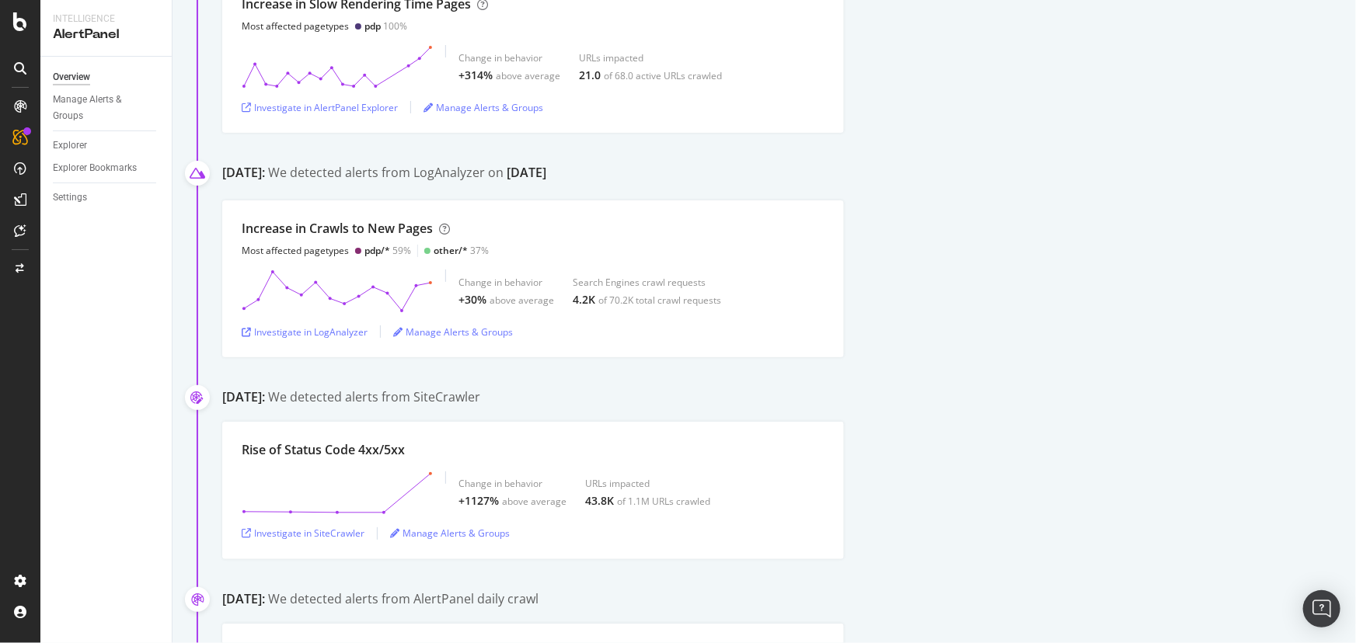
scroll to position [353, 0]
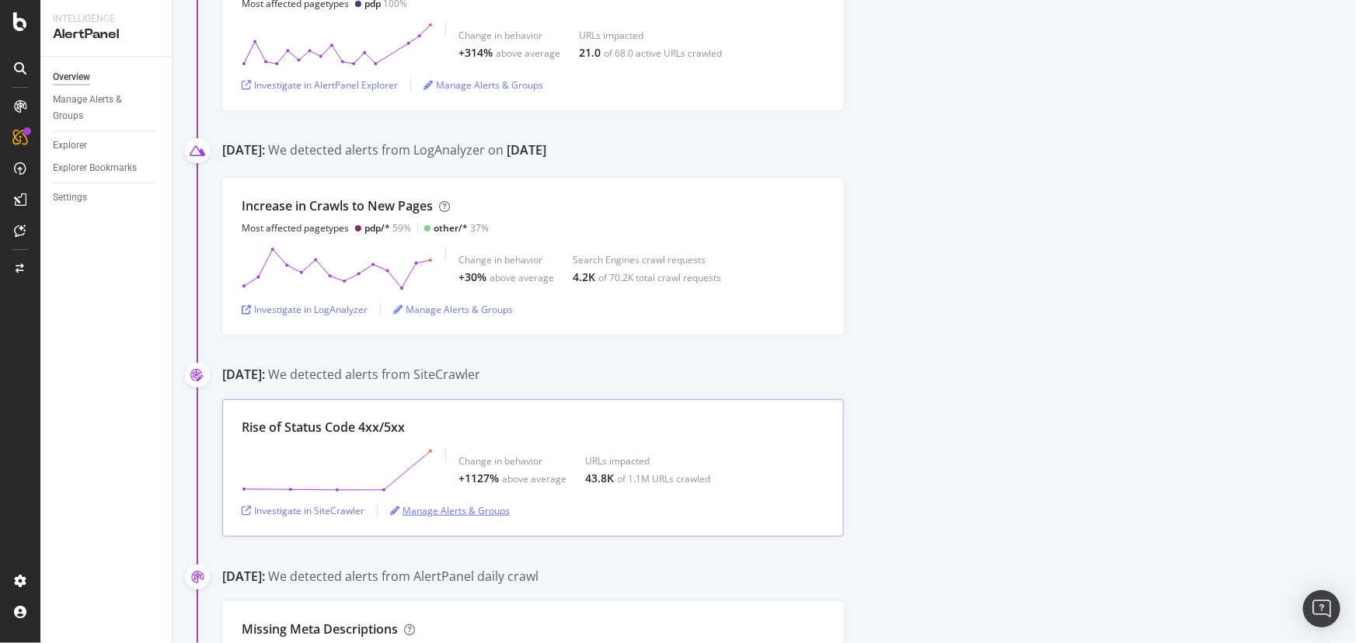
click at [466, 511] on div "Manage Alerts & Groups" at bounding box center [450, 510] width 120 height 13
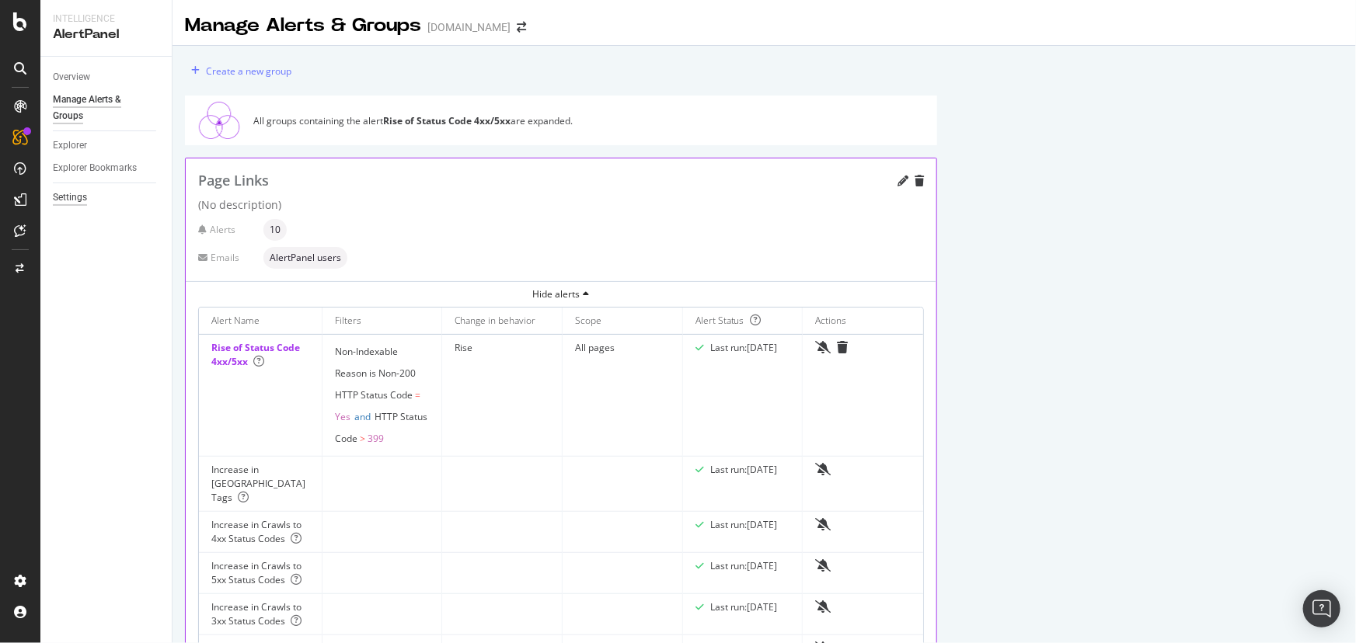
click at [67, 193] on div "Settings" at bounding box center [70, 198] width 34 height 16
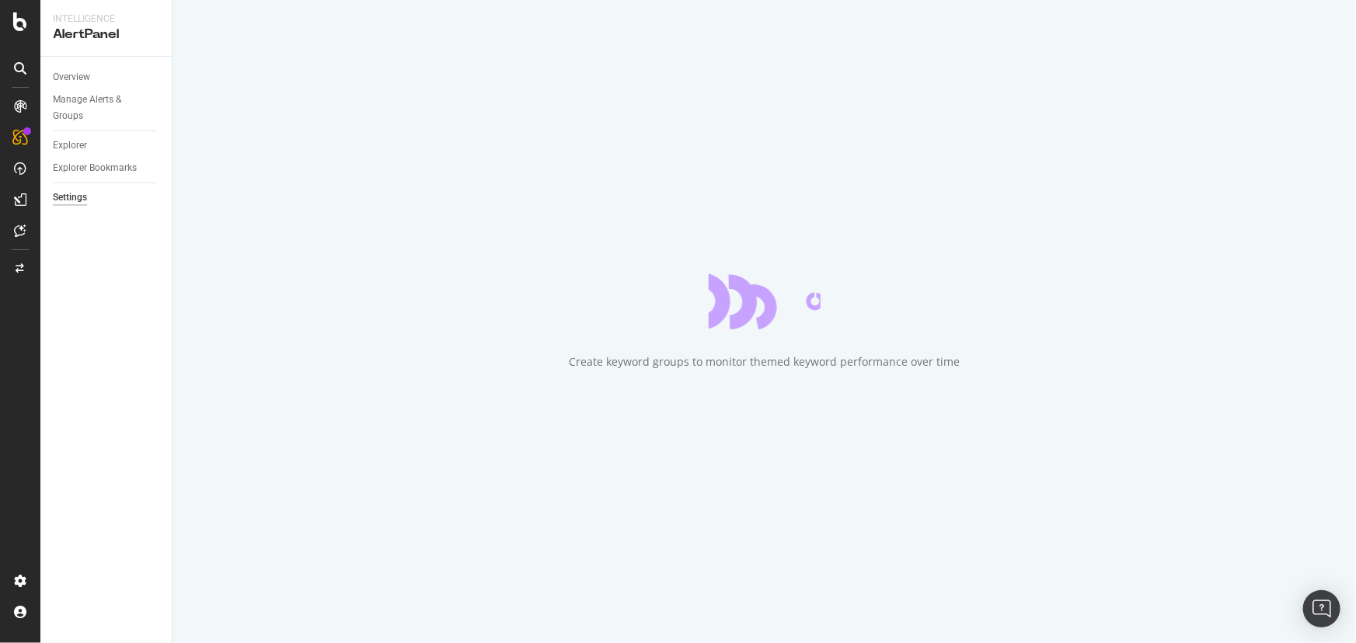
select select "03"
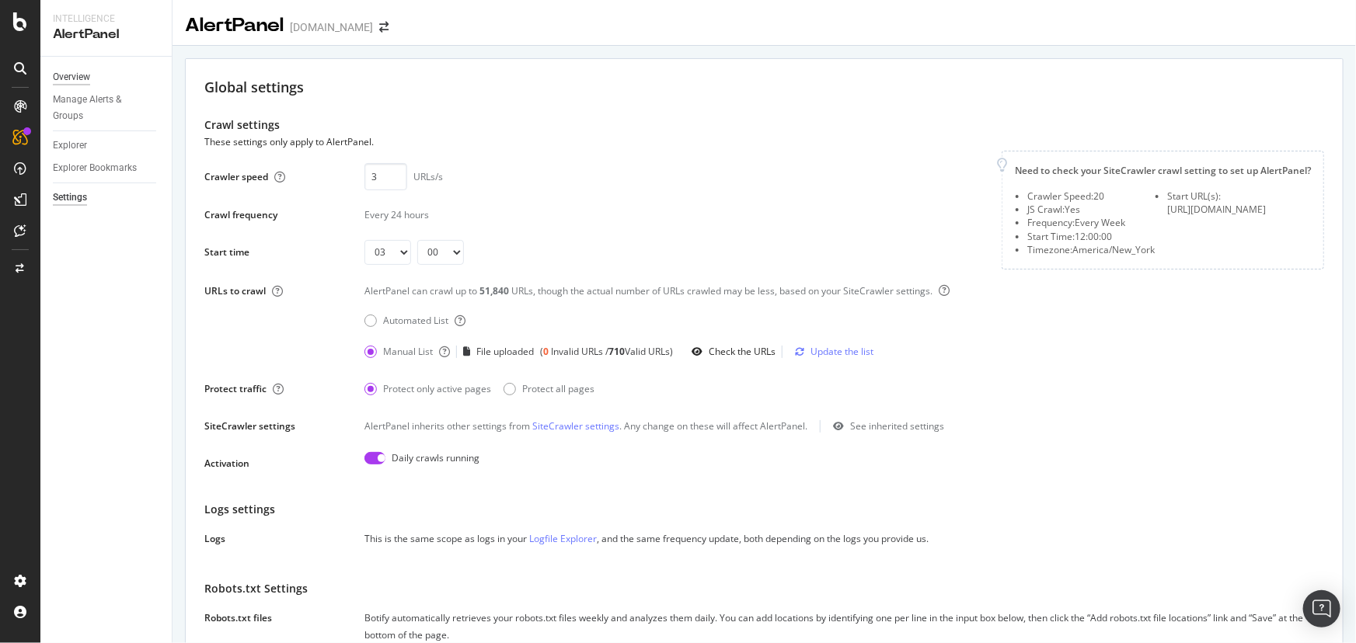
click at [75, 70] on div "Overview" at bounding box center [71, 77] width 37 height 16
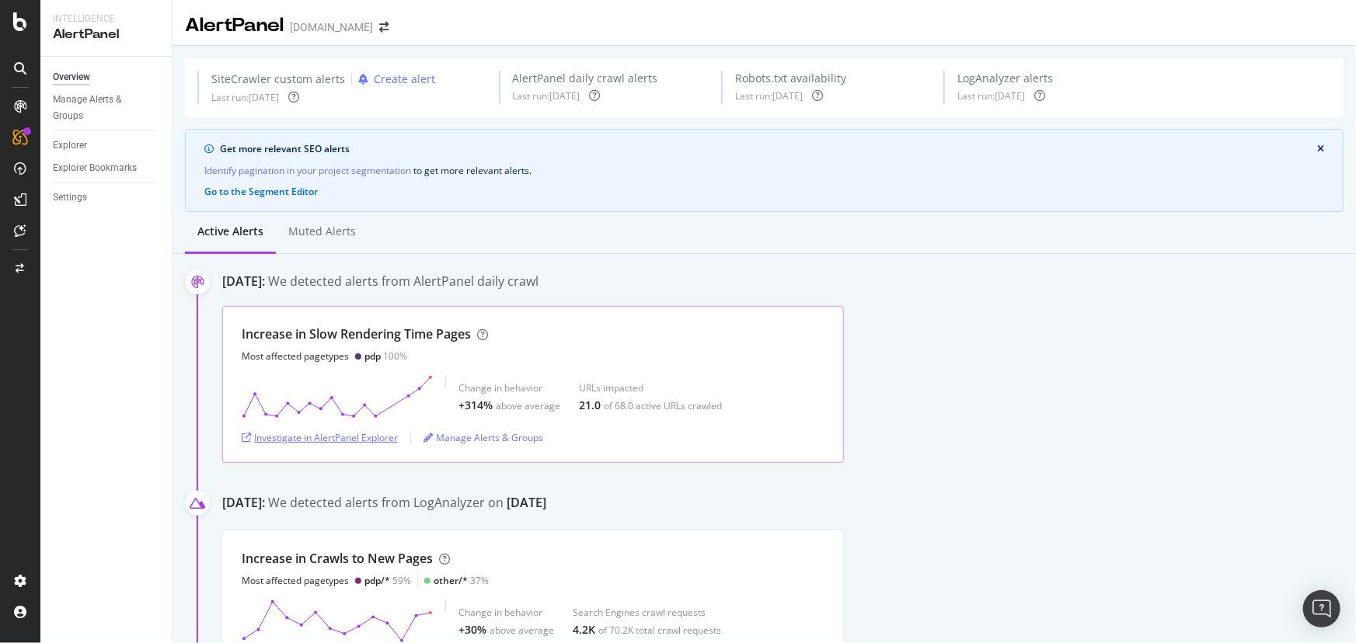
click at [350, 442] on div "Investigate in AlertPanel Explorer" at bounding box center [320, 437] width 156 height 13
click at [55, 124] on div "Manage Alerts & Groups" at bounding box center [112, 108] width 119 height 39
click at [61, 117] on div "Manage Alerts & Groups" at bounding box center [99, 108] width 93 height 33
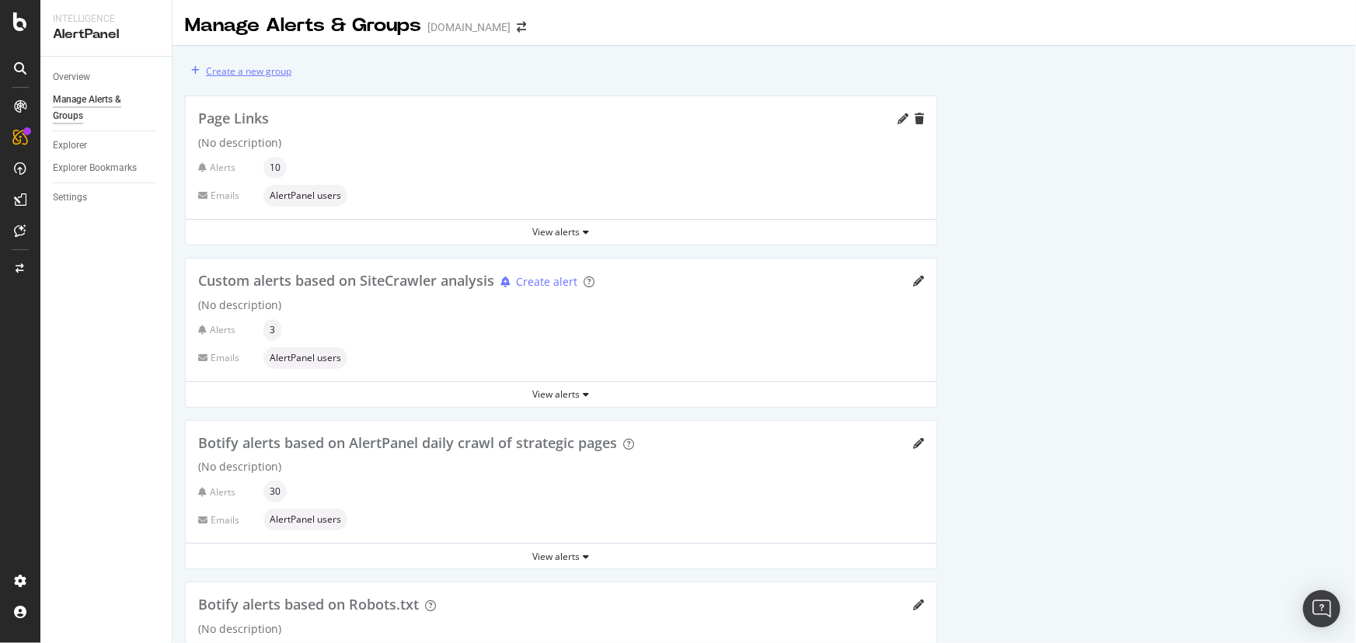
click at [256, 74] on div "Create a new group" at bounding box center [248, 70] width 85 height 13
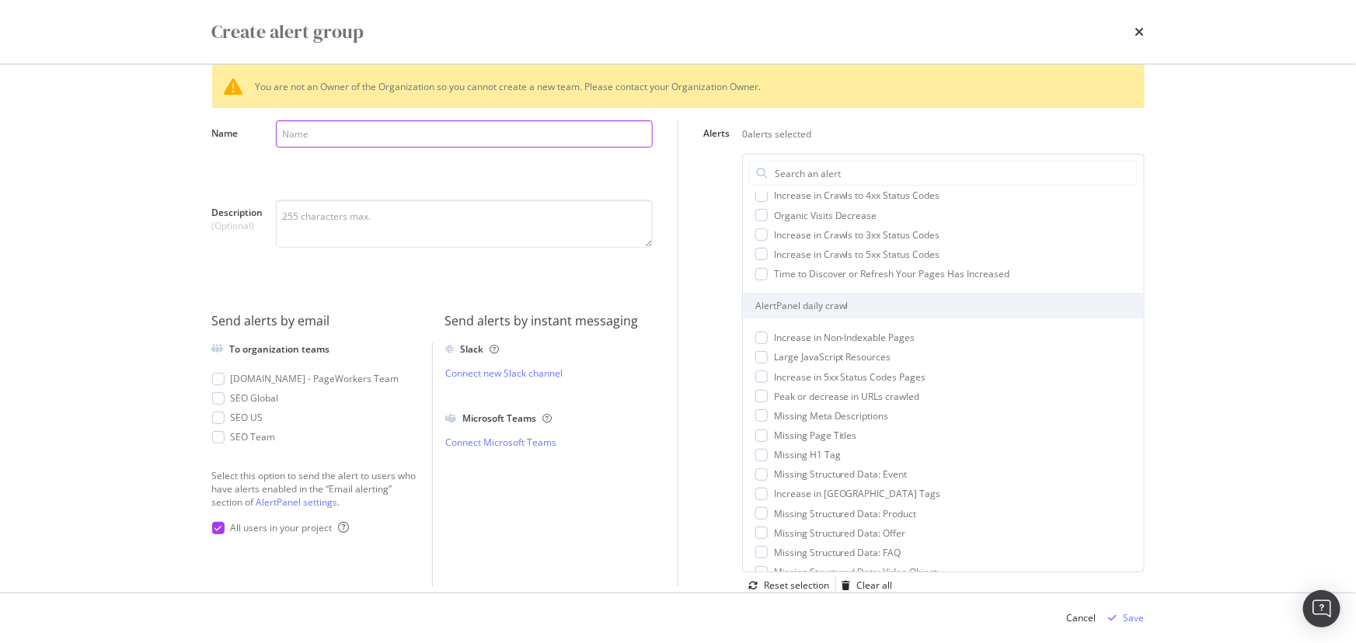
scroll to position [148, 0]
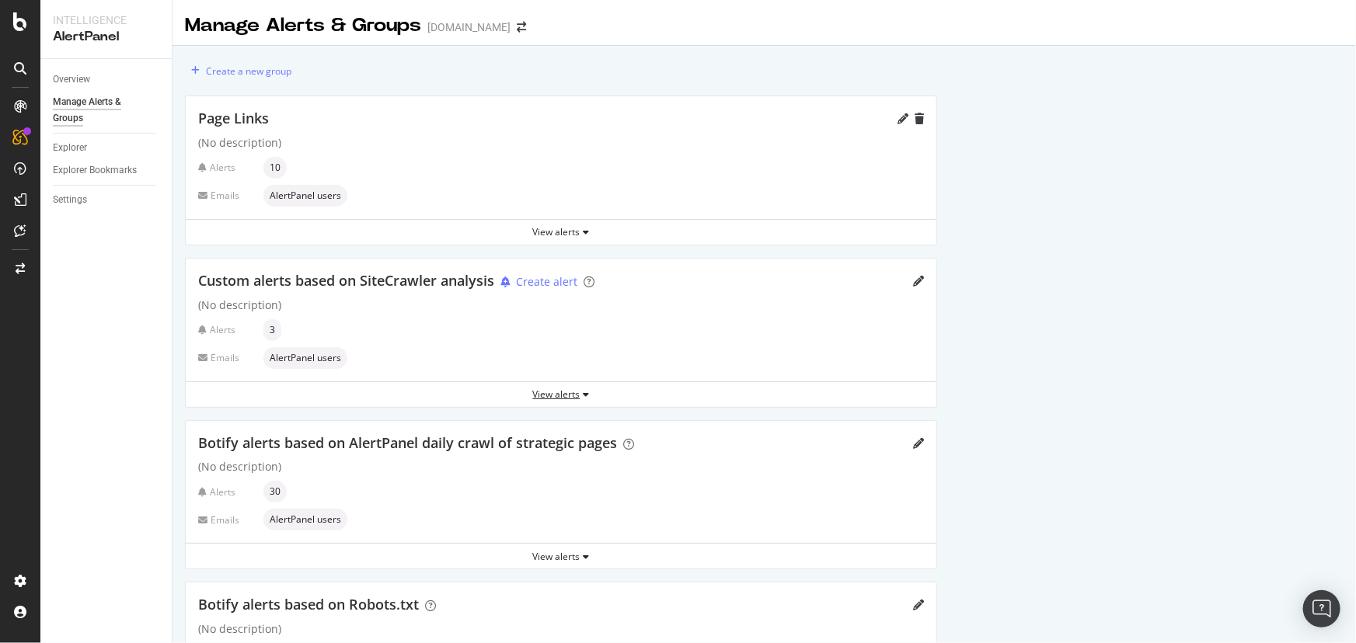
click at [575, 401] on div "View alerts" at bounding box center [561, 394] width 751 height 23
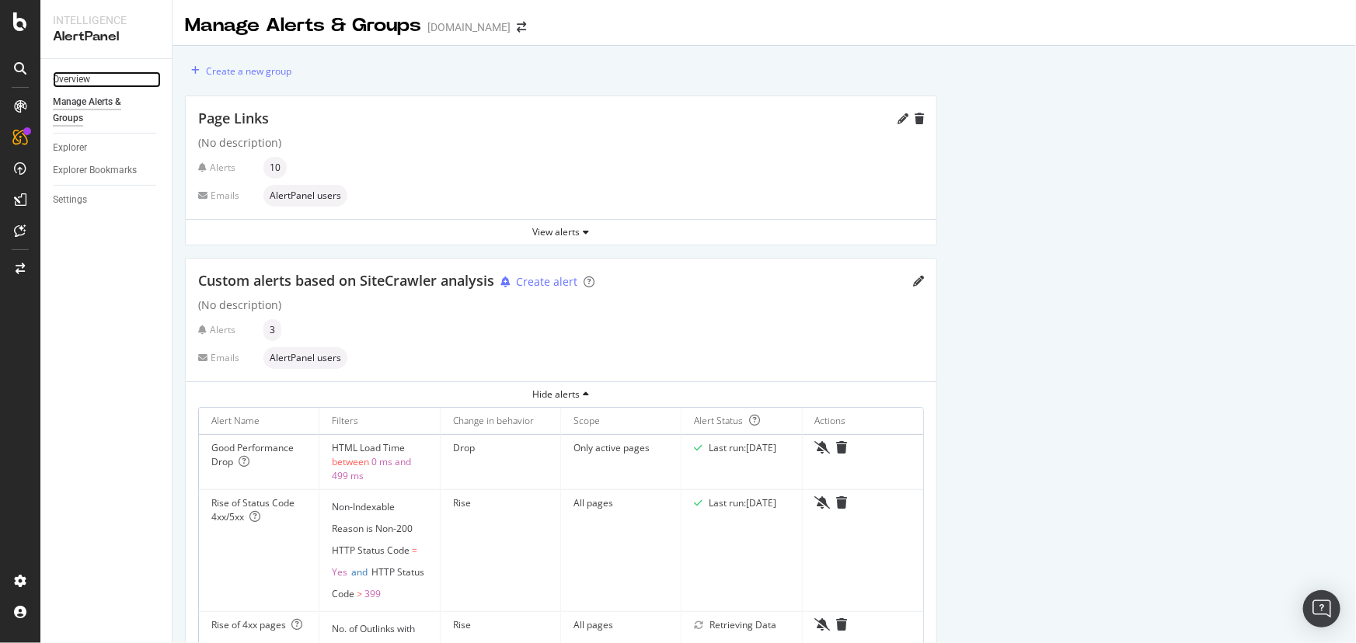
click at [91, 77] on link "Overview" at bounding box center [107, 79] width 108 height 16
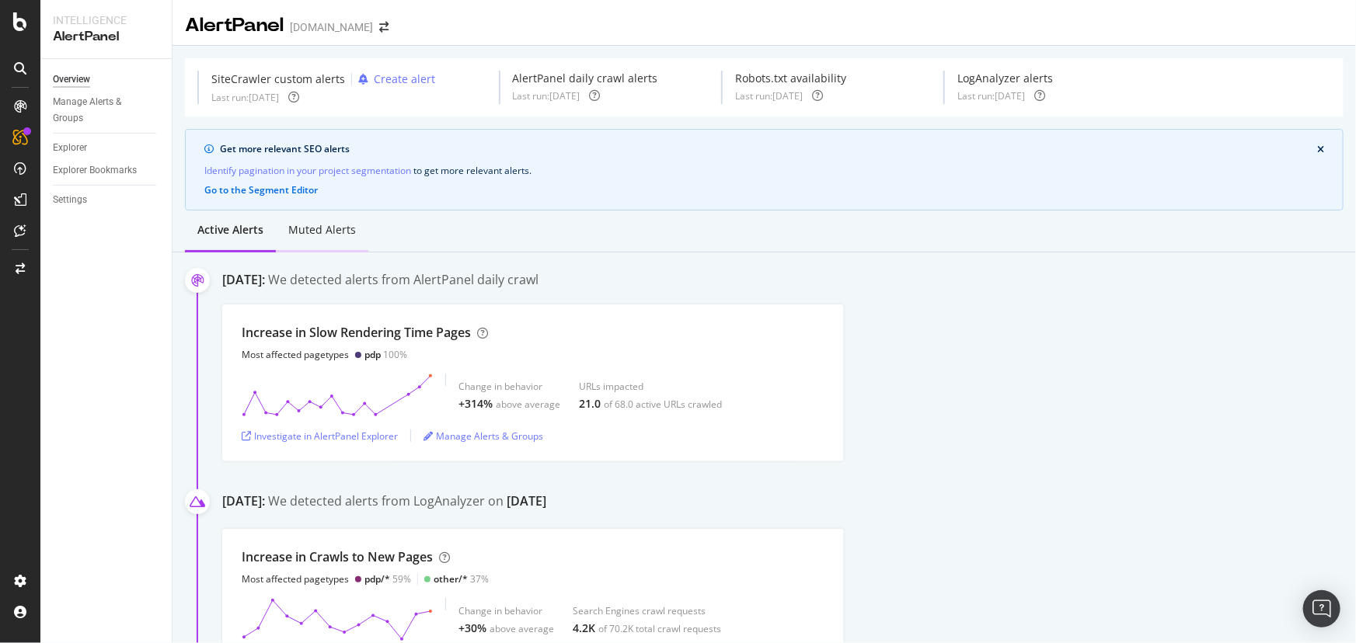
click at [305, 242] on div "Muted alerts" at bounding box center [322, 231] width 92 height 43
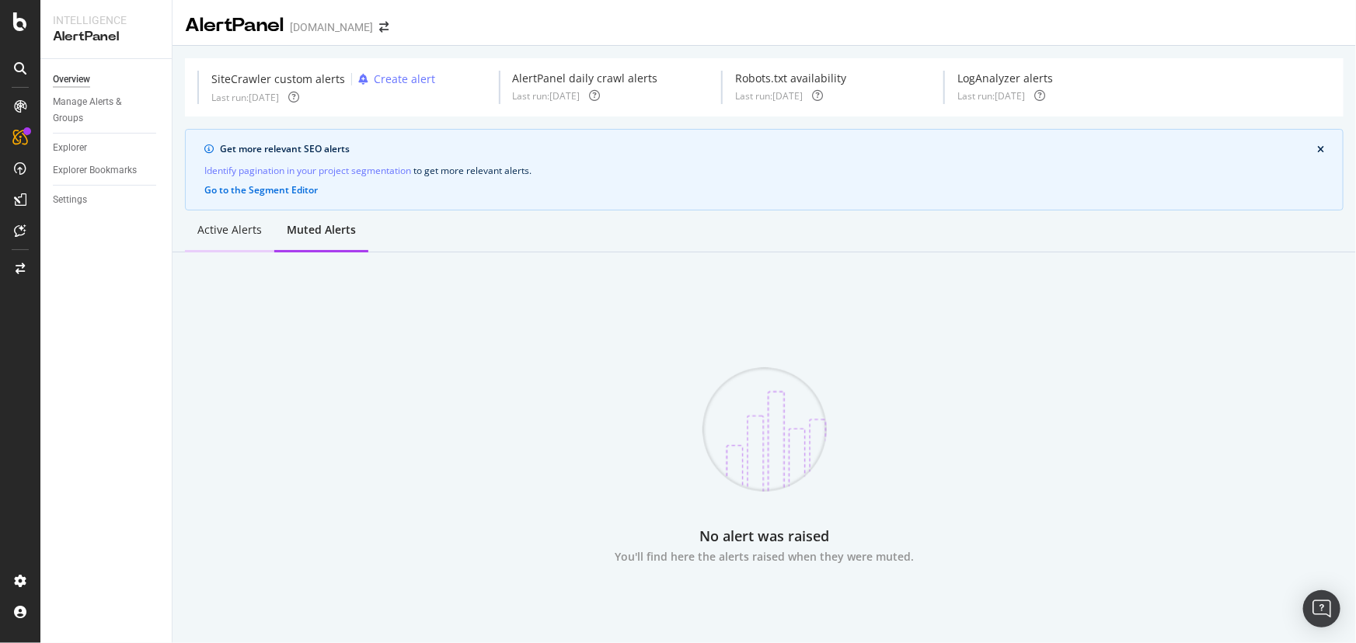
click at [220, 239] on div "Active alerts" at bounding box center [229, 231] width 89 height 43
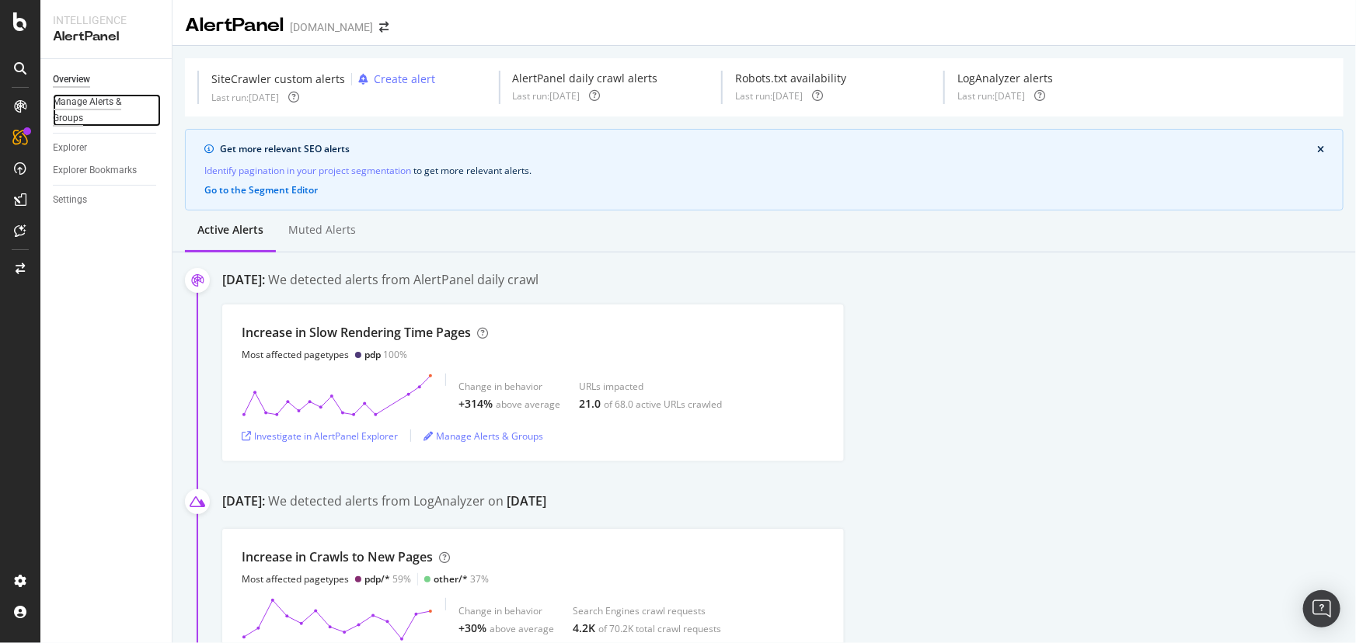
click at [85, 106] on div "Manage Alerts & Groups" at bounding box center [99, 110] width 93 height 33
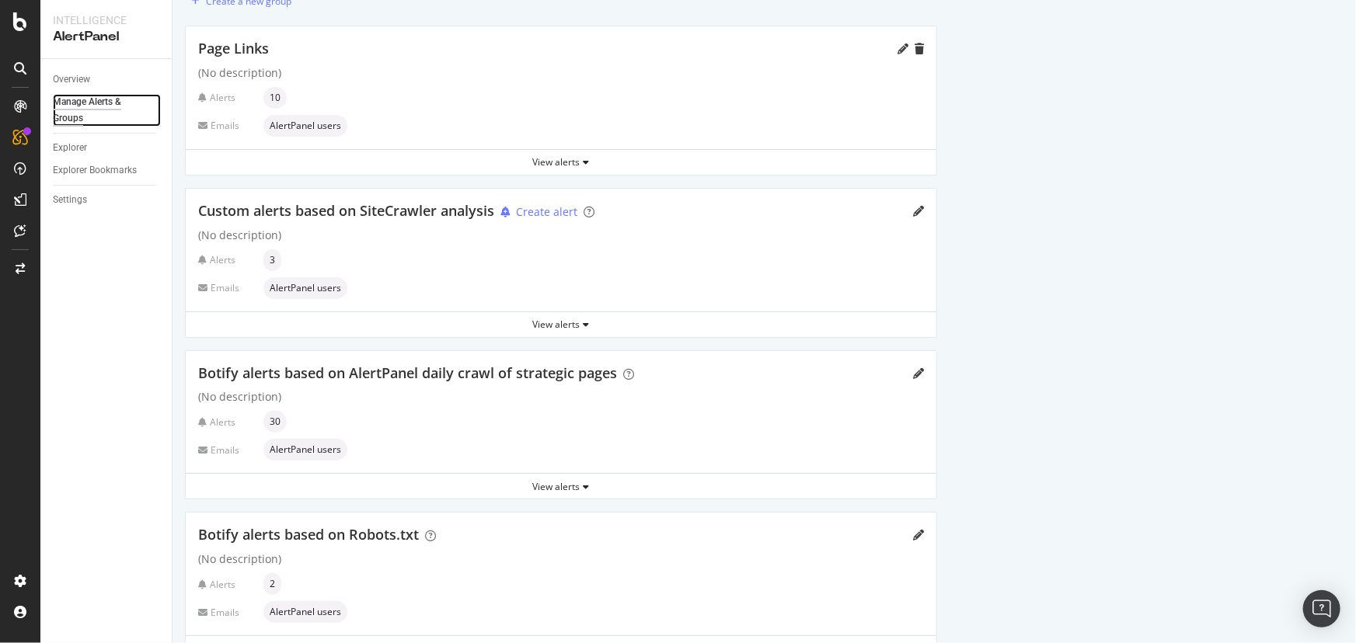
scroll to position [62, 0]
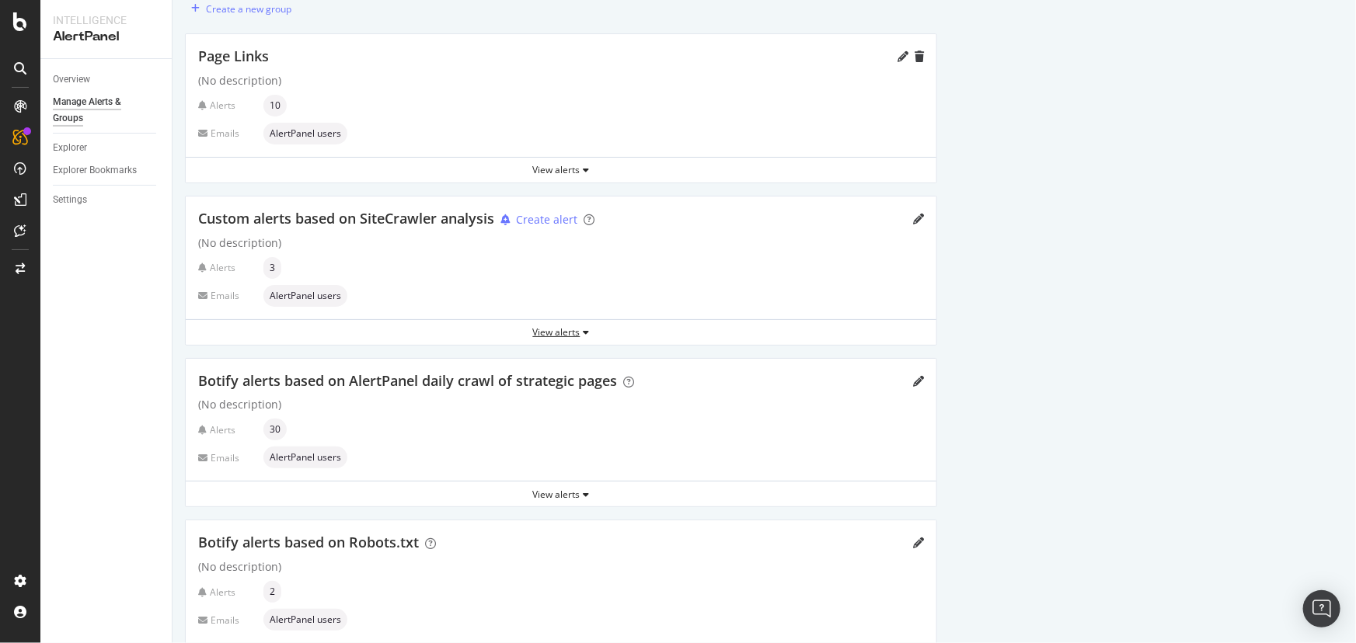
click at [574, 337] on div "View alerts" at bounding box center [561, 332] width 751 height 13
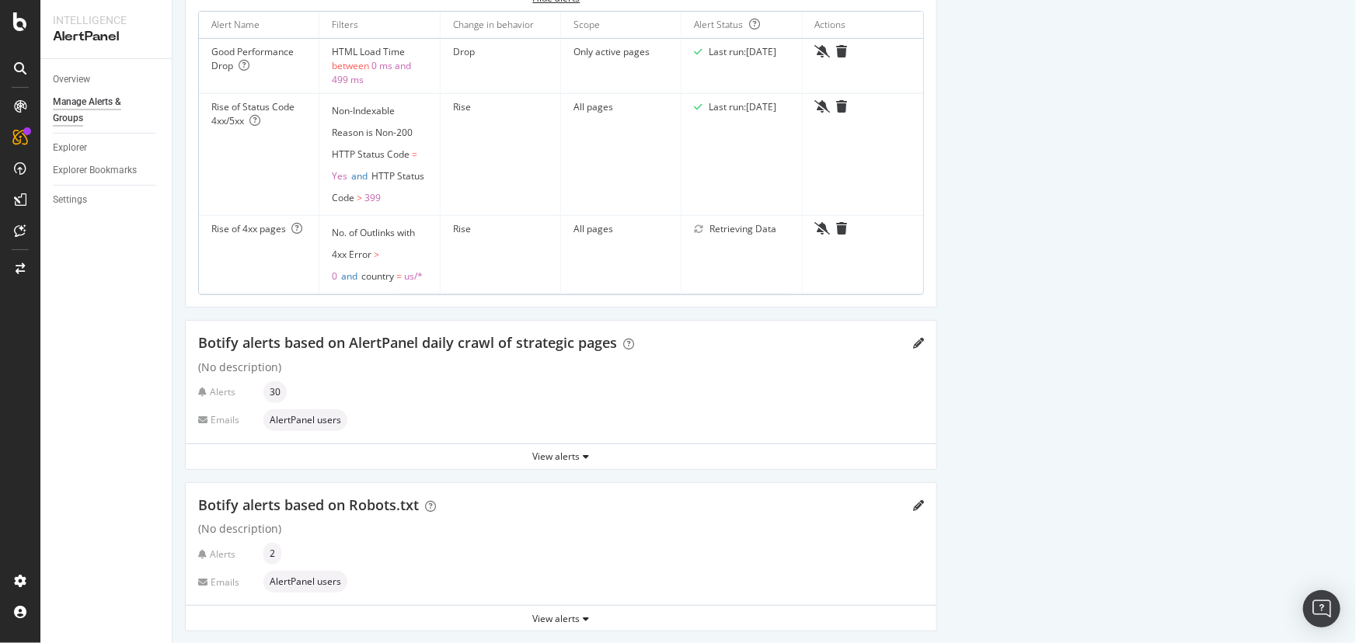
scroll to position [415, 0]
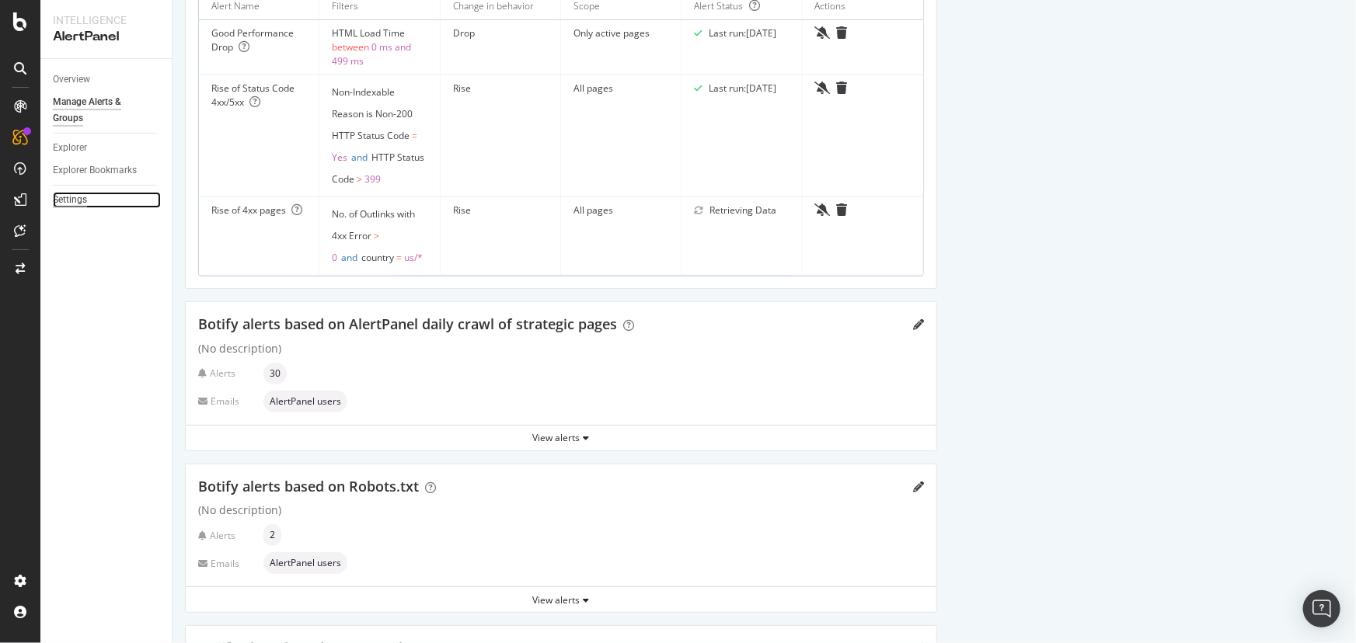
click at [58, 204] on div "Settings" at bounding box center [70, 200] width 34 height 16
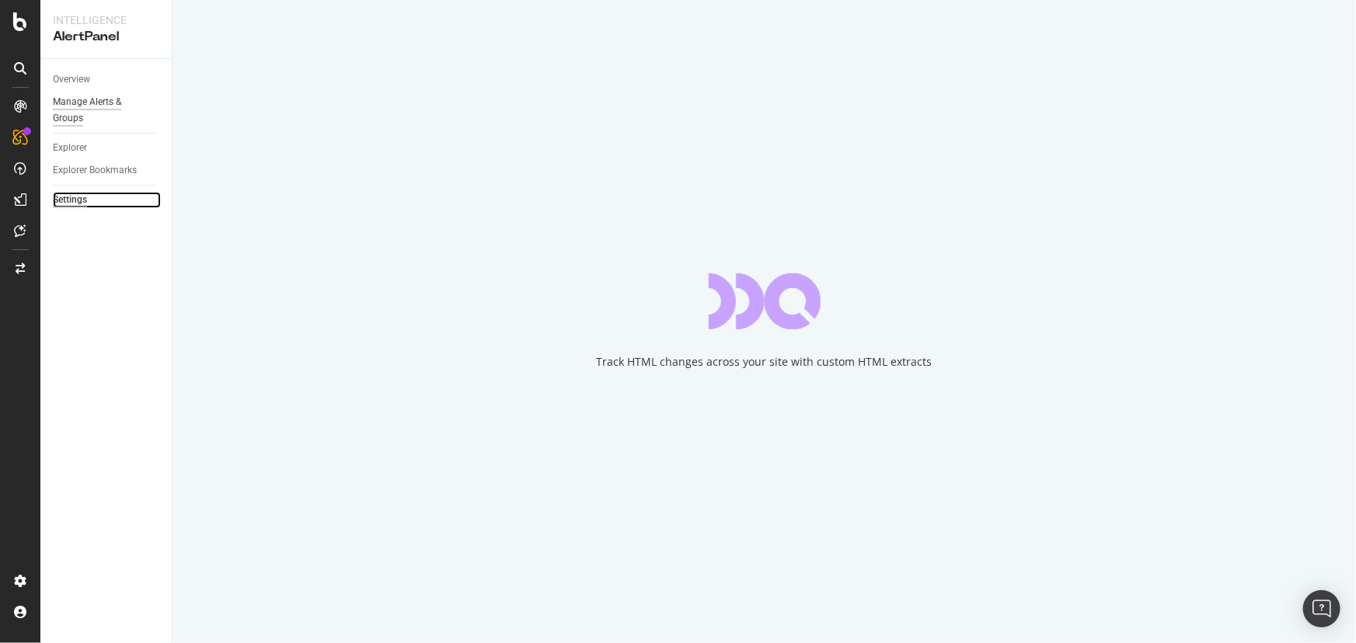
select select "03"
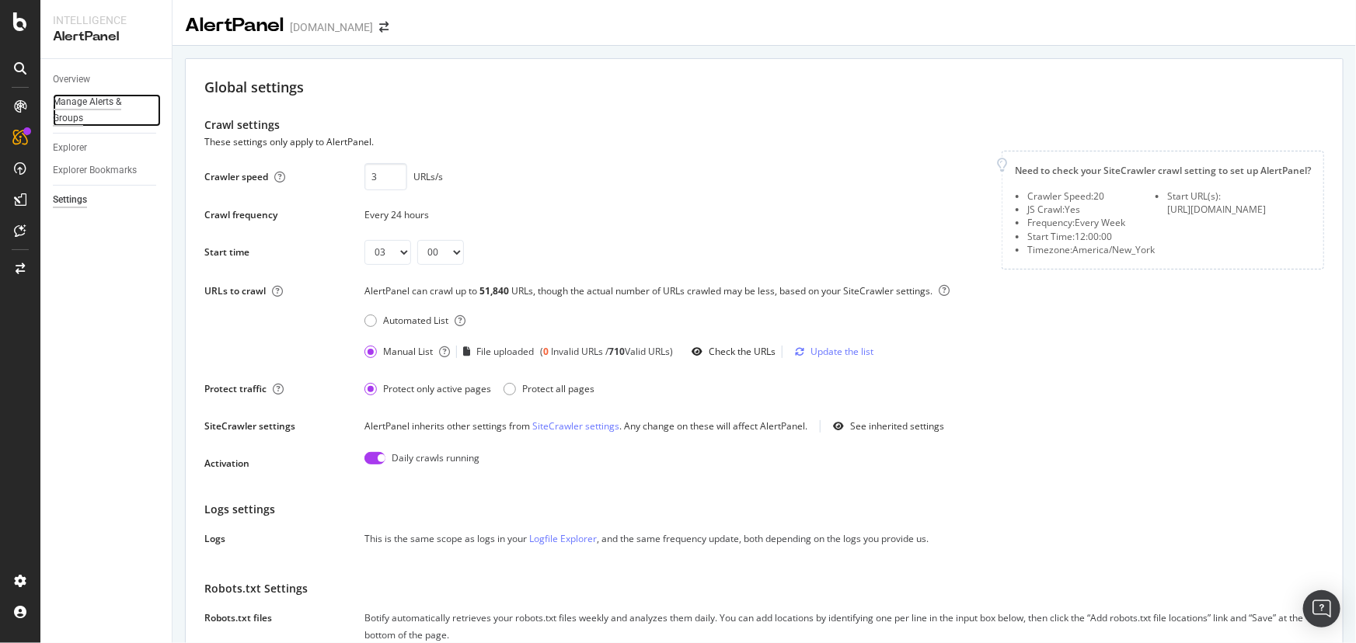
click at [78, 106] on div "Manage Alerts & Groups" at bounding box center [99, 110] width 93 height 33
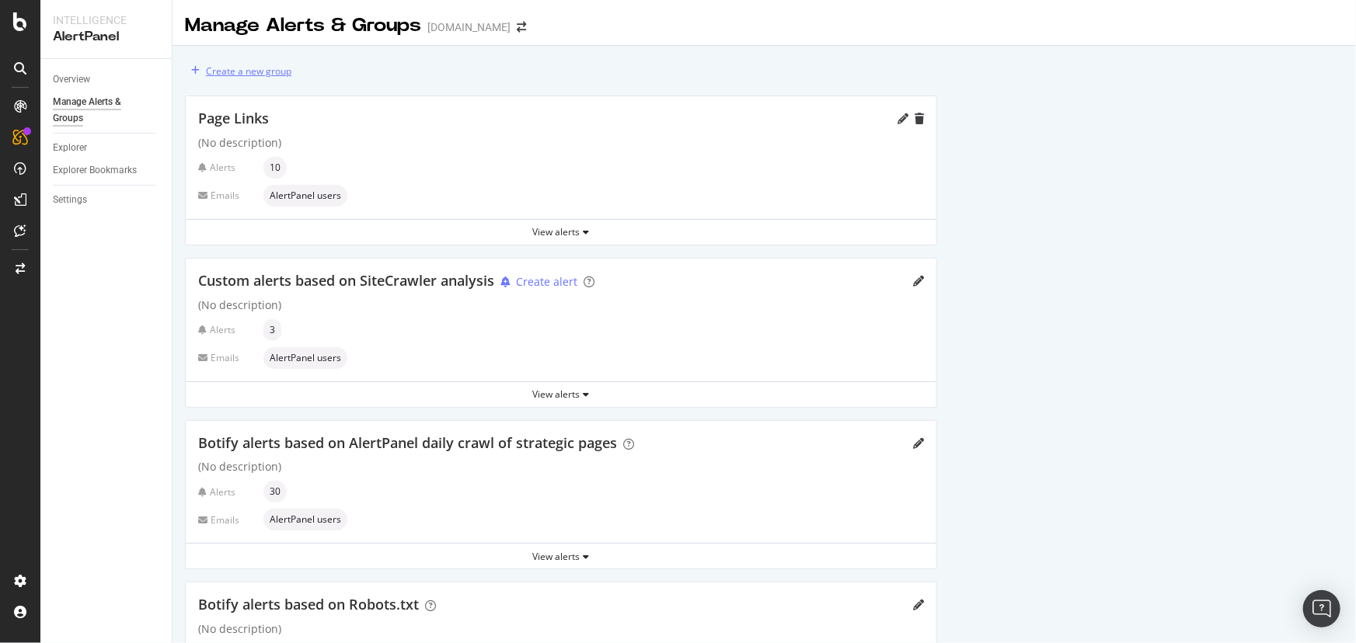
click at [246, 70] on div "Create a new group" at bounding box center [248, 70] width 85 height 13
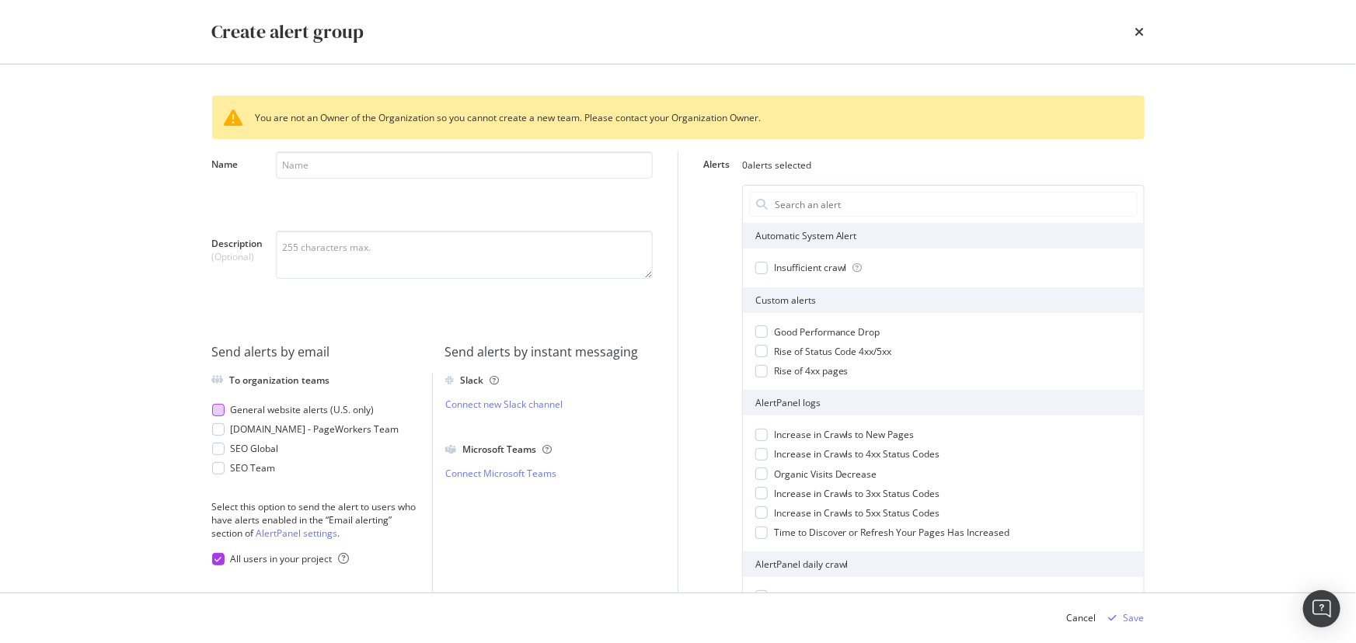
click at [218, 414] on div "modal" at bounding box center [218, 410] width 12 height 12
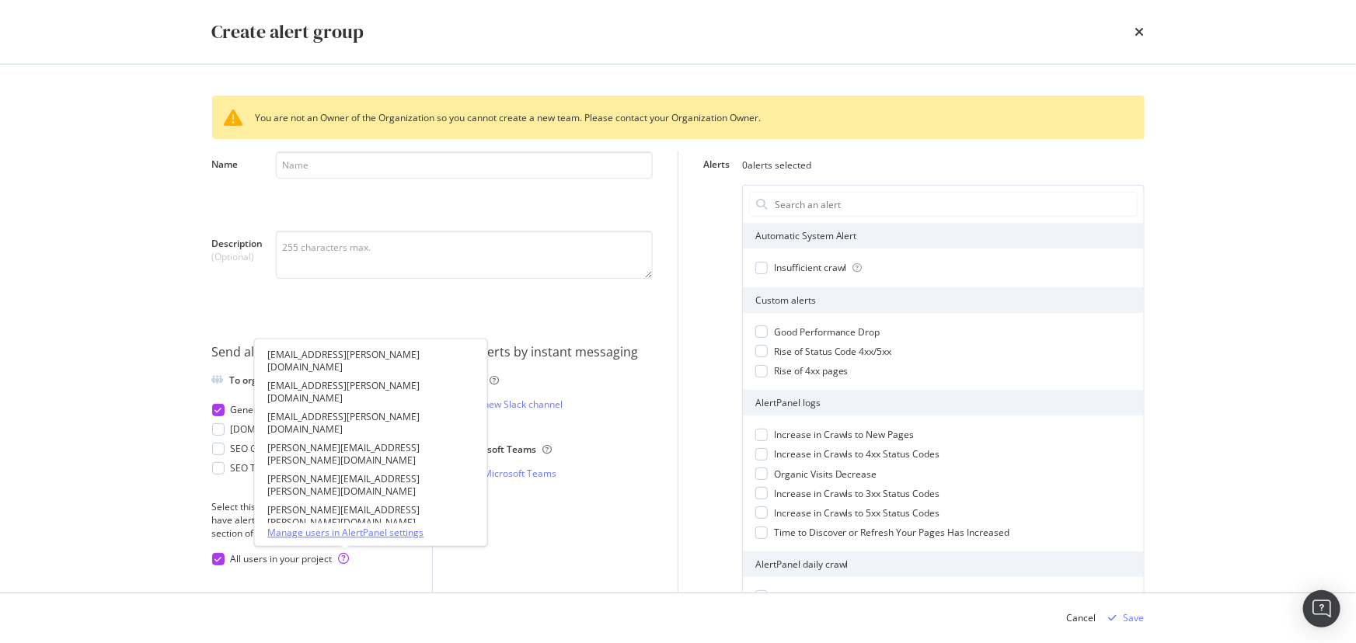
drag, startPoint x: 343, startPoint y: 556, endPoint x: 353, endPoint y: 534, distance: 24.0
click at [353, 535] on body "Intelligence AlertPanel Overview Manage Alerts & Groups Explorer Explorer Bookm…" at bounding box center [678, 321] width 1356 height 643
click at [355, 532] on link "Manage users in AlertPanel settings" at bounding box center [370, 532] width 207 height 13
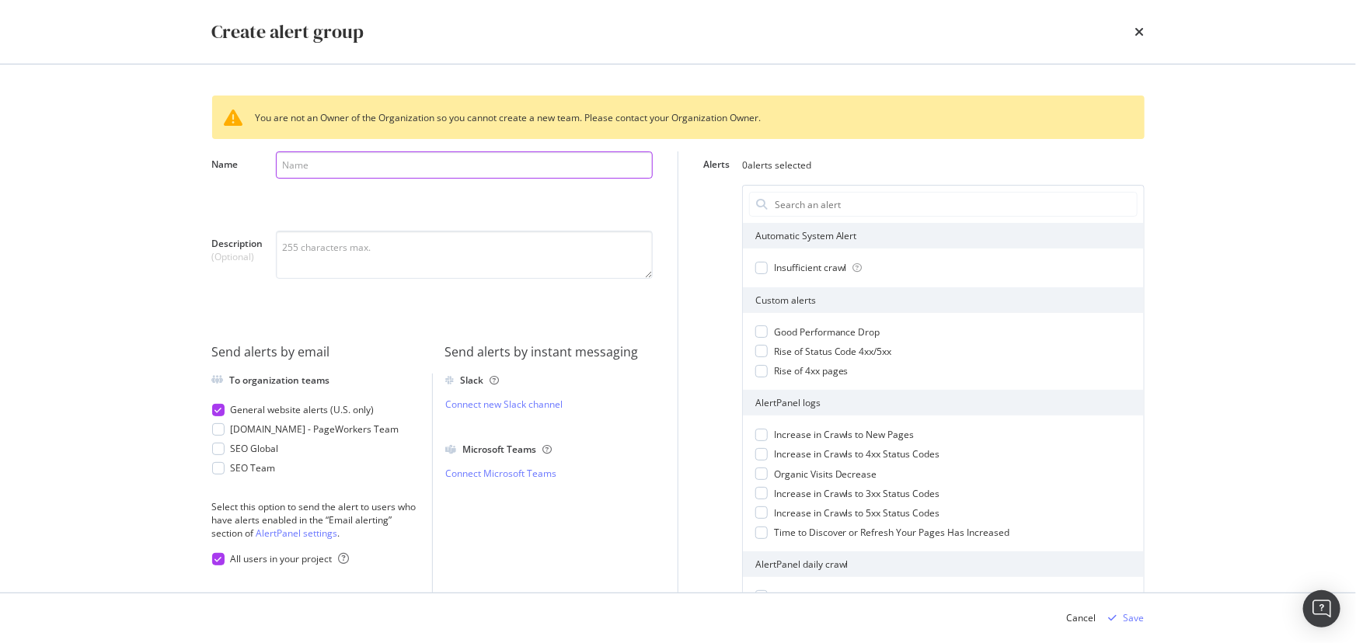
click at [361, 166] on input "Name" at bounding box center [464, 165] width 377 height 27
click at [597, 207] on div "modal" at bounding box center [464, 185] width 377 height 67
select select "03"
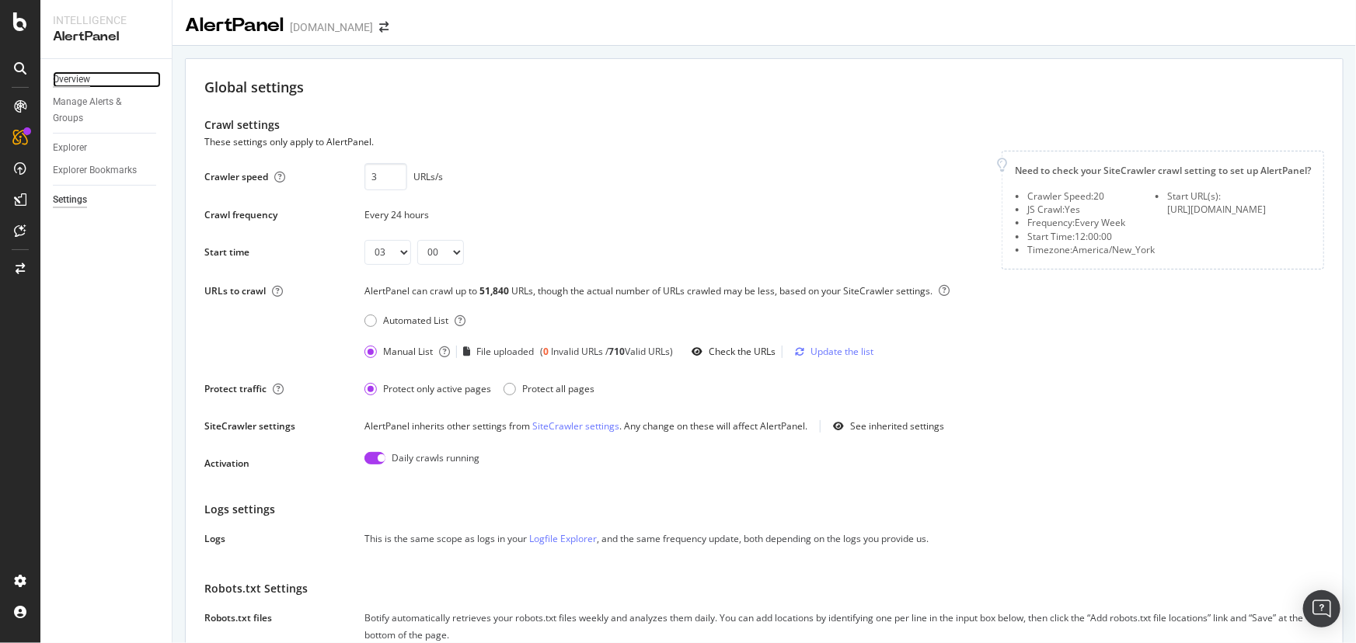
click at [89, 79] on div "Overview" at bounding box center [71, 79] width 37 height 16
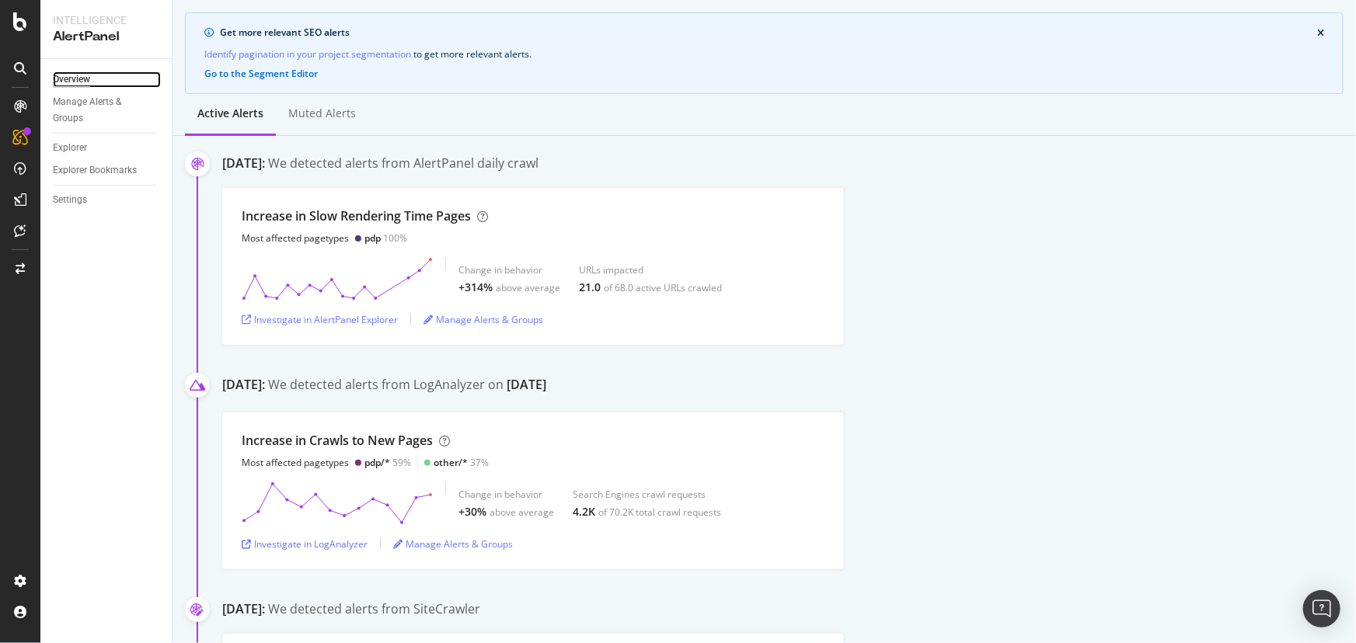
scroll to position [141, 0]
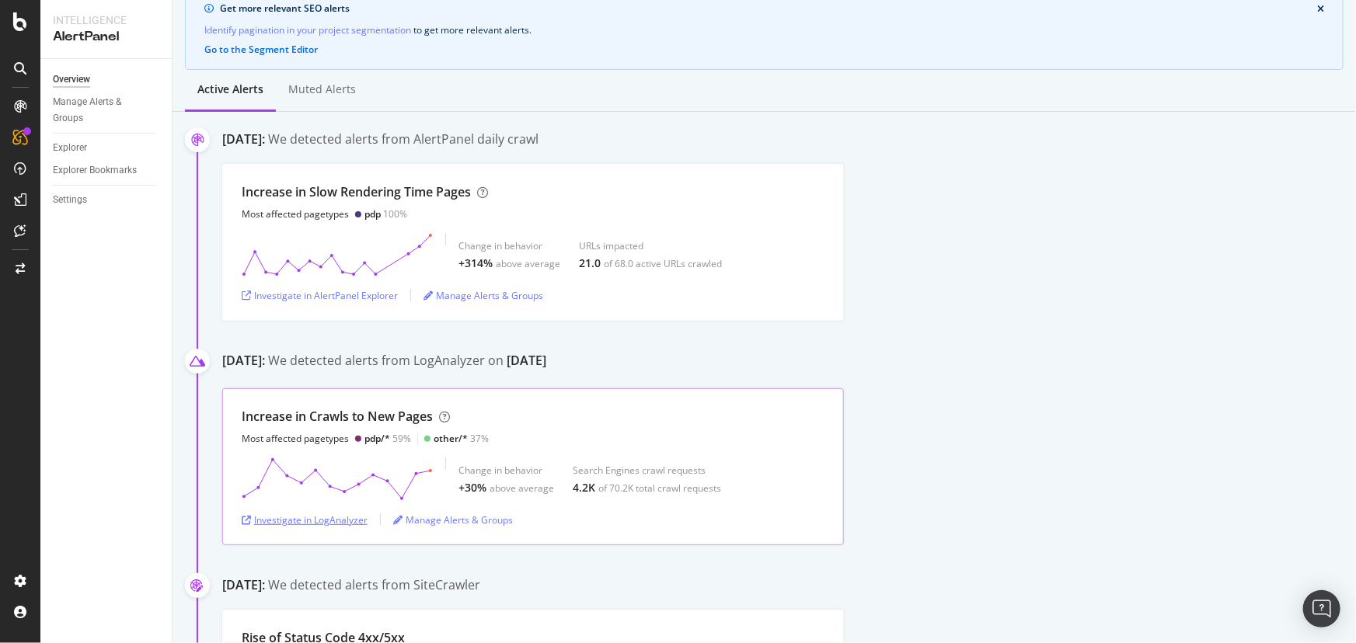
click at [325, 521] on div "Investigate in LogAnalyzer" at bounding box center [305, 520] width 126 height 13
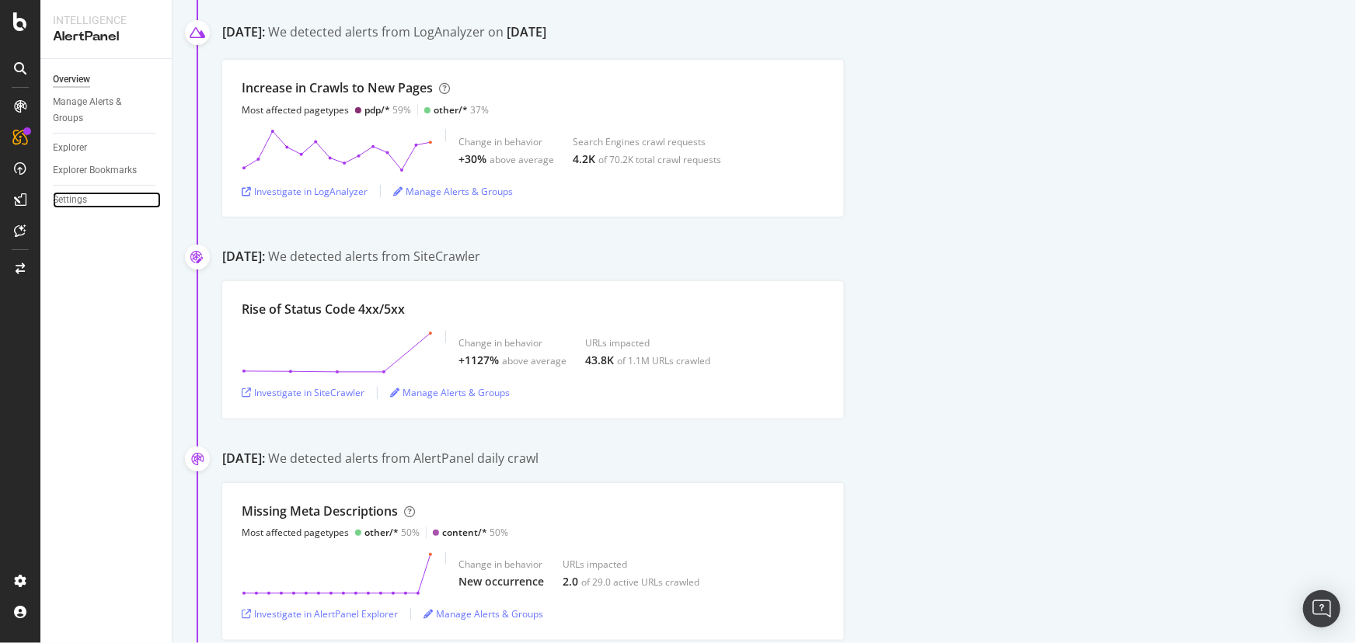
scroll to position [494, 0]
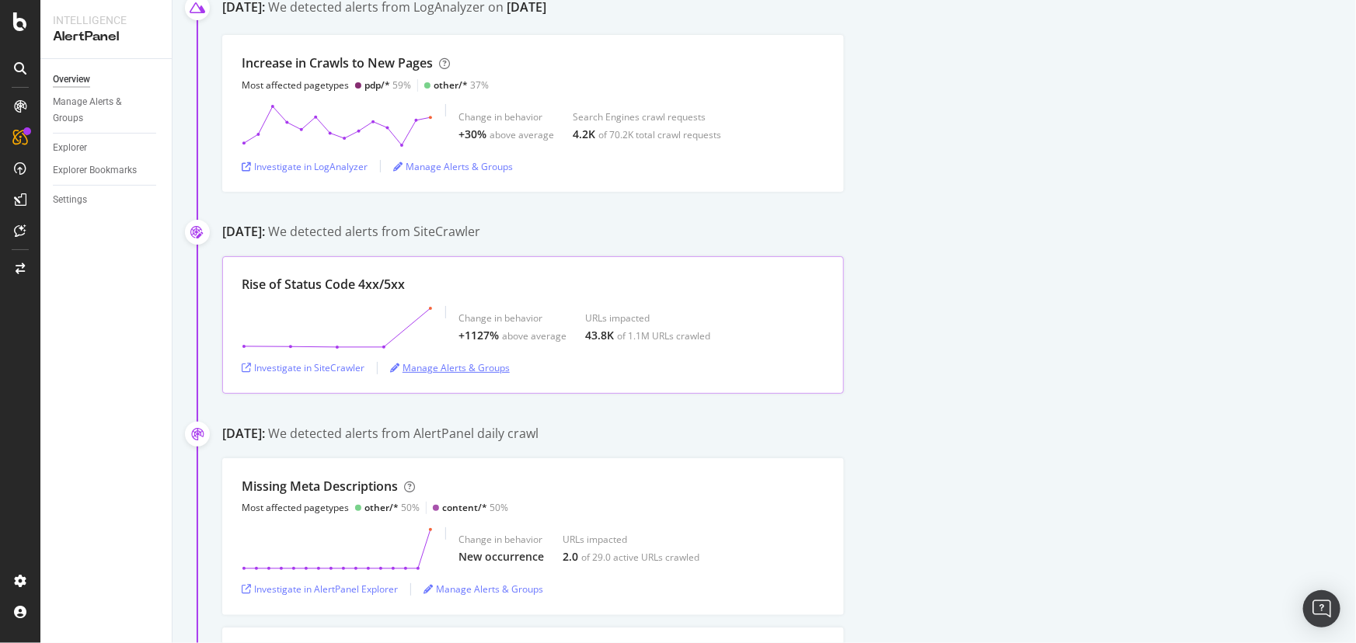
click at [418, 368] on div "Manage Alerts & Groups" at bounding box center [450, 367] width 120 height 13
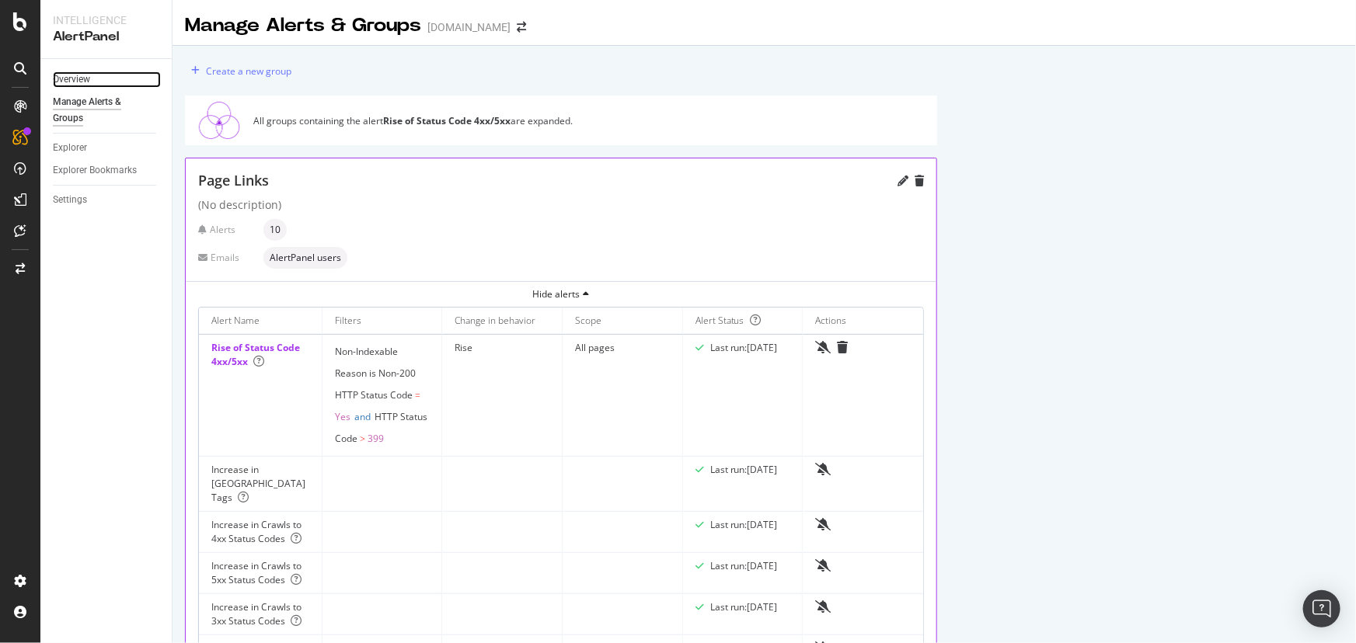
click at [99, 85] on link "Overview" at bounding box center [107, 79] width 108 height 16
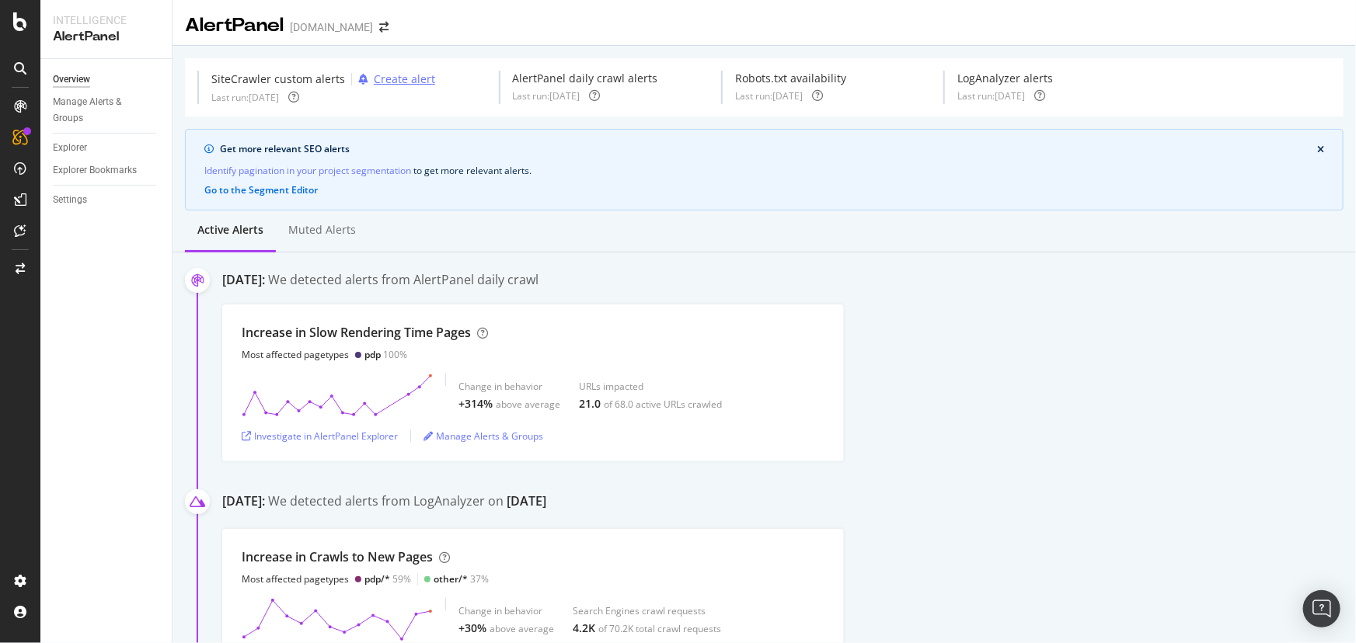
click at [422, 77] on div "Create alert" at bounding box center [404, 79] width 61 height 16
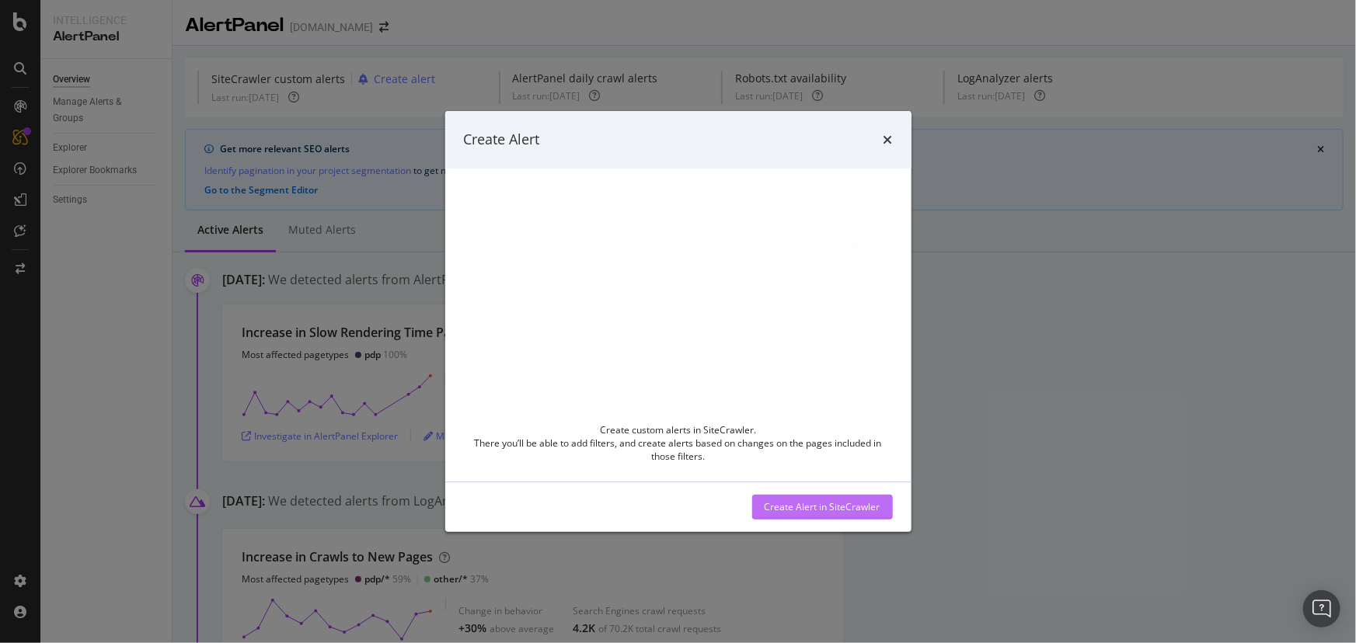
click at [829, 513] on div "Create Alert in SiteCrawler" at bounding box center [823, 506] width 116 height 13
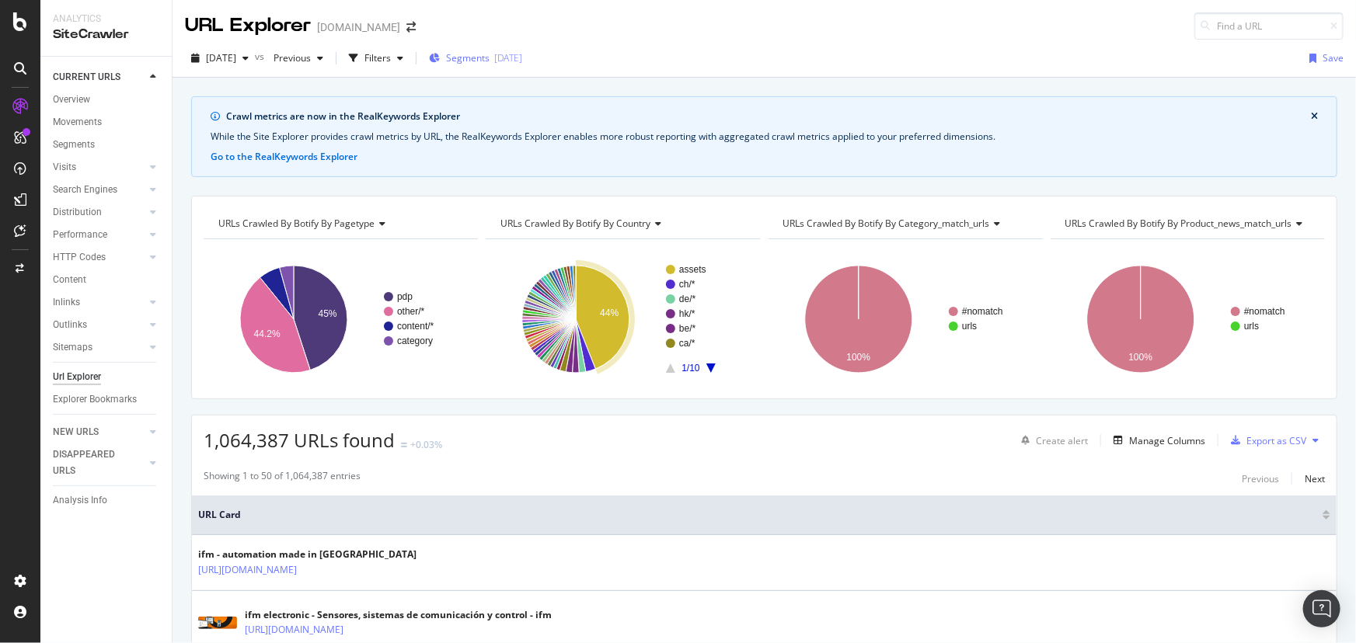
click at [490, 62] on span "Segments" at bounding box center [468, 57] width 44 height 13
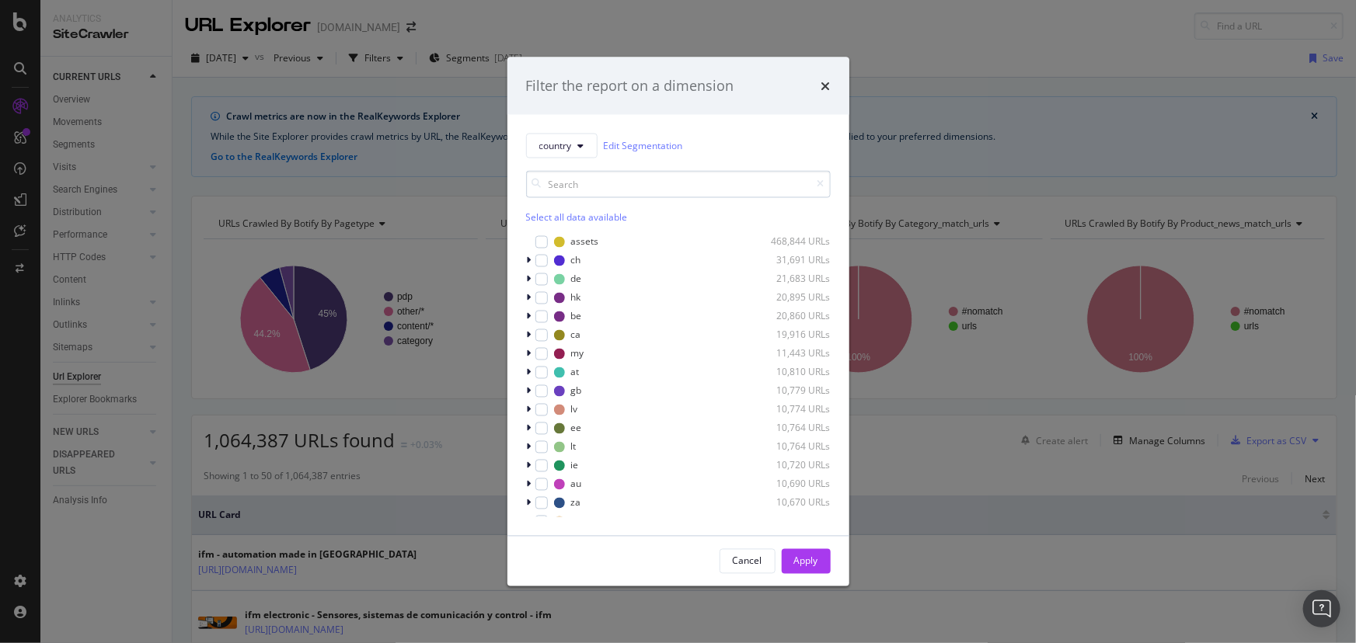
click at [596, 183] on input "modal" at bounding box center [678, 183] width 305 height 27
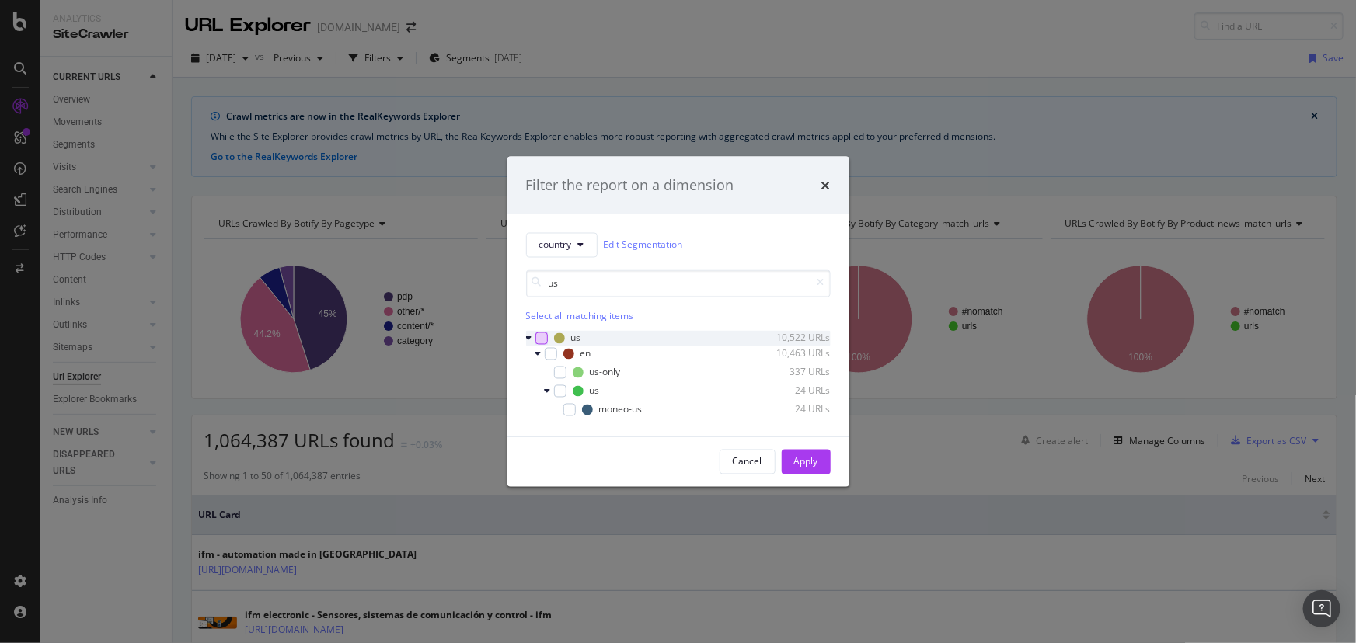
type input "us"
click at [545, 333] on div "modal" at bounding box center [541, 338] width 12 height 12
click at [803, 464] on div "Apply" at bounding box center [806, 461] width 24 height 13
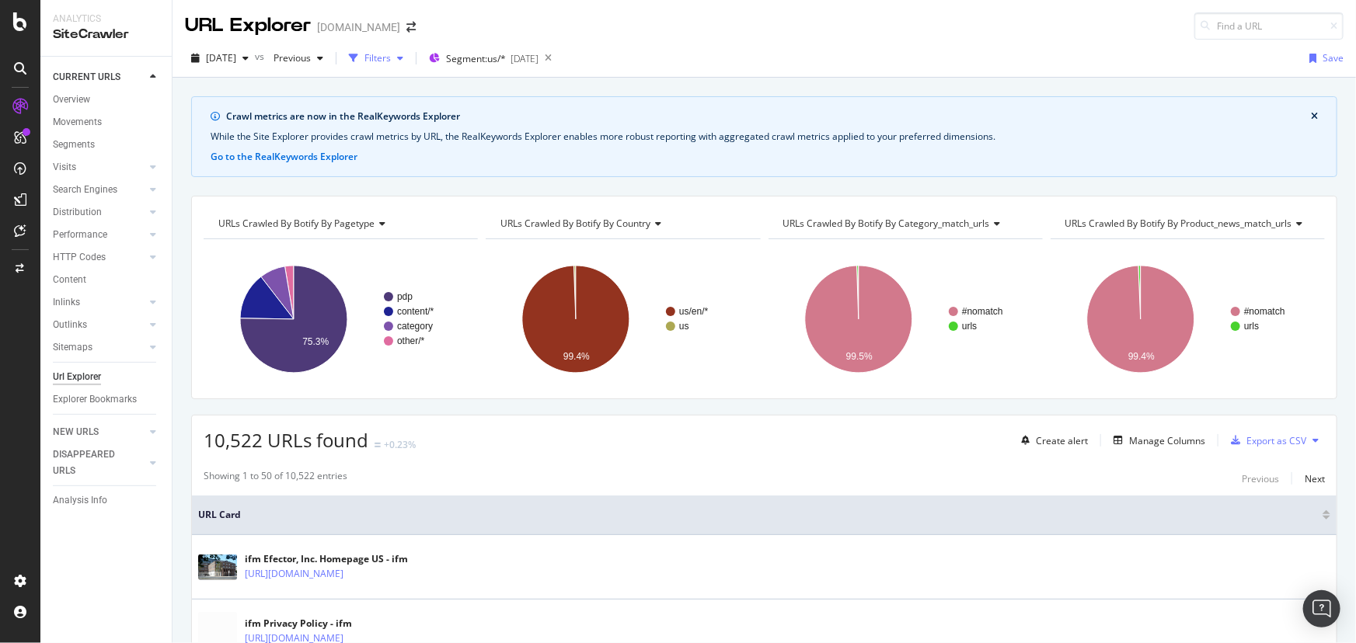
click at [391, 56] on div "Filters" at bounding box center [377, 57] width 26 height 13
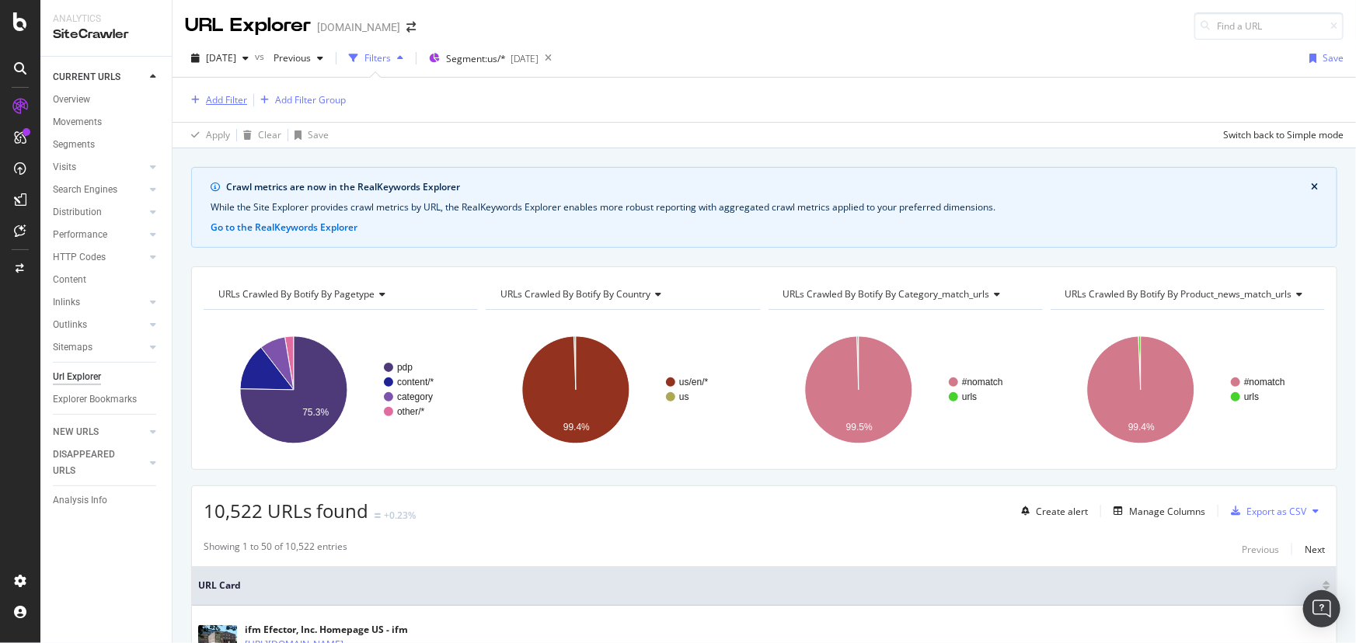
click at [221, 96] on div "Add Filter" at bounding box center [226, 99] width 41 height 13
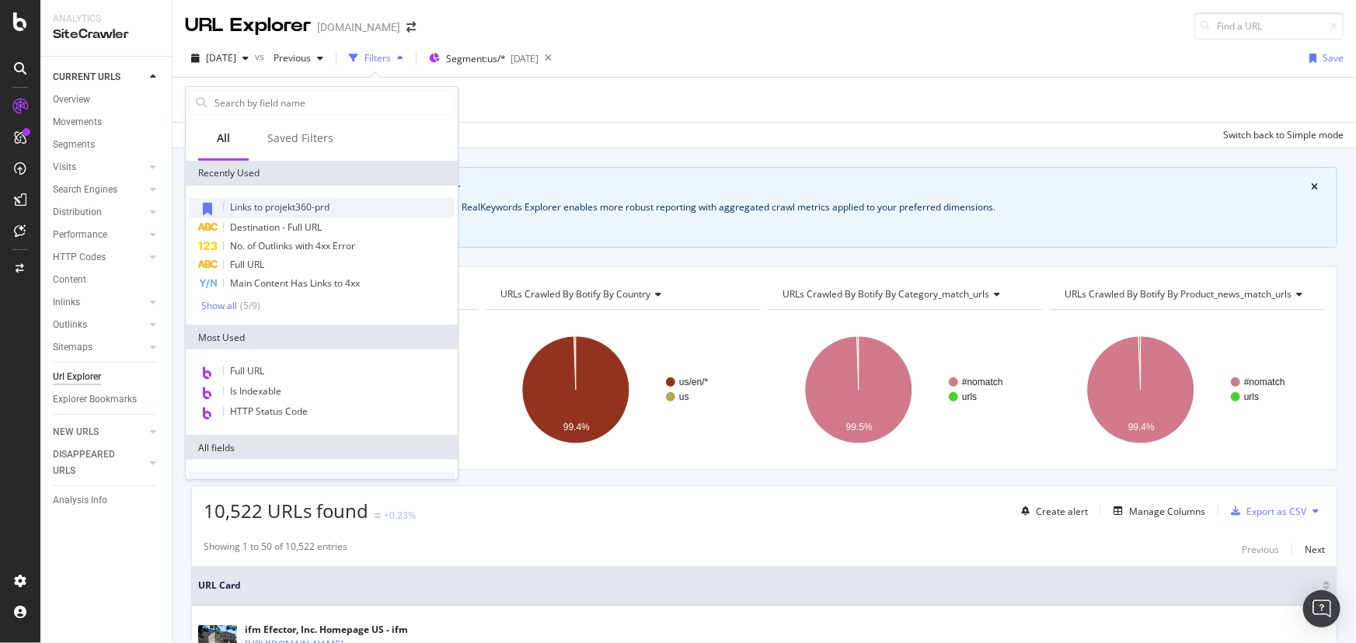
click at [264, 211] on span "Links to projekt360-prd" at bounding box center [279, 206] width 99 height 13
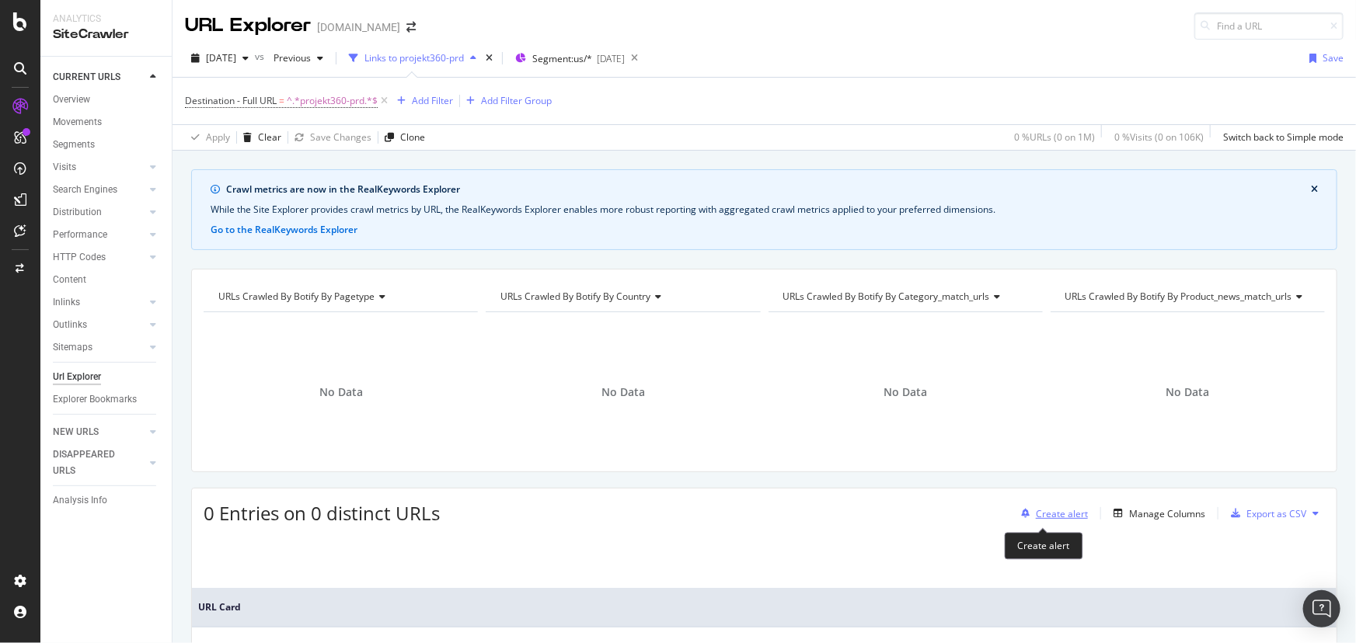
click at [1051, 518] on div "Create alert" at bounding box center [1062, 513] width 52 height 13
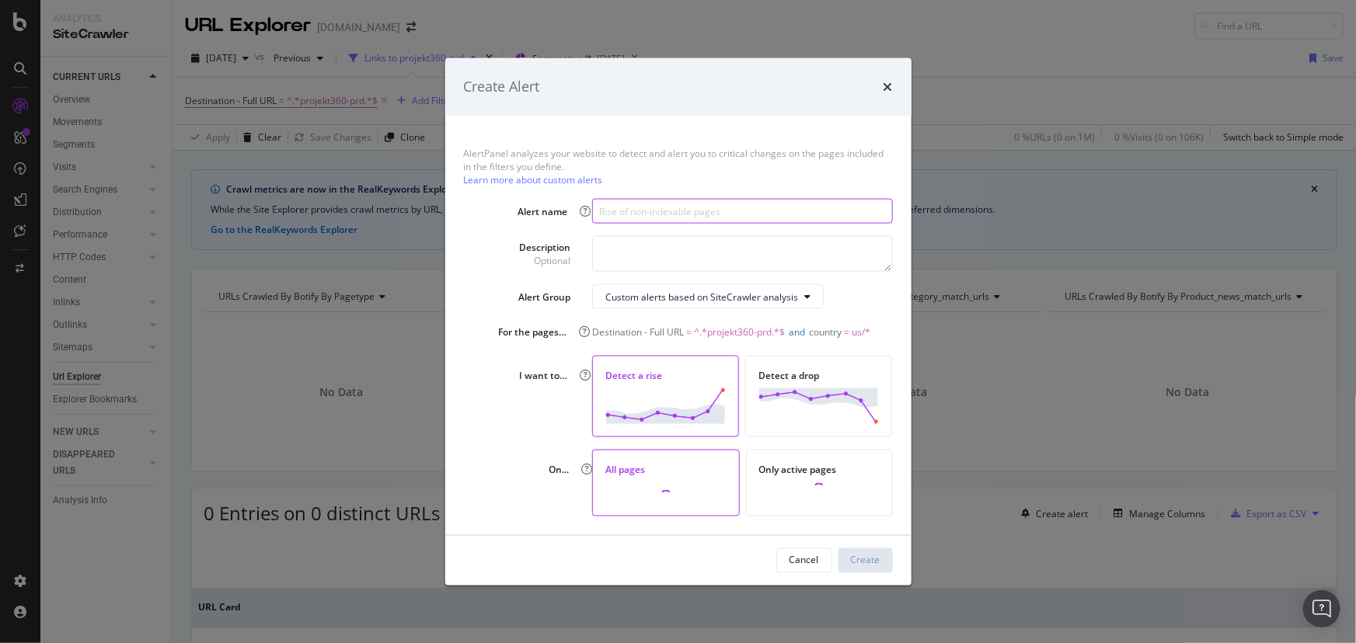
click at [678, 214] on input "modal" at bounding box center [742, 211] width 300 height 25
click at [617, 211] on input "modal" at bounding box center [742, 211] width 300 height 25
paste input "projekt360-prd"
type input "Links to projekt360-prd pages"
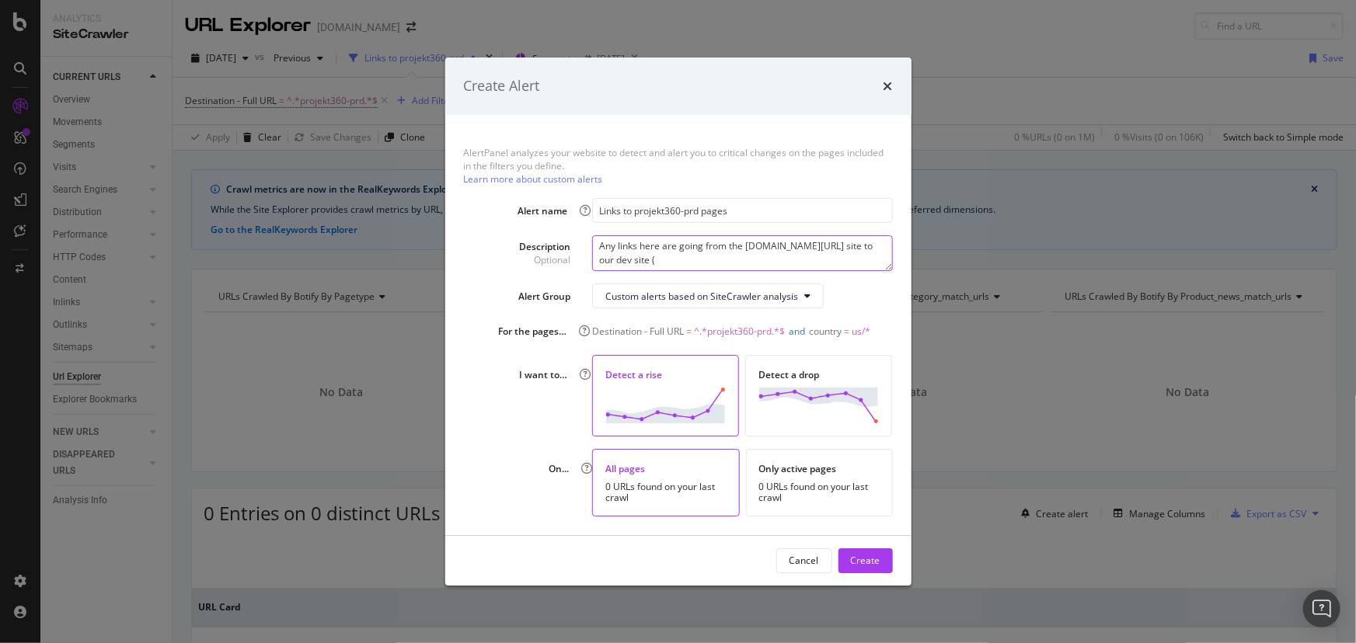
paste textarea "projekt360-prd"
type textarea "Any links here are going from the ifm.com/us/en site to our dev site (projekt36…"
click at [851, 557] on div "Create" at bounding box center [866, 560] width 30 height 13
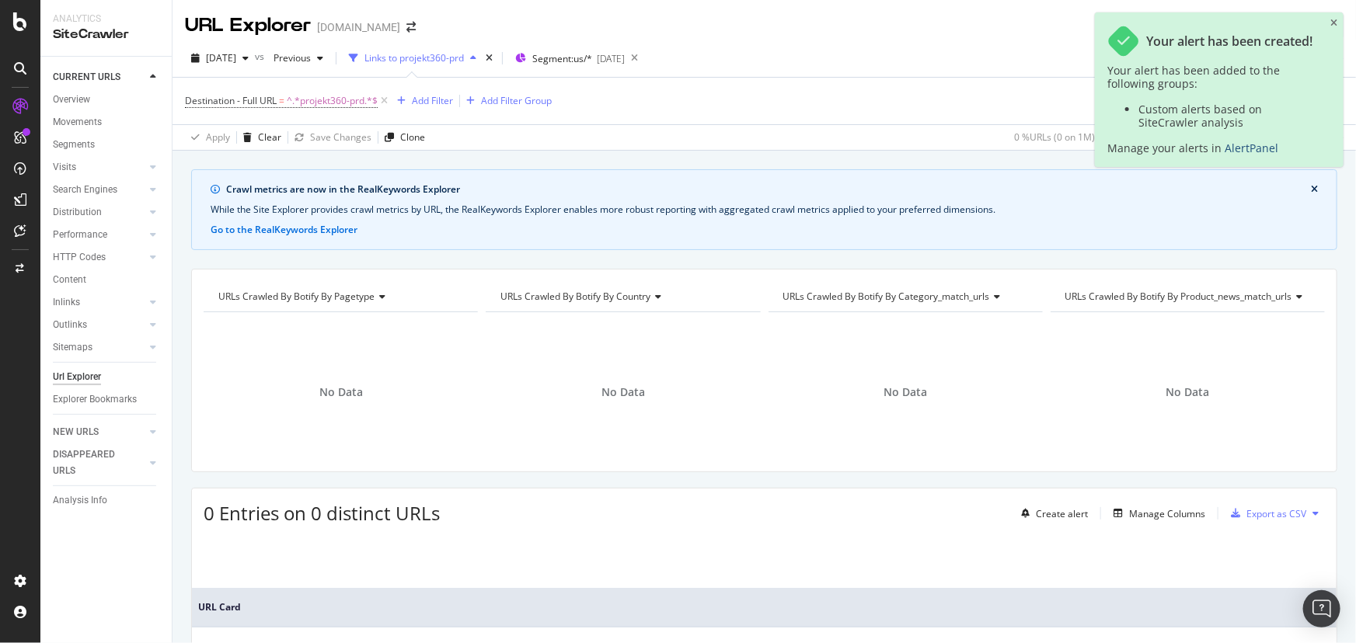
drag, startPoint x: 1226, startPoint y: 149, endPoint x: 1203, endPoint y: 169, distance: 30.3
click at [1226, 149] on link "AlertPanel" at bounding box center [1252, 148] width 54 height 15
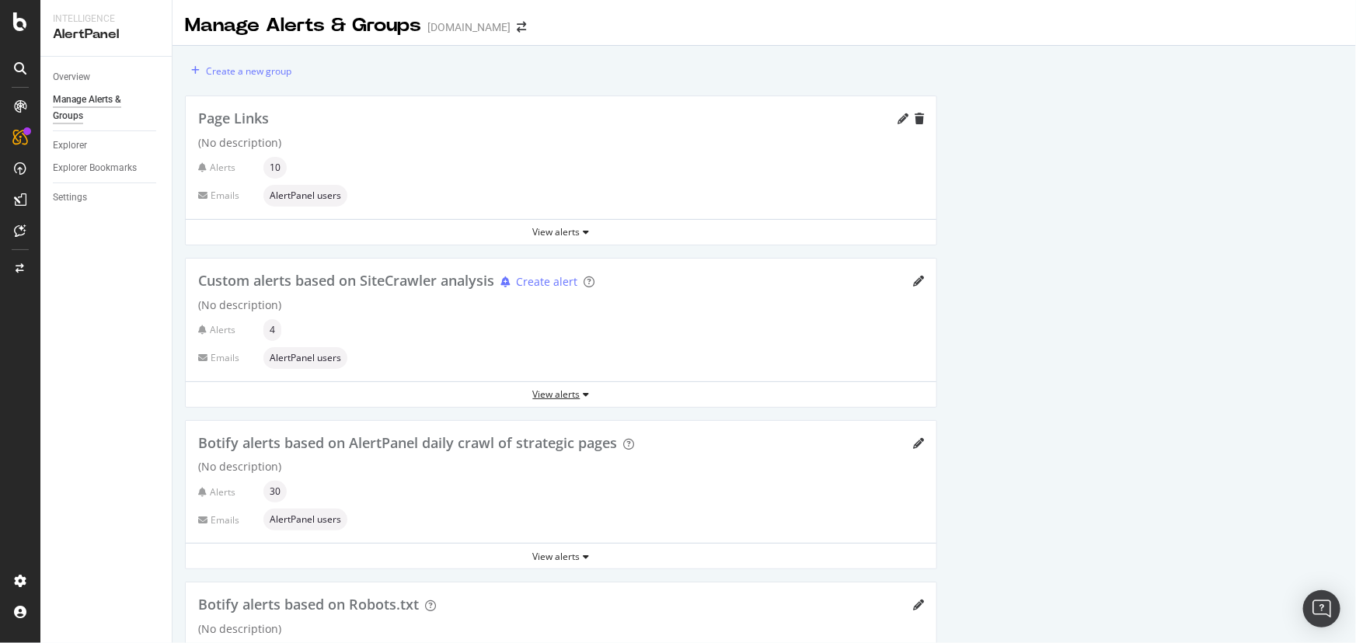
click at [566, 394] on div "View alerts" at bounding box center [561, 394] width 751 height 13
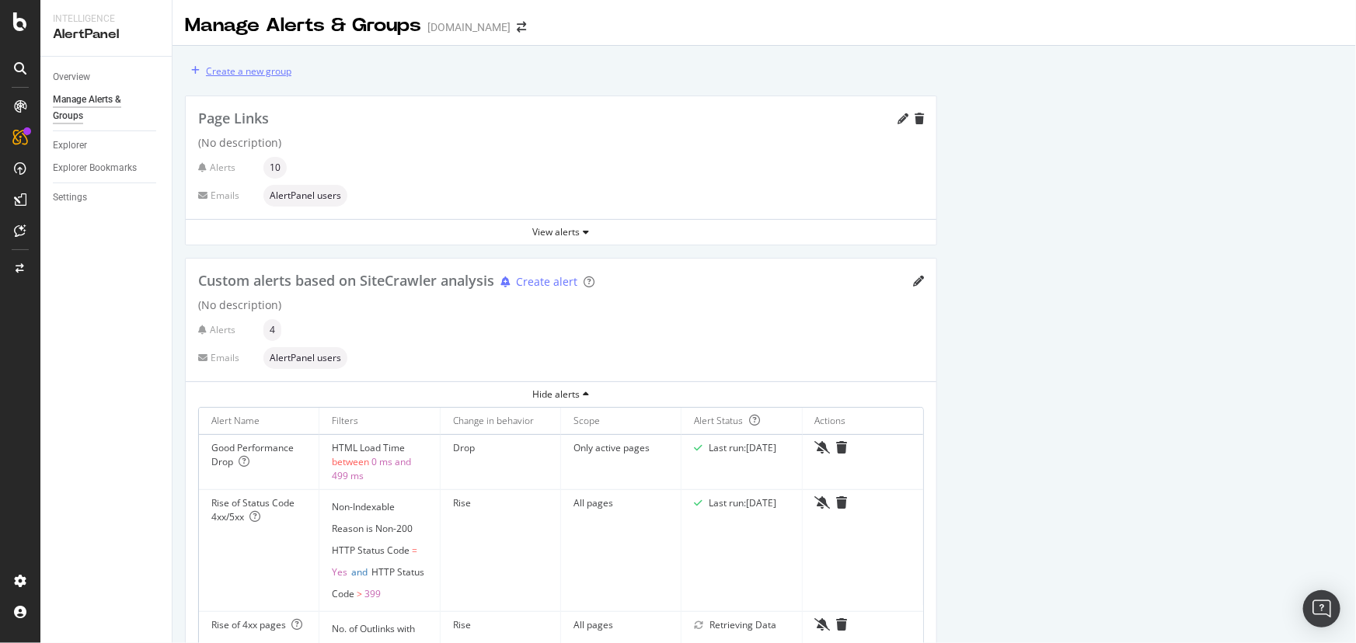
click at [257, 69] on div "Create a new group" at bounding box center [248, 70] width 85 height 13
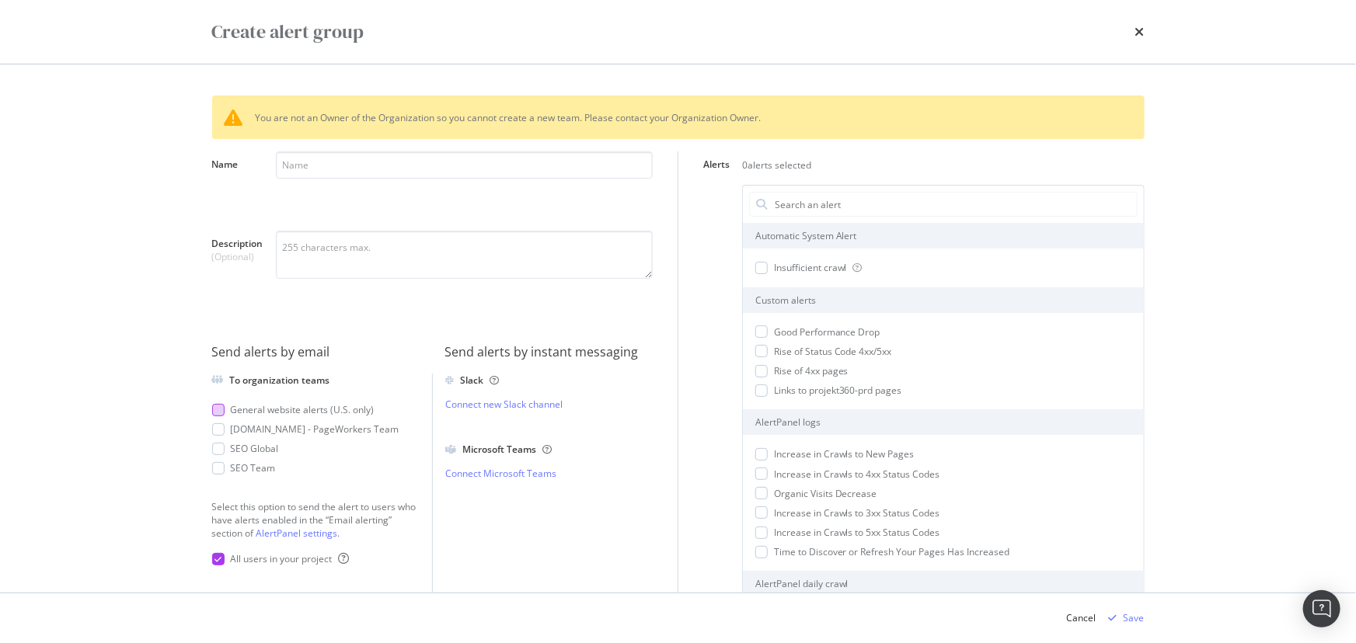
click at [220, 410] on div "modal" at bounding box center [218, 410] width 12 height 12
click at [834, 207] on input "Alerts" at bounding box center [955, 204] width 364 height 23
click at [756, 387] on div "modal" at bounding box center [761, 391] width 12 height 12
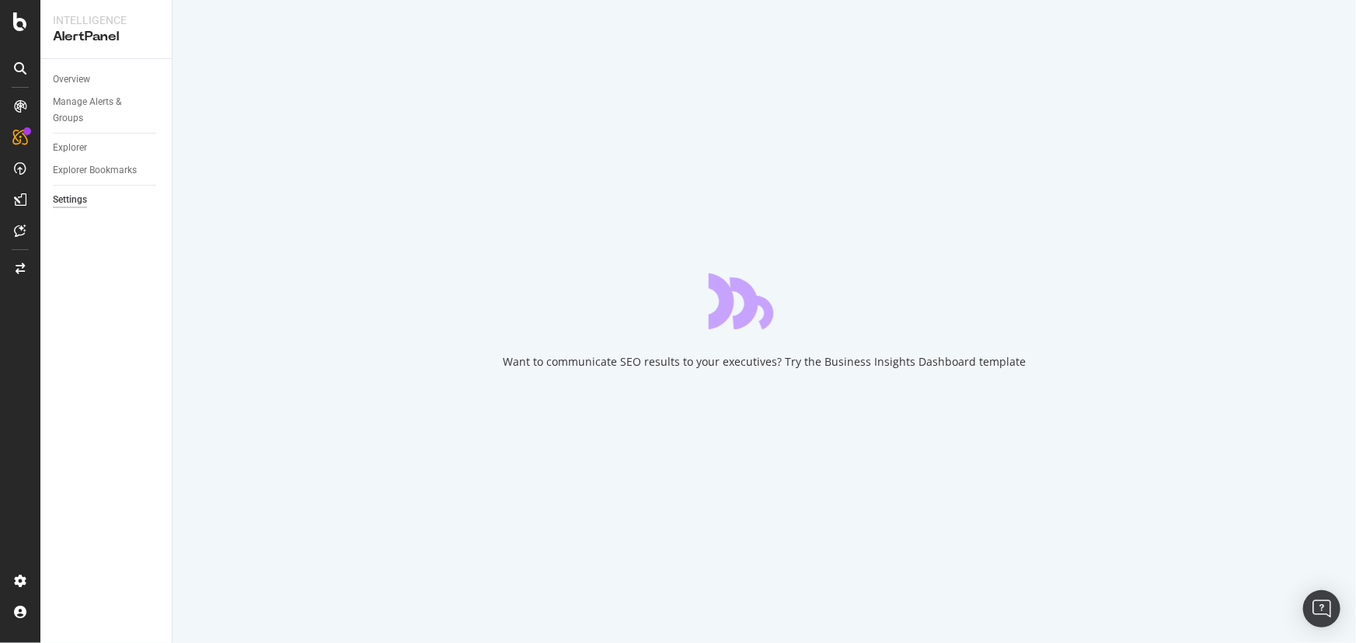
select select "03"
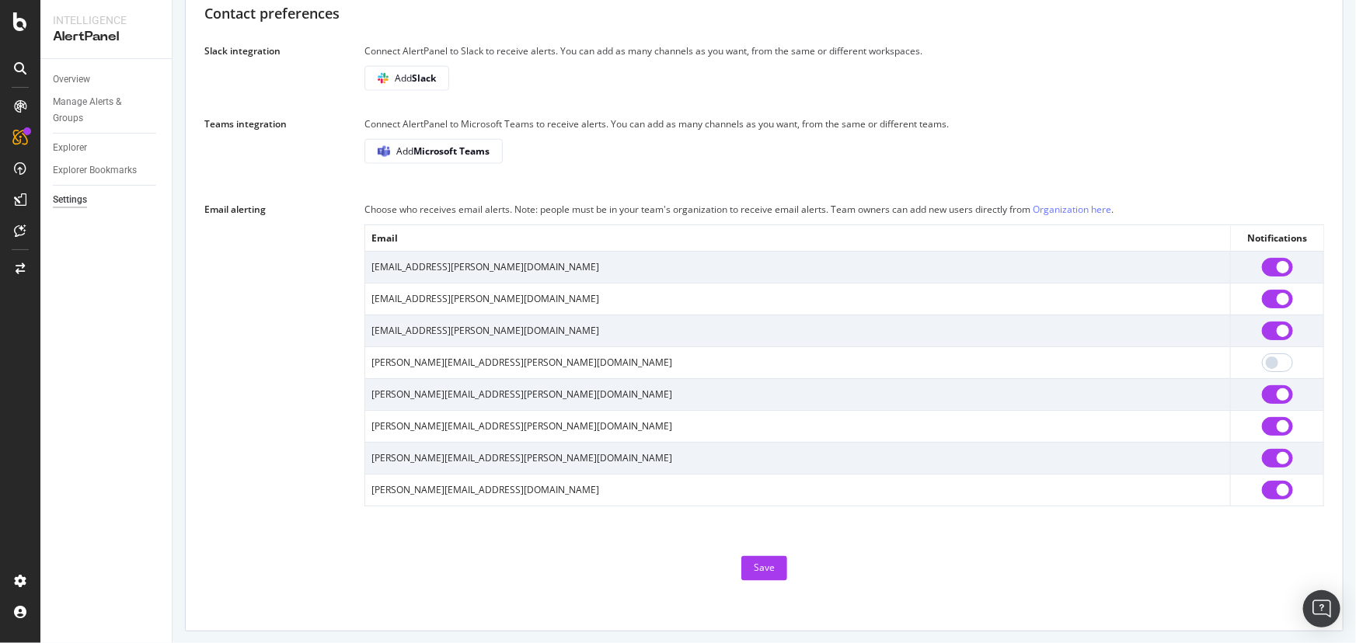
scroll to position [939, 0]
click at [1086, 208] on link "Organization here" at bounding box center [1072, 208] width 78 height 13
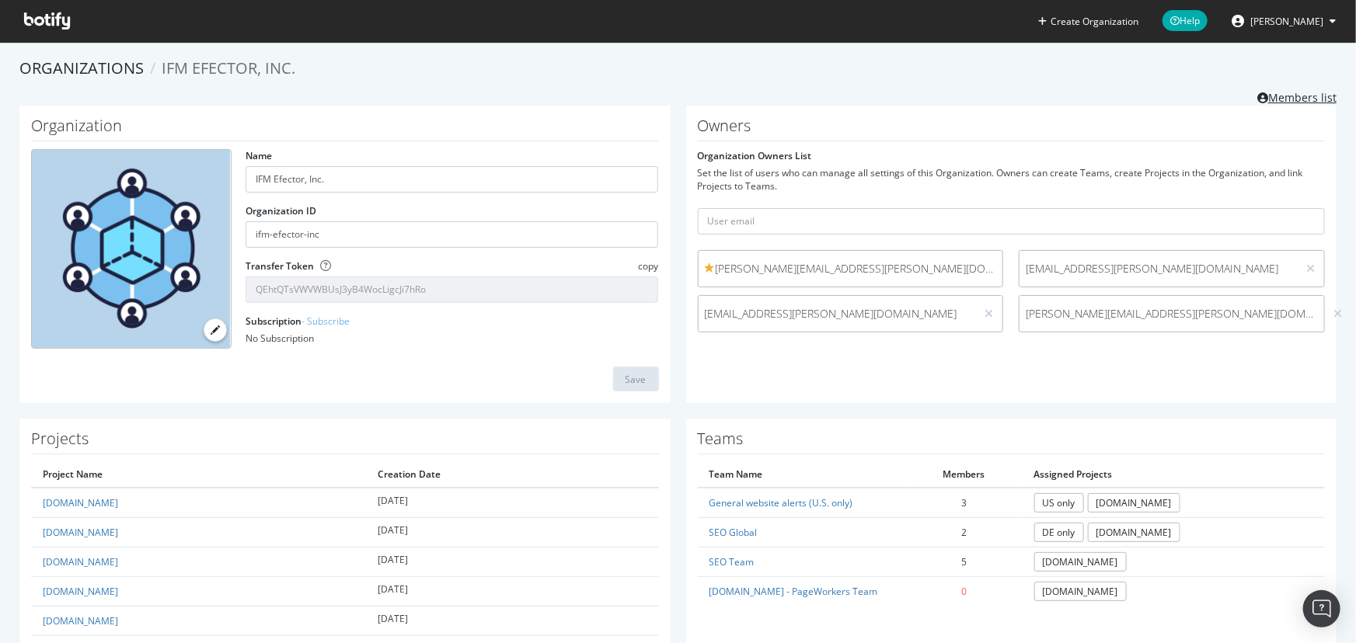
click at [1270, 93] on link "Members list" at bounding box center [1296, 95] width 79 height 19
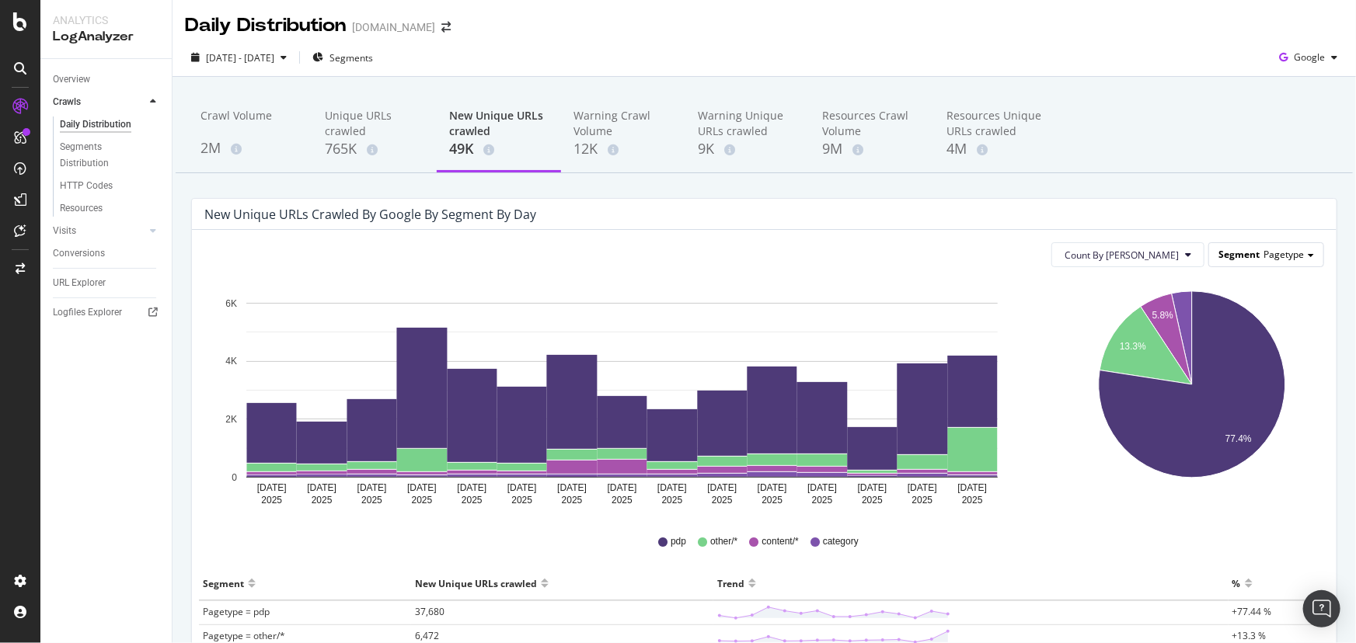
click at [1238, 254] on span "Segment" at bounding box center [1238, 254] width 41 height 13
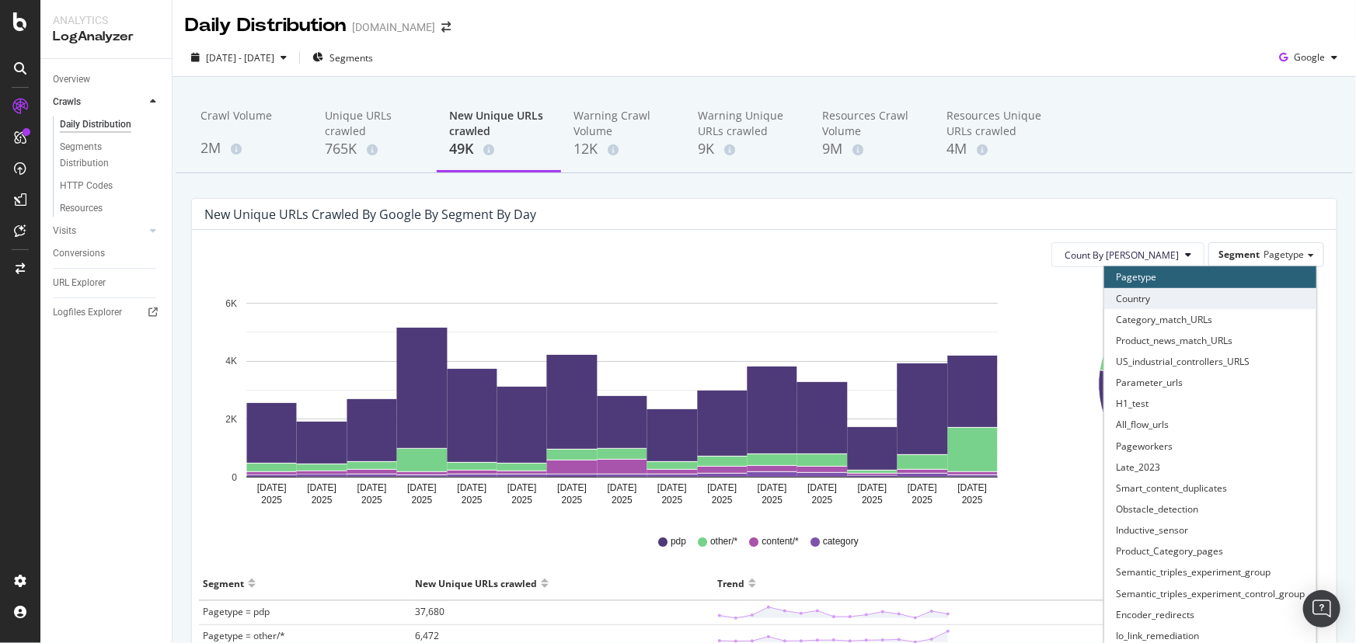
click at [1226, 299] on div "Country" at bounding box center [1210, 298] width 212 height 21
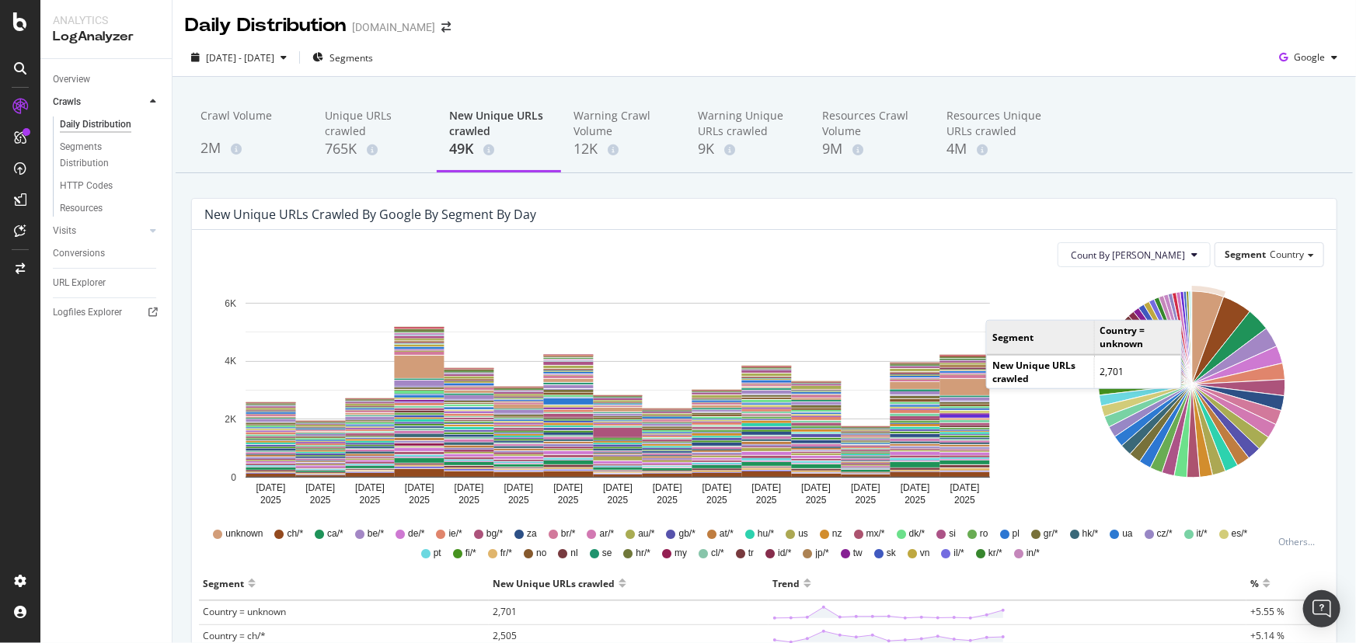
click at [1252, 265] on div "Segment Country" at bounding box center [1269, 254] width 108 height 23
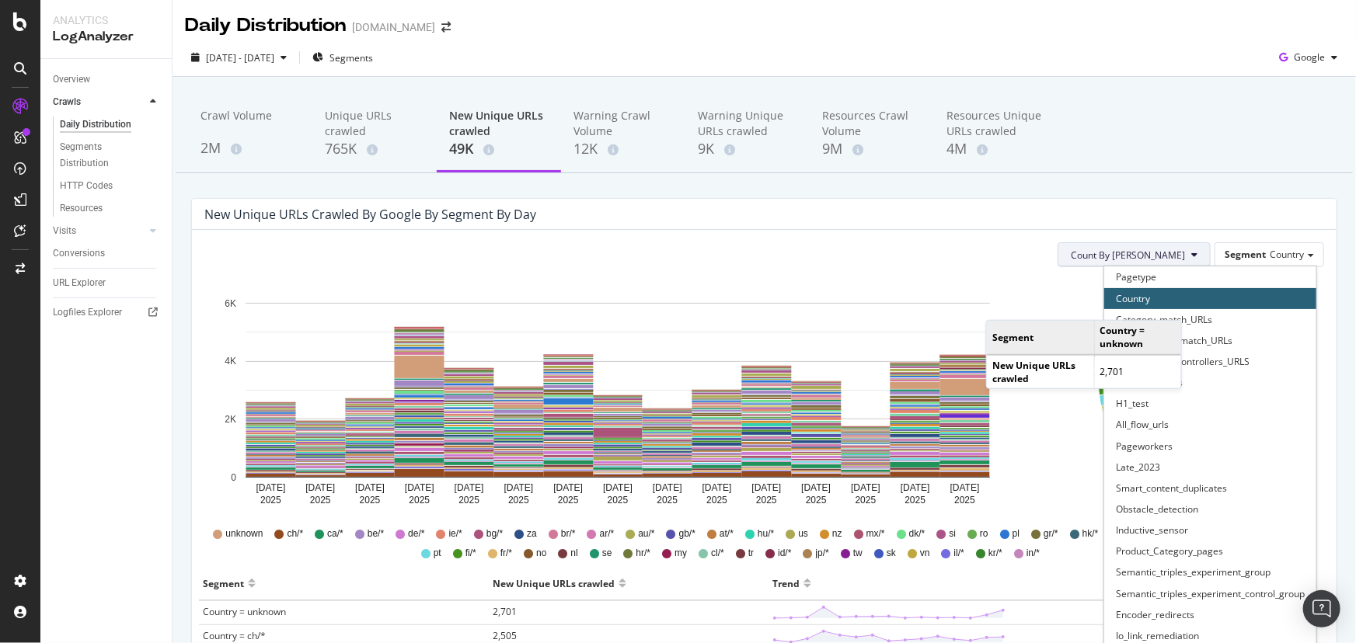
click at [1184, 248] on button "Count By [PERSON_NAME]" at bounding box center [1134, 254] width 153 height 25
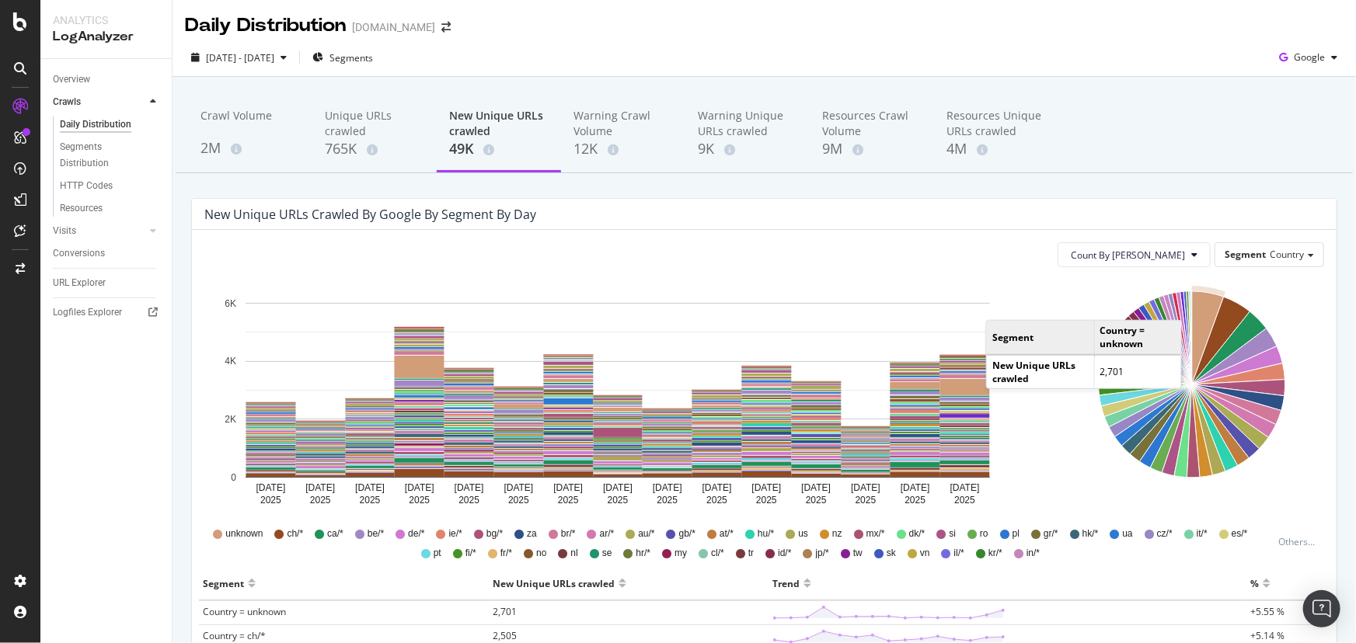
click at [1179, 204] on div "New Unique URLs crawled by google by Segment by Day" at bounding box center [764, 214] width 1145 height 31
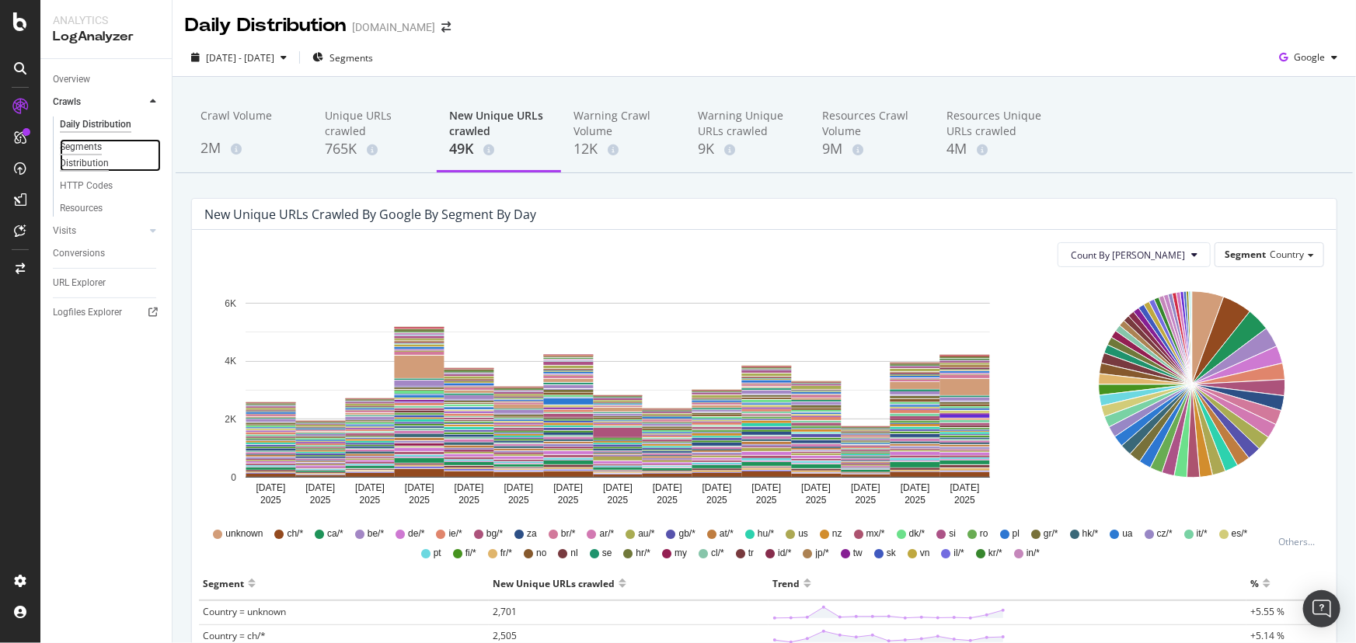
click at [81, 169] on div "Segments Distribution" at bounding box center [103, 155] width 86 height 33
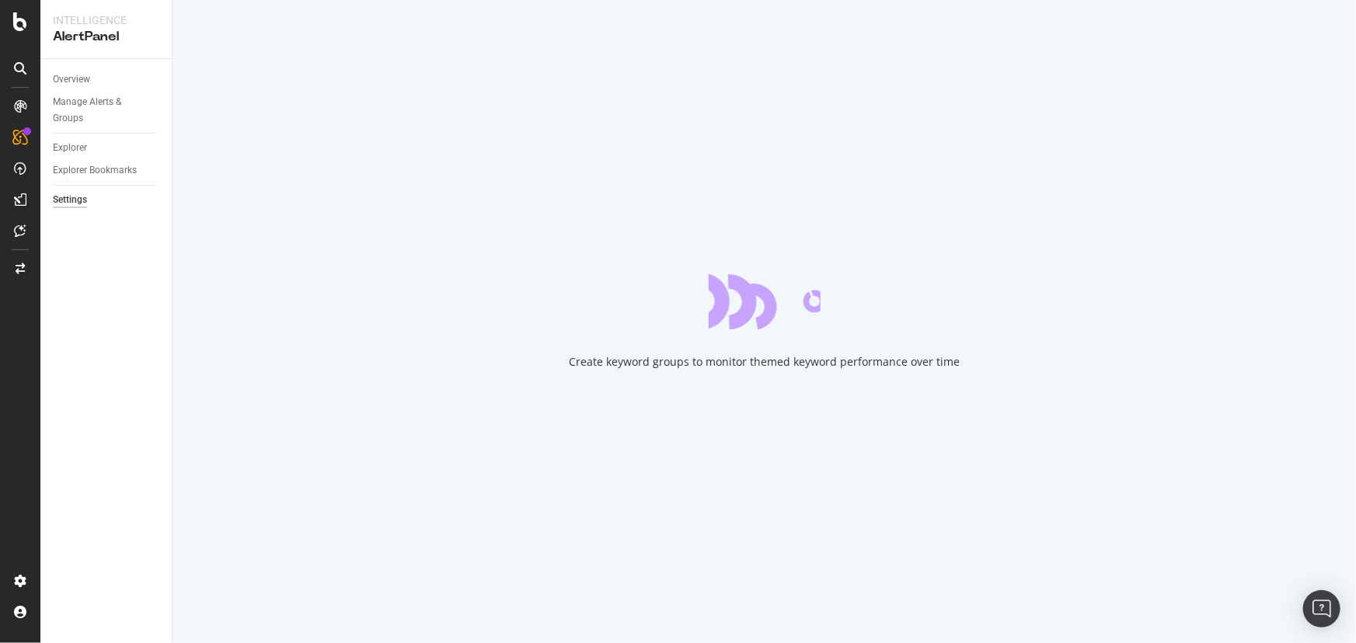
select select "03"
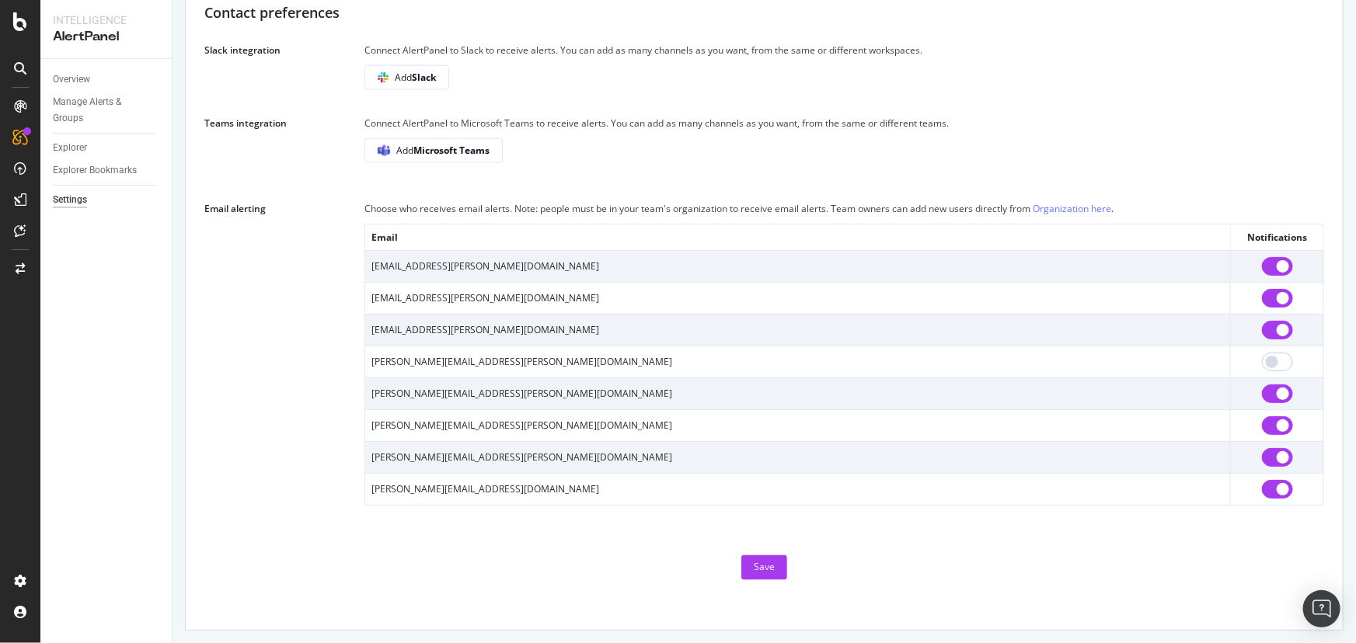
scroll to position [939, 0]
click at [78, 152] on div "Explorer" at bounding box center [70, 148] width 34 height 16
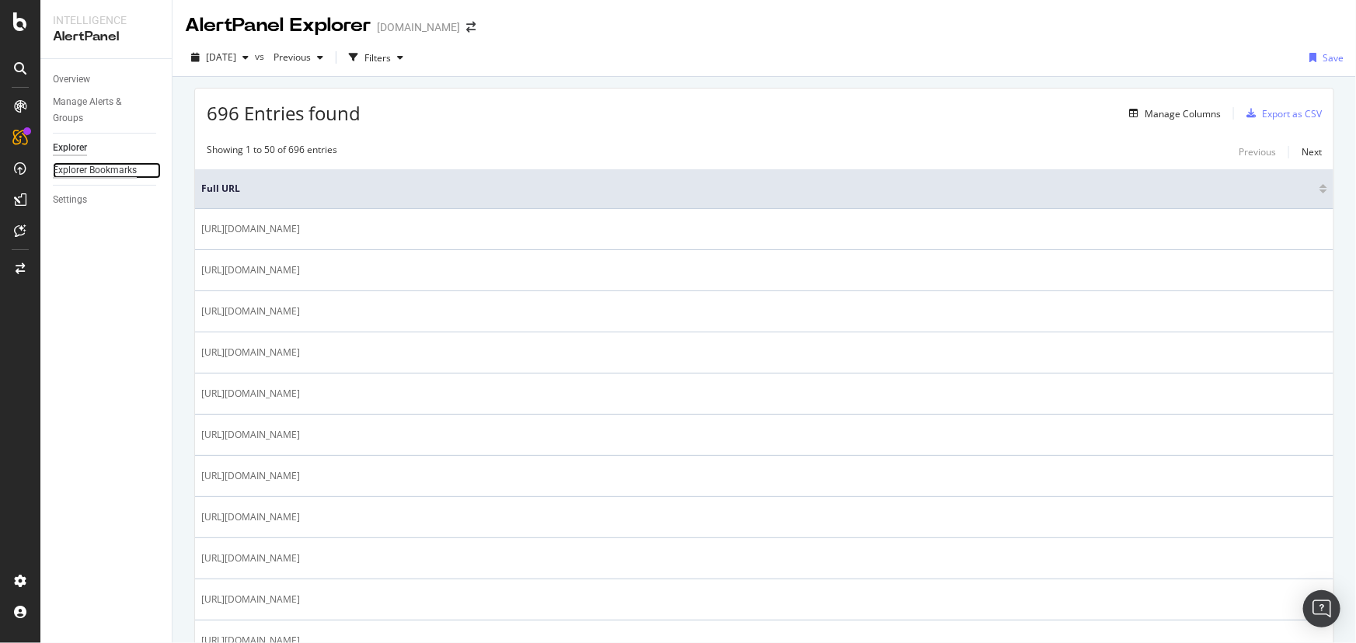
click at [99, 171] on div "Explorer Bookmarks" at bounding box center [95, 170] width 84 height 16
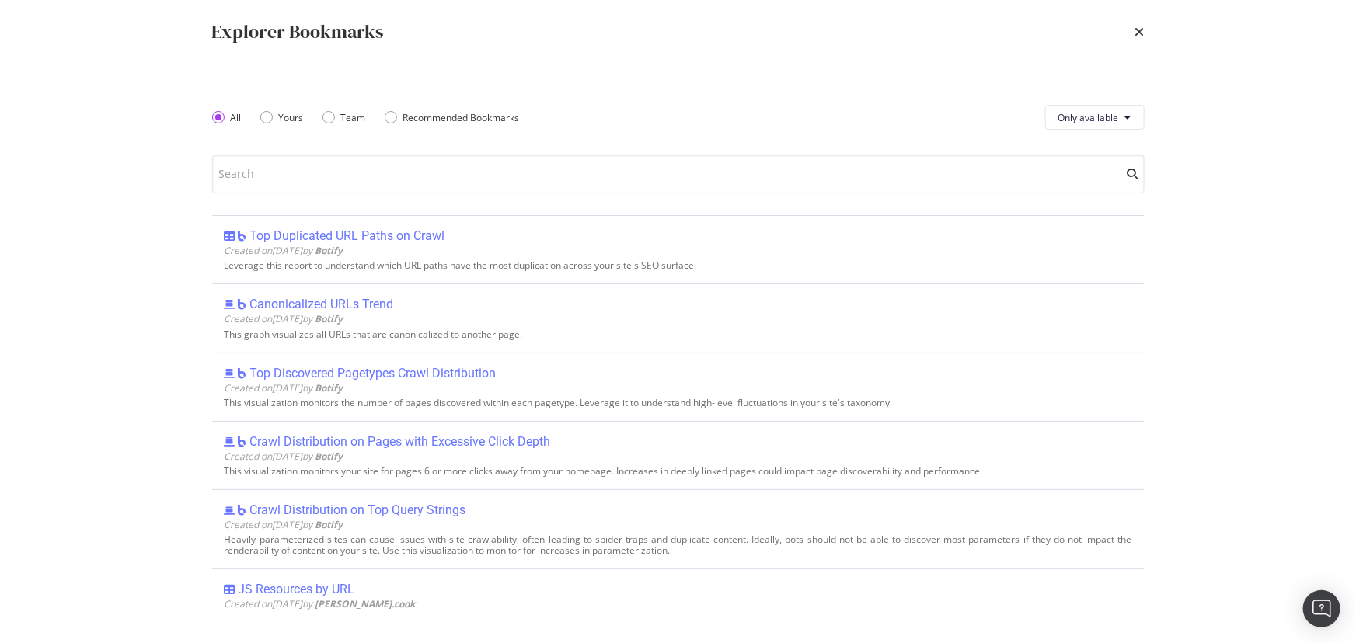
select select "03"
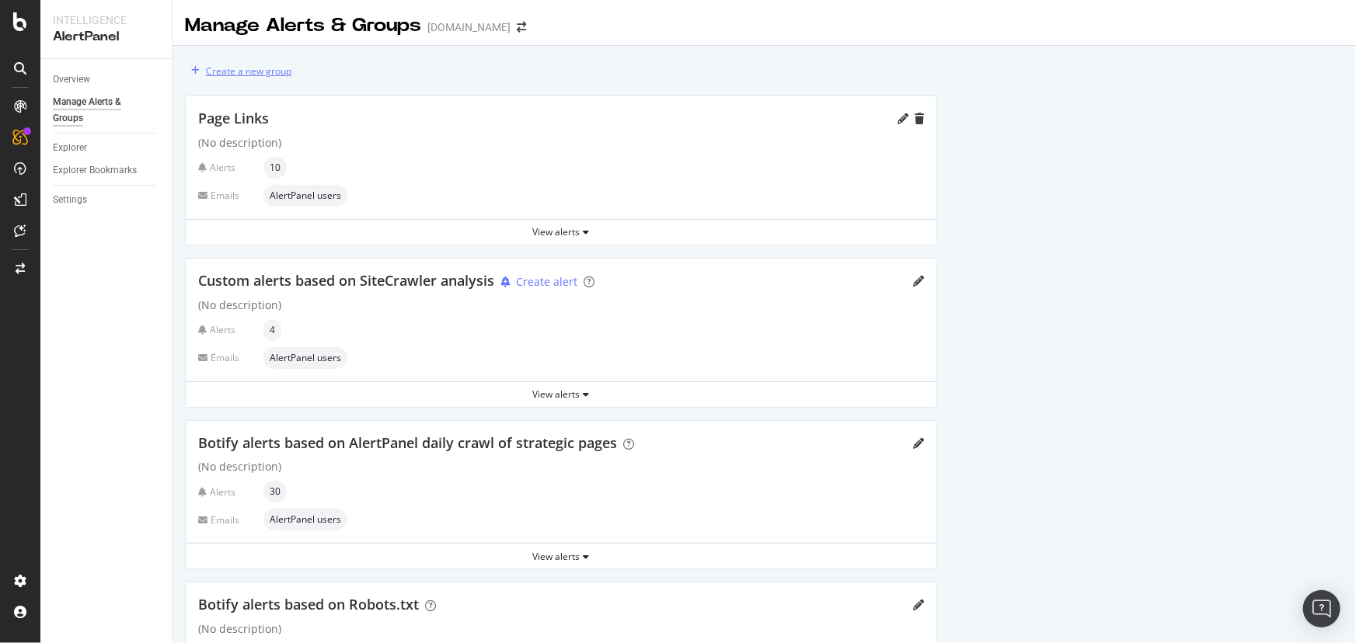
click at [270, 69] on div "Create a new group" at bounding box center [248, 70] width 85 height 13
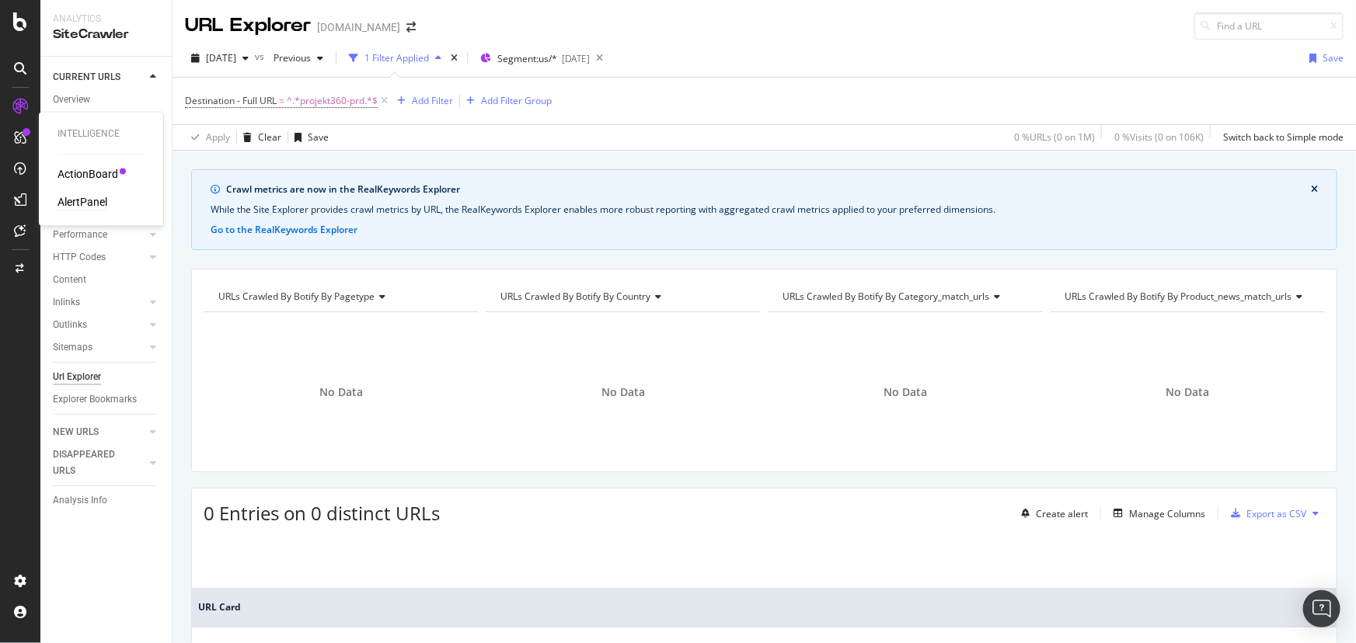
click at [95, 195] on div "AlertPanel" at bounding box center [83, 203] width 50 height 16
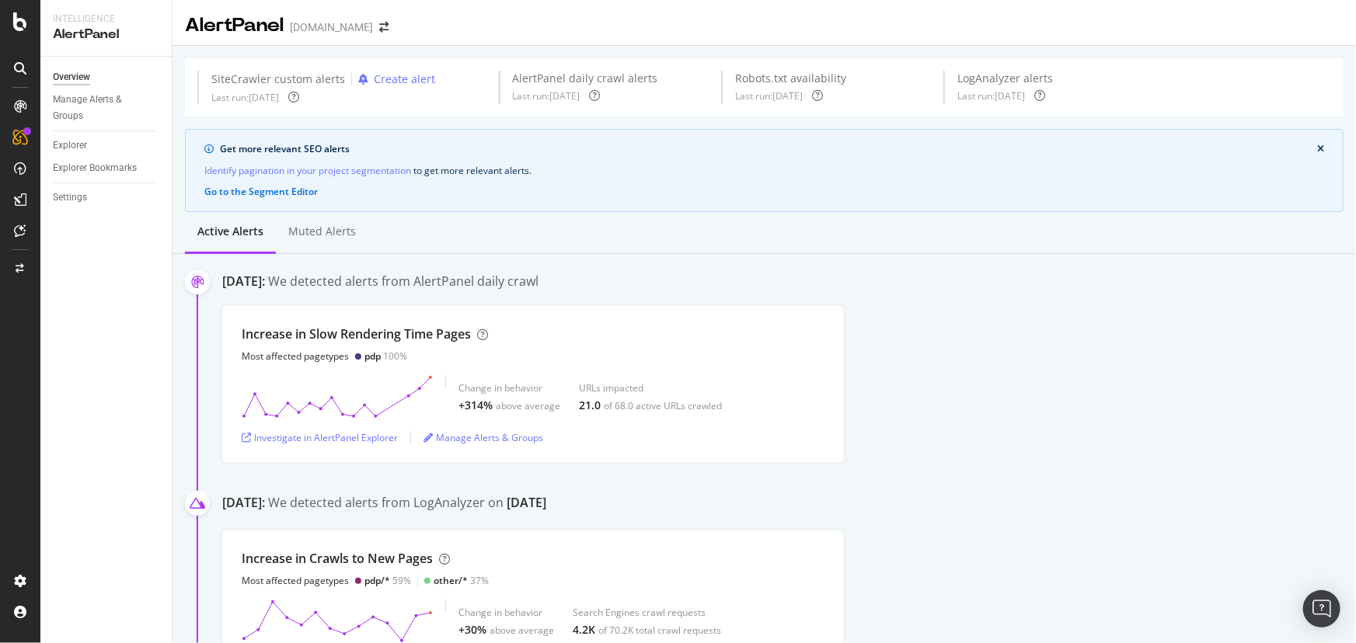
click at [398, 66] on div "SiteCrawler custom alerts Create alert Last run: [DATE] AlertPanel daily crawl …" at bounding box center [764, 87] width 1159 height 58
click at [398, 78] on div "Create alert" at bounding box center [404, 79] width 61 height 16
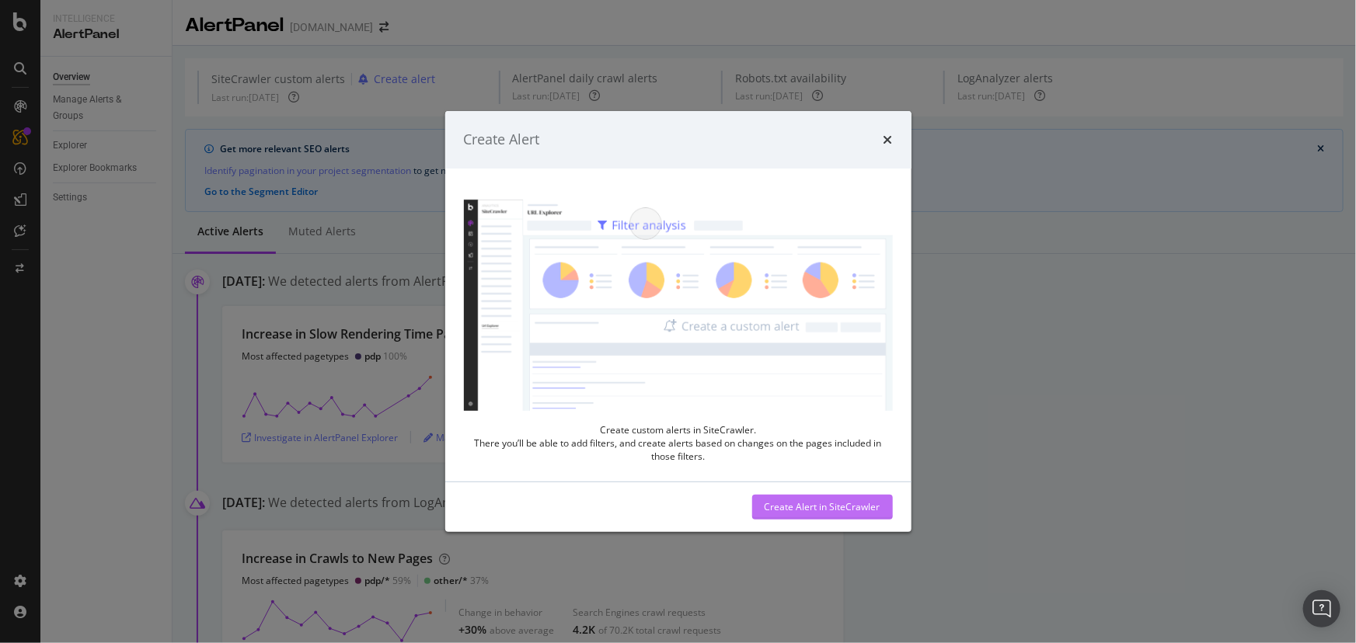
click at [812, 509] on div "Create Alert in SiteCrawler" at bounding box center [823, 506] width 116 height 13
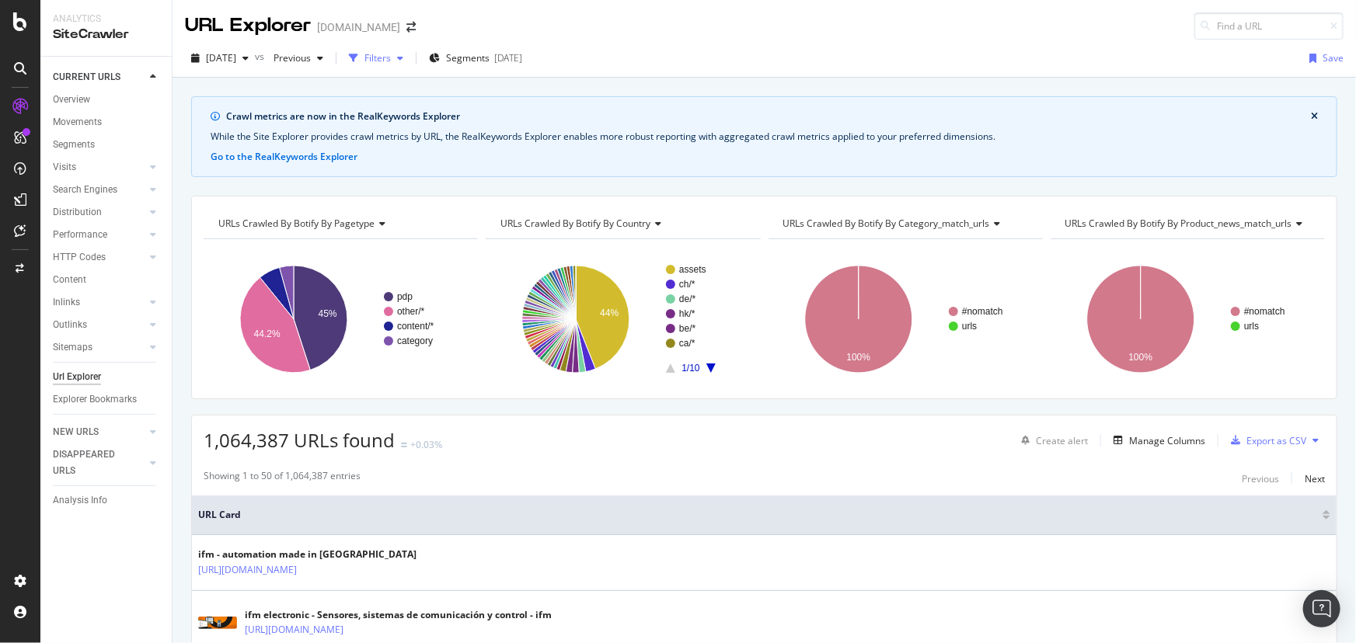
click at [391, 52] on div "Filters" at bounding box center [377, 57] width 26 height 13
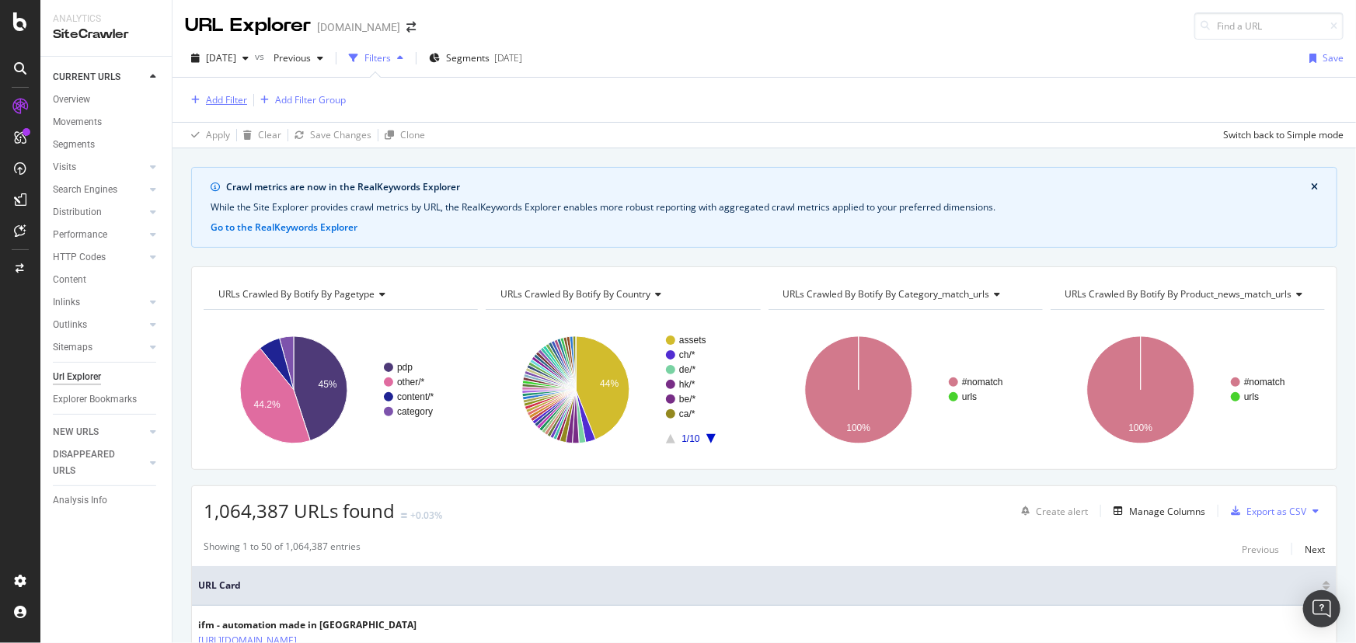
click at [214, 103] on div "Add Filter" at bounding box center [226, 99] width 41 height 13
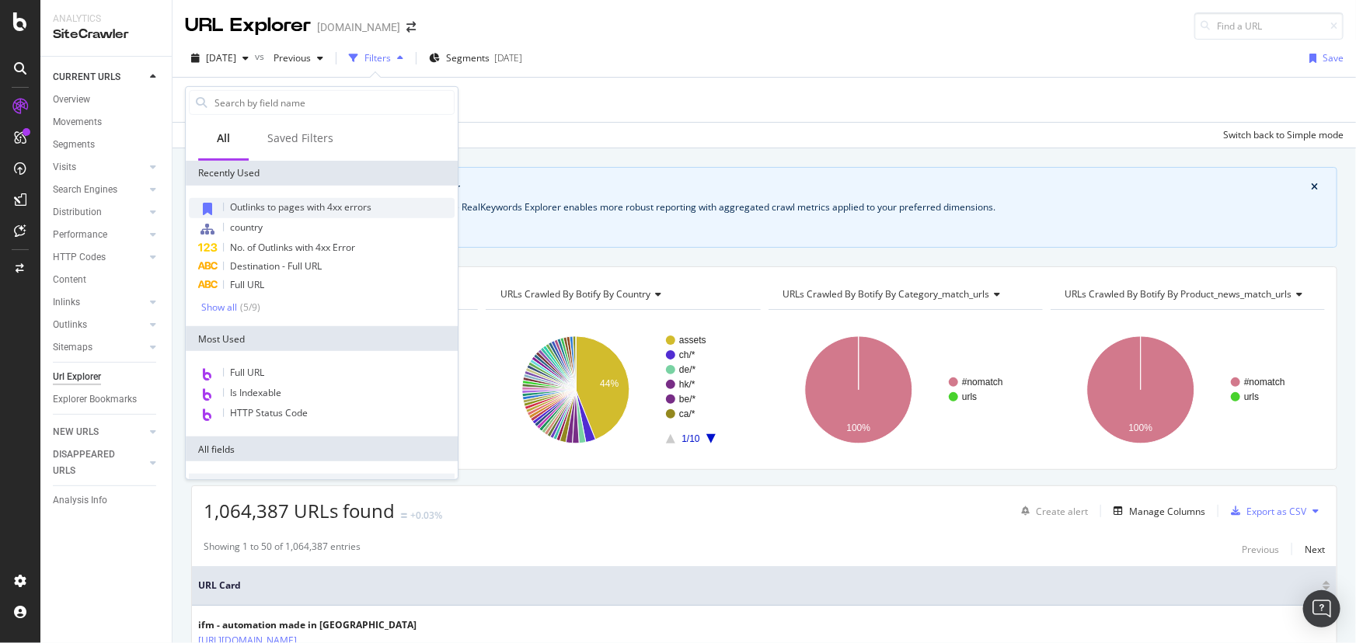
click at [280, 202] on span "Outlinks to pages with 4xx errors" at bounding box center [300, 206] width 141 height 13
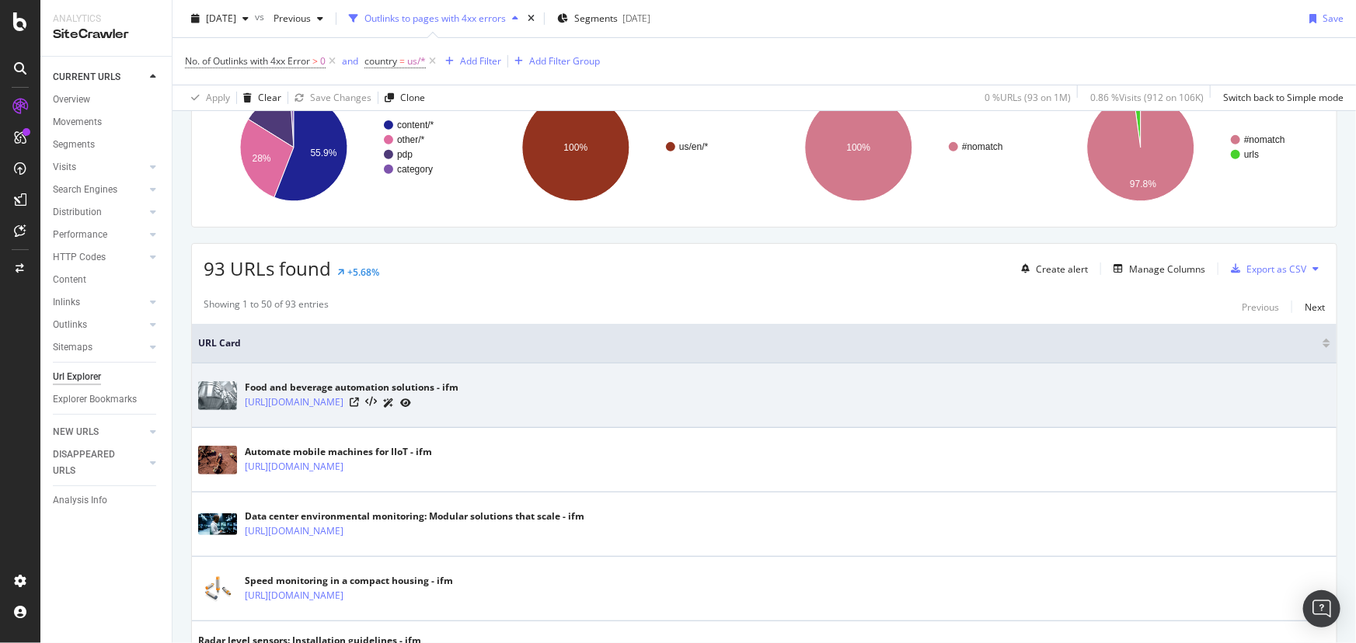
scroll to position [282, 0]
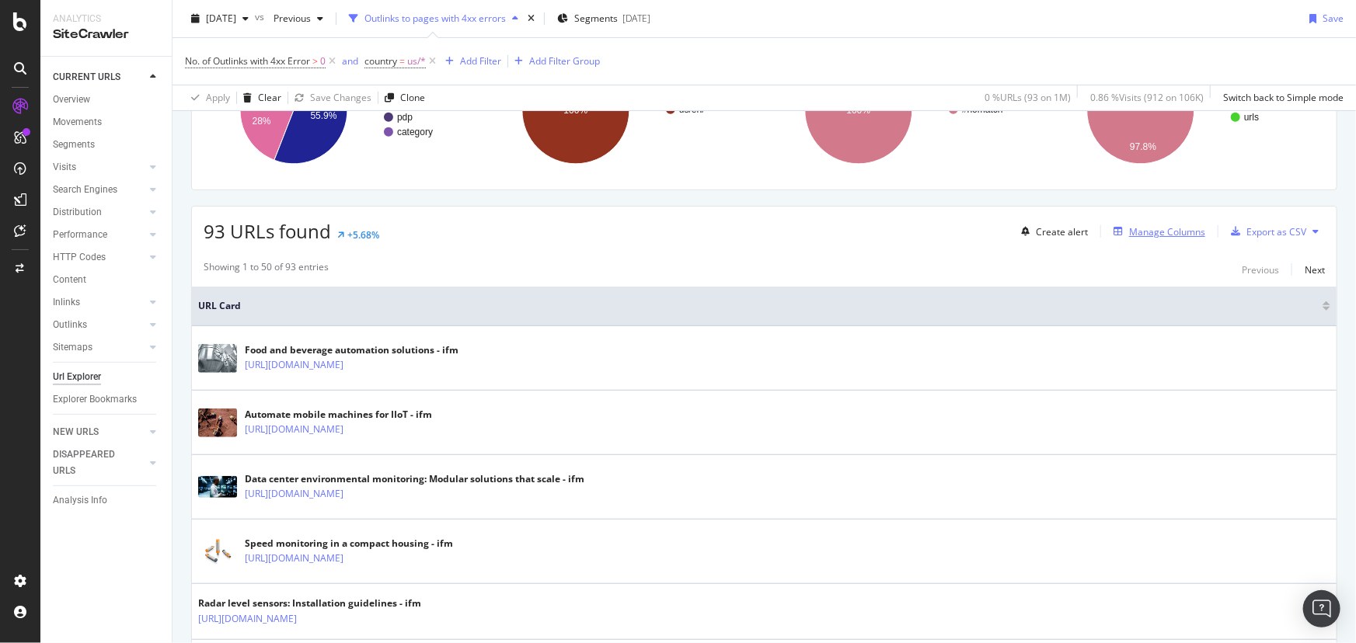
click at [1179, 232] on div "Manage Columns" at bounding box center [1167, 231] width 76 height 13
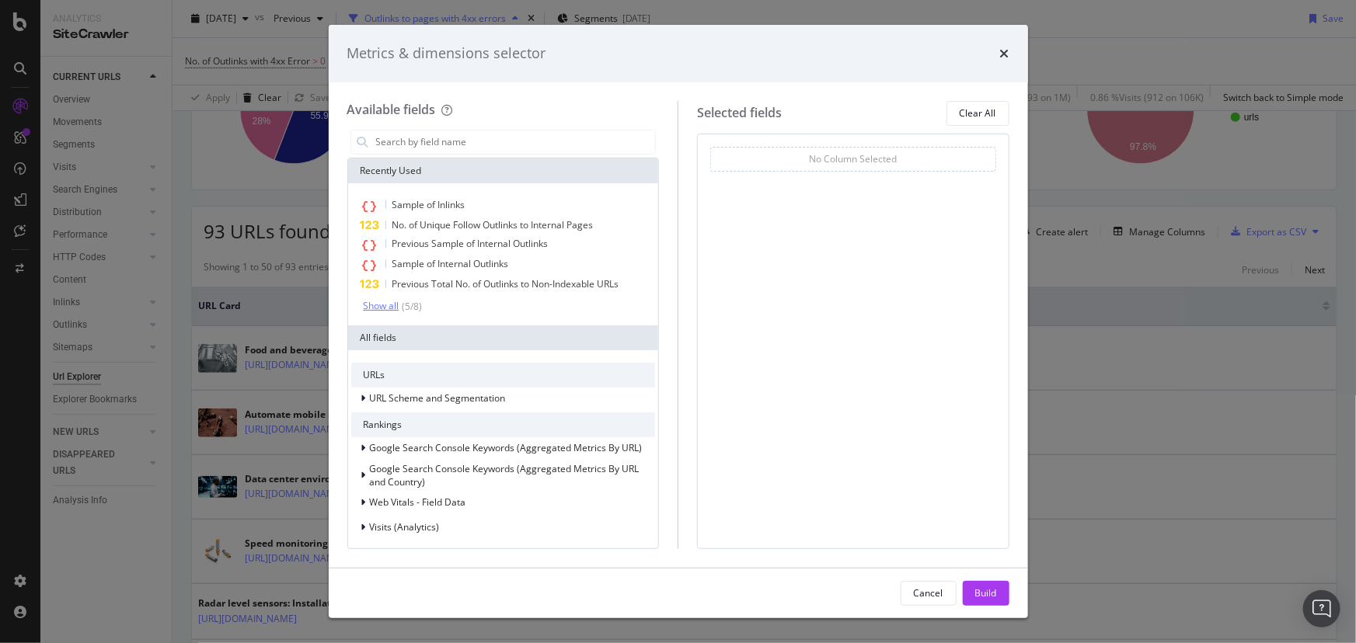
click at [396, 308] on div "Show all" at bounding box center [382, 306] width 36 height 11
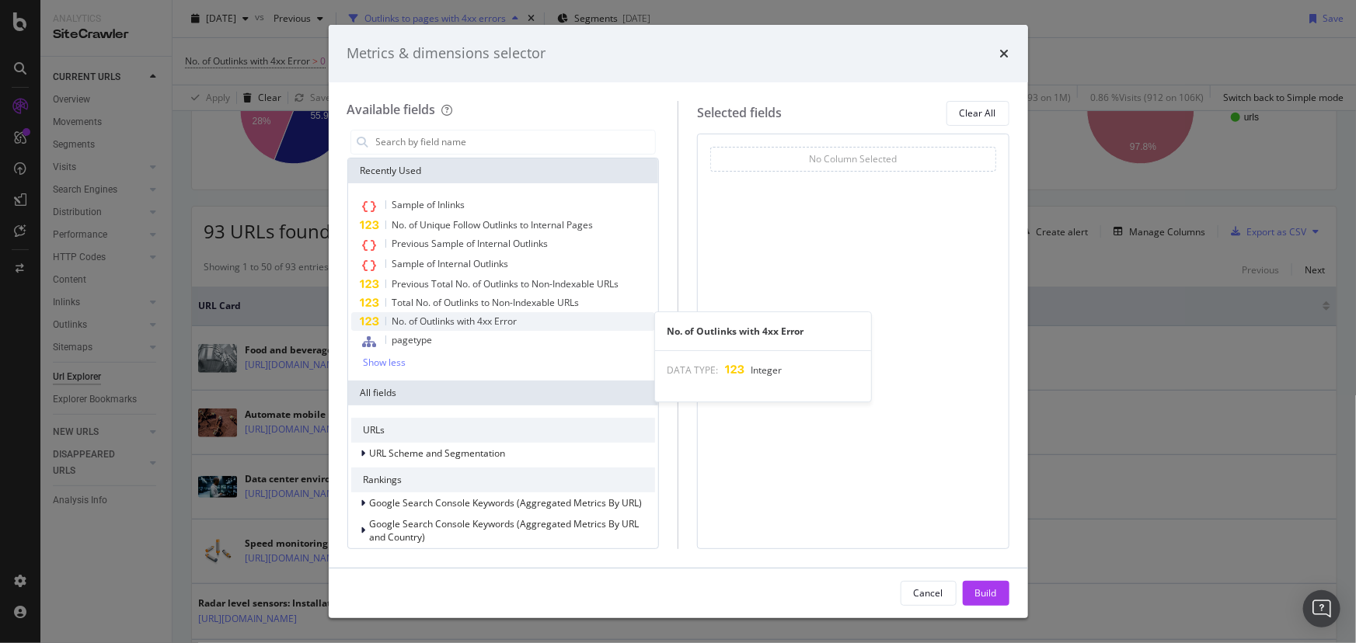
click at [400, 326] on span "No. of Outlinks with 4xx Error" at bounding box center [454, 321] width 125 height 13
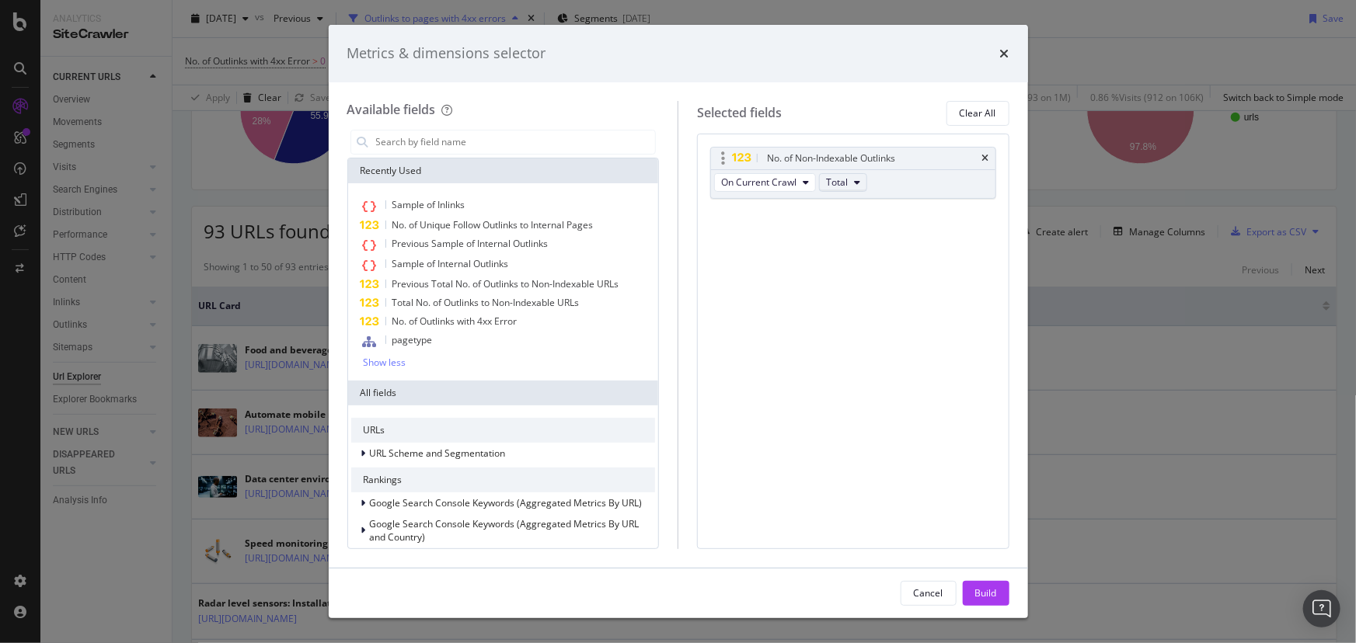
click at [843, 185] on span "Total" at bounding box center [837, 182] width 22 height 13
click at [851, 289] on span "with 4xx Error (Total)" at bounding box center [923, 296] width 182 height 14
click at [442, 148] on input "modal" at bounding box center [515, 142] width 281 height 23
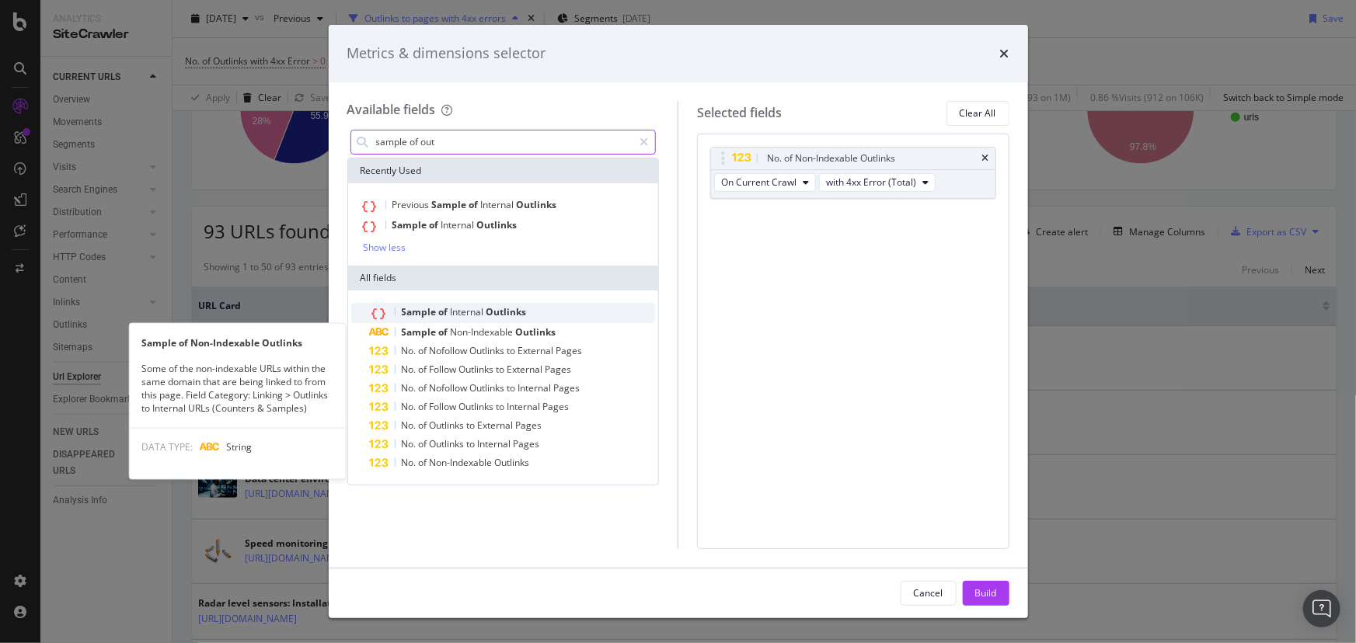
type input "sample of out"
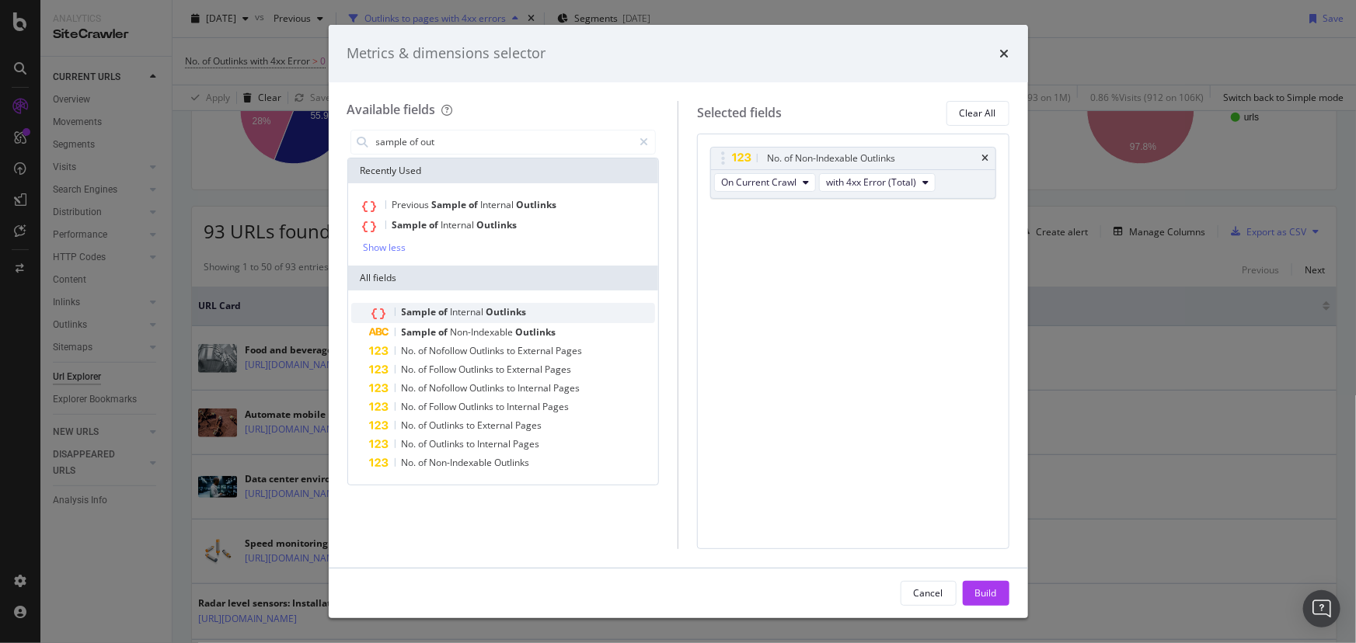
click at [521, 319] on div "Sample of Internal Outlinks" at bounding box center [513, 313] width 286 height 20
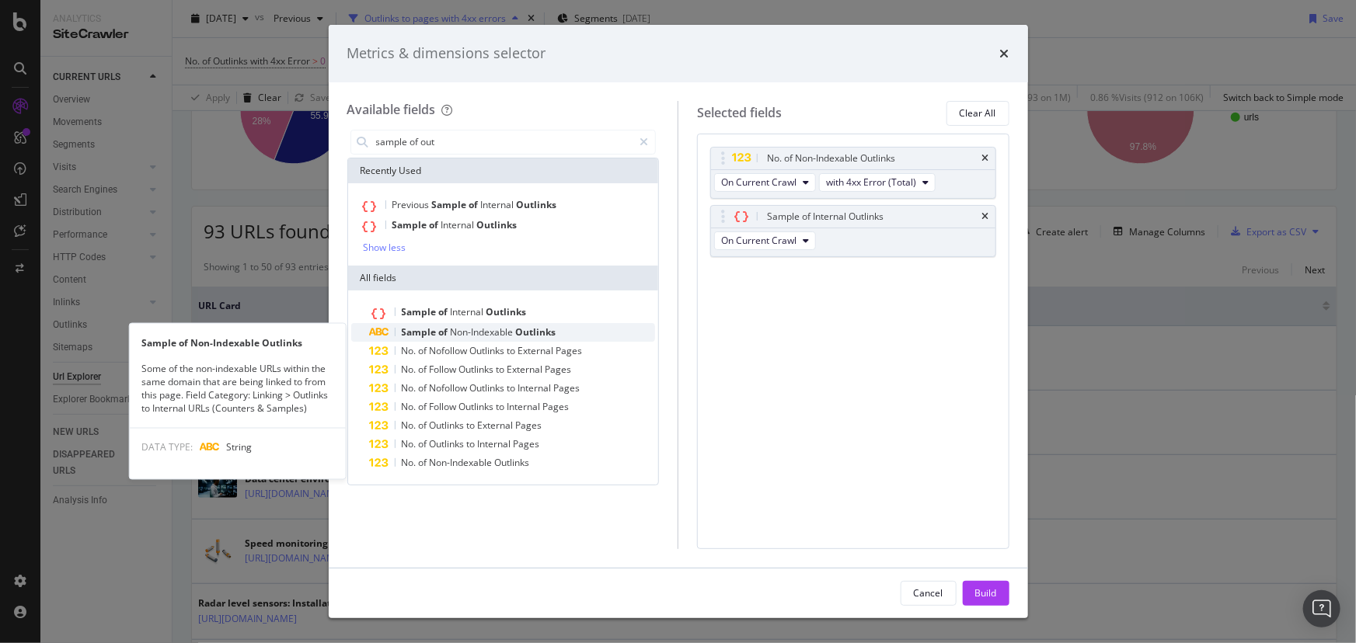
click at [516, 332] on span "Outlinks" at bounding box center [536, 332] width 40 height 13
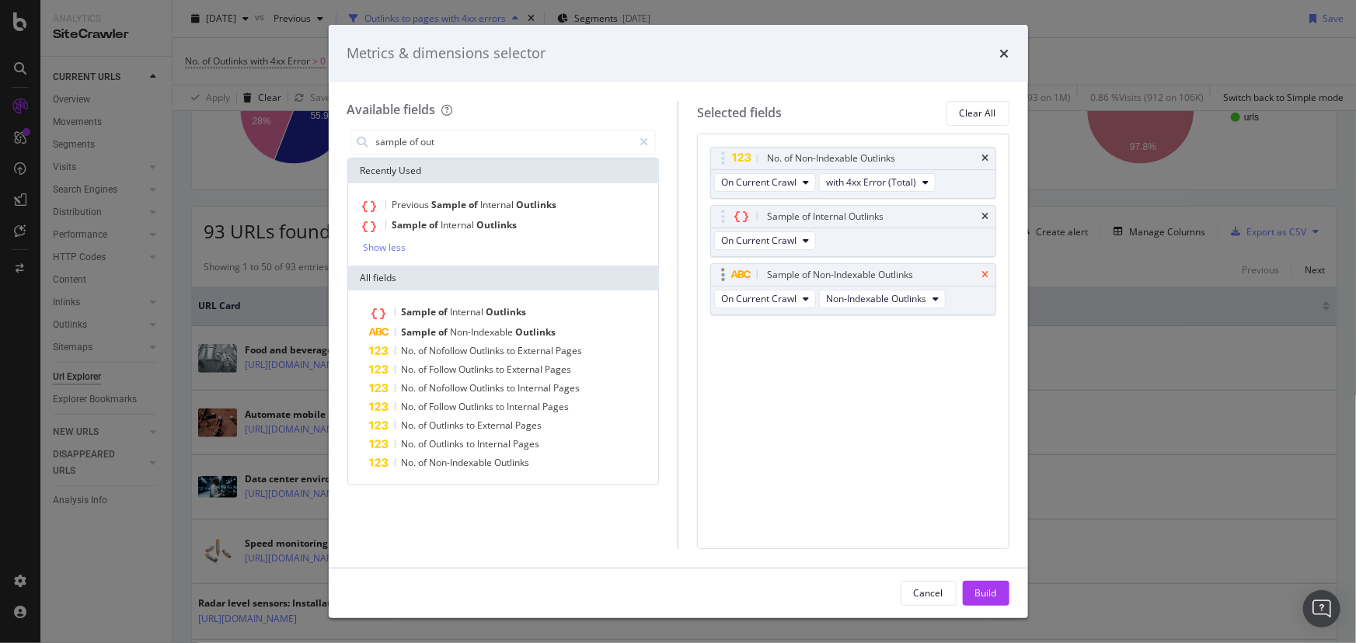
click at [985, 212] on icon "times" at bounding box center [985, 216] width 7 height 9
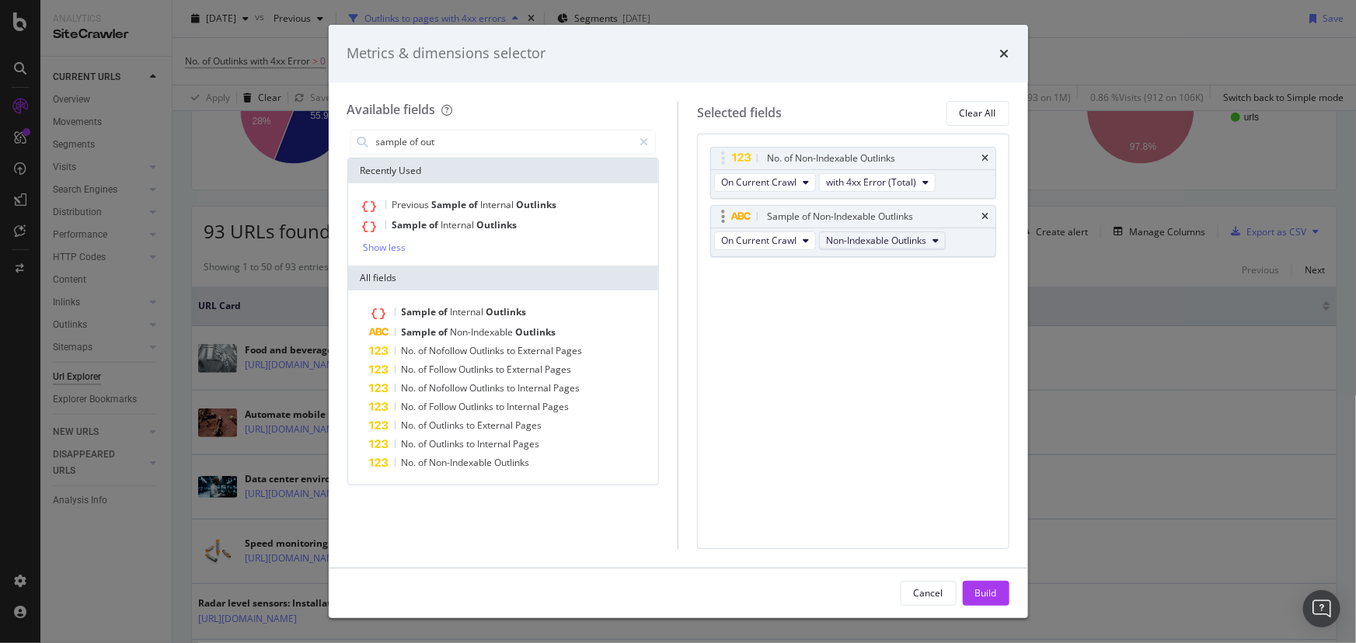
click at [877, 239] on span "Non-Indexable Outlinks" at bounding box center [876, 240] width 100 height 13
click at [878, 313] on div "with 4xx Error" at bounding box center [885, 324] width 131 height 29
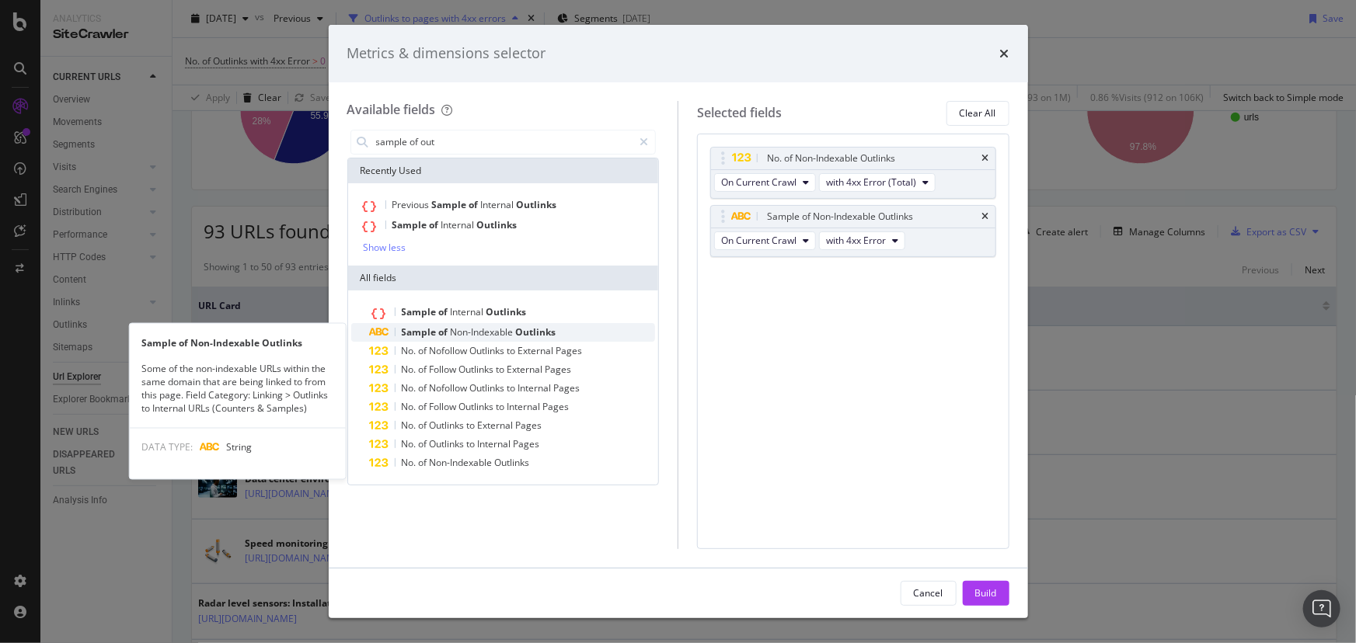
click at [449, 339] on div "Sample of Non-Indexable Outlinks" at bounding box center [513, 332] width 286 height 19
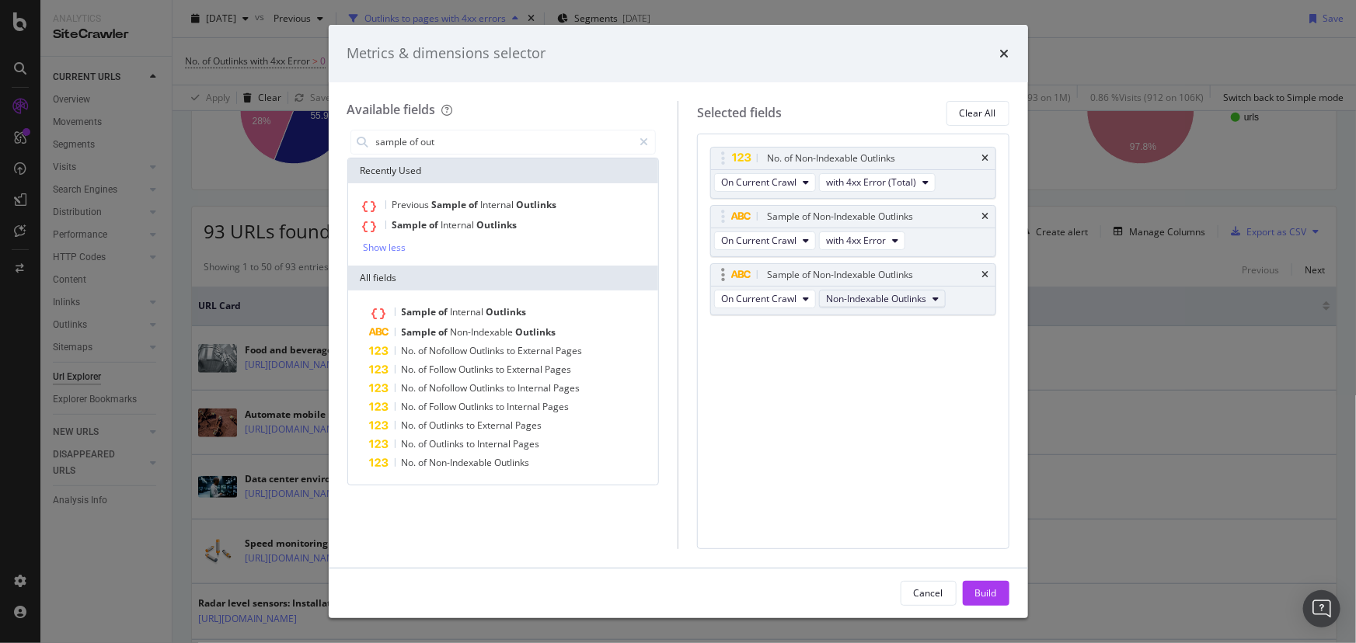
click at [878, 301] on span "Non-Indexable Outlinks" at bounding box center [876, 298] width 100 height 13
click at [878, 418] on span "with 5xx Error" at bounding box center [885, 415] width 106 height 14
click at [981, 595] on div "Build" at bounding box center [986, 593] width 22 height 13
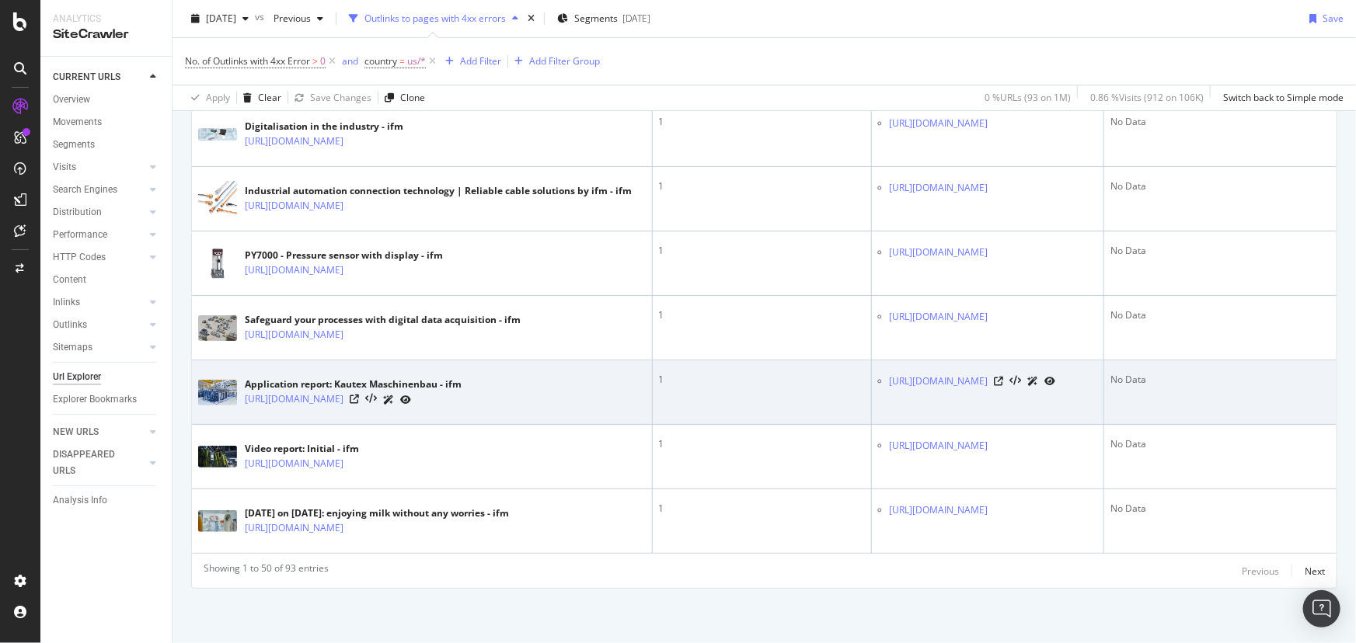
scroll to position [3714, 0]
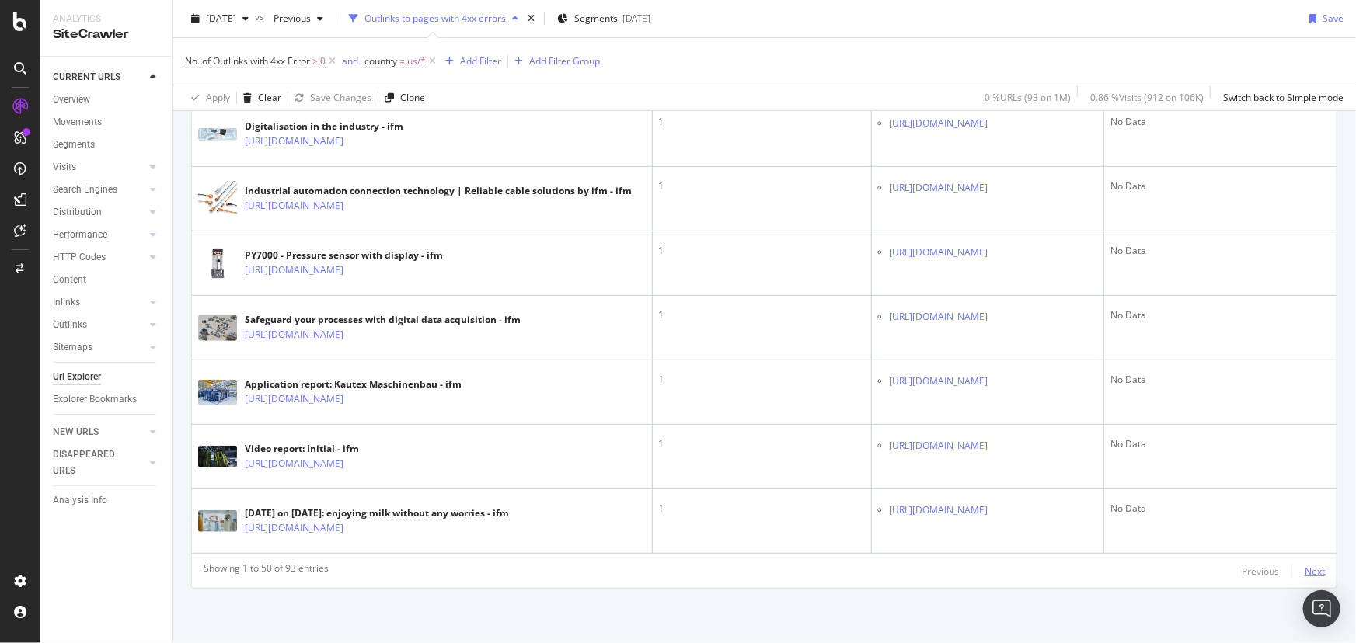
click at [1305, 570] on div "Next" at bounding box center [1315, 571] width 20 height 13
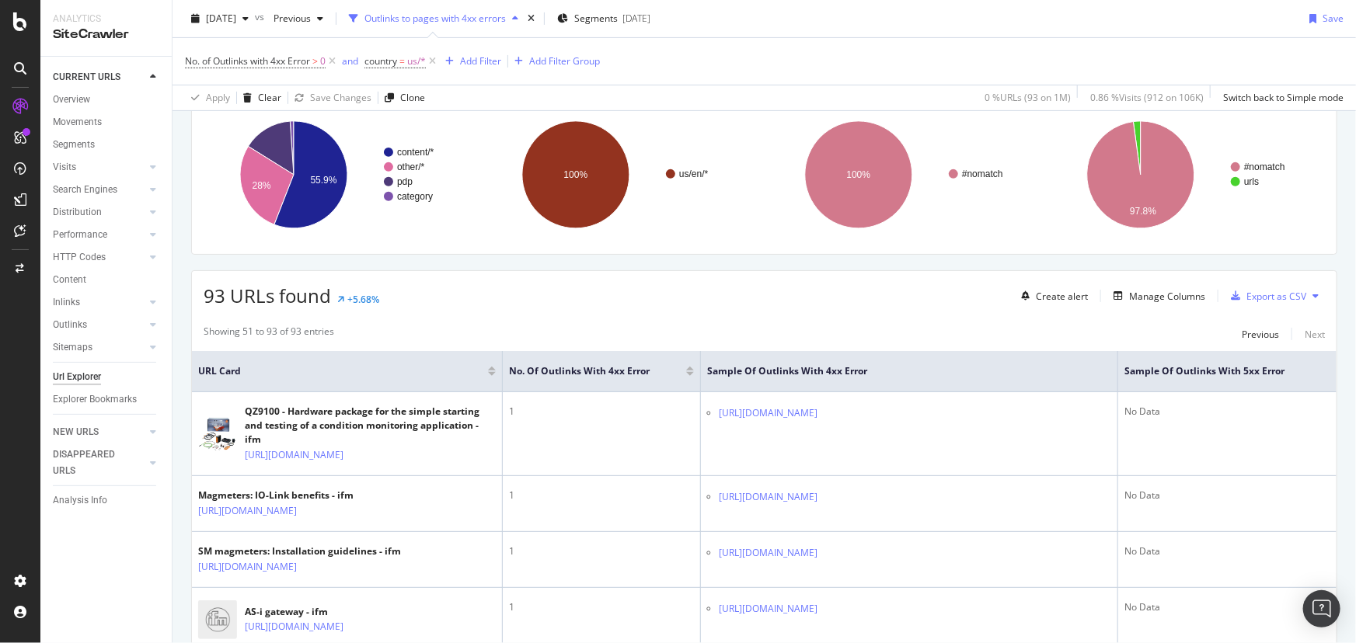
scroll to position [211, 0]
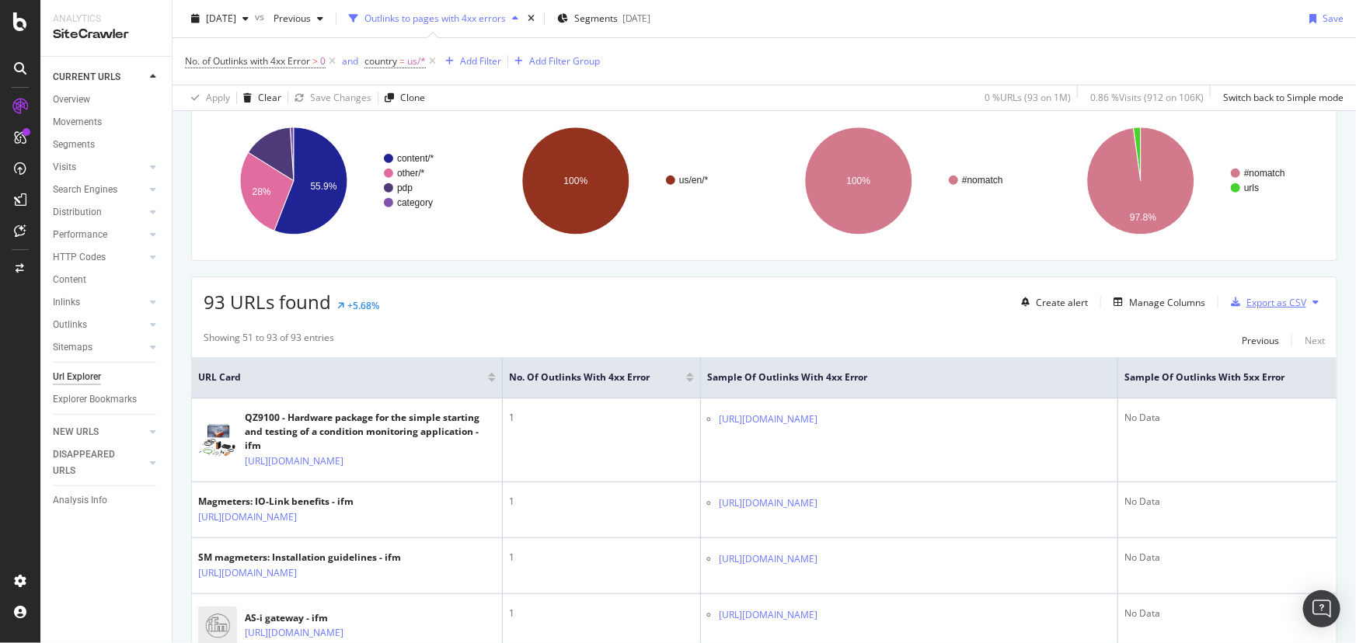
click at [1246, 304] on div "Export as CSV" at bounding box center [1276, 302] width 60 height 13
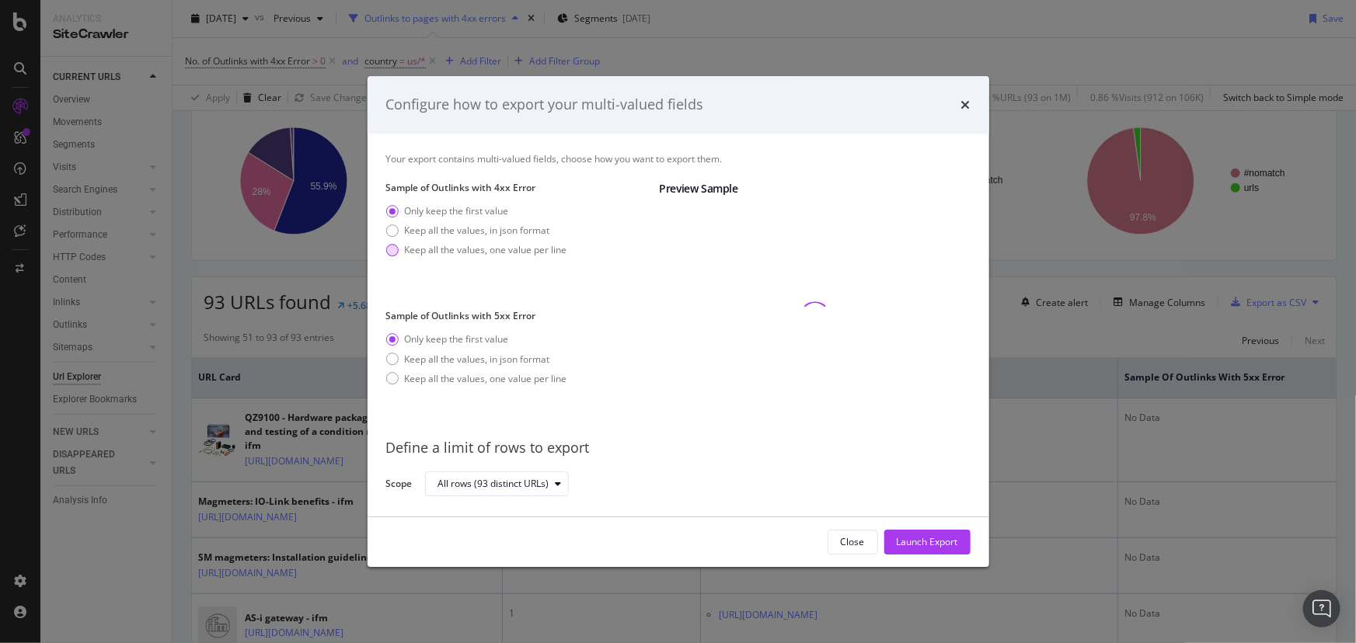
click at [406, 249] on div "Keep all the values, one value per line" at bounding box center [486, 249] width 162 height 13
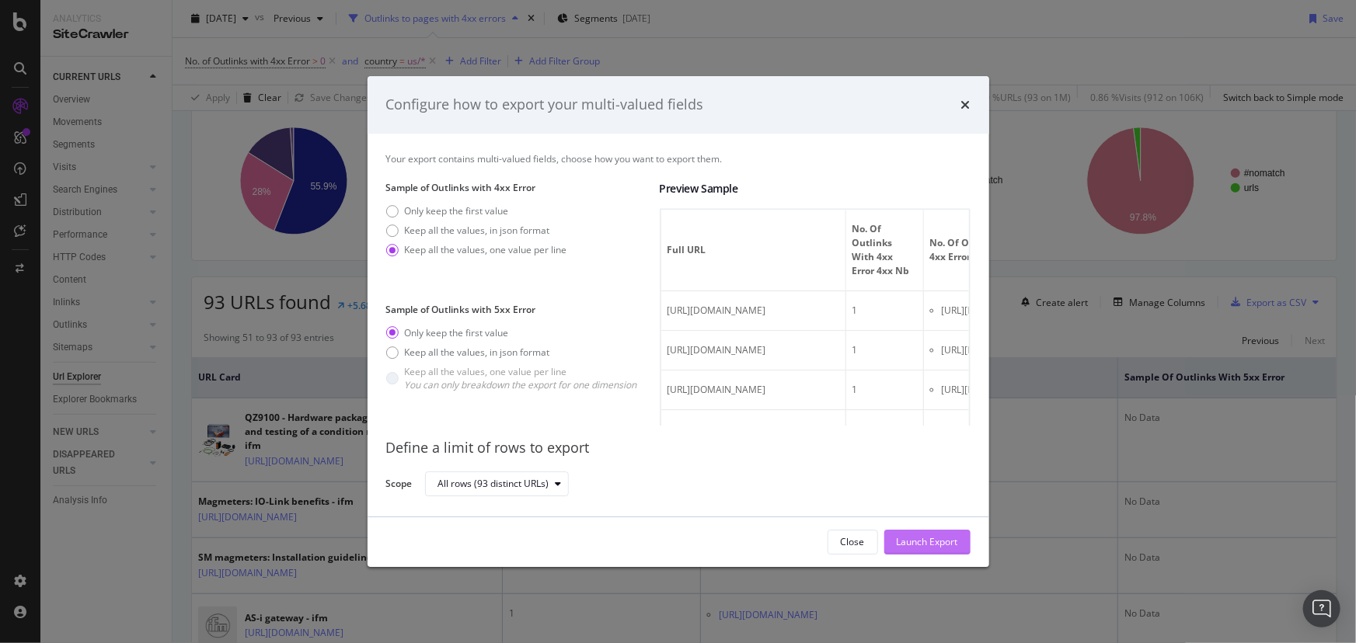
click at [926, 544] on div "Launch Export" at bounding box center [927, 541] width 61 height 13
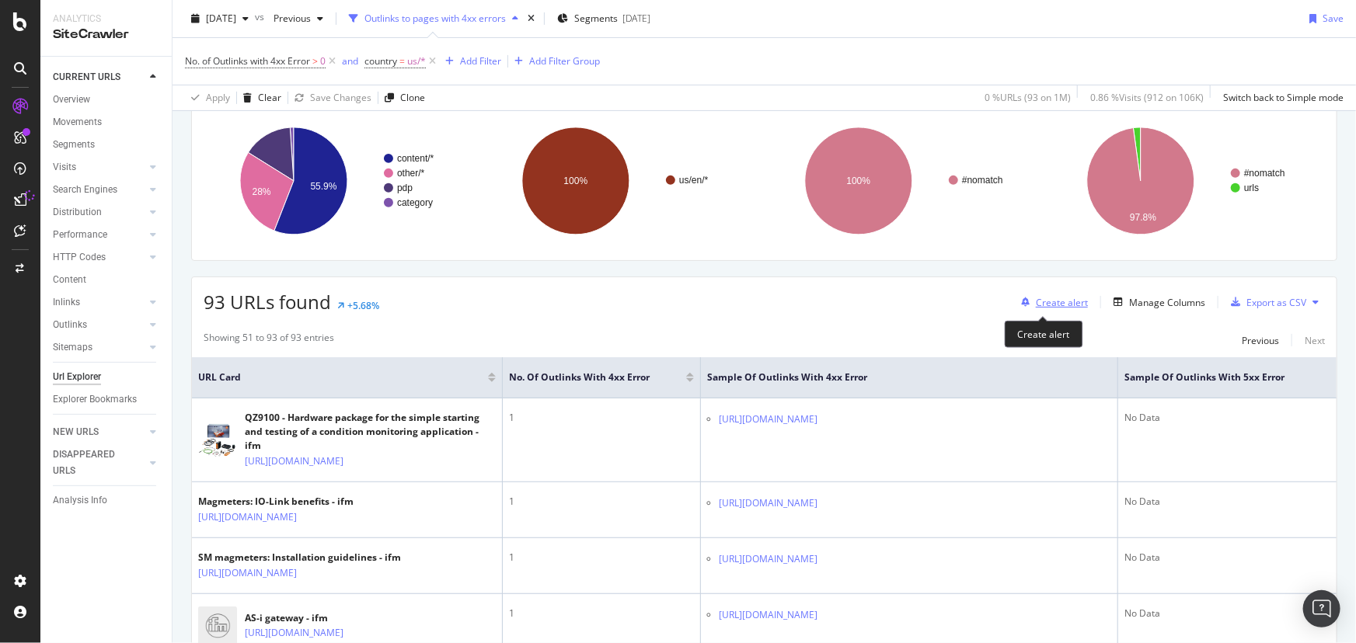
click at [1037, 307] on div "Create alert" at bounding box center [1062, 302] width 52 height 13
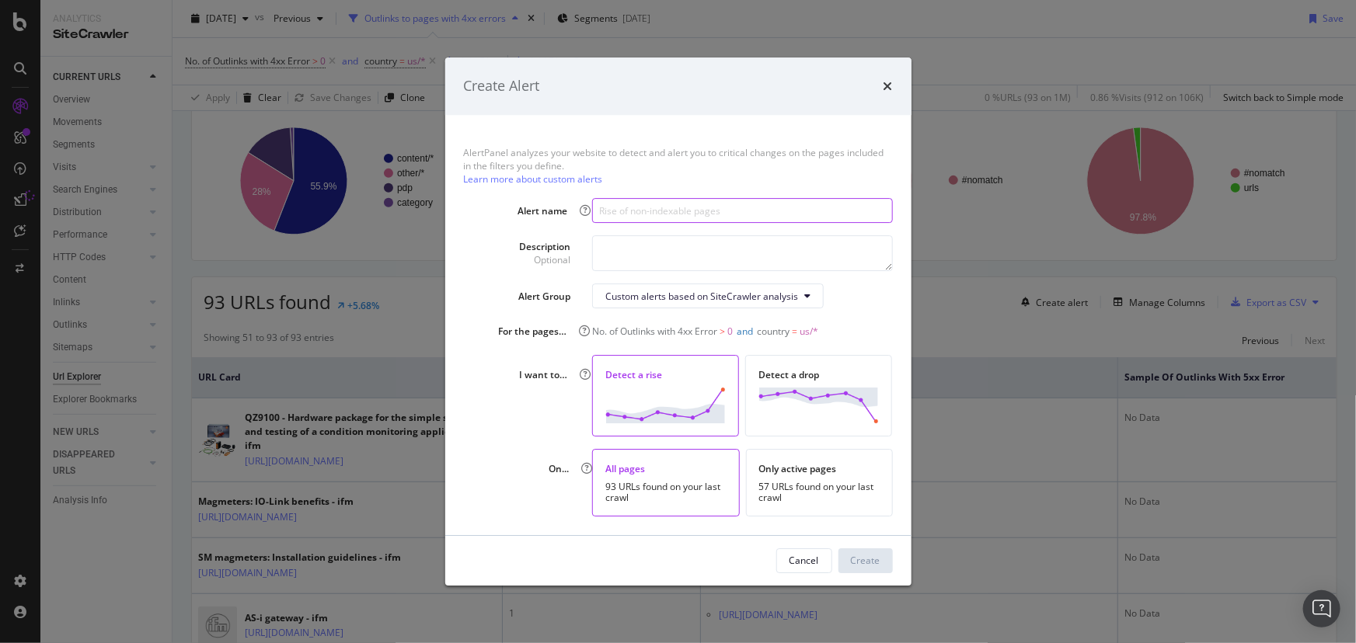
click at [681, 211] on input "modal" at bounding box center [742, 210] width 300 height 25
type input "Rise in 4xx pages"
click at [679, 298] on div "Custom alerts based on SiteCrawler analysis" at bounding box center [701, 296] width 193 height 13
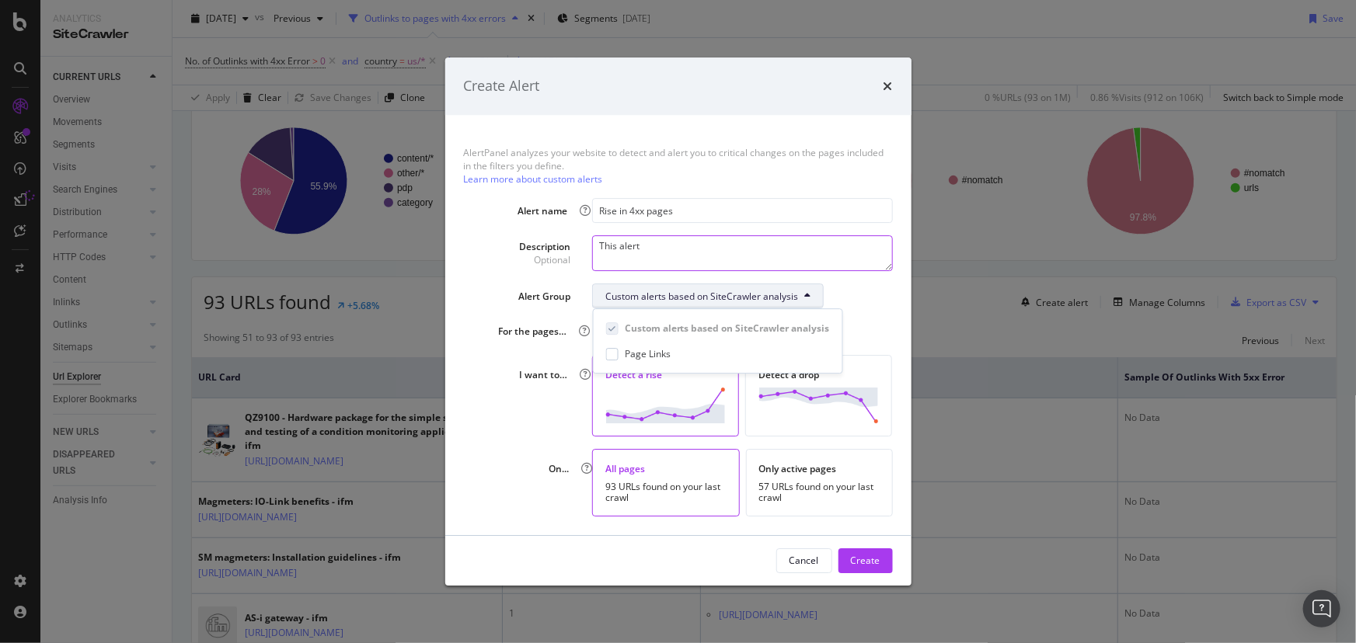
click at [683, 249] on textarea "This alert" at bounding box center [742, 253] width 300 height 36
click at [695, 254] on textarea "This alert signifies new links or existing that now go" at bounding box center [742, 253] width 300 height 36
click at [696, 247] on textarea "This alert signifies new links or existing that now go" at bounding box center [742, 253] width 300 height 36
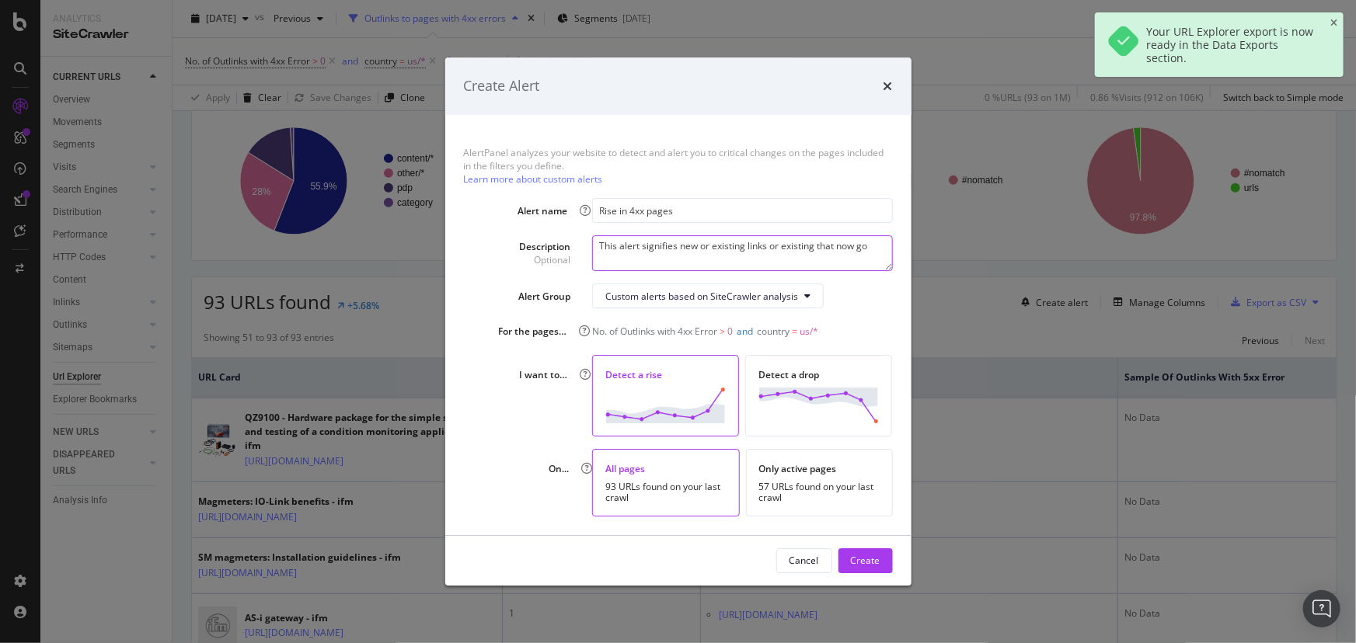
drag, startPoint x: 770, startPoint y: 246, endPoint x: 1075, endPoint y: 288, distance: 307.4
click at [1075, 288] on div "Create Alert AlertPanel analyzes your website to detect and alert you to critic…" at bounding box center [678, 321] width 1356 height 643
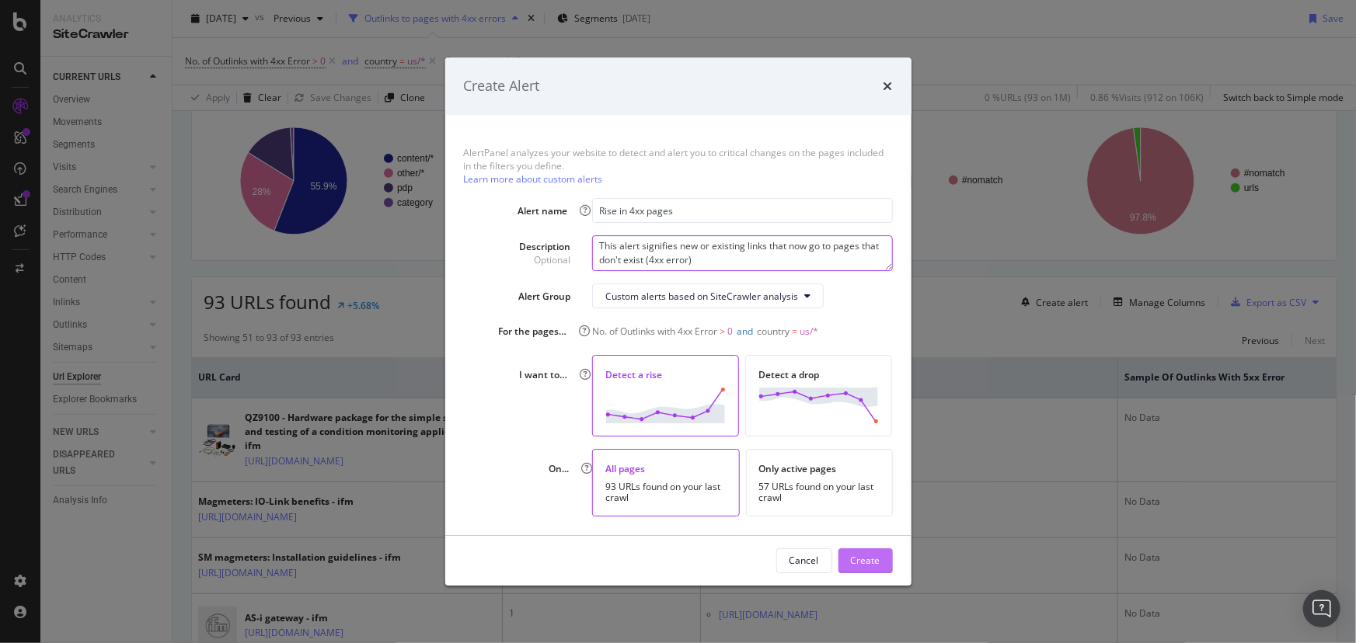
type textarea "This alert signifies new or existing links that now go to pages that don't exis…"
click at [879, 559] on div "Create" at bounding box center [866, 560] width 30 height 13
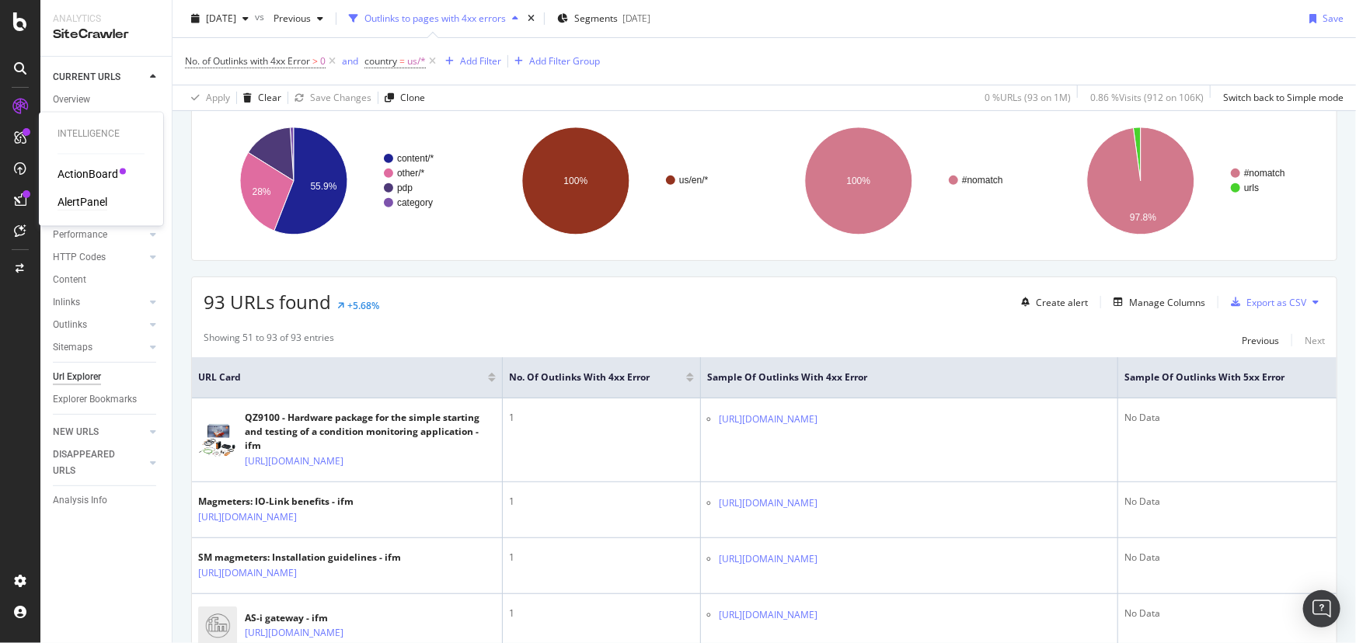
click at [79, 200] on div "AlertPanel" at bounding box center [83, 203] width 50 height 16
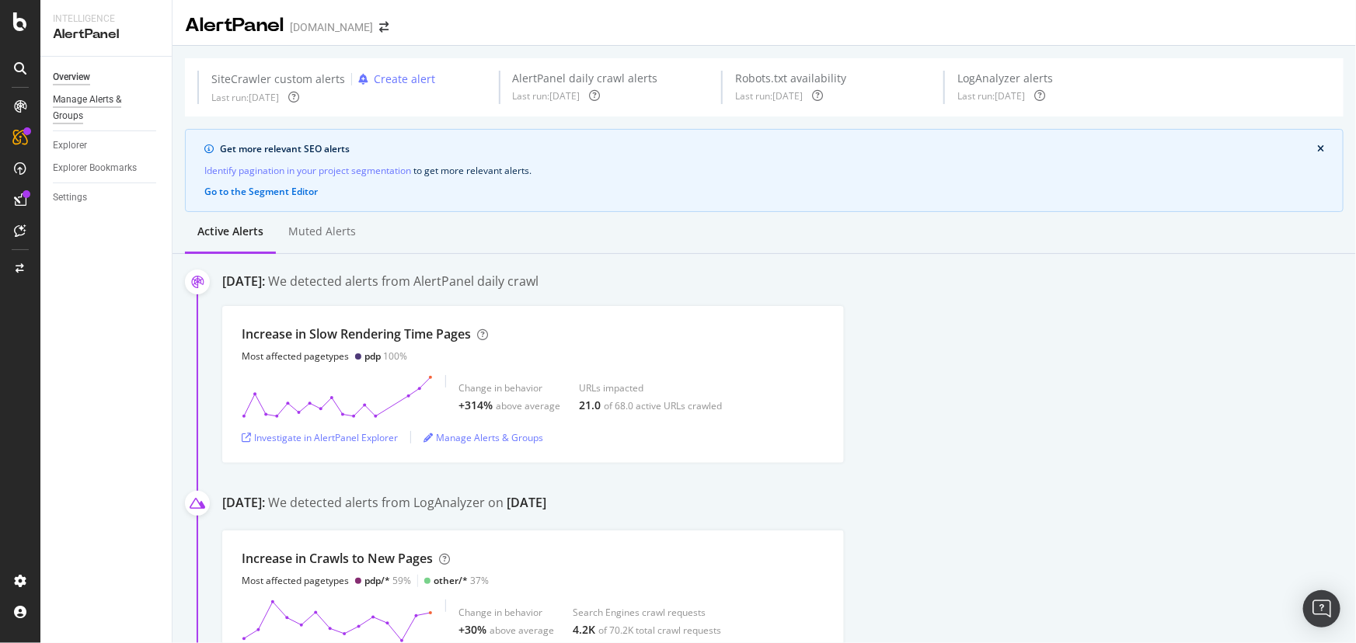
click at [84, 101] on div "Manage Alerts & Groups" at bounding box center [99, 108] width 93 height 33
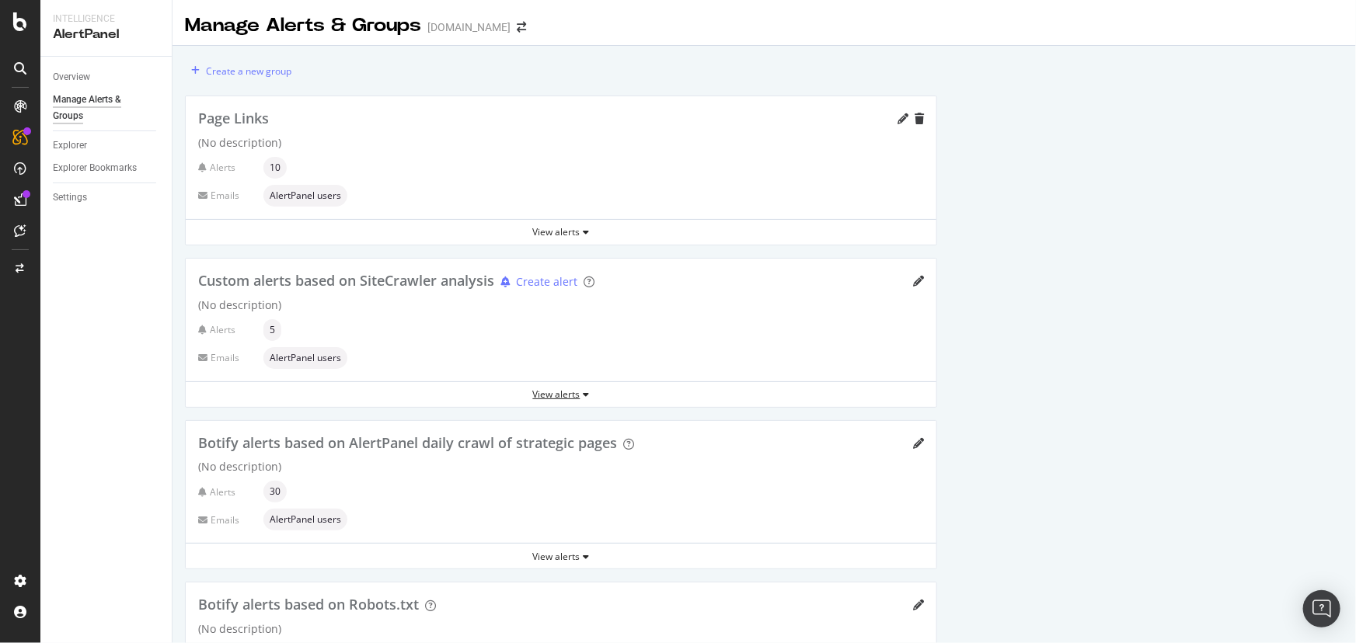
click at [566, 390] on div "View alerts" at bounding box center [561, 394] width 751 height 13
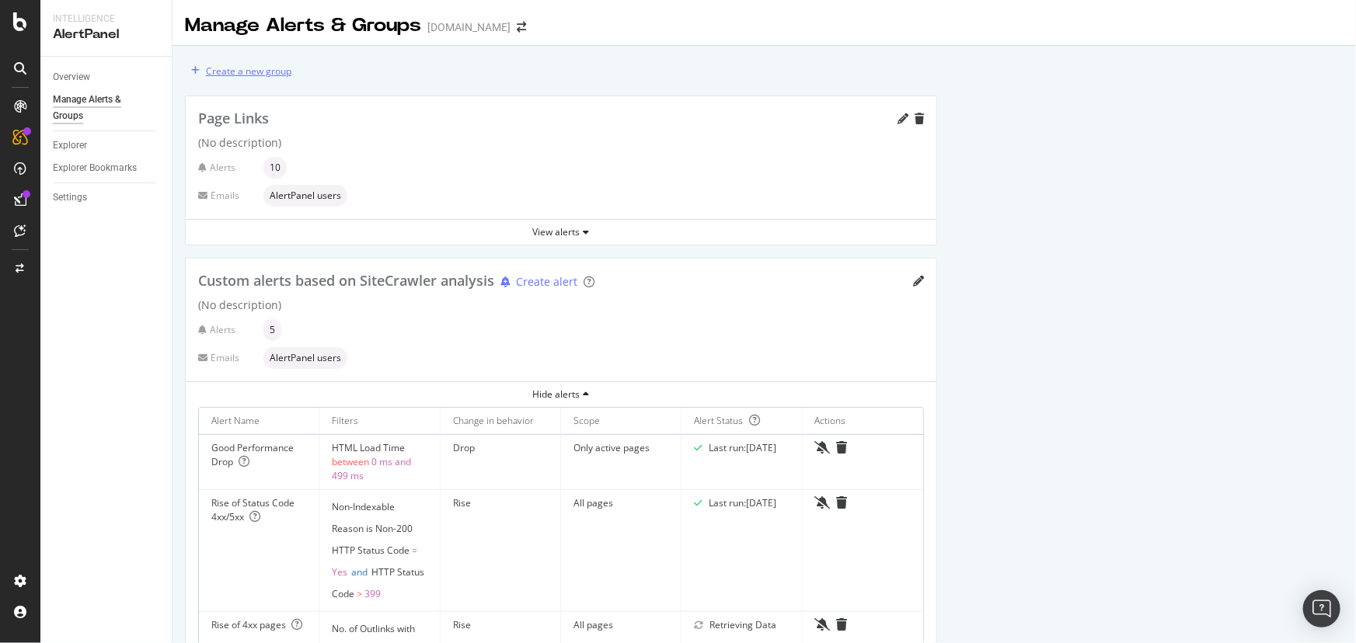
click at [266, 70] on div "Create a new group" at bounding box center [248, 70] width 85 height 13
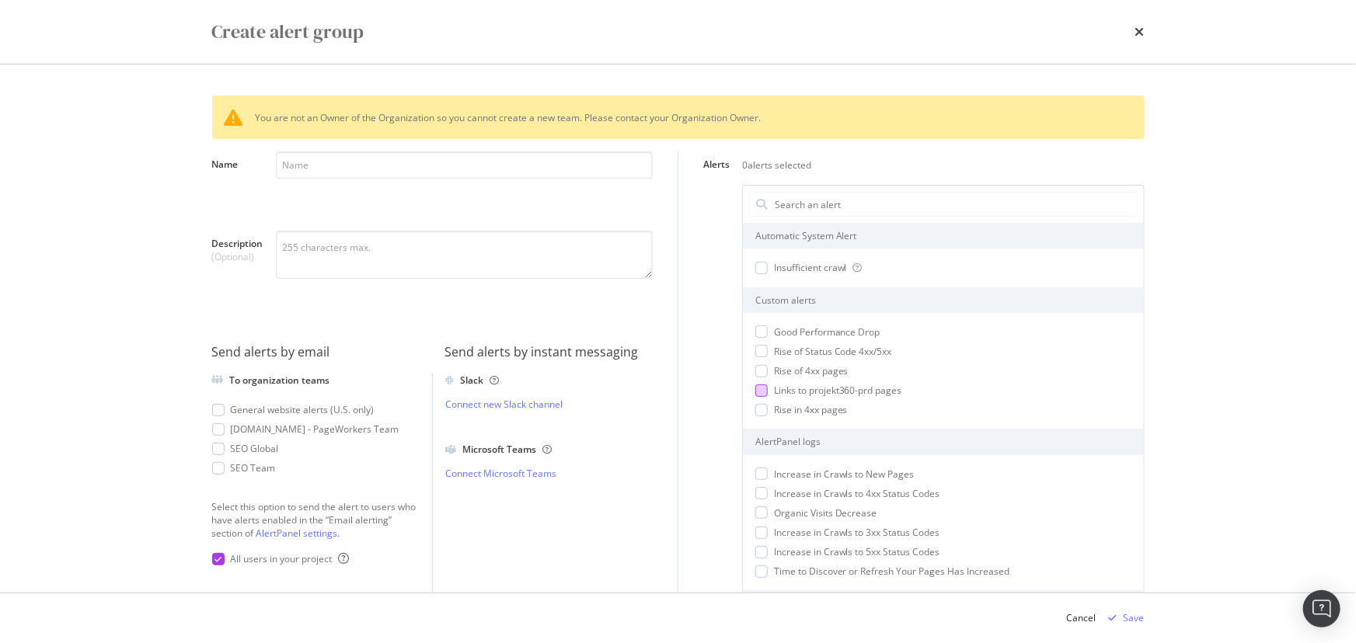
click at [755, 389] on div "modal" at bounding box center [761, 391] width 12 height 12
click at [1129, 29] on div "Create alert group" at bounding box center [678, 32] width 932 height 26
click at [1140, 34] on icon "times" at bounding box center [1139, 32] width 9 height 12
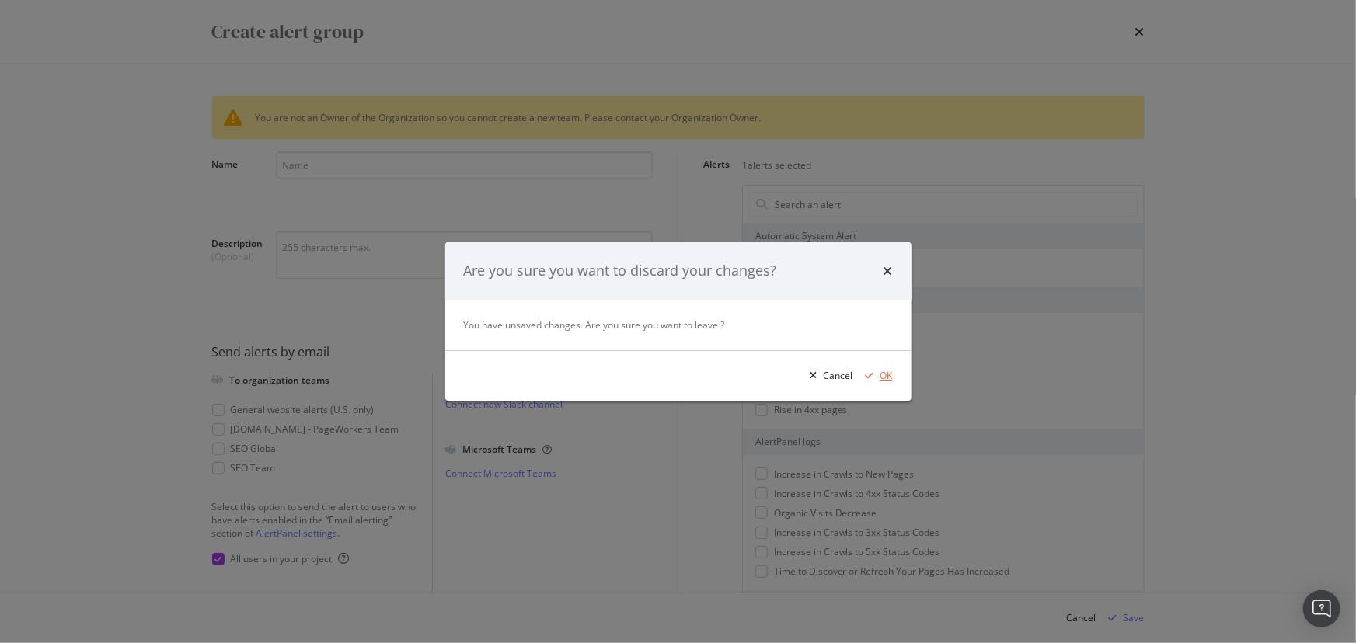
click at [879, 385] on div "OK" at bounding box center [875, 375] width 33 height 23
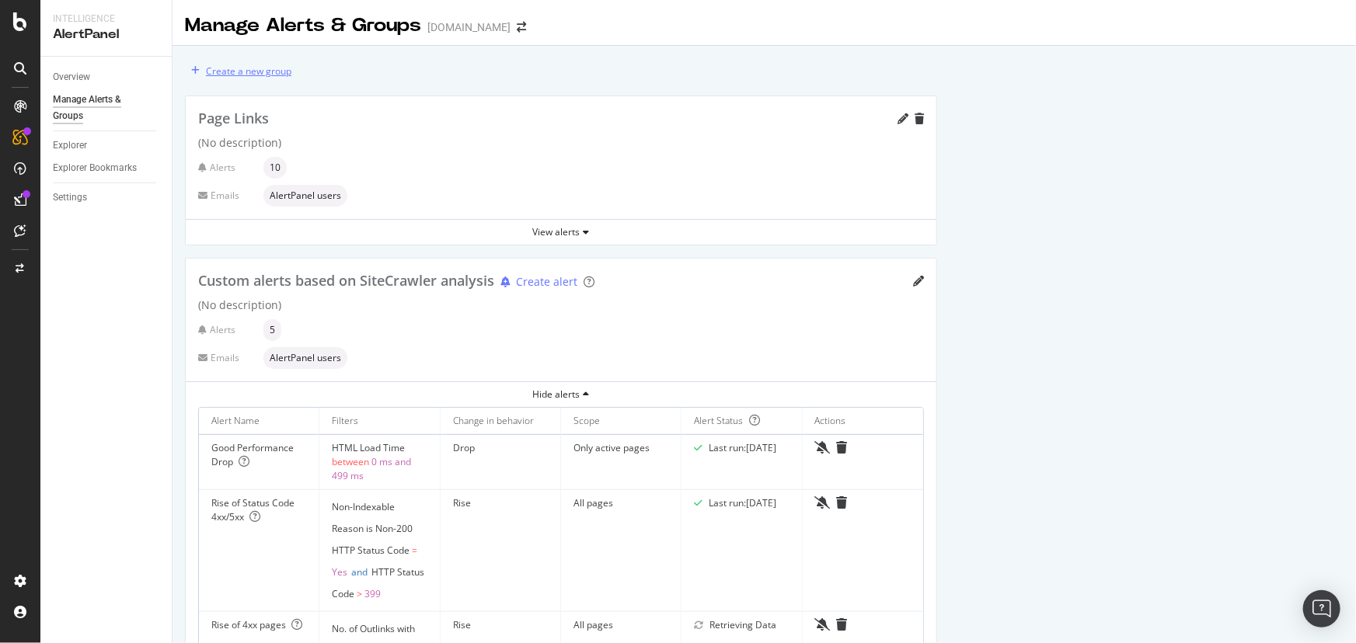
click at [274, 63] on div "Create a new group" at bounding box center [238, 70] width 106 height 23
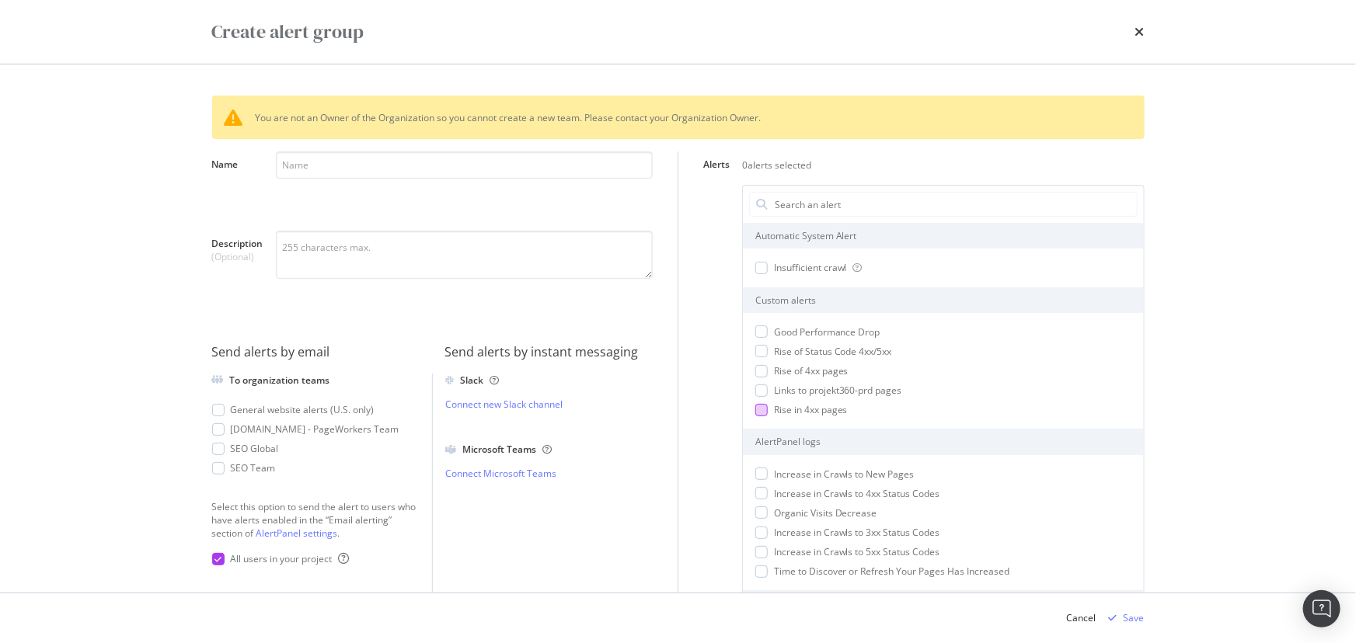
click at [758, 410] on div "modal" at bounding box center [761, 410] width 12 height 12
click at [756, 388] on div "modal" at bounding box center [761, 391] width 12 height 12
click at [323, 170] on input "Name" at bounding box center [464, 165] width 377 height 27
type input "General U.S. website alerts"
type textarea "These are basic alerts that show changes to pages on the U.S. site only that ne…"
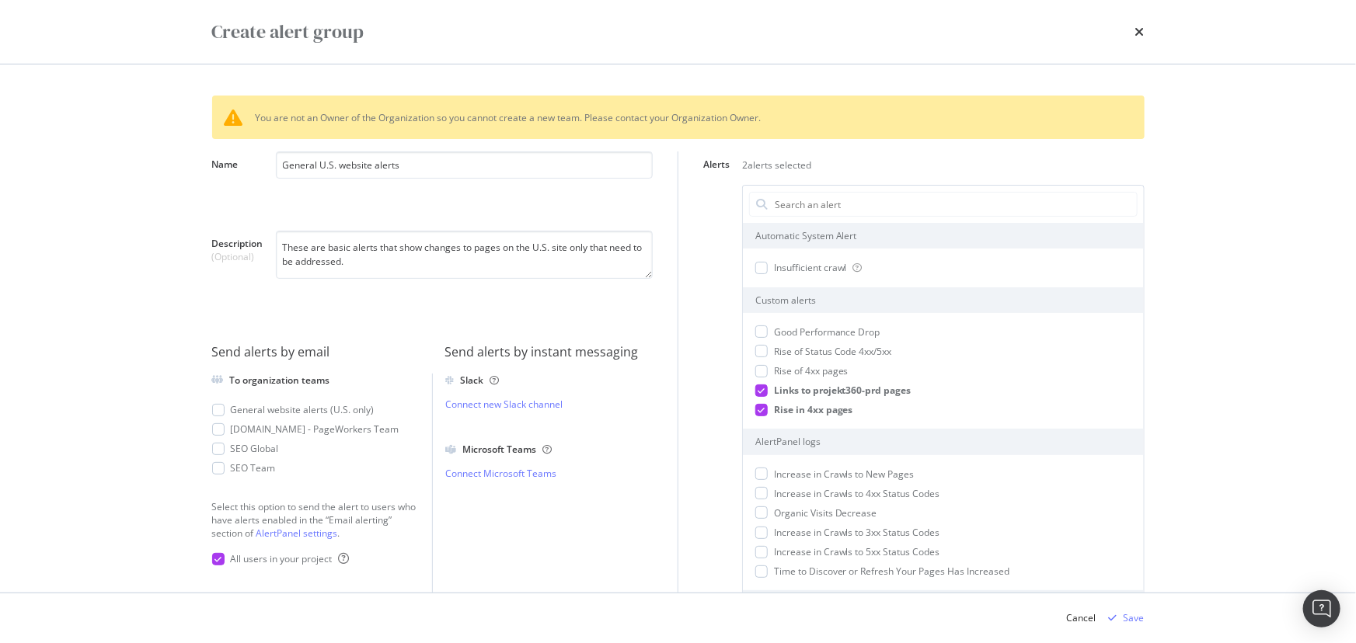
click at [83, 310] on div "Create alert group You are not an Owner of the Organization so you cannot creat…" at bounding box center [678, 321] width 1356 height 643
click at [217, 416] on div "modal" at bounding box center [218, 410] width 12 height 12
click at [225, 559] on div "All users in your project" at bounding box center [272, 558] width 120 height 13
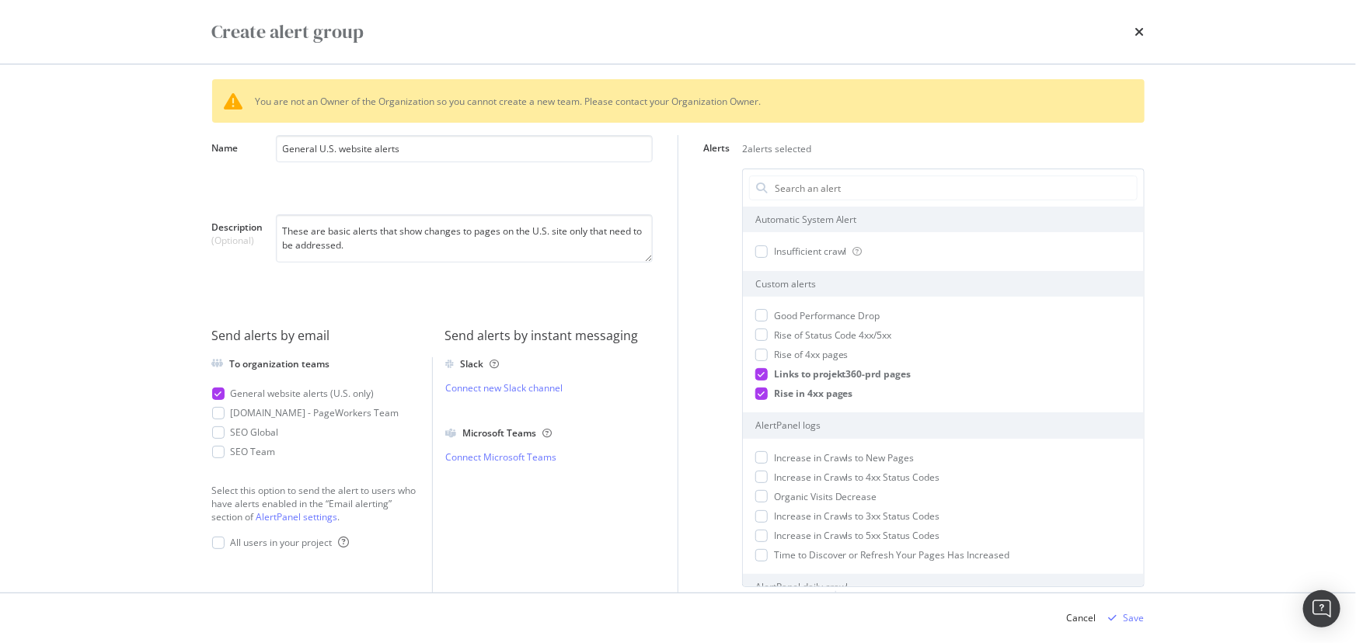
scroll to position [31, 0]
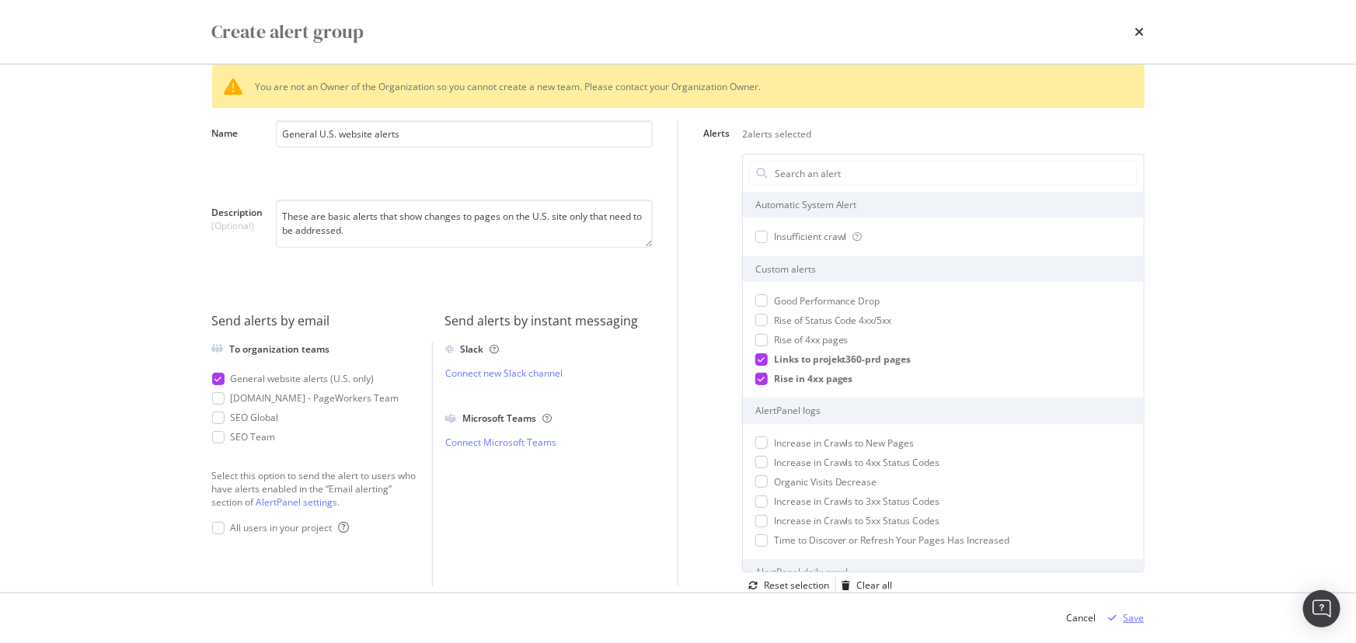
click at [1127, 613] on div "Save" at bounding box center [1134, 618] width 21 height 13
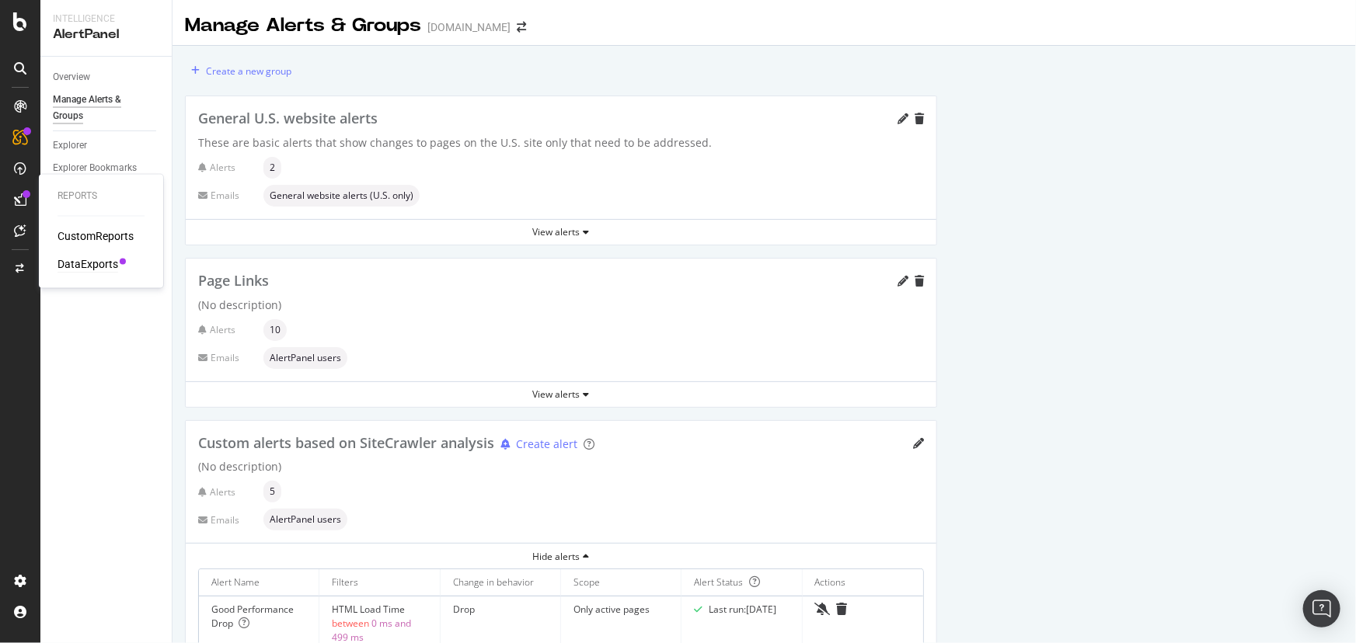
click at [95, 263] on div "DataExports" at bounding box center [88, 265] width 61 height 16
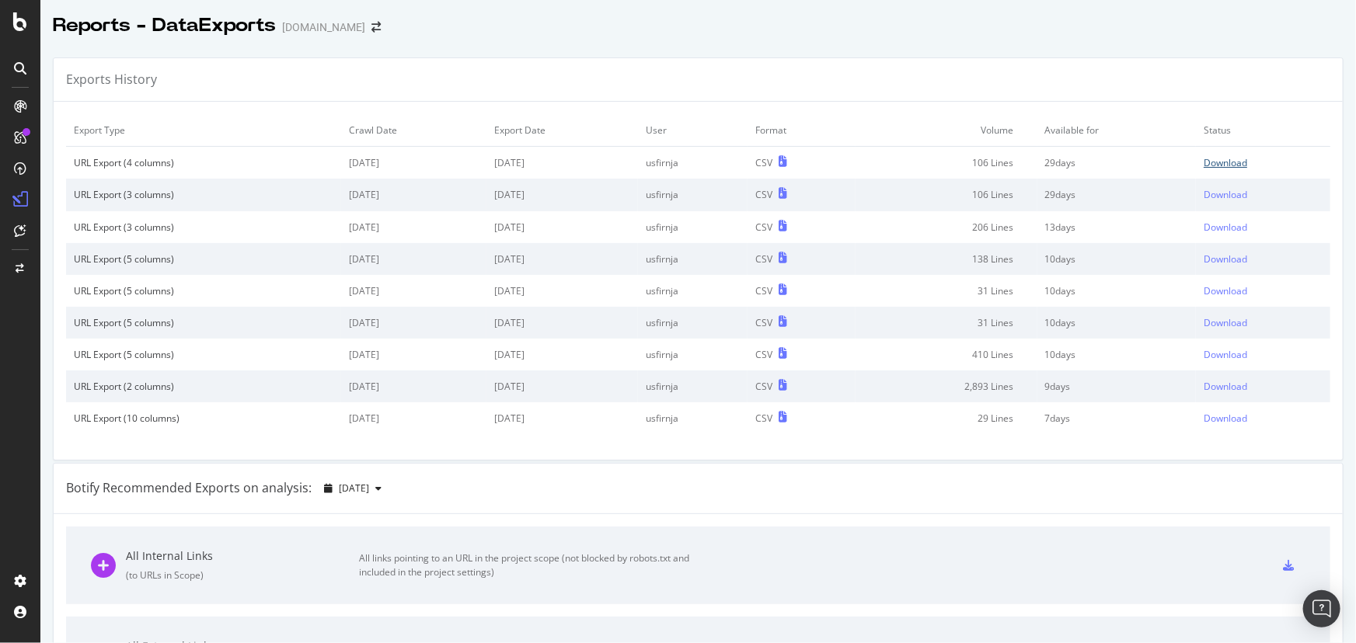
click at [1204, 163] on div "Download" at bounding box center [1226, 162] width 44 height 13
